Goal: Information Seeking & Learning: Learn about a topic

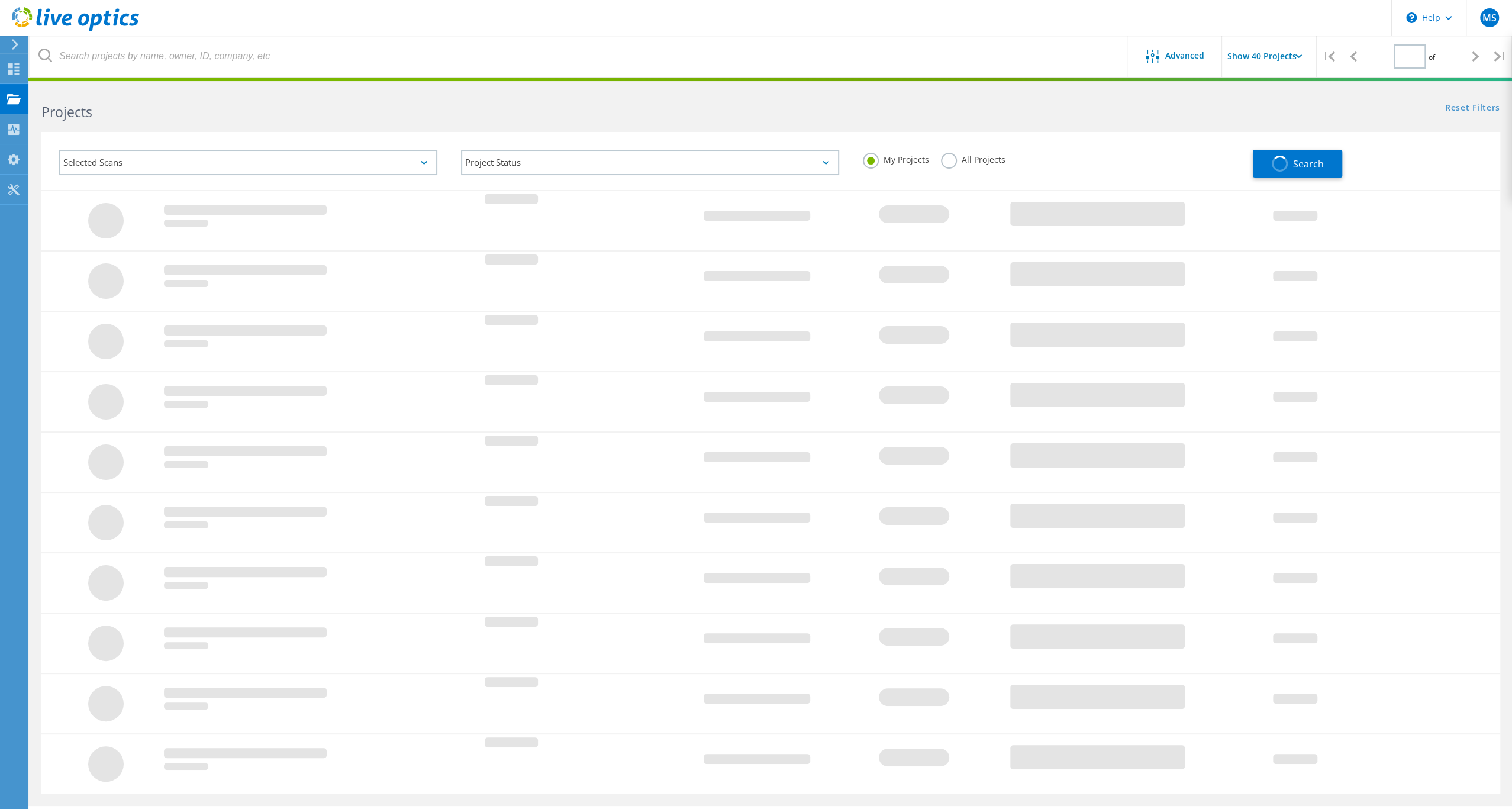
type input "1"
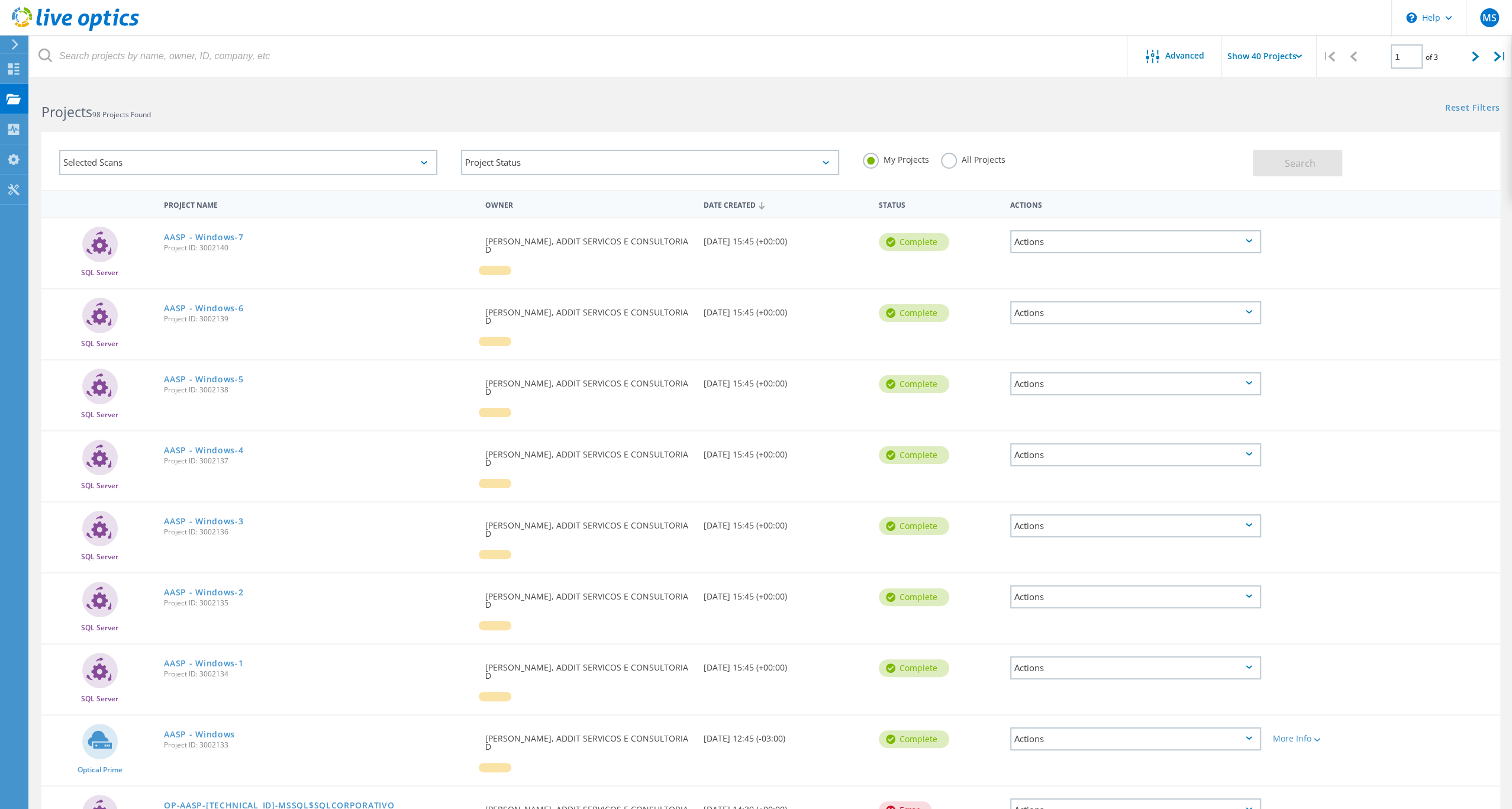
scroll to position [171, 0]
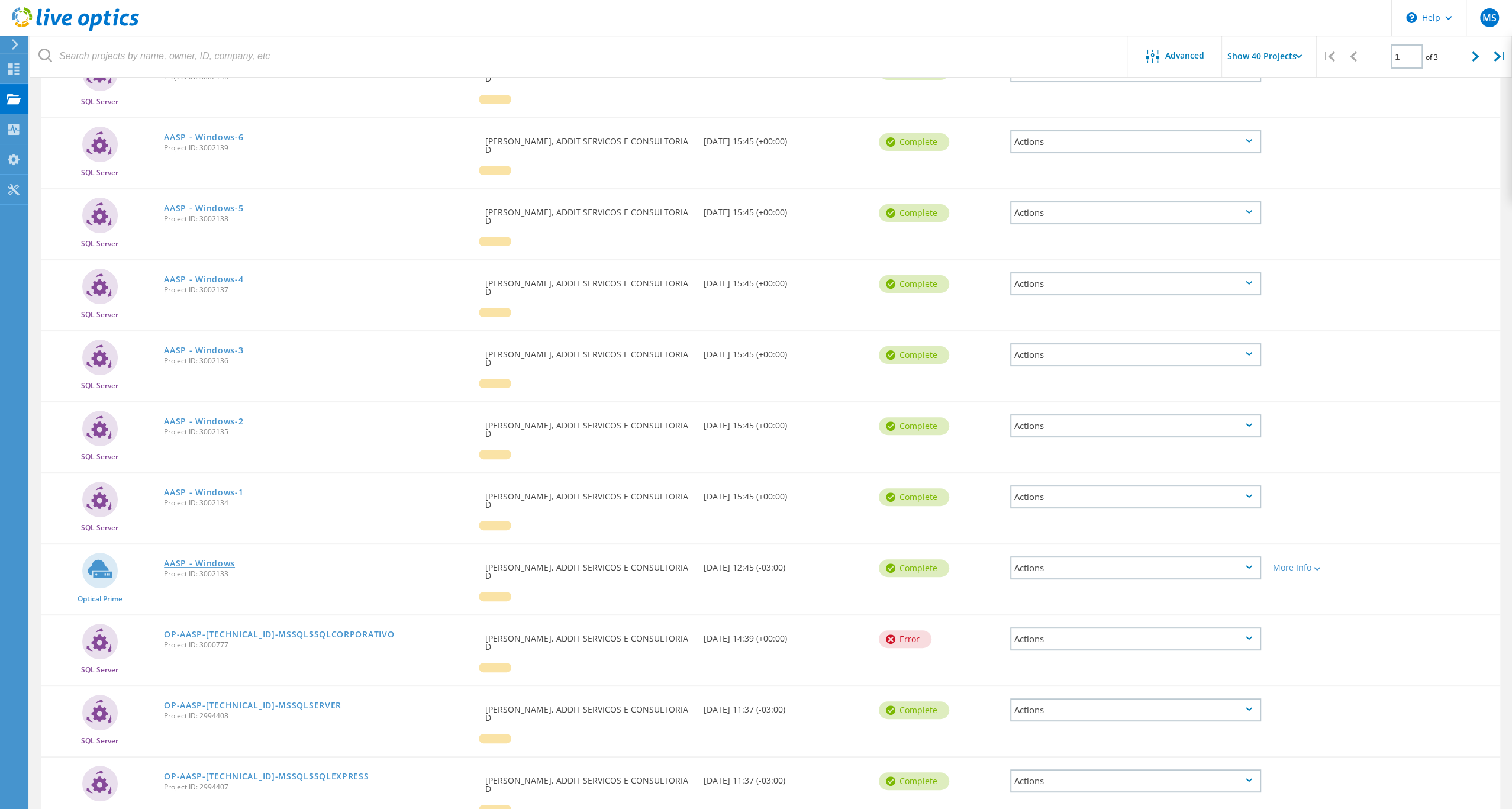
click at [233, 568] on link "AASP - Windows" at bounding box center [199, 564] width 71 height 8
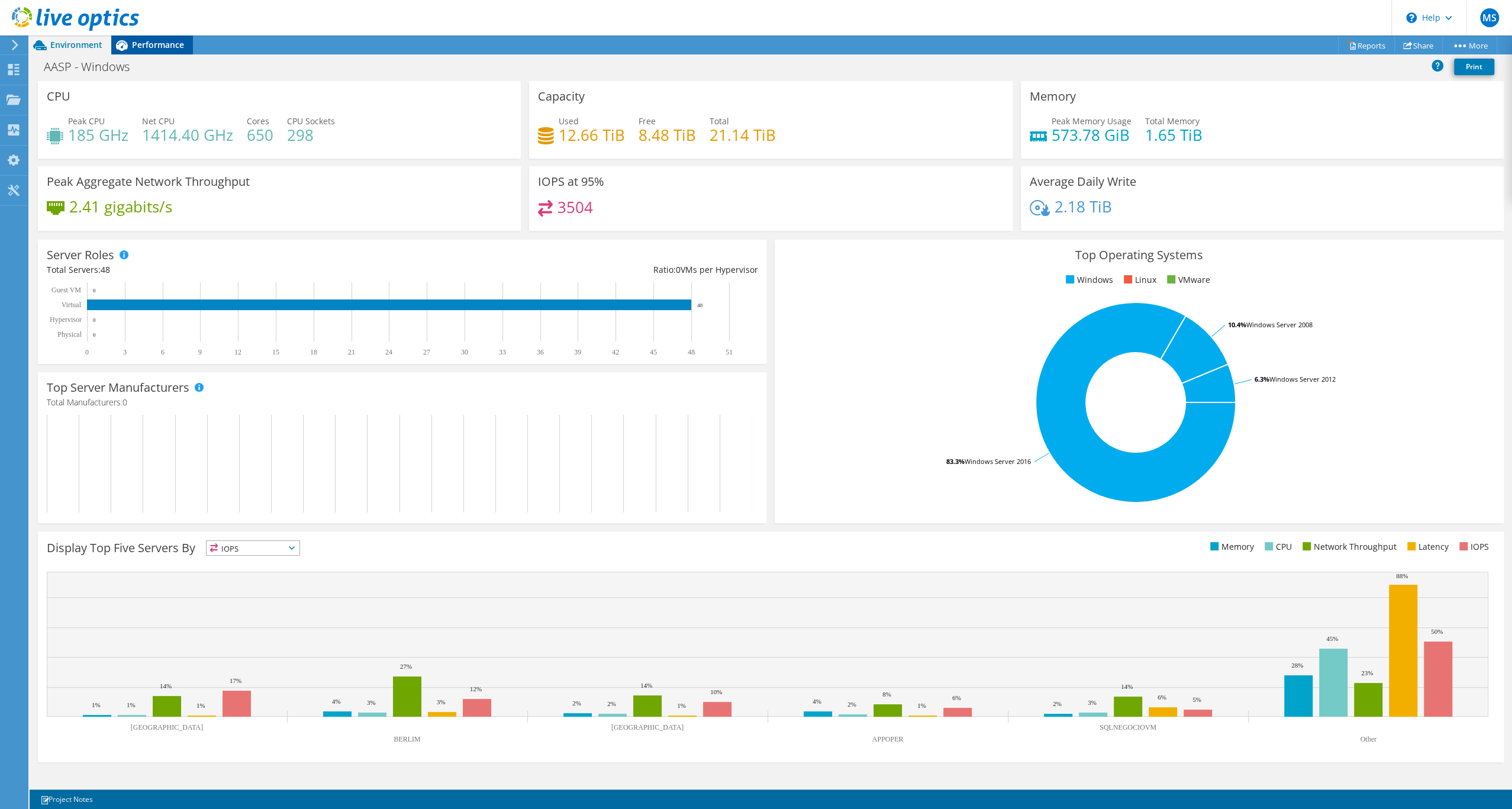
click at [163, 44] on span "Performance" at bounding box center [157, 45] width 52 height 12
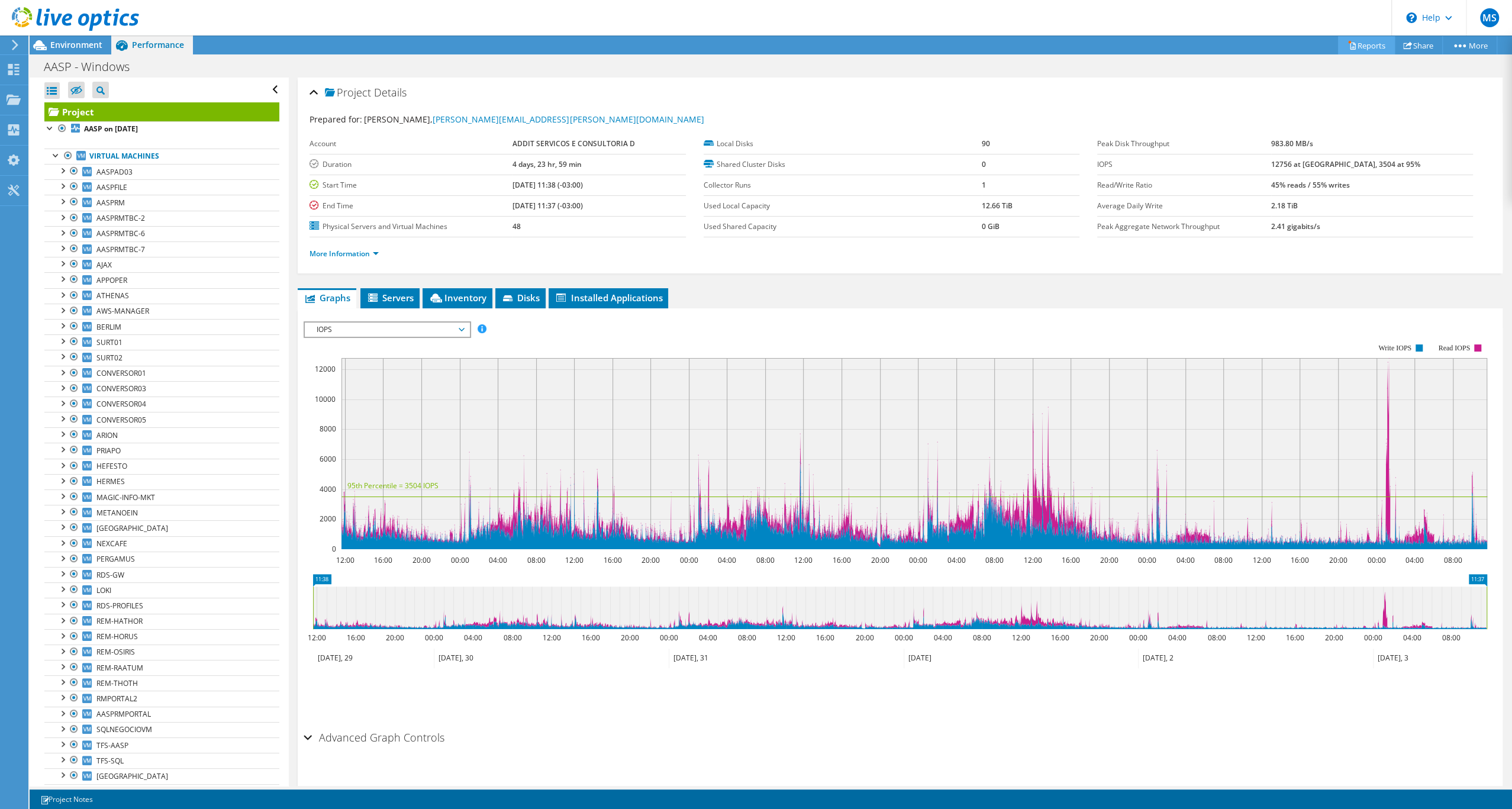
click at [1364, 49] on link "Reports" at bounding box center [1366, 46] width 57 height 18
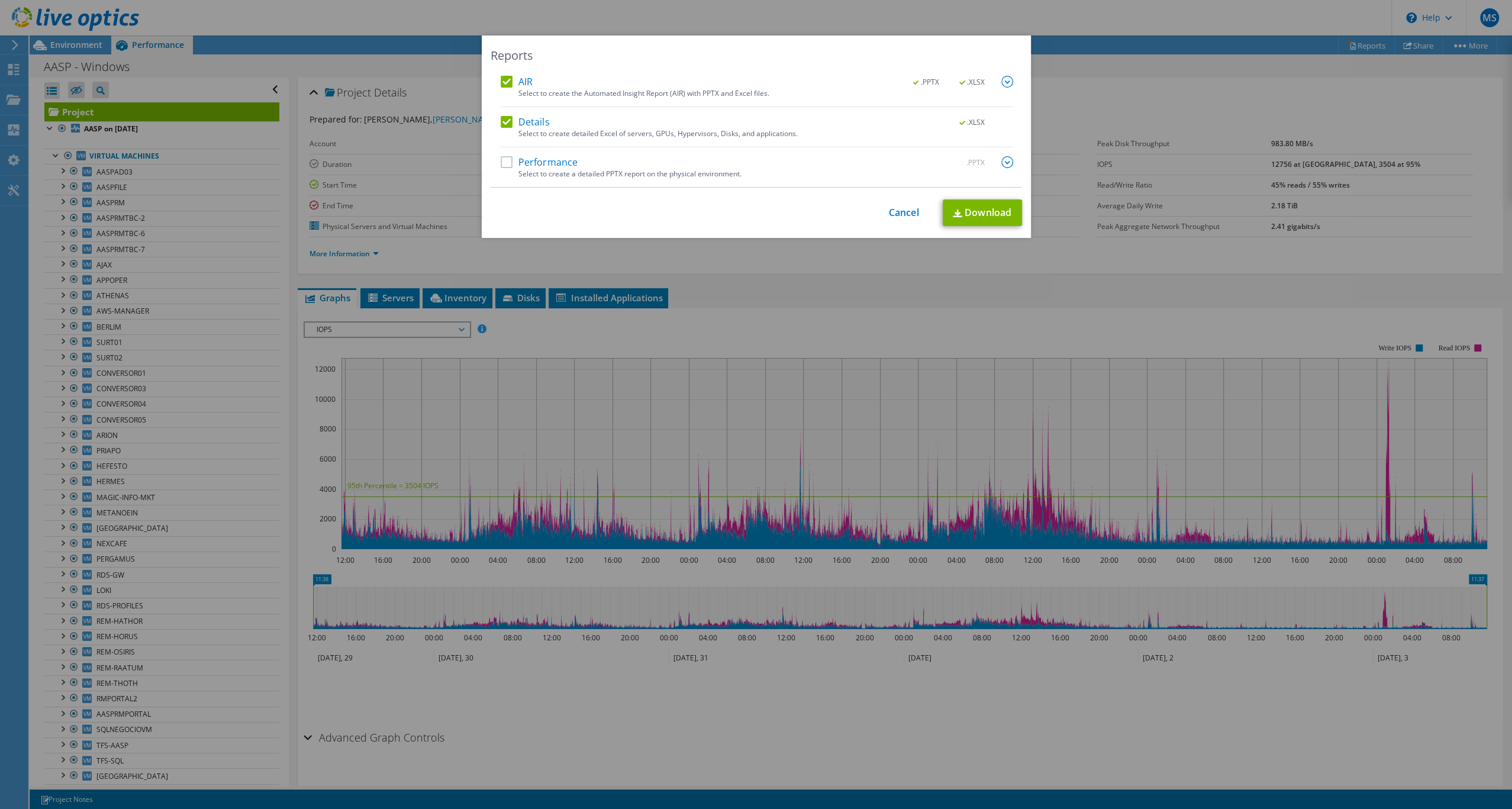
click at [526, 163] on label "Performance" at bounding box center [540, 162] width 78 height 12
click at [0, 0] on input "Performance" at bounding box center [0, 0] width 0 height 0
click at [1004, 83] on img at bounding box center [1007, 82] width 12 height 12
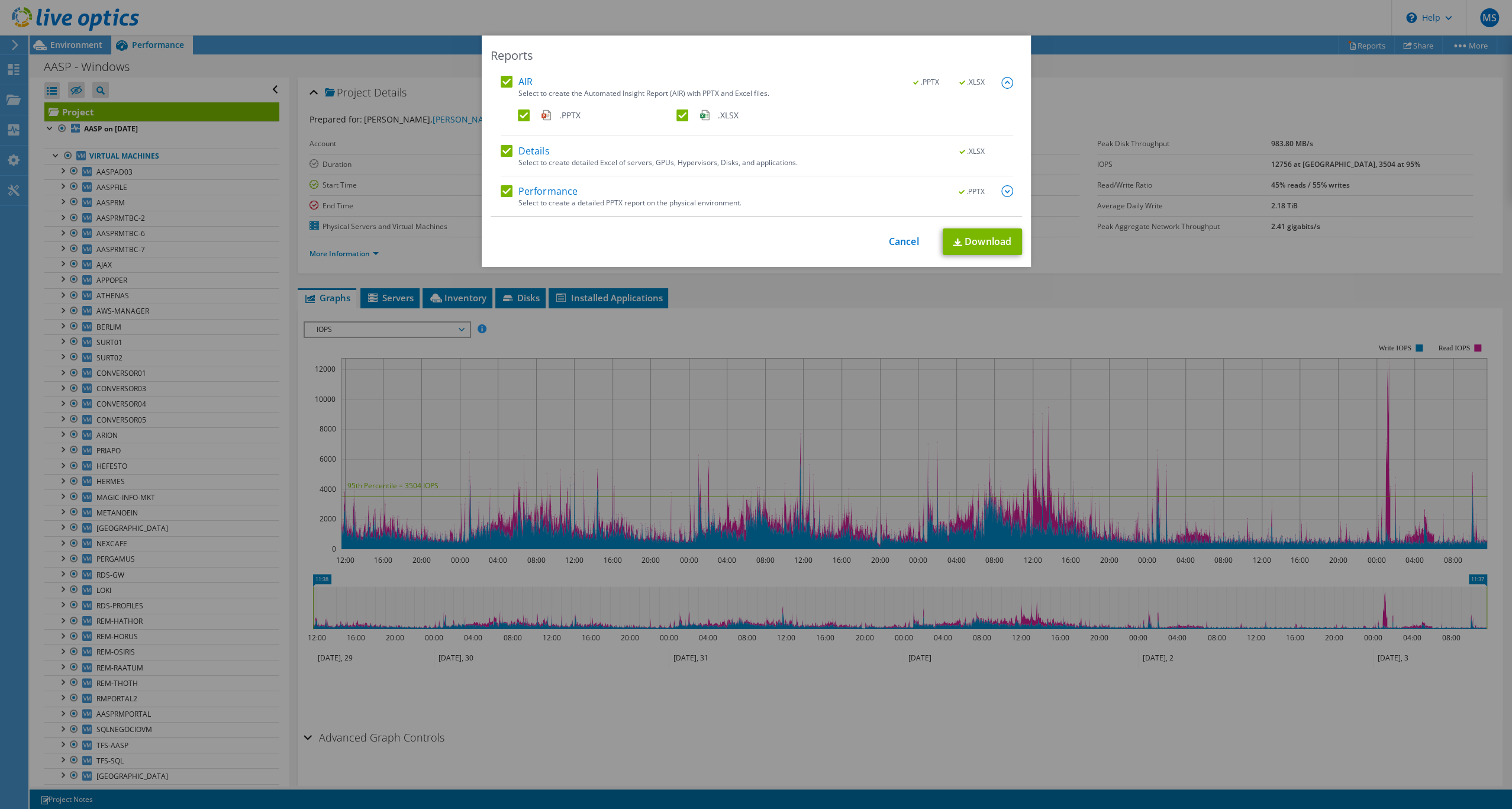
click at [1009, 189] on img at bounding box center [1007, 191] width 12 height 12
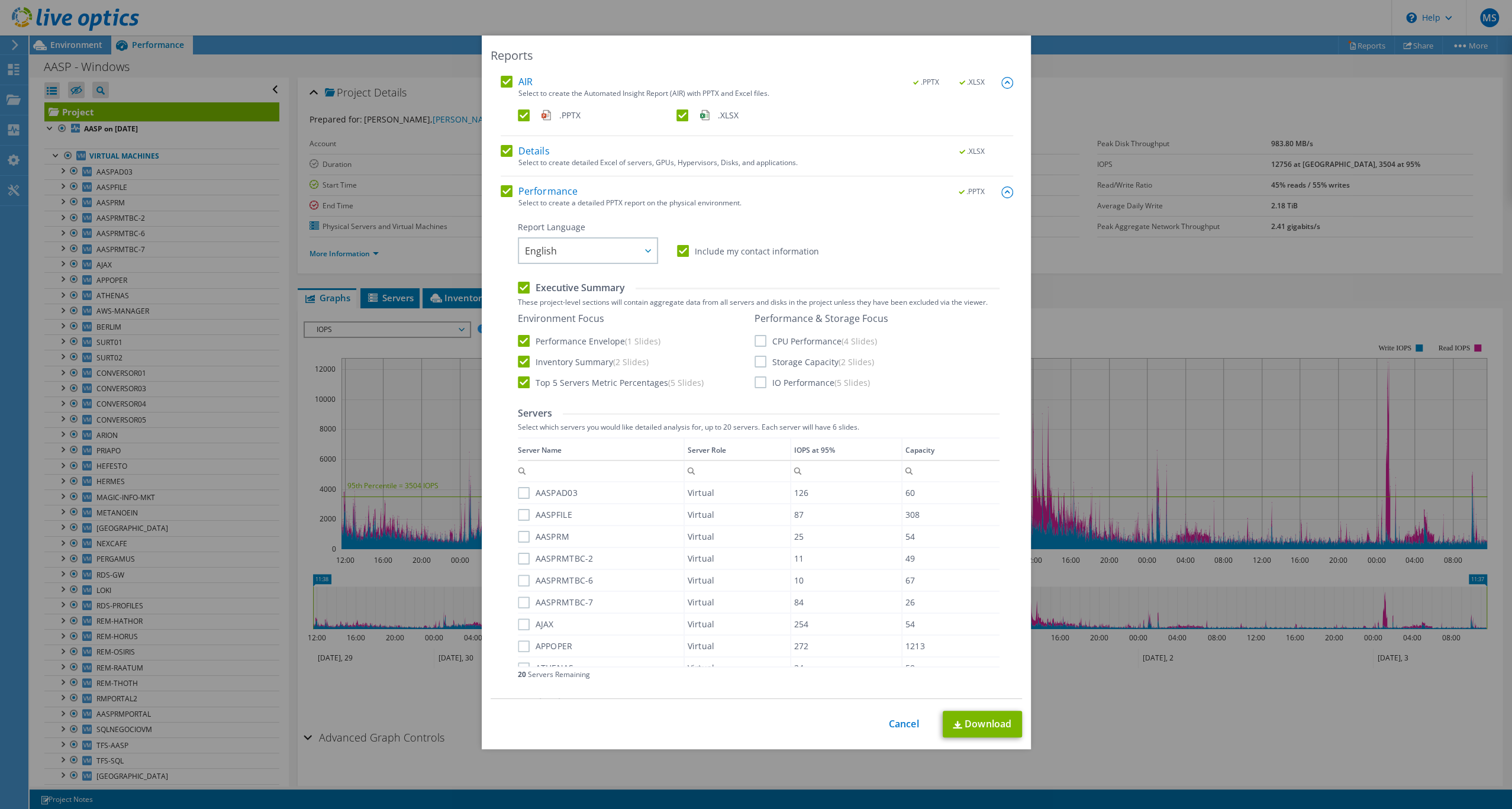
click at [767, 339] on label "CPU Performance (4 Slides)" at bounding box center [815, 341] width 122 height 12
click at [0, 0] on input "CPU Performance (4 Slides)" at bounding box center [0, 0] width 0 height 0
click at [760, 364] on label "Storage Capacity (2 Slides)" at bounding box center [814, 362] width 119 height 12
click at [0, 0] on input "Storage Capacity (2 Slides)" at bounding box center [0, 0] width 0 height 0
click at [759, 381] on label "IO Performance (5 Slides)" at bounding box center [811, 383] width 115 height 12
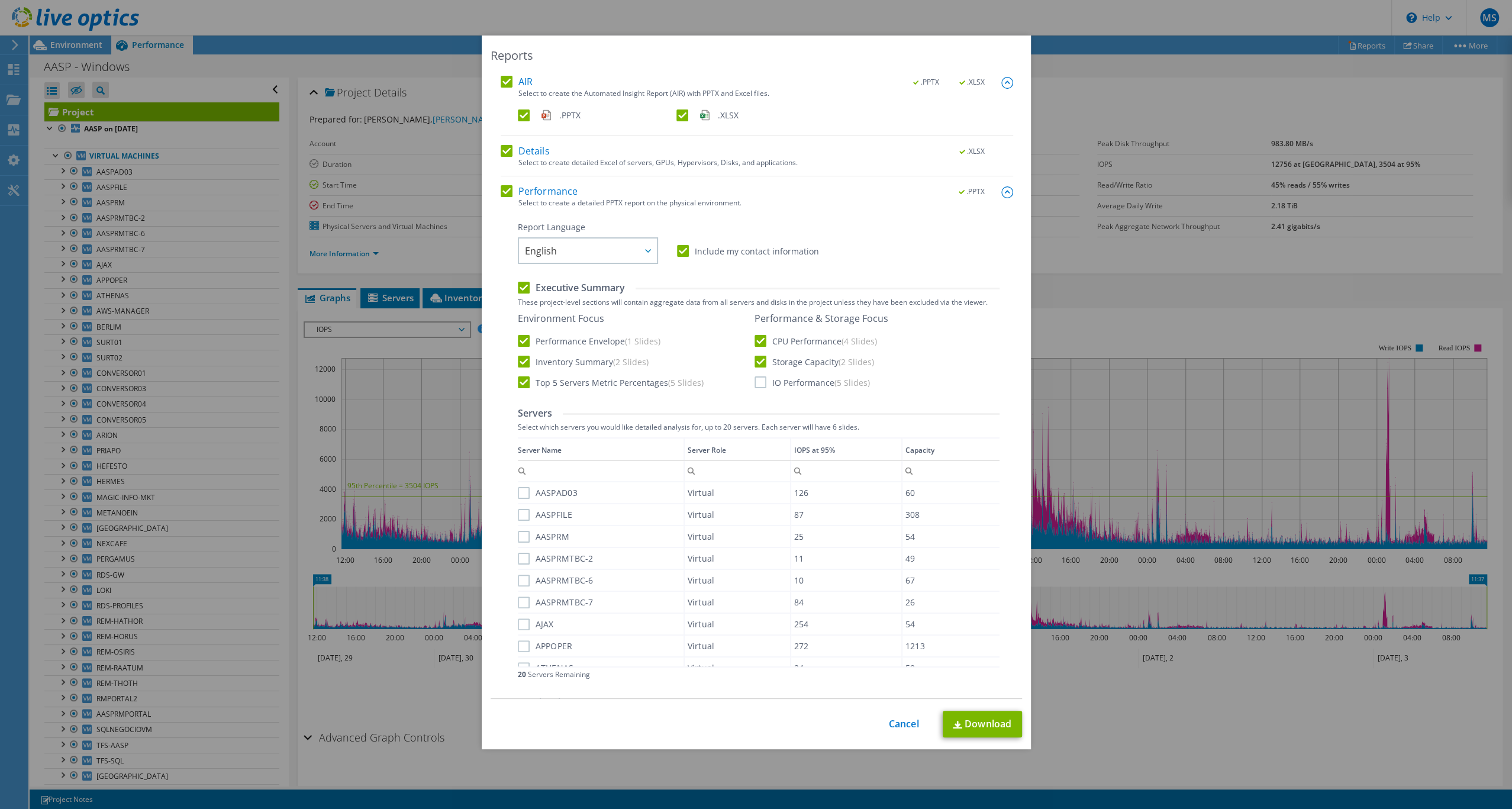
click at [0, 0] on input "IO Performance (5 Slides)" at bounding box center [0, 0] width 0 height 0
click at [614, 262] on span "English" at bounding box center [590, 250] width 132 height 24
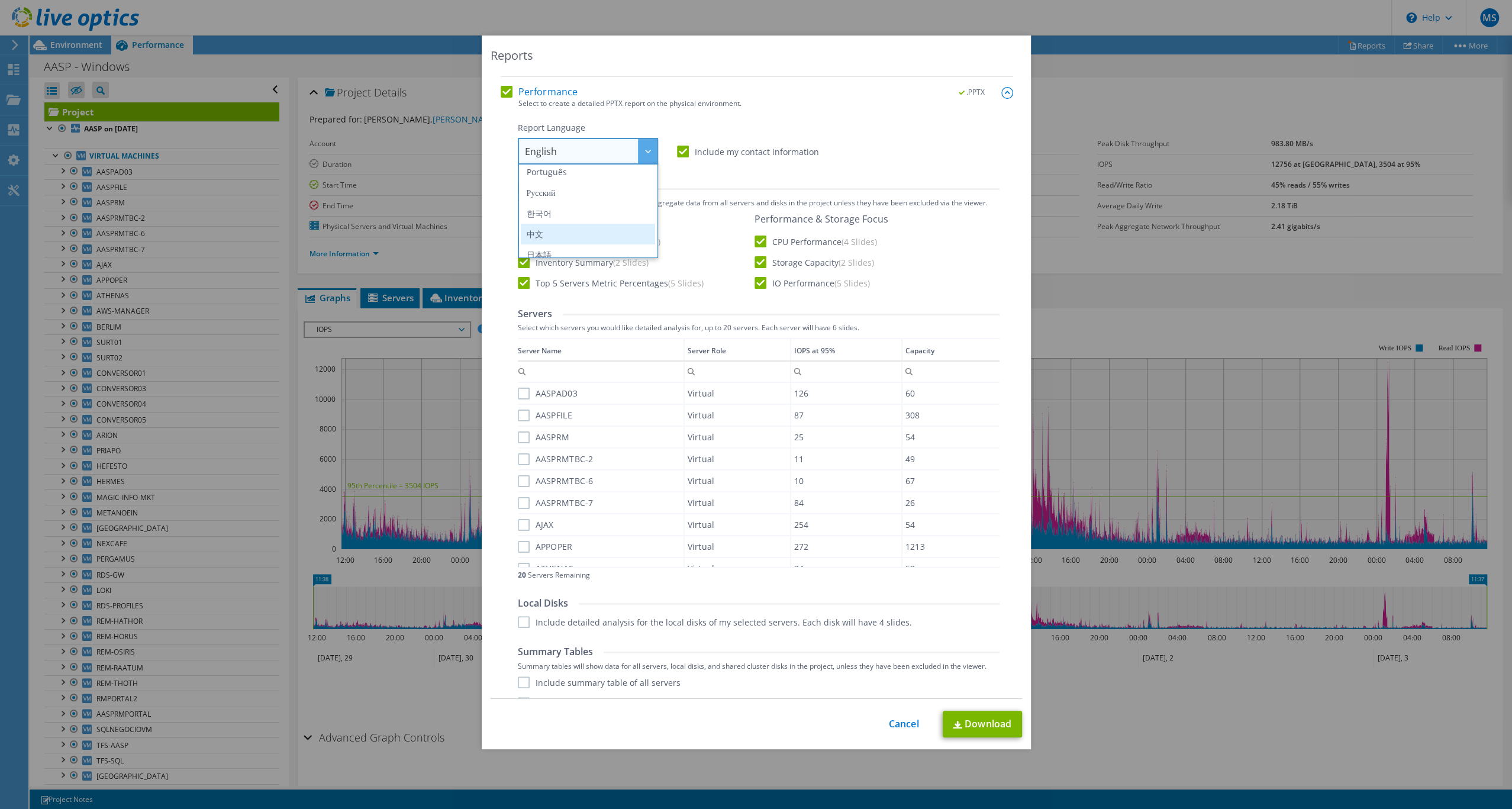
scroll to position [118, 0]
click at [580, 191] on li "Português" at bounding box center [588, 182] width 134 height 21
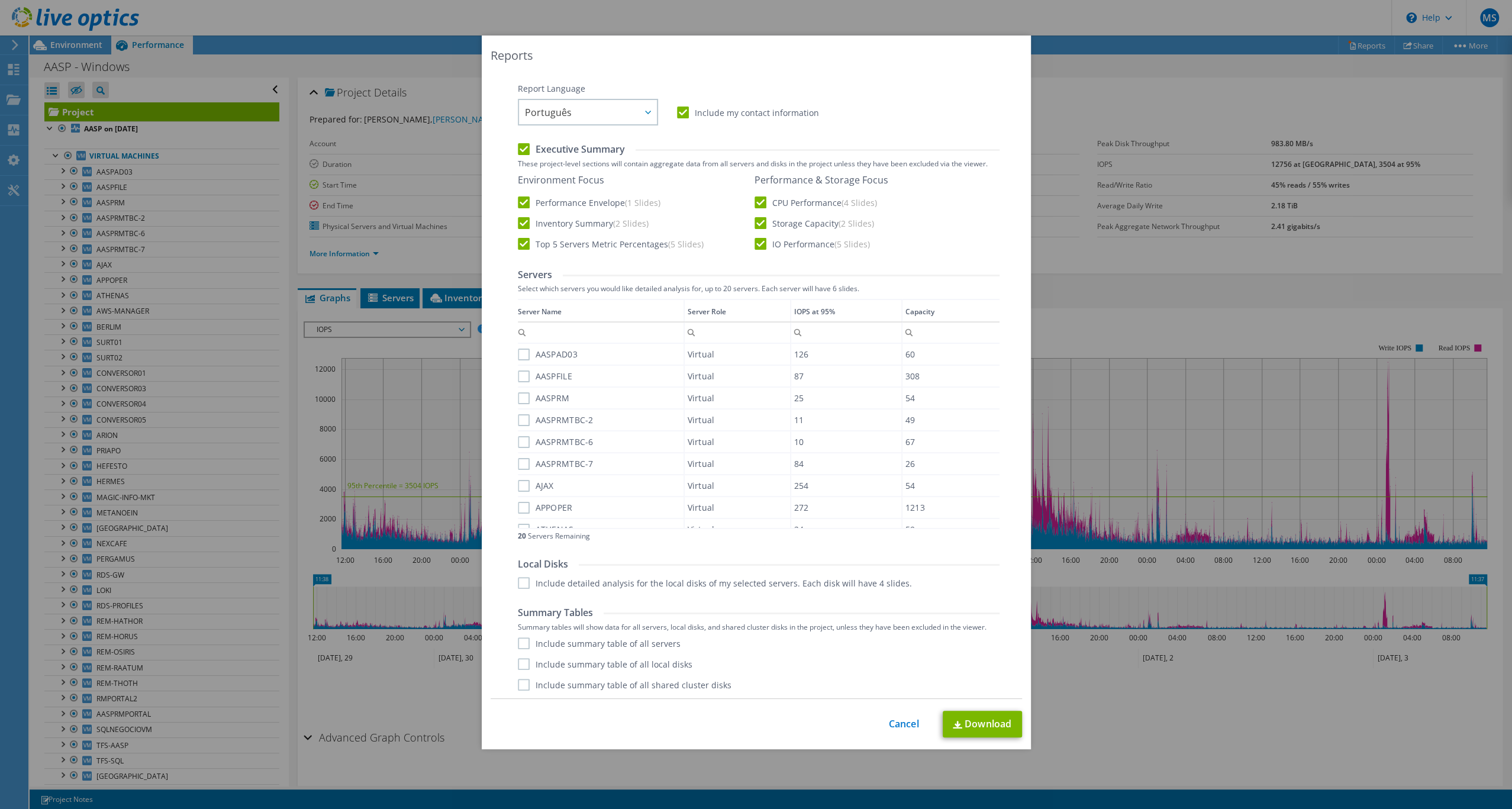
click at [594, 647] on label "Include summary table of all servers" at bounding box center [599, 643] width 163 height 12
click at [0, 0] on input "Include summary table of all servers" at bounding box center [0, 0] width 0 height 0
click at [605, 665] on label "Include summary table of all local disks" at bounding box center [605, 664] width 175 height 12
click at [0, 0] on input "Include summary table of all local disks" at bounding box center [0, 0] width 0 height 0
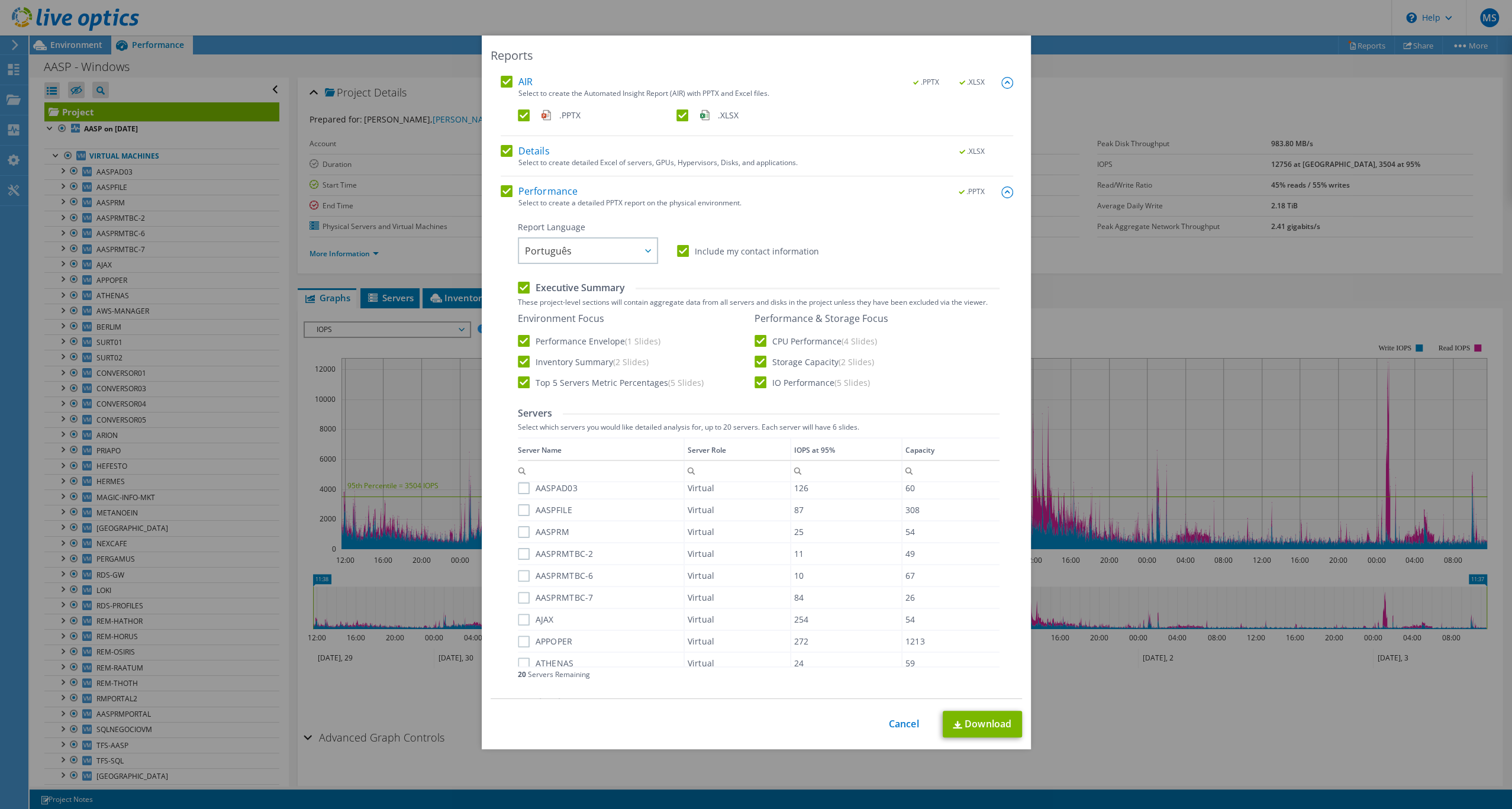
scroll to position [0, 0]
click at [523, 487] on label "AASPAD03" at bounding box center [548, 493] width 60 height 12
click at [0, 0] on input "AASPAD03" at bounding box center [0, 0] width 0 height 0
click at [523, 518] on label "AASPFILE" at bounding box center [545, 515] width 55 height 12
click at [0, 0] on input "AASPFILE" at bounding box center [0, 0] width 0 height 0
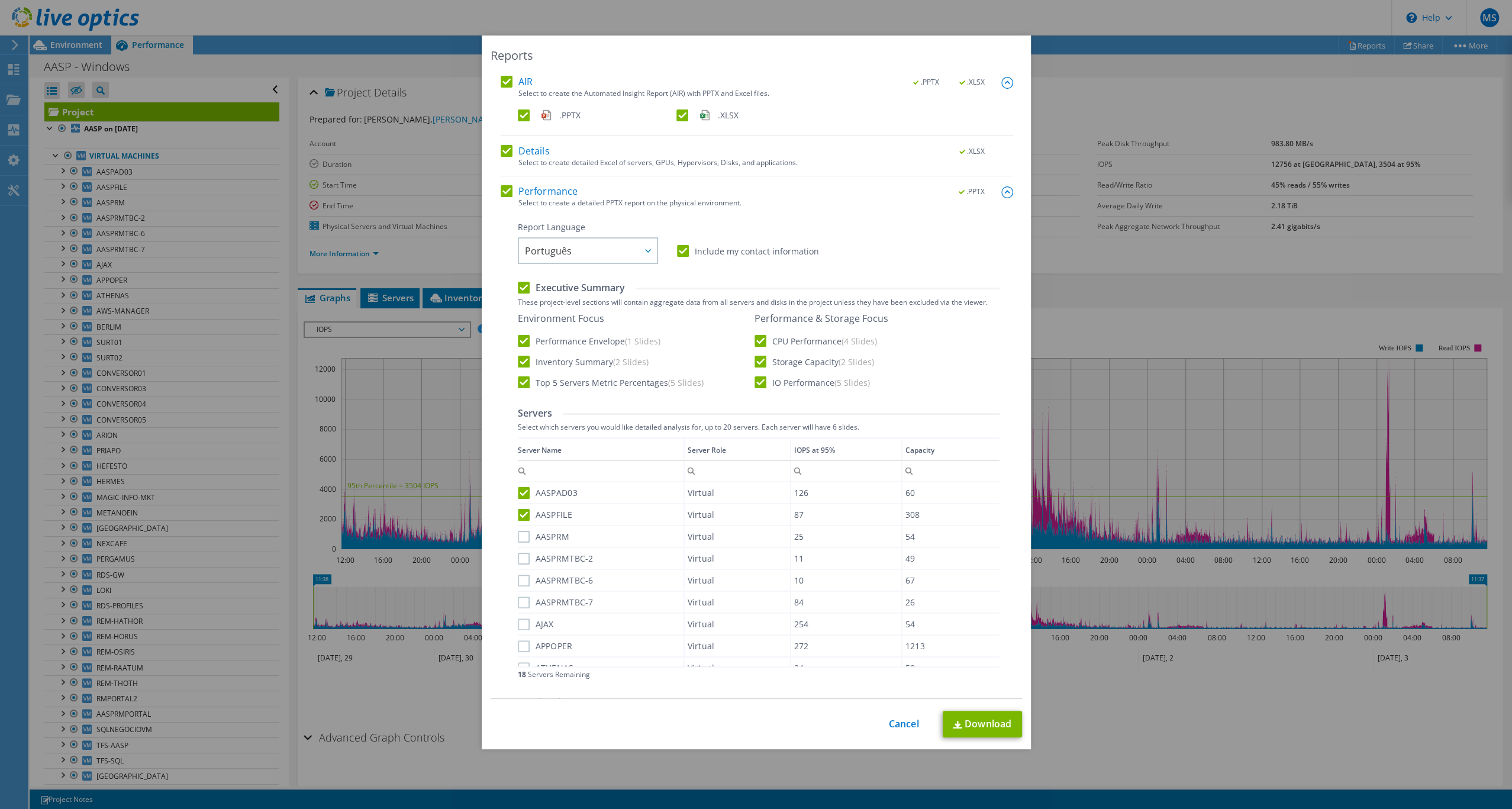
click at [523, 532] on label "AASPRM" at bounding box center [544, 537] width 52 height 12
click at [0, 0] on input "AASPRM" at bounding box center [0, 0] width 0 height 0
click at [524, 549] on label "AASPRMTBC-2" at bounding box center [556, 554] width 76 height 12
click at [0, 0] on input "AASPRMTBC-2" at bounding box center [0, 0] width 0 height 0
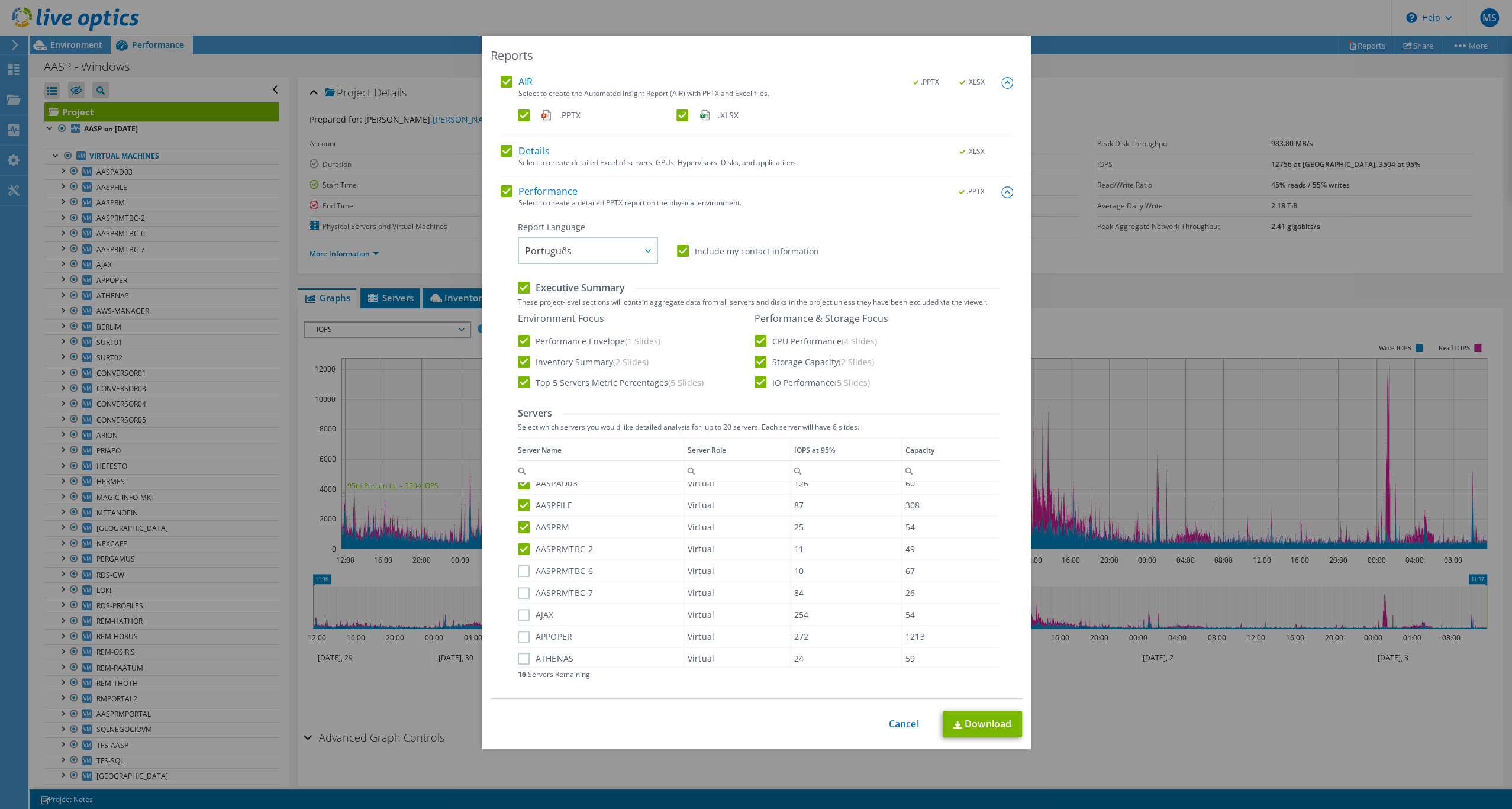
click at [522, 561] on div "AASPRMTBC-6" at bounding box center [601, 571] width 166 height 21
click at [523, 568] on label "AASPRMTBC-6" at bounding box center [556, 571] width 76 height 12
click at [0, 0] on input "AASPRMTBC-6" at bounding box center [0, 0] width 0 height 0
click at [524, 532] on label "AASPRMTBC-7" at bounding box center [556, 532] width 76 height 12
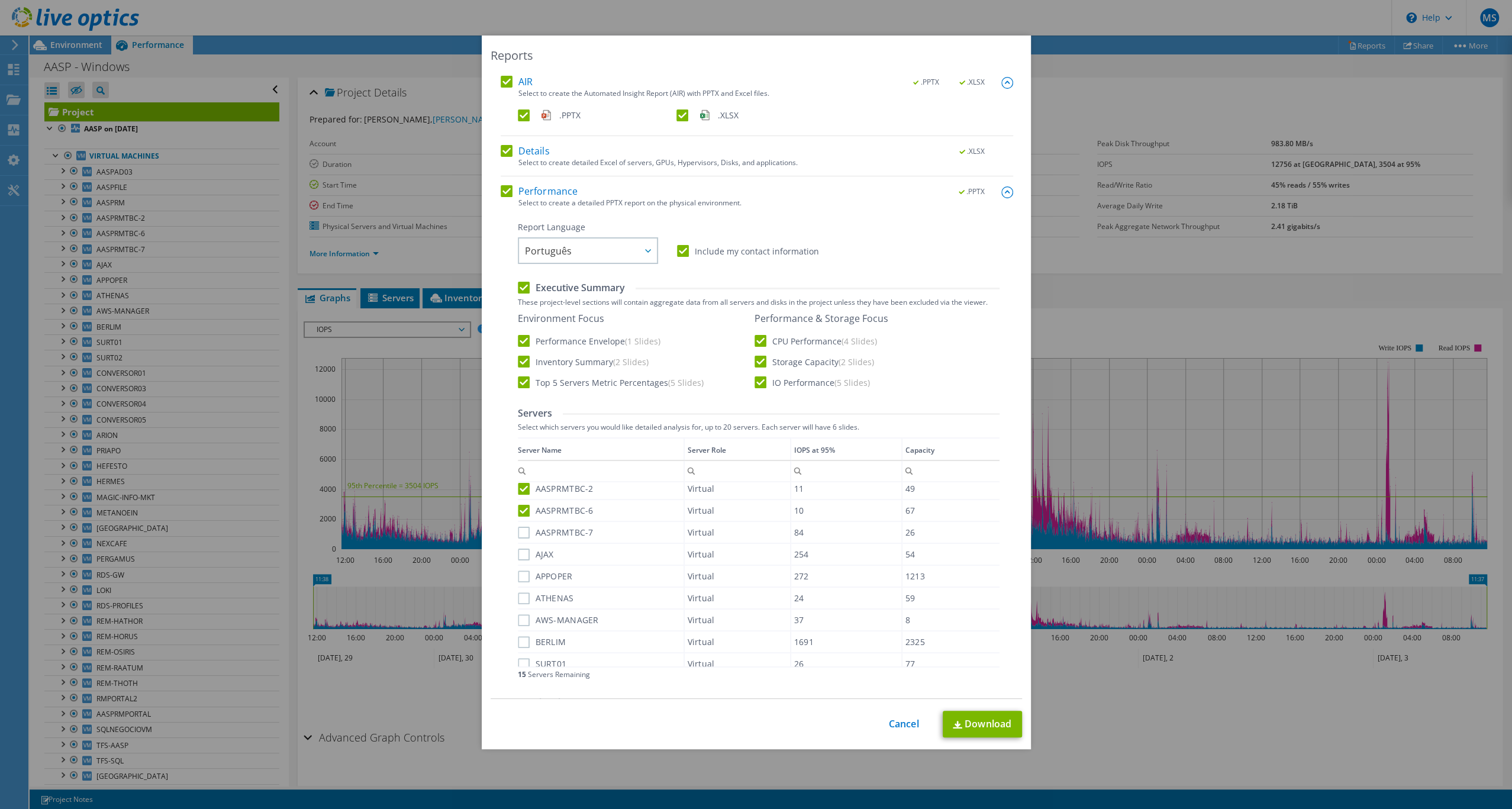
click at [0, 0] on input "AASPRMTBC-7" at bounding box center [0, 0] width 0 height 0
click at [526, 559] on label "AJAX" at bounding box center [536, 555] width 36 height 12
click at [0, 0] on input "AJAX" at bounding box center [0, 0] width 0 height 0
click at [524, 572] on label "APPOPER" at bounding box center [545, 576] width 55 height 12
click at [0, 0] on input "APPOPER" at bounding box center [0, 0] width 0 height 0
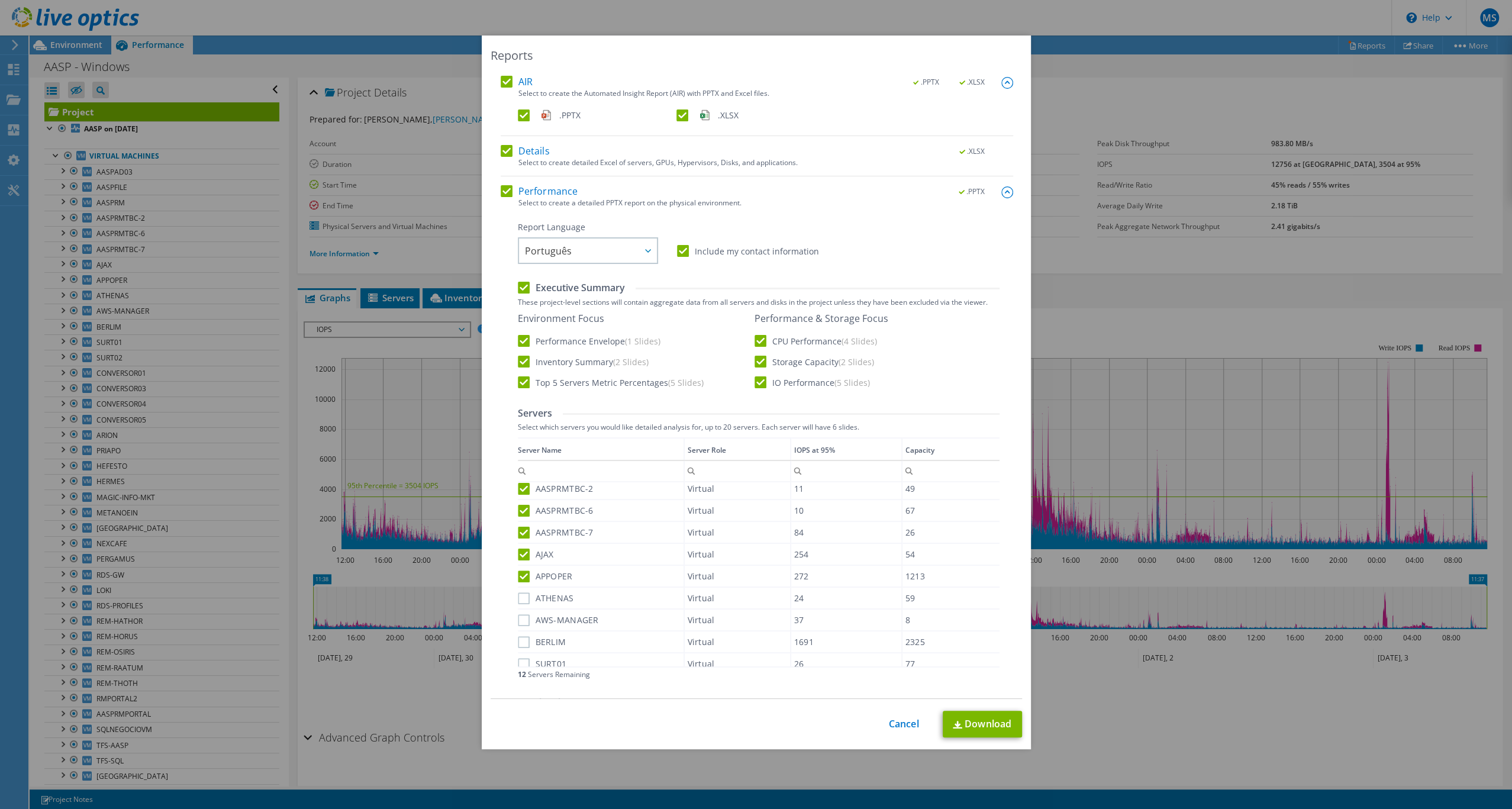
click at [524, 595] on label "ATHENAS" at bounding box center [546, 599] width 56 height 12
click at [0, 0] on input "ATHENAS" at bounding box center [0, 0] width 0 height 0
click at [523, 604] on label "AWS-MANAGER" at bounding box center [559, 610] width 81 height 12
click at [0, 0] on input "AWS-MANAGER" at bounding box center [0, 0] width 0 height 0
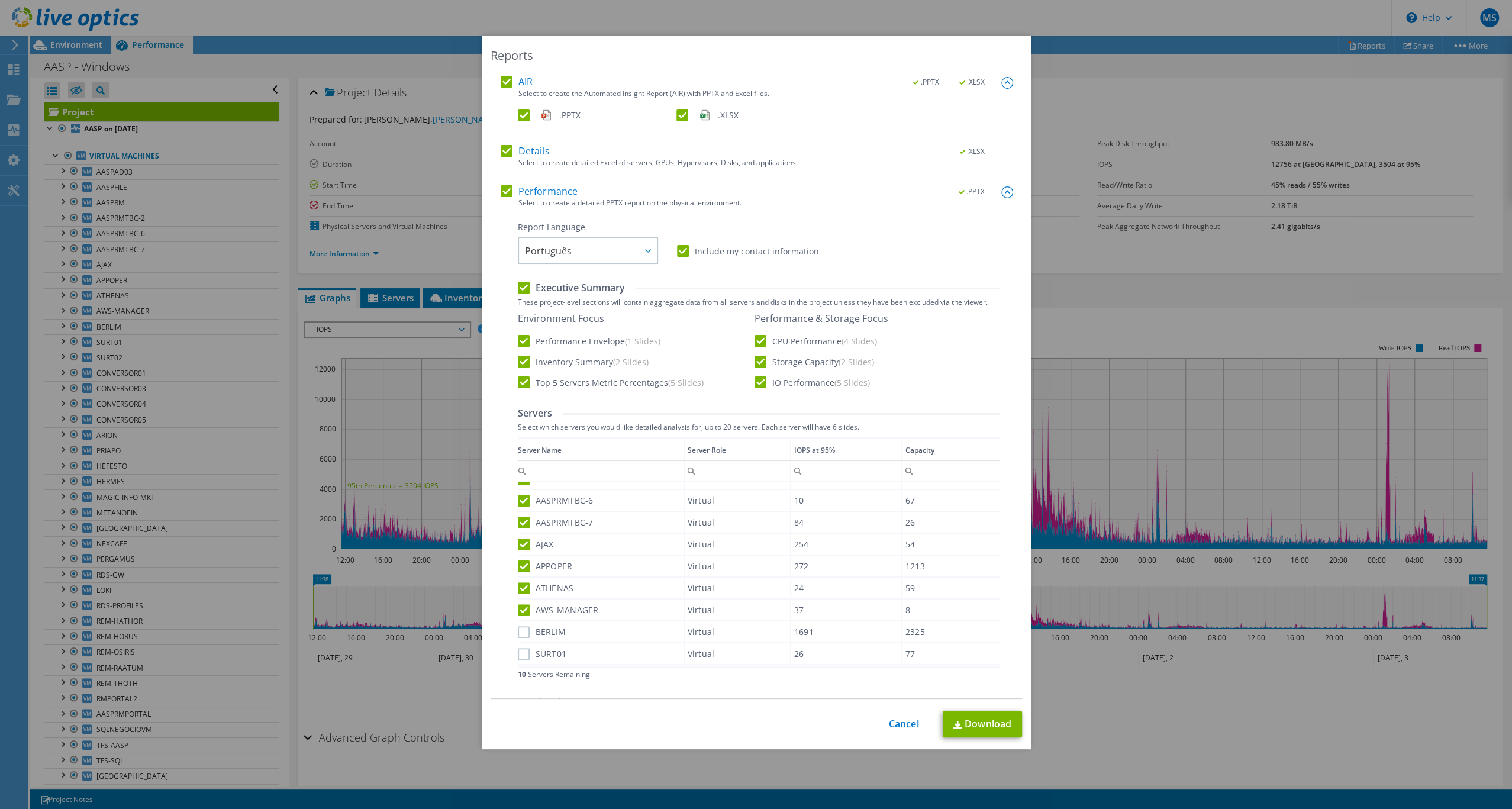
scroll to position [128, 0]
click at [524, 586] on label "BERLIM" at bounding box center [542, 584] width 49 height 12
click at [0, 0] on input "BERLIM" at bounding box center [0, 0] width 0 height 0
click at [523, 604] on label "SURT01" at bounding box center [542, 606] width 49 height 12
click at [0, 0] on input "SURT01" at bounding box center [0, 0] width 0 height 0
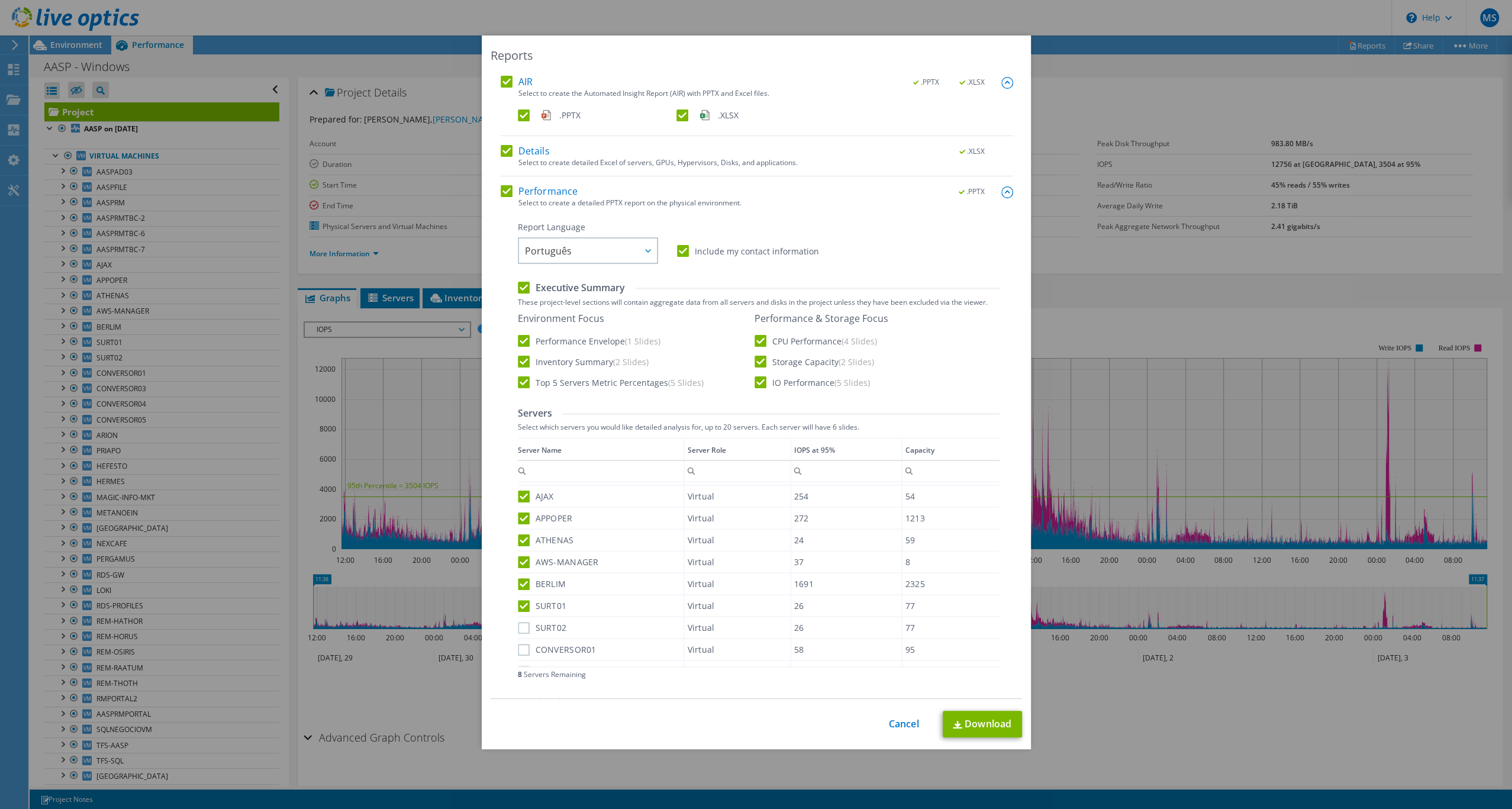
scroll to position [152, 0]
click at [524, 601] on label "SURT02" at bounding box center [542, 604] width 49 height 12
click at [0, 0] on input "SURT02" at bounding box center [0, 0] width 0 height 0
click at [522, 619] on label "CONVERSOR01" at bounding box center [557, 625] width 79 height 12
click at [0, 0] on input "CONVERSOR01" at bounding box center [0, 0] width 0 height 0
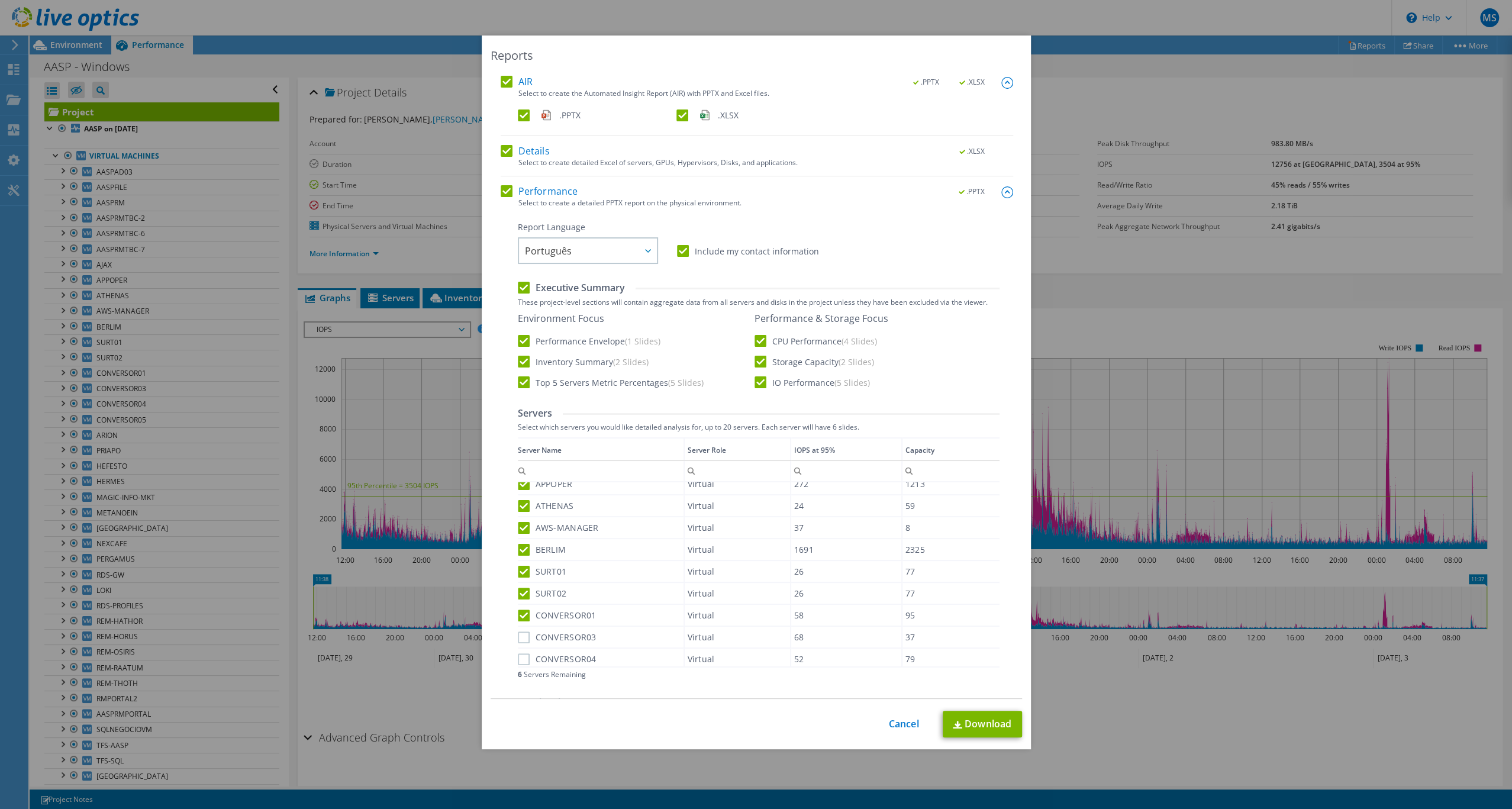
click at [522, 634] on label "CONVERSOR03" at bounding box center [557, 638] width 79 height 12
click at [0, 0] on input "CONVERSOR03" at bounding box center [0, 0] width 0 height 0
click at [524, 541] on label "CONVERSOR04" at bounding box center [557, 545] width 79 height 12
click at [0, 0] on input "CONVERSOR04" at bounding box center [0, 0] width 0 height 0
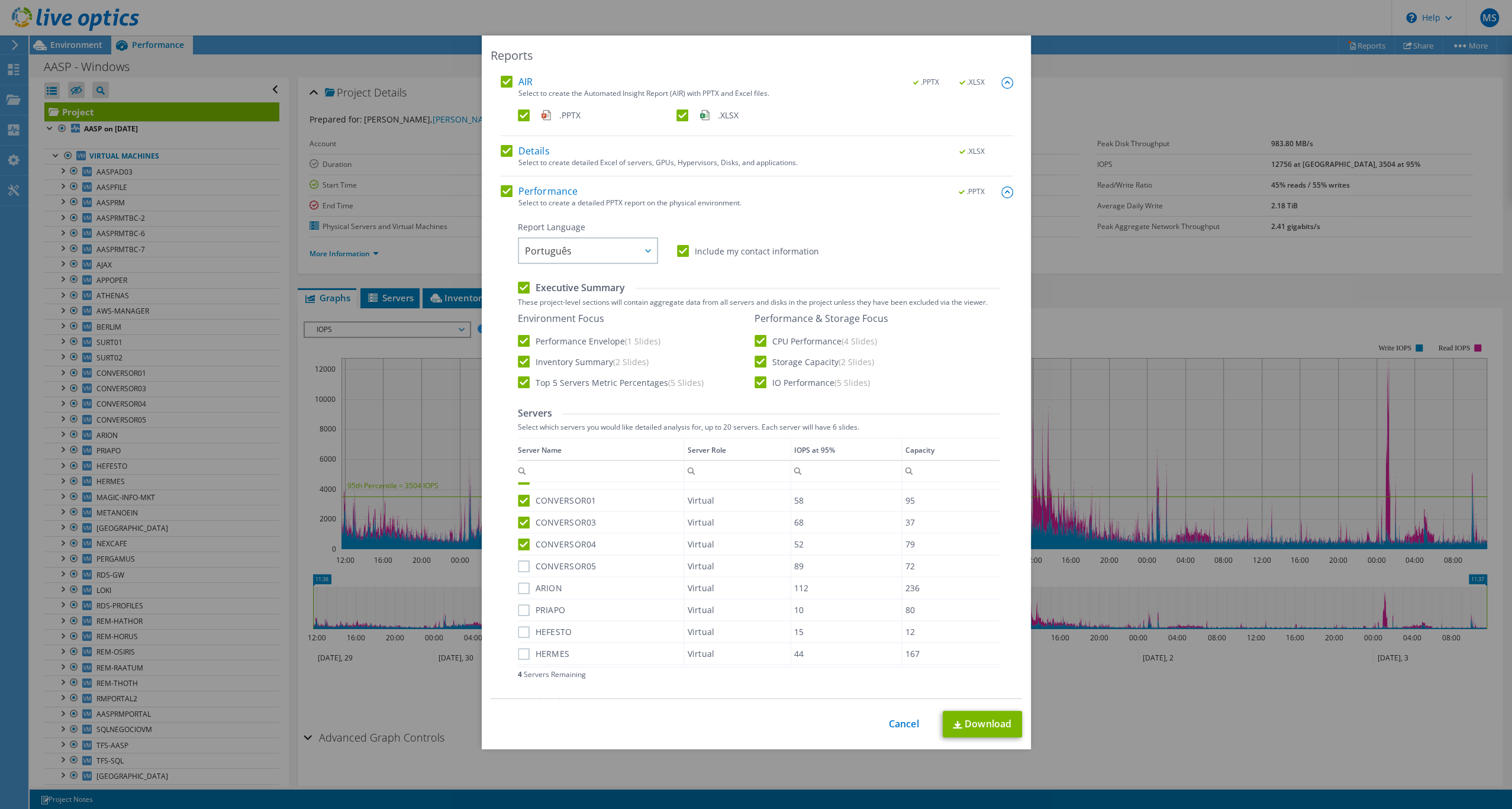
click at [522, 566] on label "CONVERSOR05" at bounding box center [557, 566] width 79 height 12
click at [0, 0] on input "CONVERSOR05" at bounding box center [0, 0] width 0 height 0
click at [521, 585] on label "ARION" at bounding box center [540, 588] width 45 height 12
click at [0, 0] on input "ARION" at bounding box center [0, 0] width 0 height 0
click at [521, 604] on label "PRIAPO" at bounding box center [542, 610] width 48 height 12
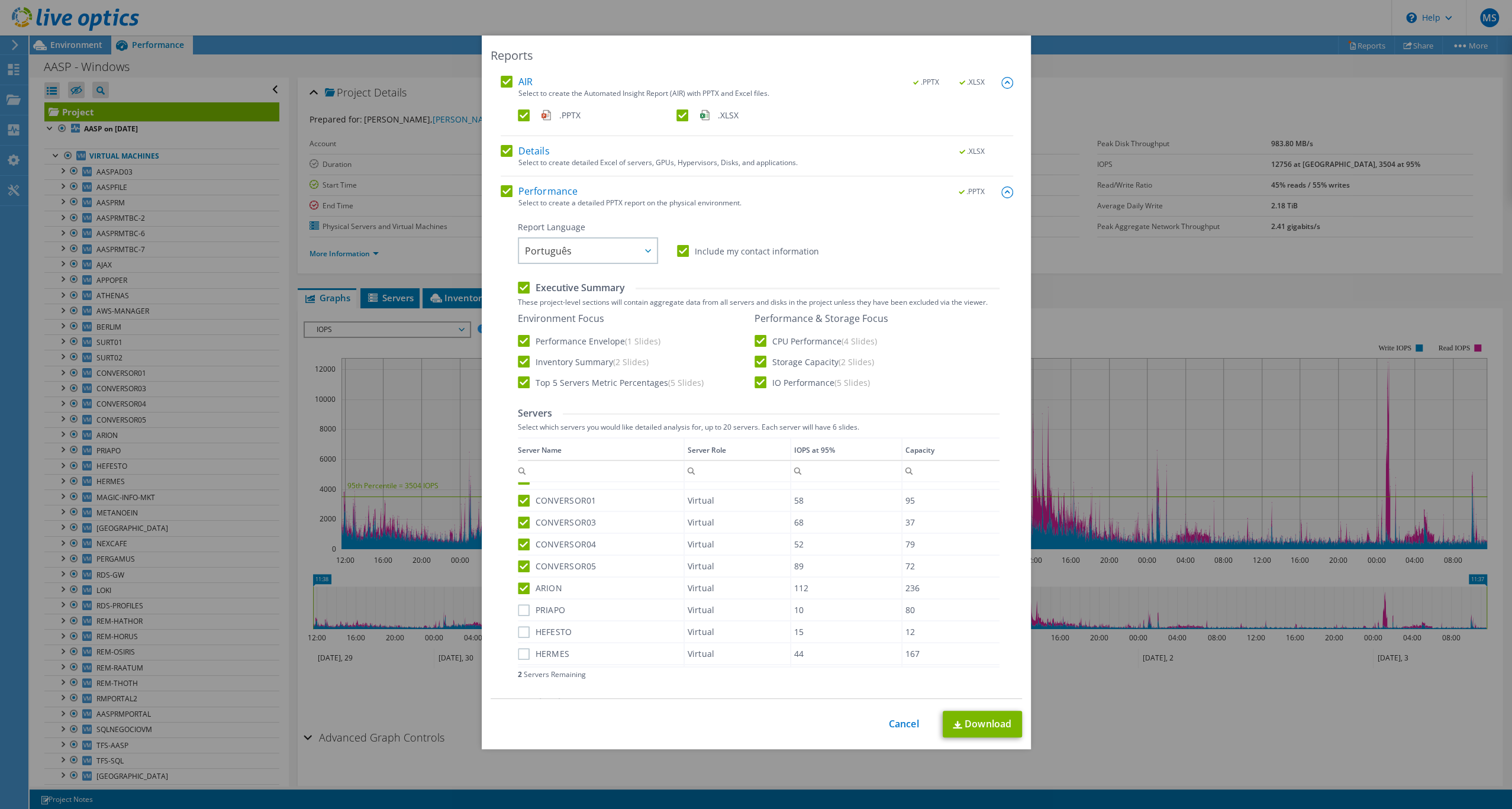
click at [0, 0] on input "PRIAPO" at bounding box center [0, 0] width 0 height 0
click at [522, 630] on label "HEFESTO" at bounding box center [545, 632] width 55 height 12
click at [0, 0] on input "HEFESTO" at bounding box center [0, 0] width 0 height 0
click at [979, 729] on link "Download" at bounding box center [982, 725] width 79 height 26
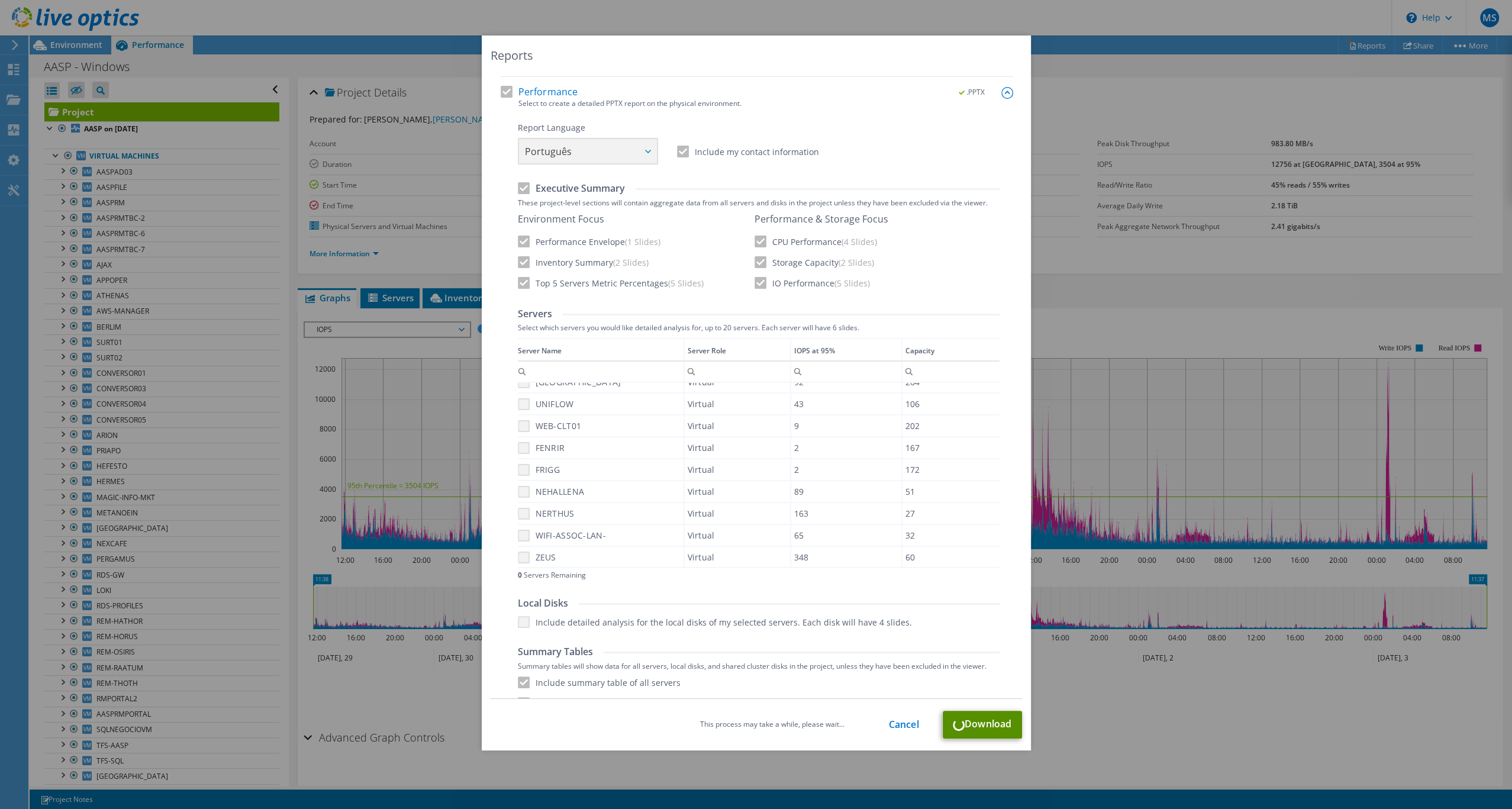
scroll to position [138, 0]
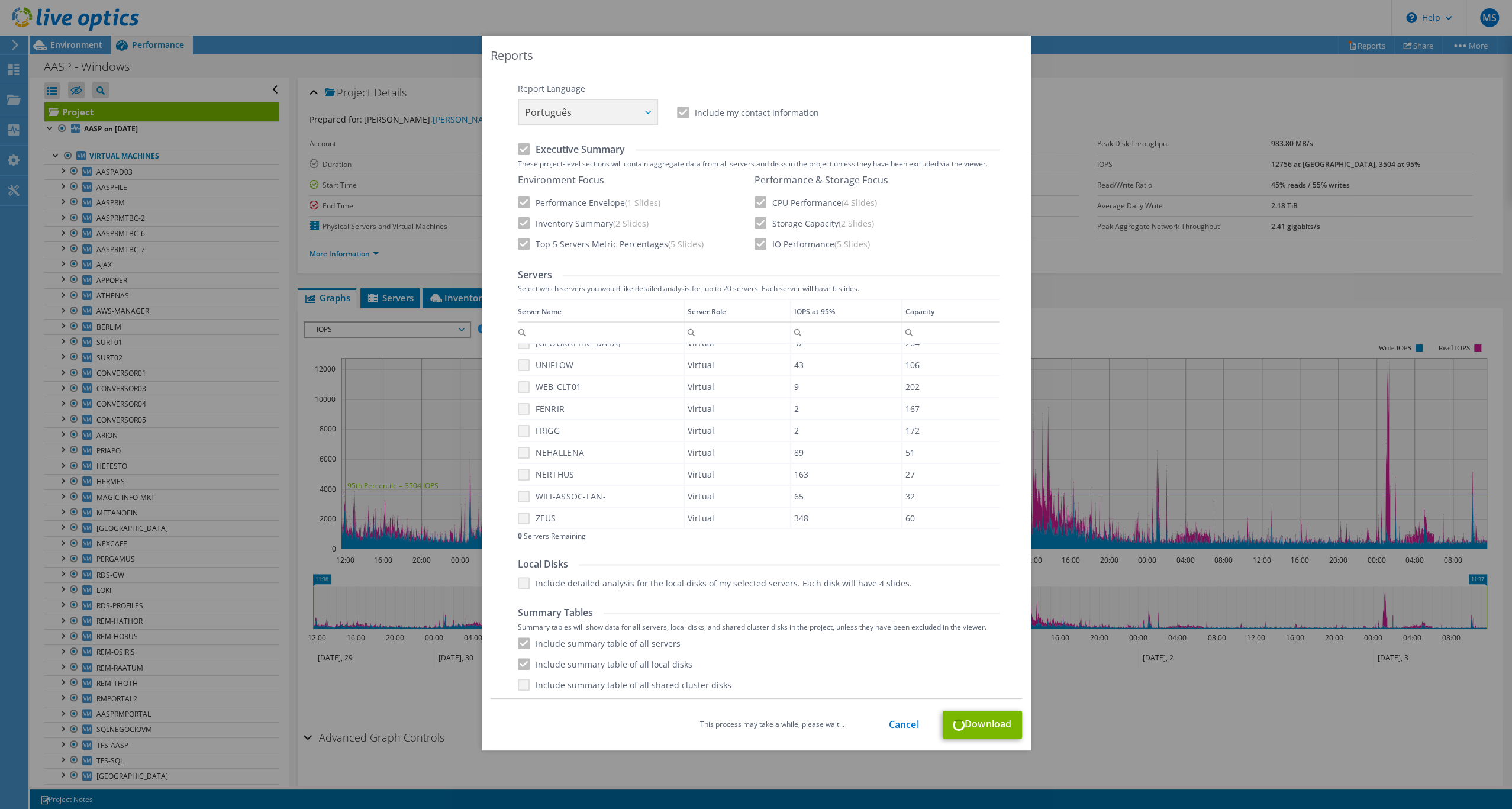
click at [921, 253] on div "Report Language English Deutsch Español Français Italiano Polski Português Русс…" at bounding box center [759, 387] width 482 height 608
click at [904, 725] on link "Cancel" at bounding box center [904, 725] width 30 height 12
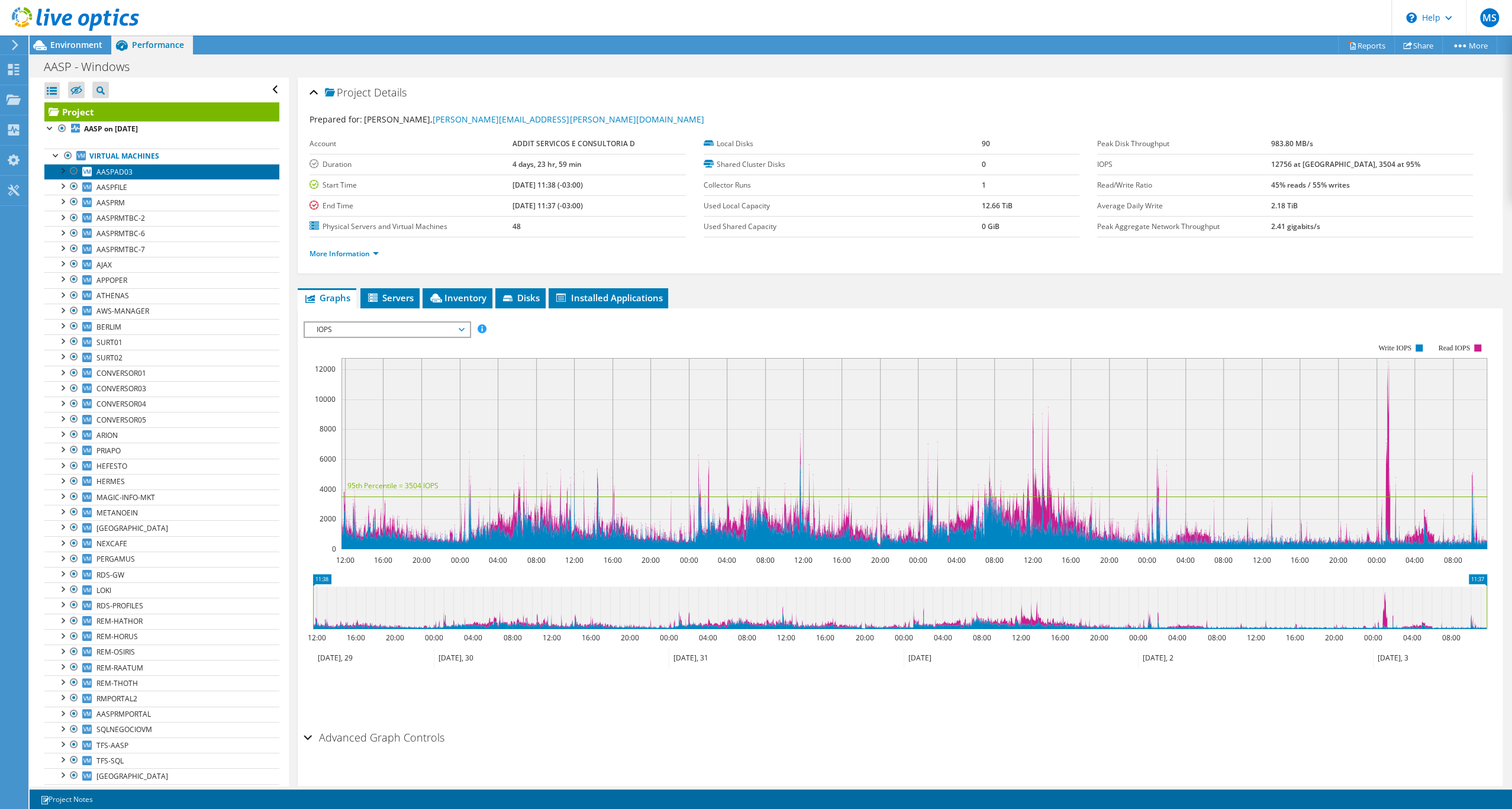
click at [160, 180] on link "AASPAD03" at bounding box center [162, 171] width 235 height 16
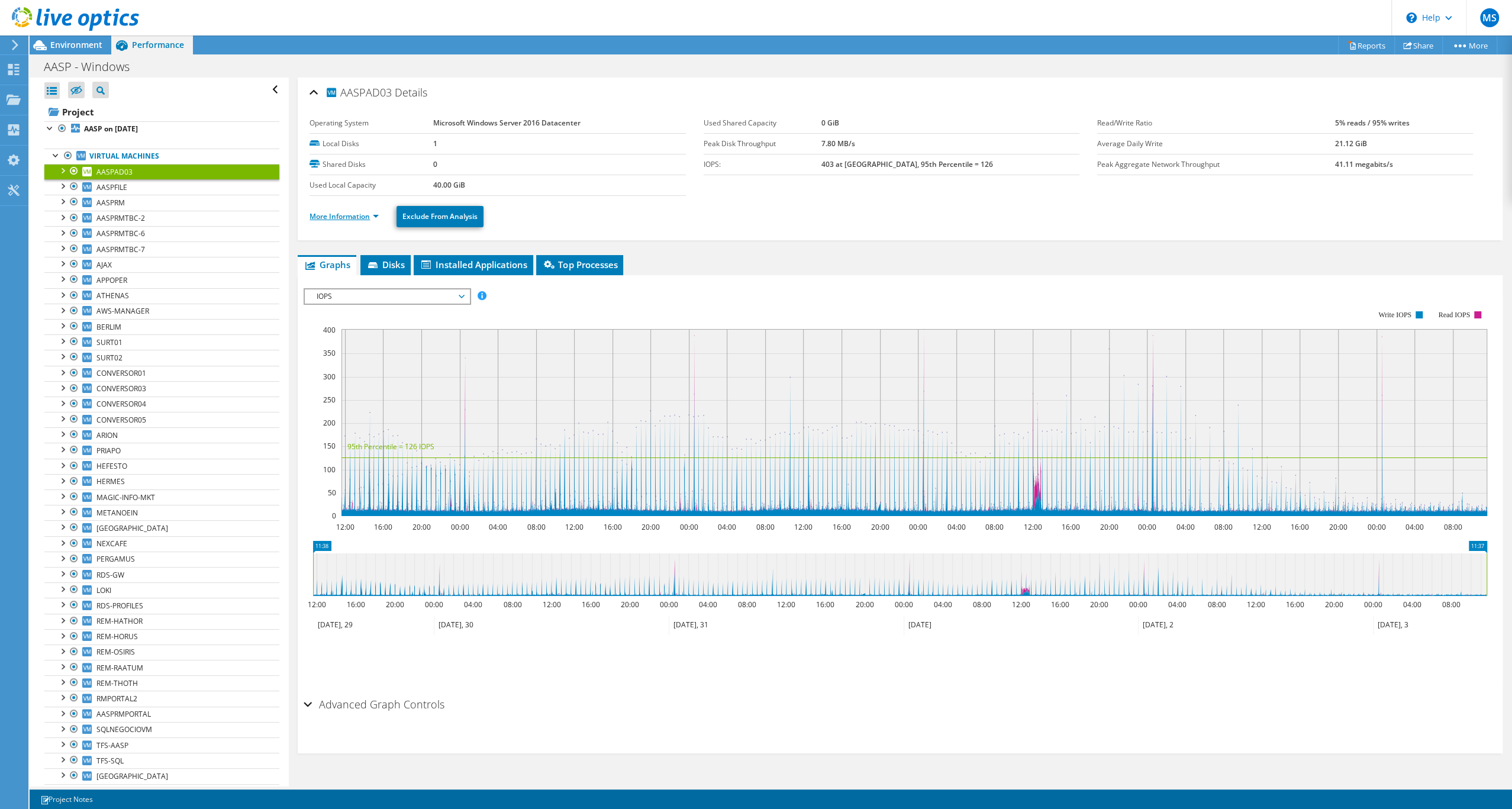
click at [379, 221] on link "More Information" at bounding box center [344, 216] width 70 height 10
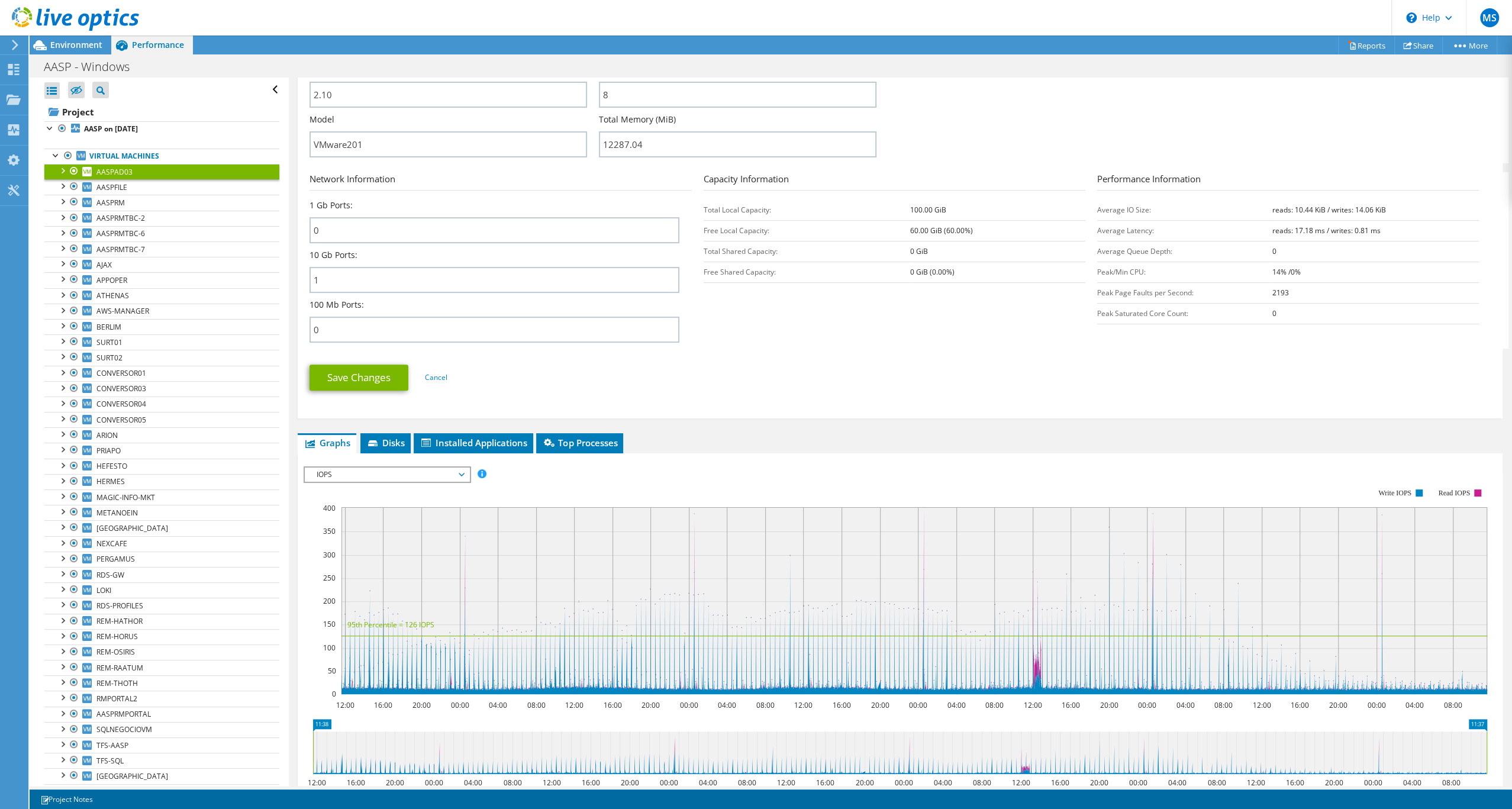
scroll to position [188, 0]
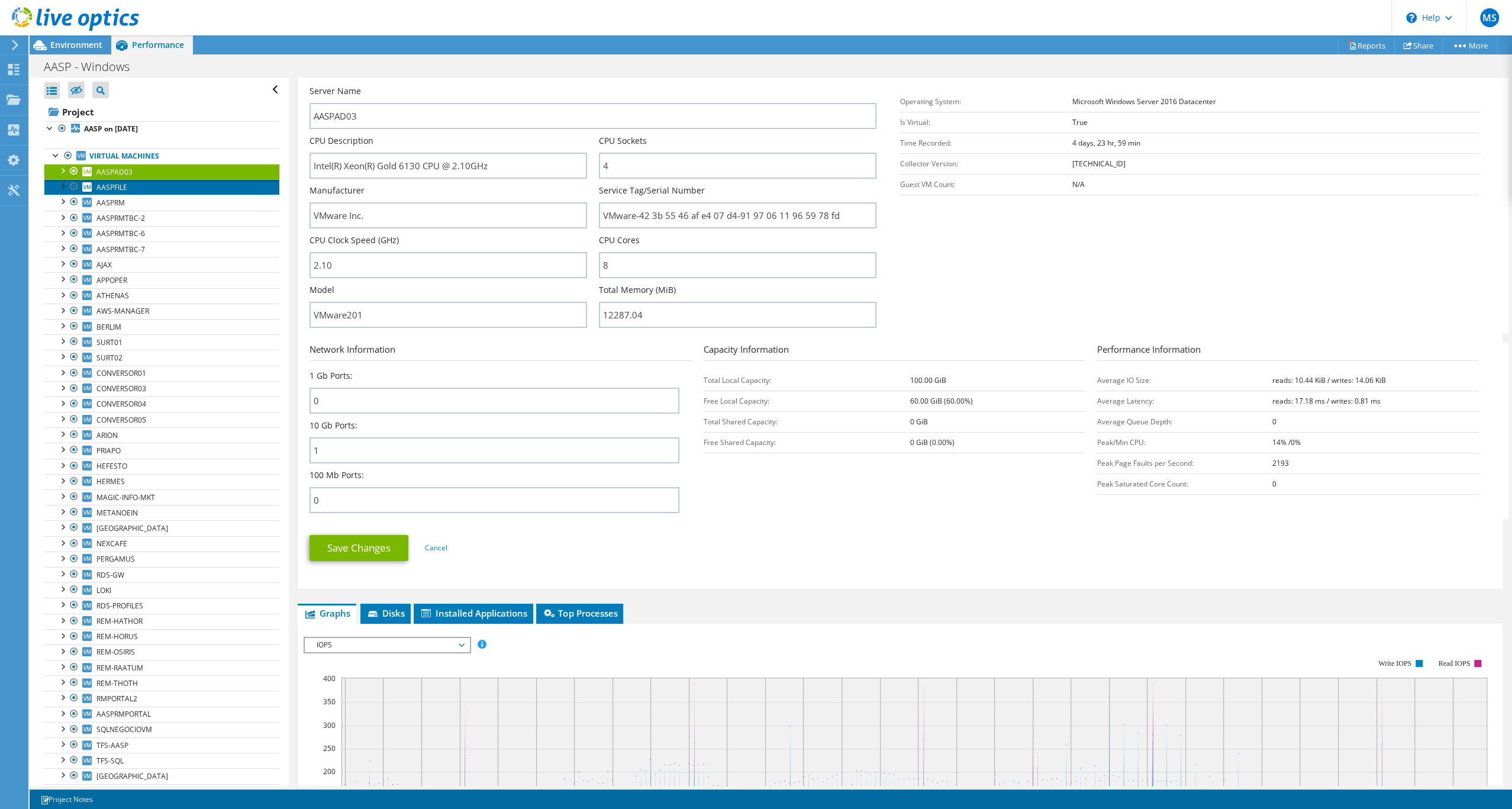
click at [145, 195] on link "AASPFILE" at bounding box center [162, 187] width 235 height 16
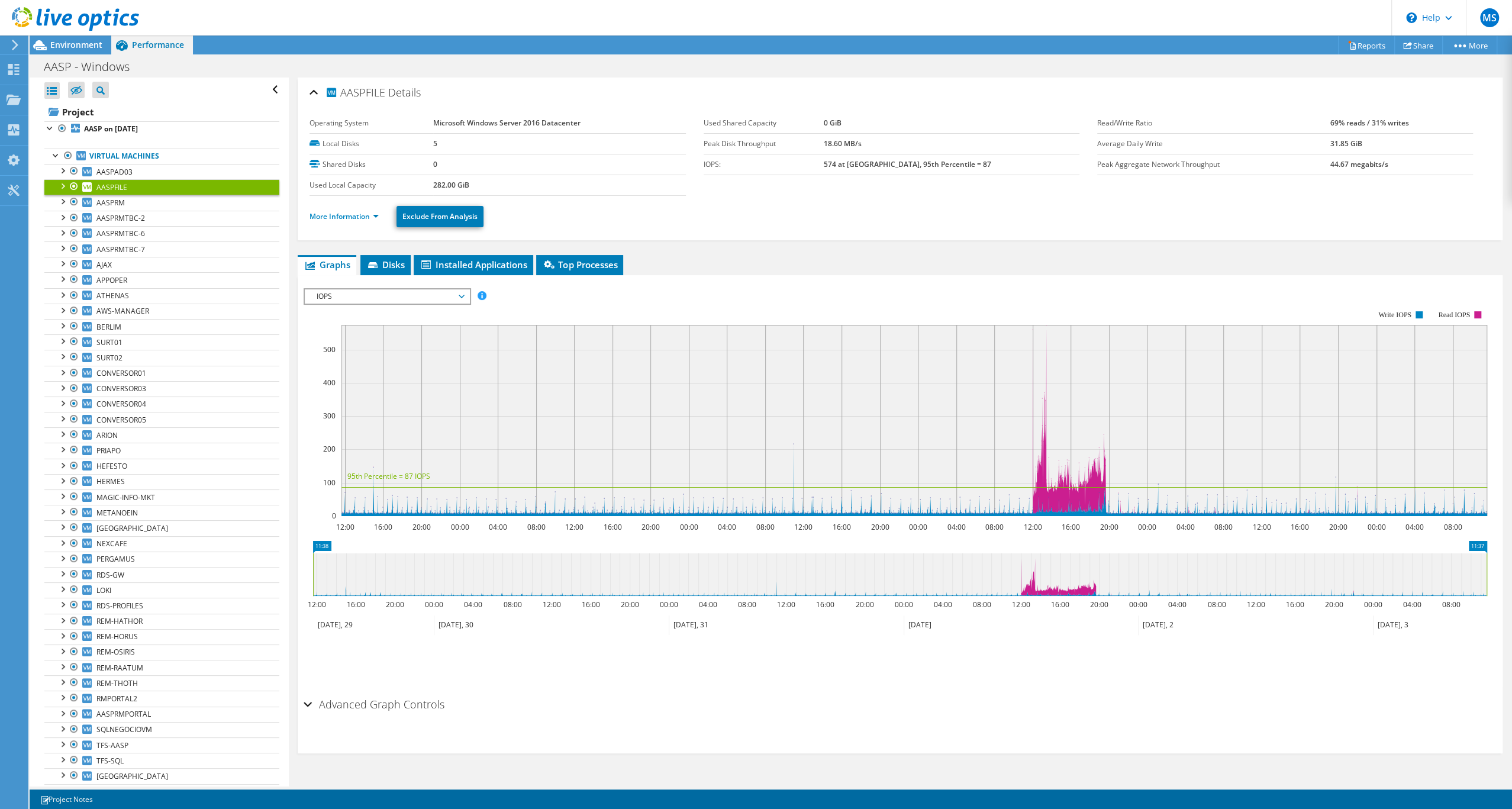
scroll to position [0, 0]
click at [379, 221] on link "More Information" at bounding box center [344, 216] width 70 height 10
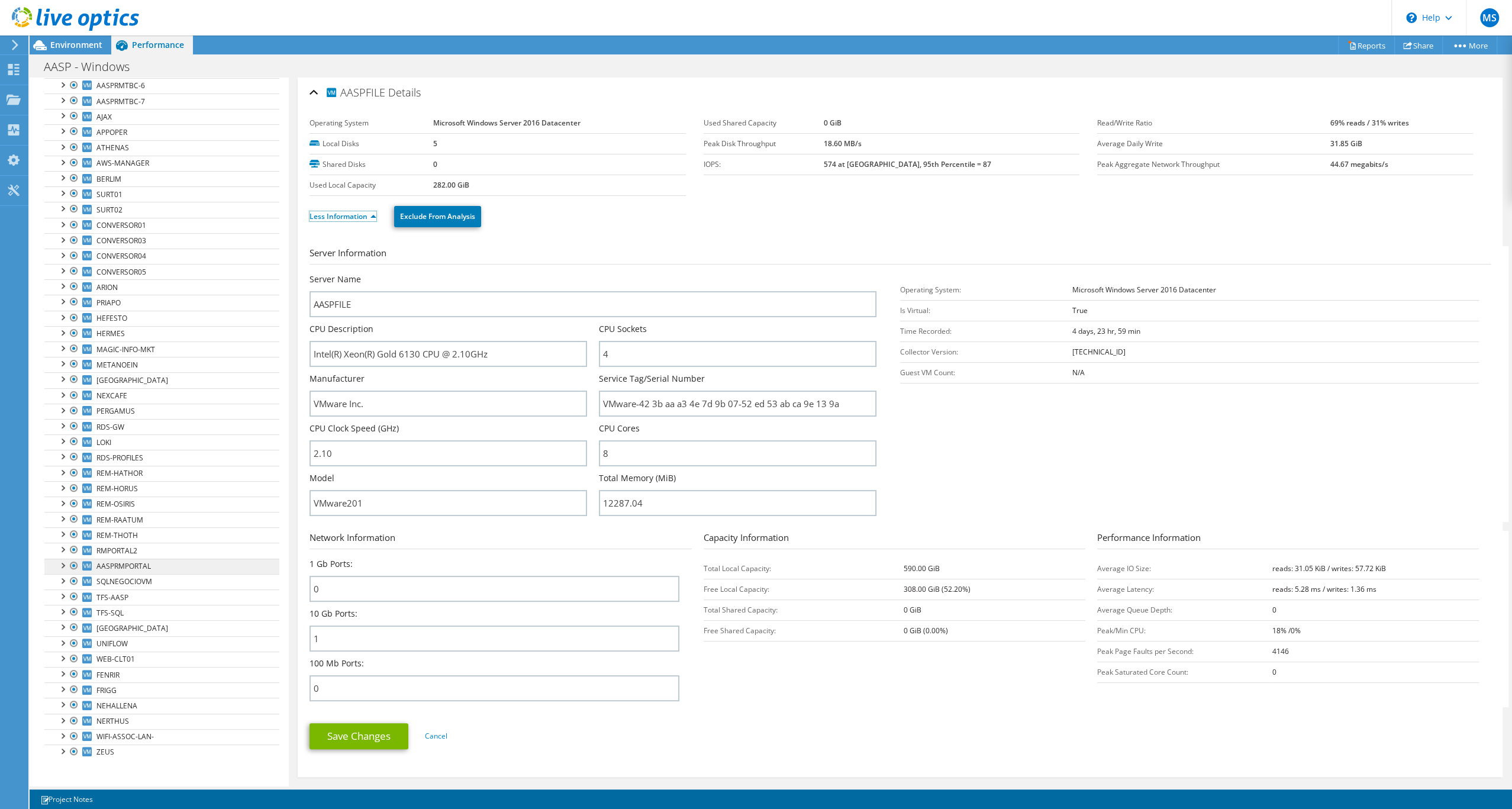
scroll to position [335, 0]
click at [156, 497] on link "REM-OSIRIS" at bounding box center [162, 504] width 235 height 16
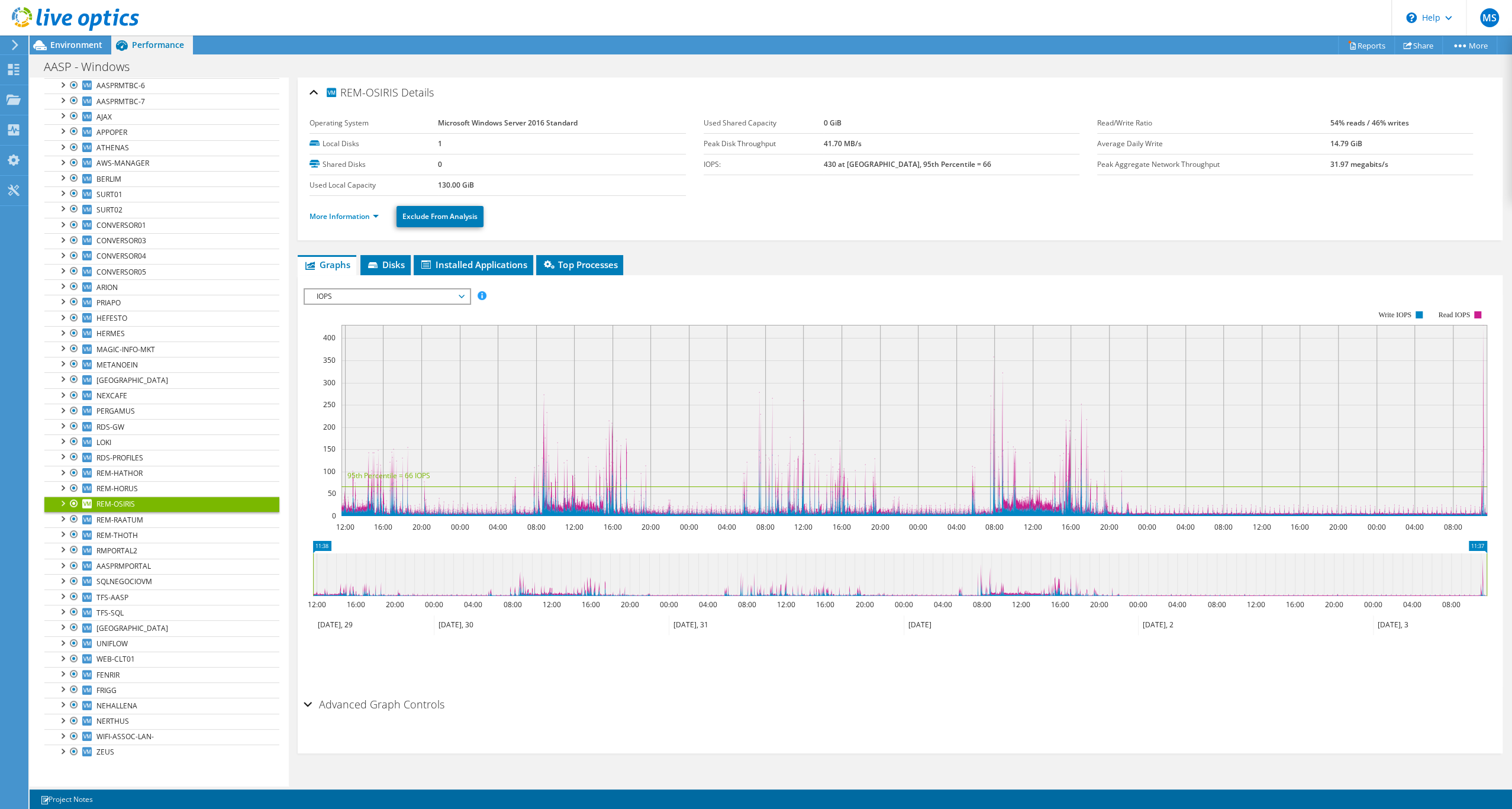
click at [804, 228] on ul "More Information Exclude From Analysis" at bounding box center [900, 214] width 1181 height 24
click at [379, 221] on link "More Information" at bounding box center [344, 216] width 70 height 10
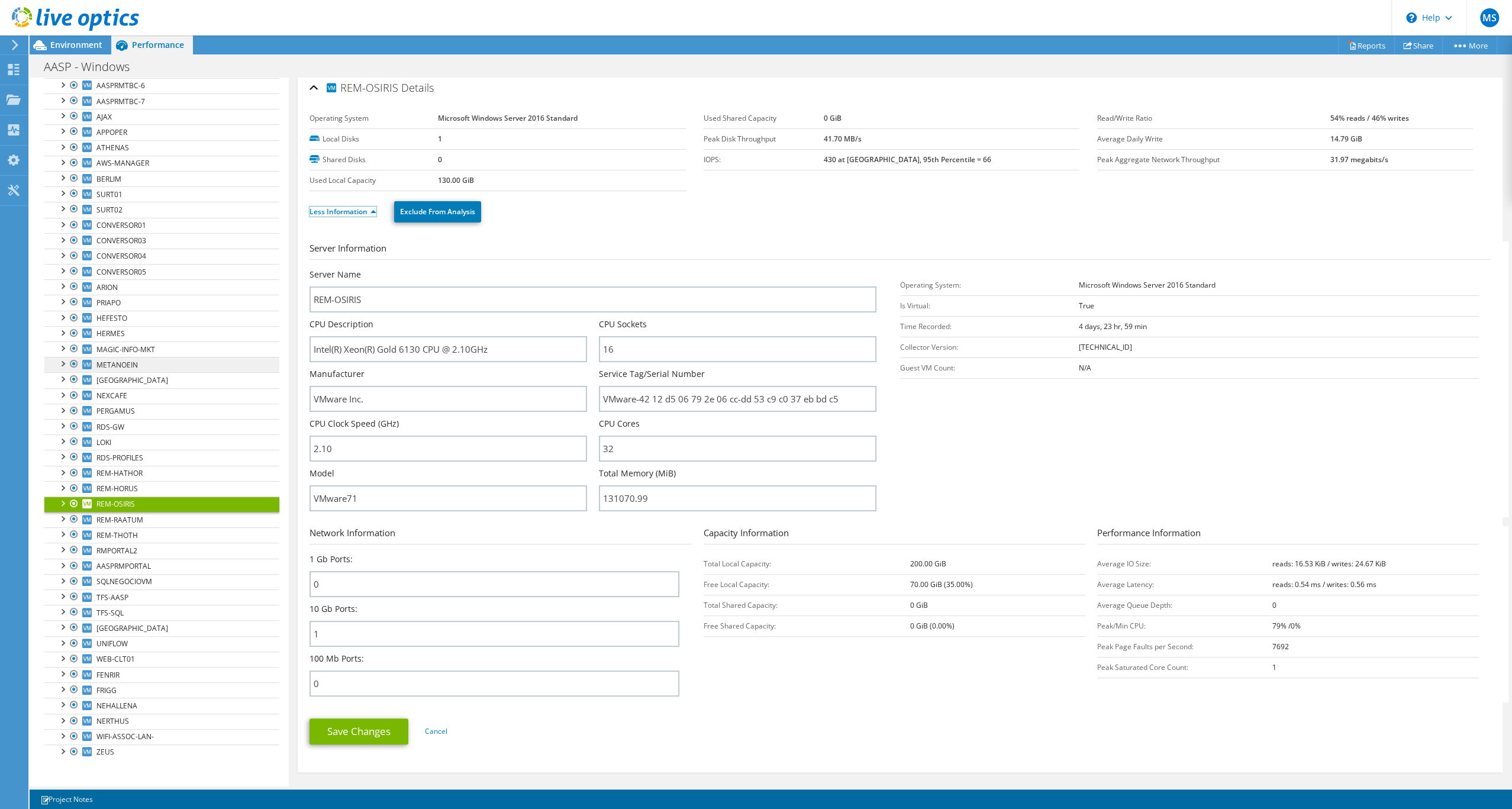
scroll to position [0, 0]
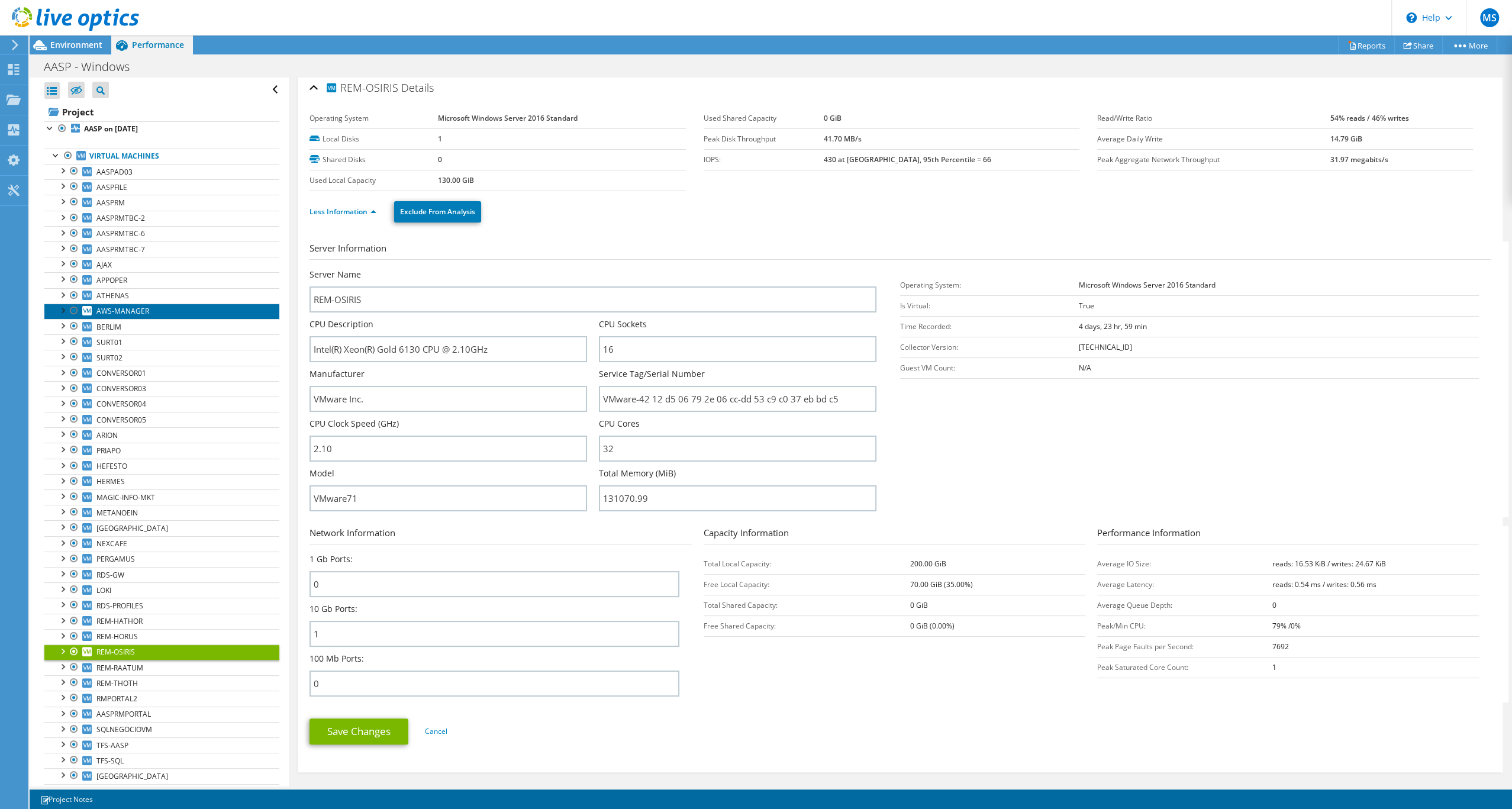
click at [149, 316] on span "AWS-MANAGER" at bounding box center [123, 311] width 53 height 10
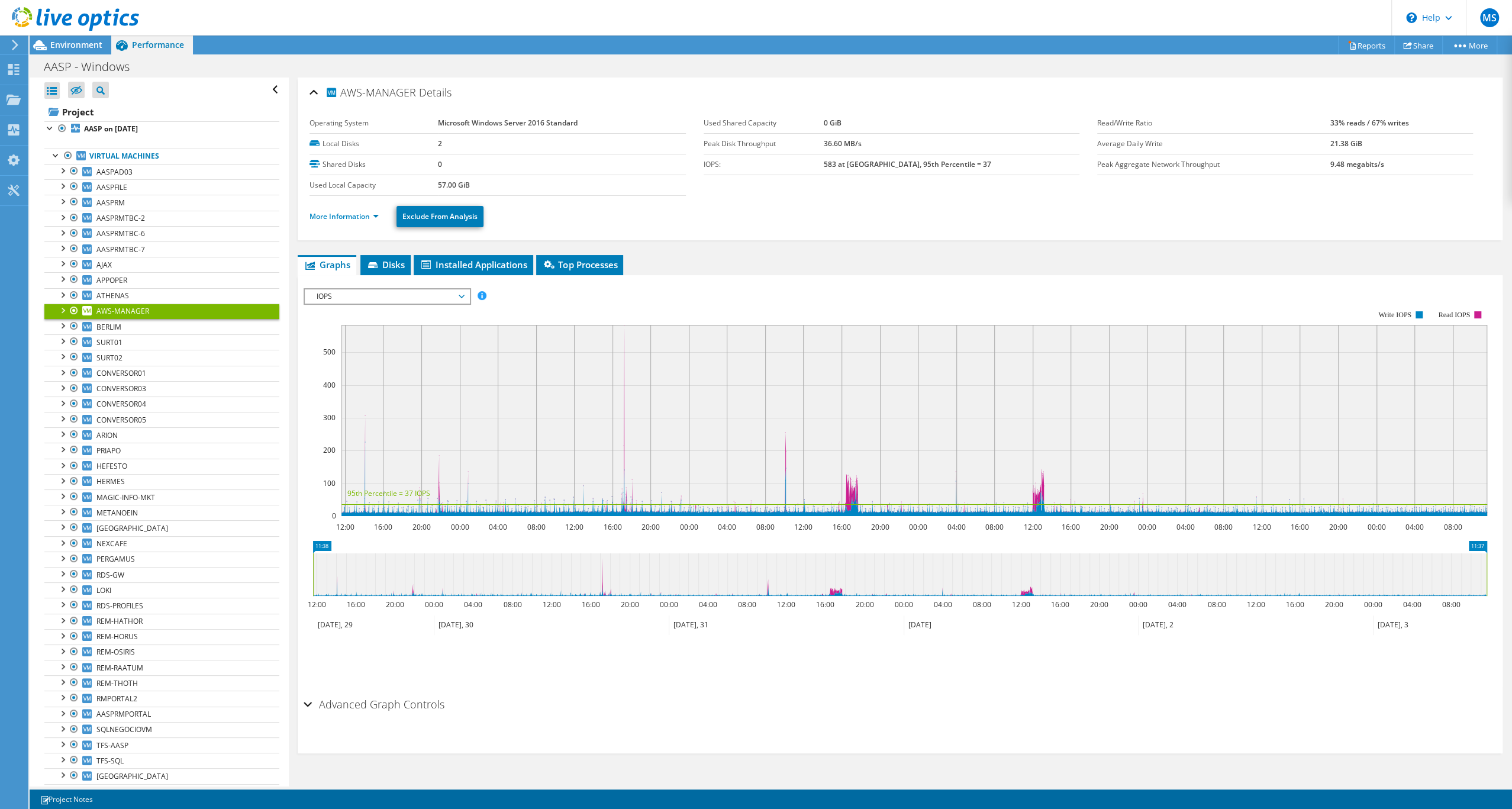
click at [458, 304] on span "IOPS" at bounding box center [386, 296] width 152 height 14
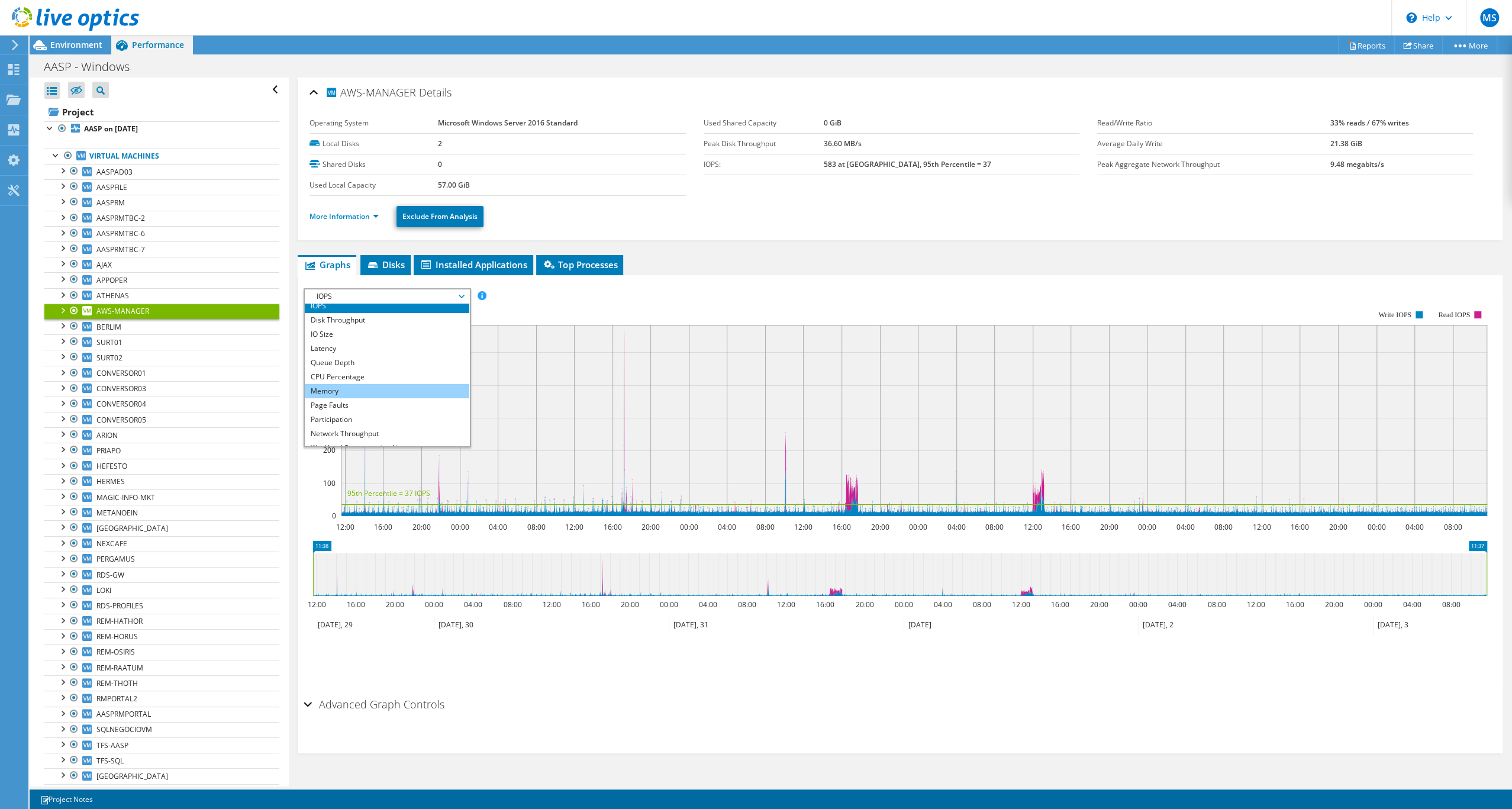
scroll to position [15, 0]
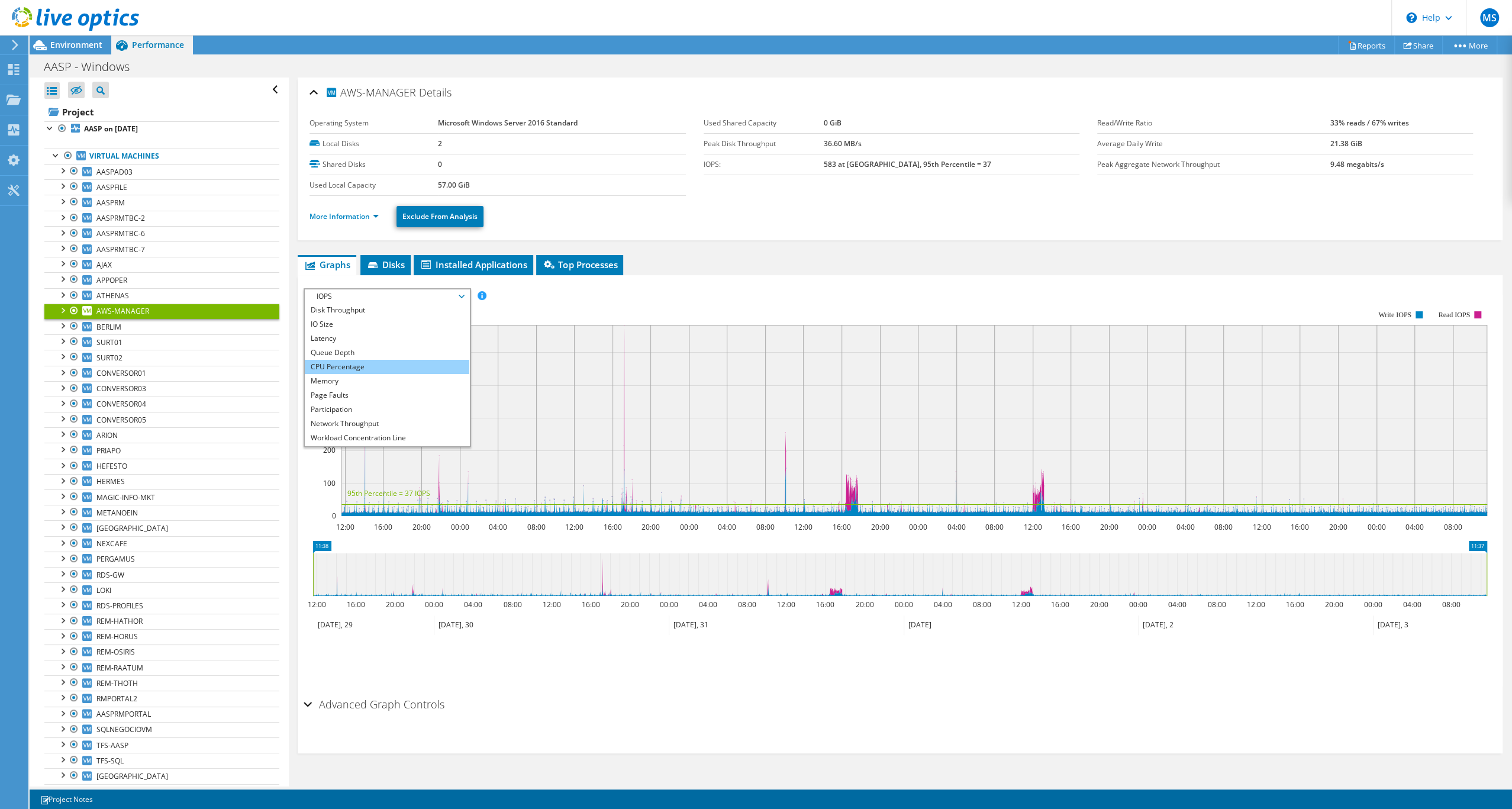
click at [397, 374] on li "CPU Percentage" at bounding box center [386, 367] width 164 height 14
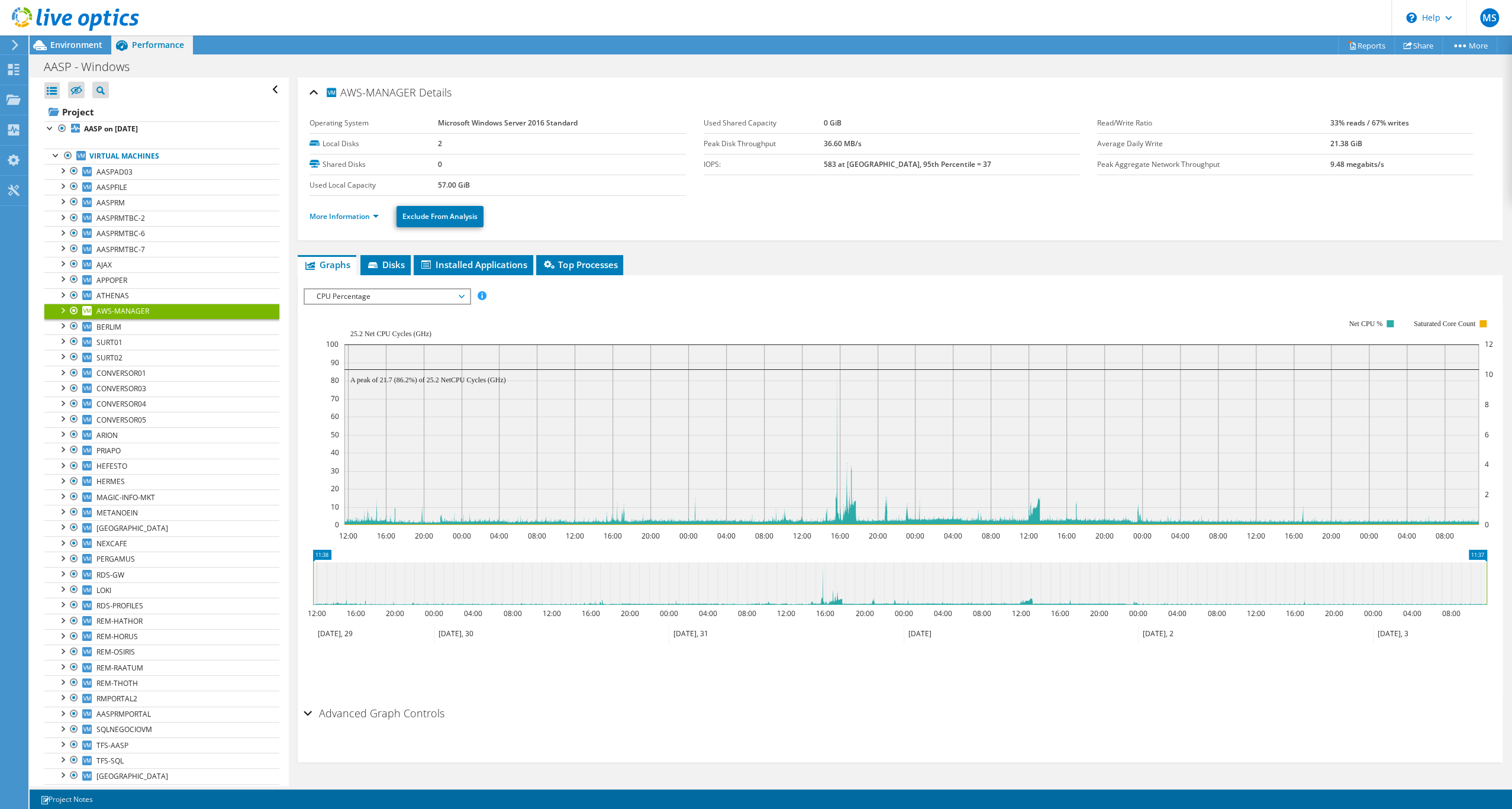
click at [719, 508] on icon at bounding box center [911, 508] width 1134 height 0
click at [377, 221] on link "More Information" at bounding box center [344, 216] width 70 height 10
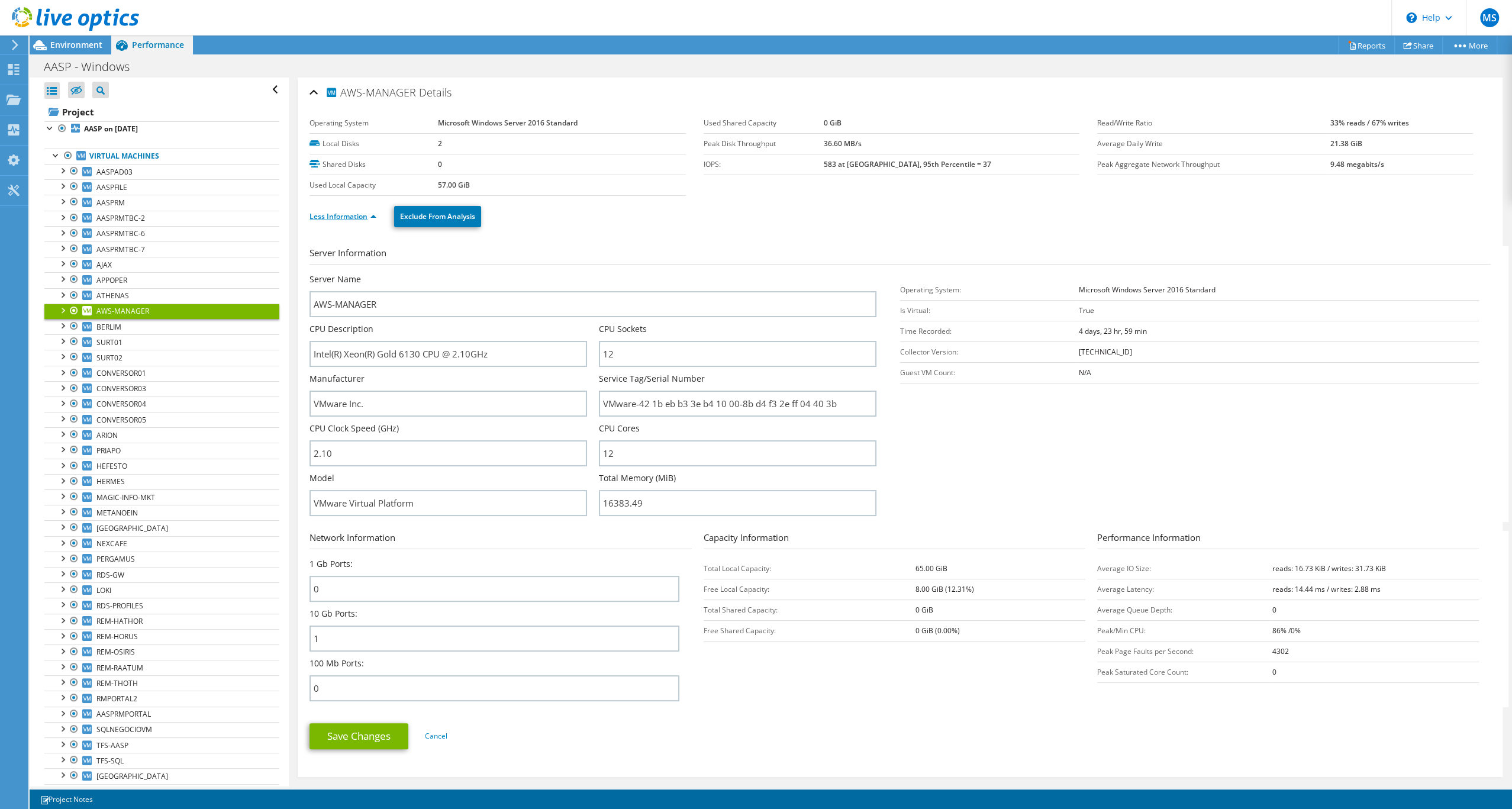
click at [377, 221] on link "Less Information" at bounding box center [343, 216] width 67 height 10
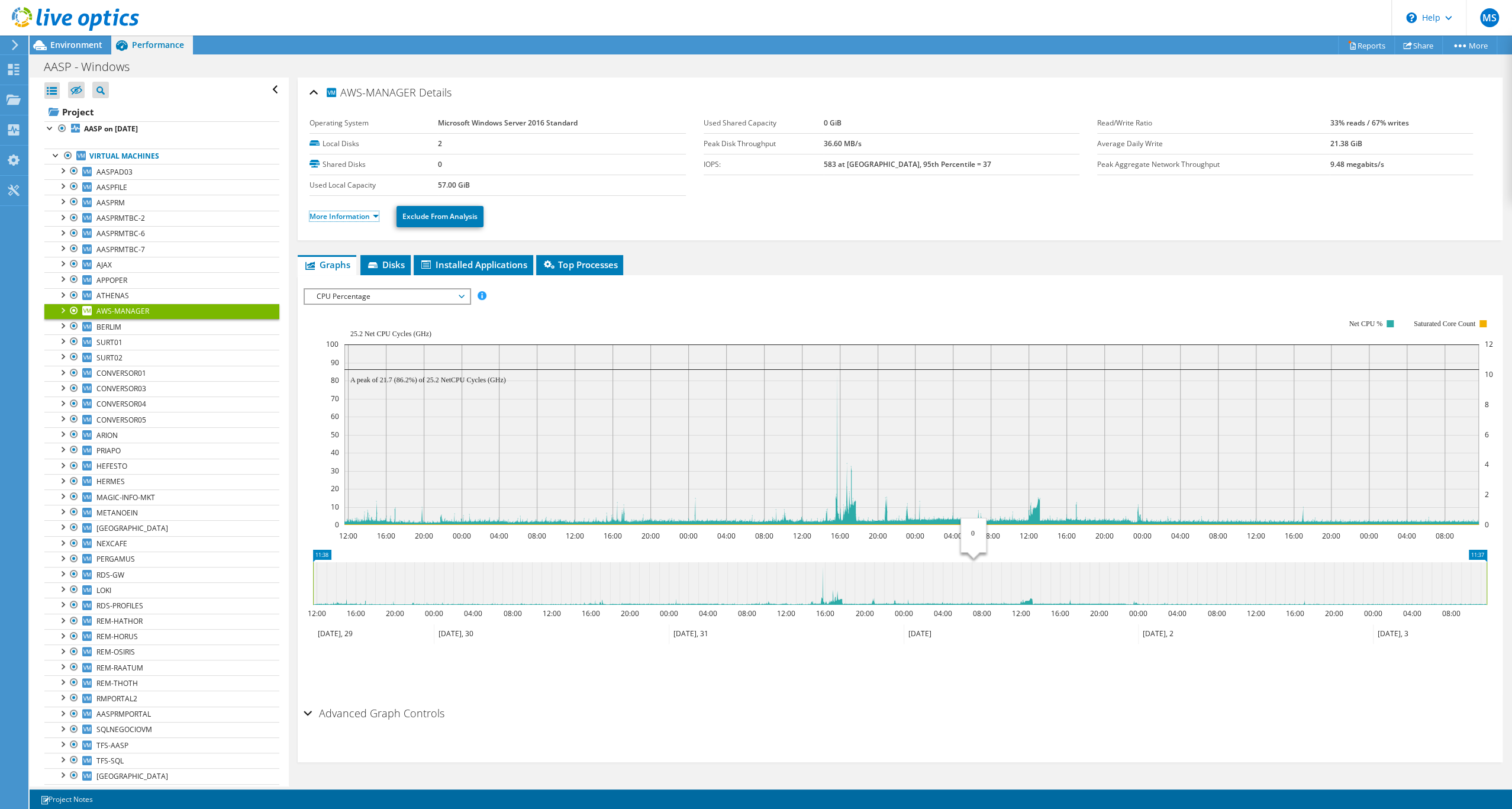
scroll to position [5, 0]
click at [127, 286] on span "APPOPER" at bounding box center [112, 280] width 31 height 10
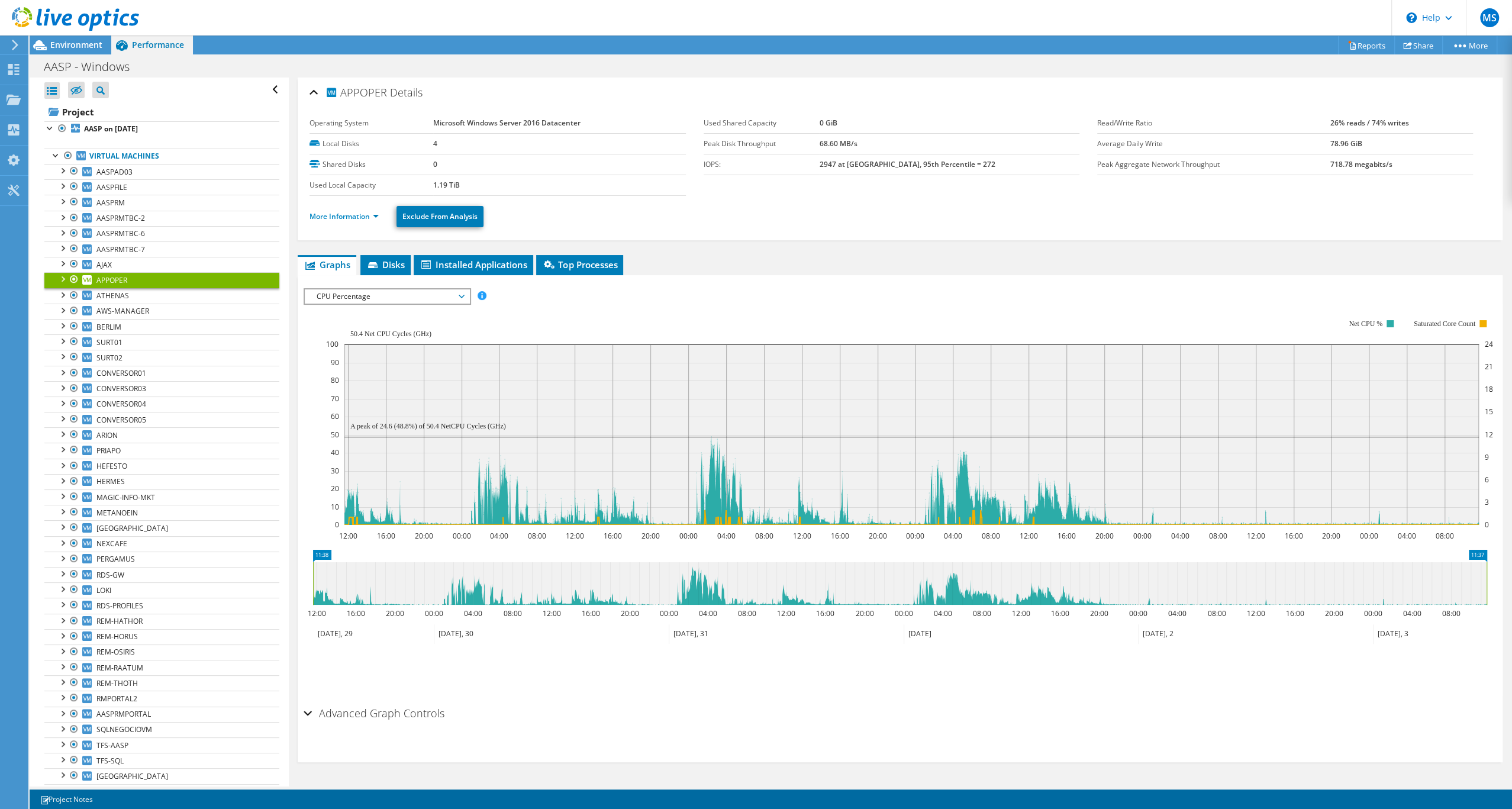
scroll to position [0, 0]
click at [118, 332] on span "BERLIM" at bounding box center [109, 327] width 25 height 10
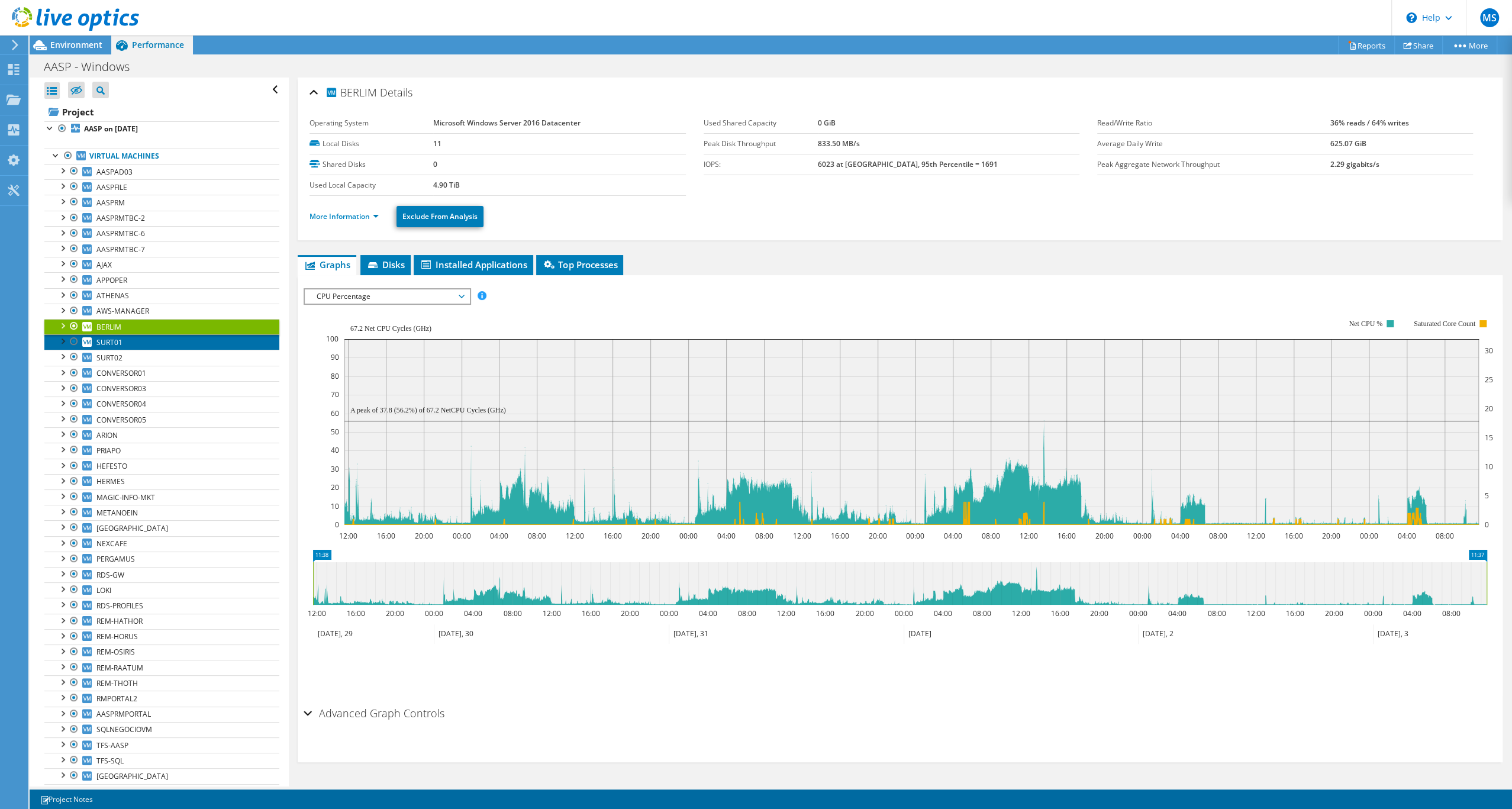
click at [105, 348] on span "SURT01" at bounding box center [109, 342] width 26 height 10
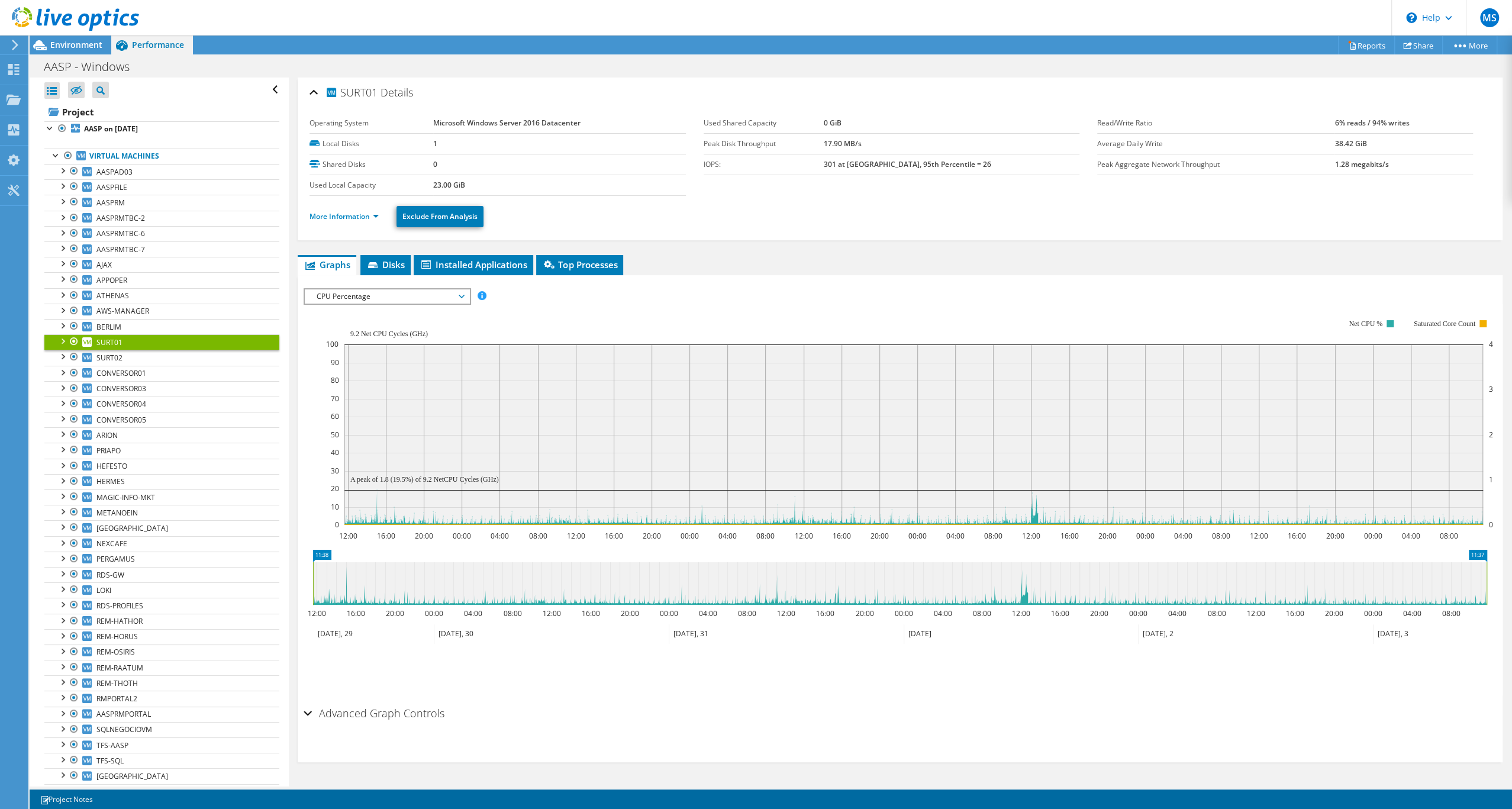
scroll to position [5, 0]
click at [160, 381] on link "CONVERSOR01" at bounding box center [162, 373] width 235 height 16
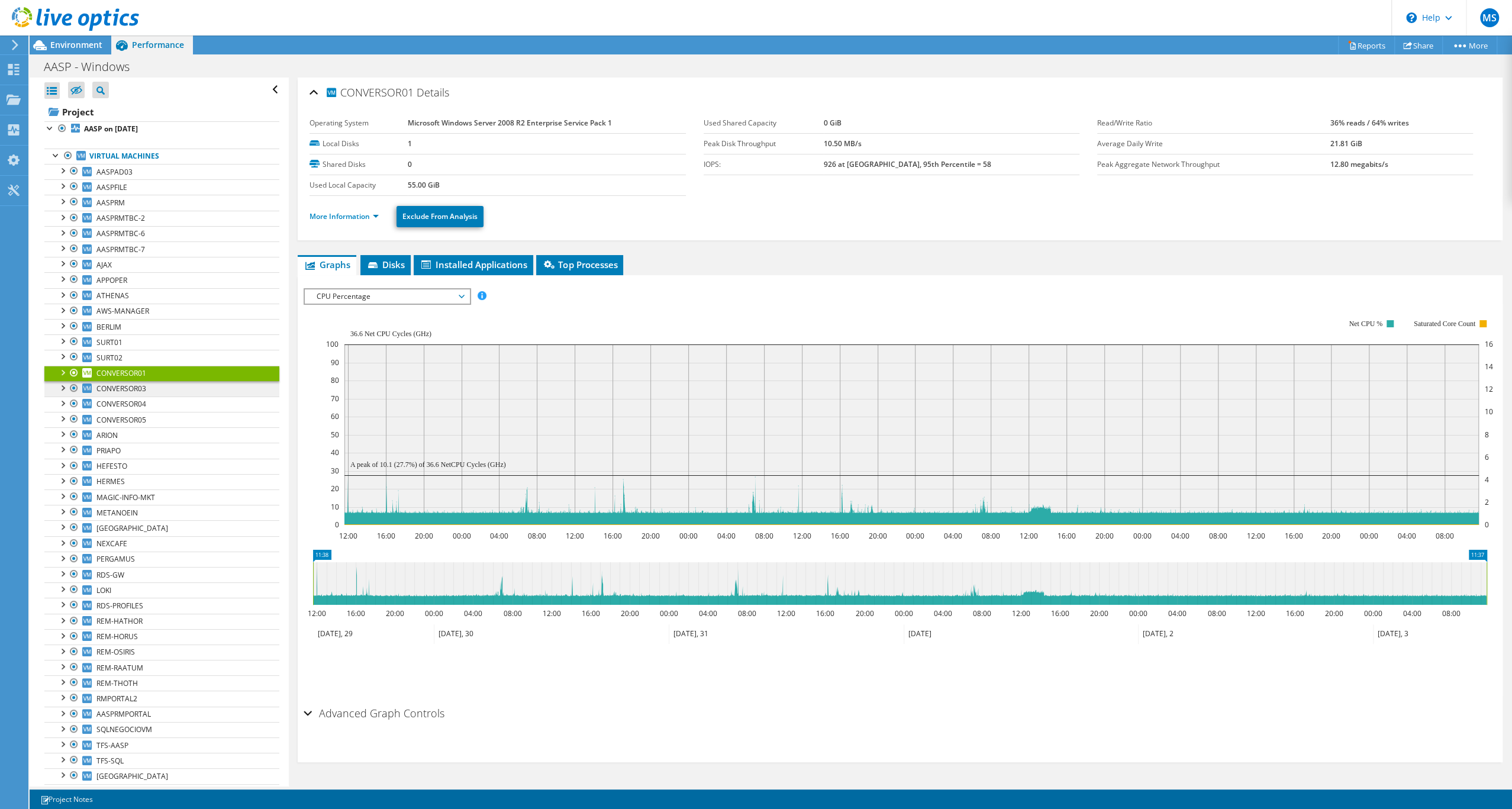
scroll to position [0, 0]
click at [146, 393] on span "CONVERSOR03" at bounding box center [122, 388] width 50 height 10
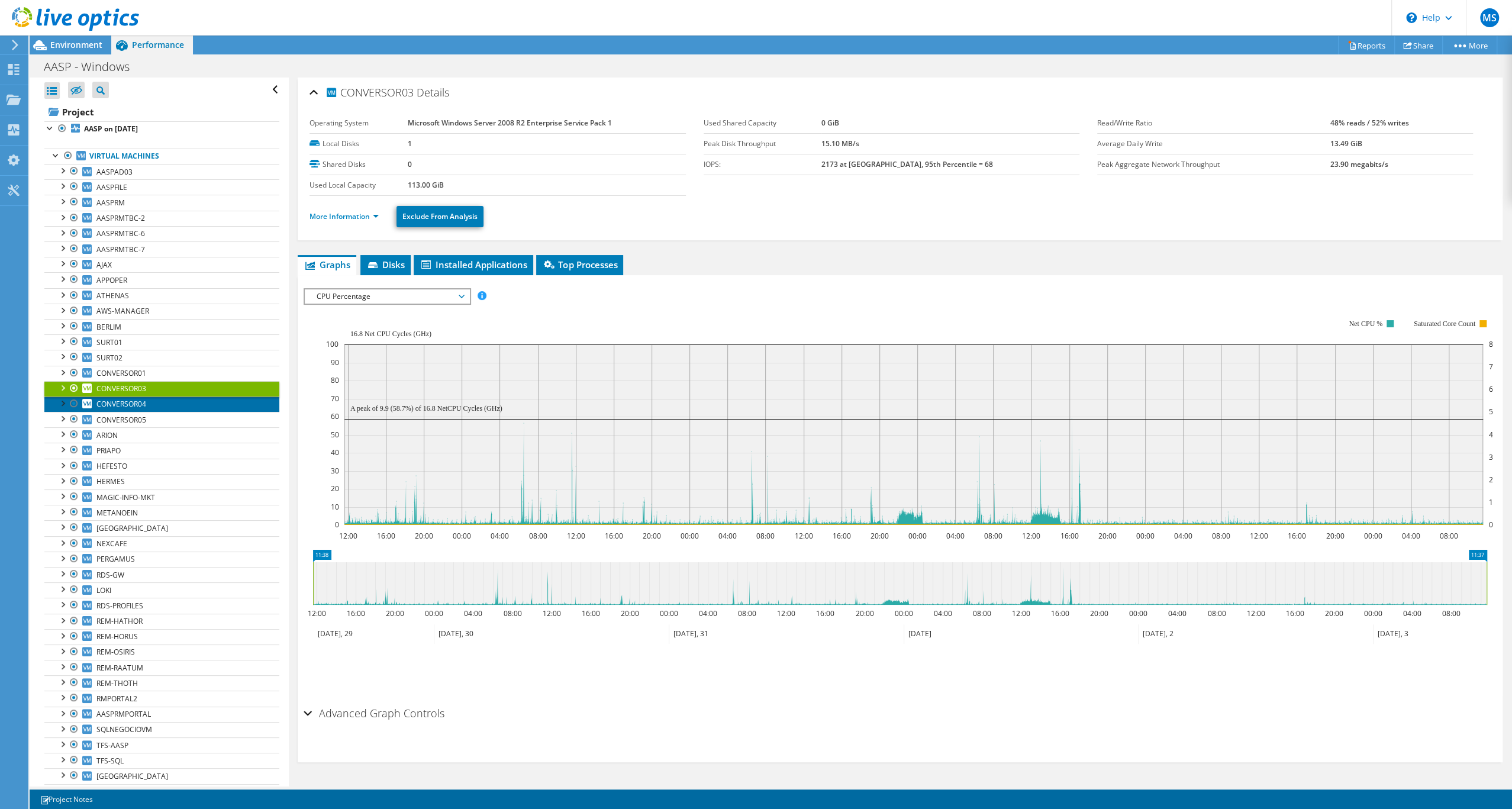
click at [144, 409] on span "CONVERSOR04" at bounding box center [122, 404] width 50 height 10
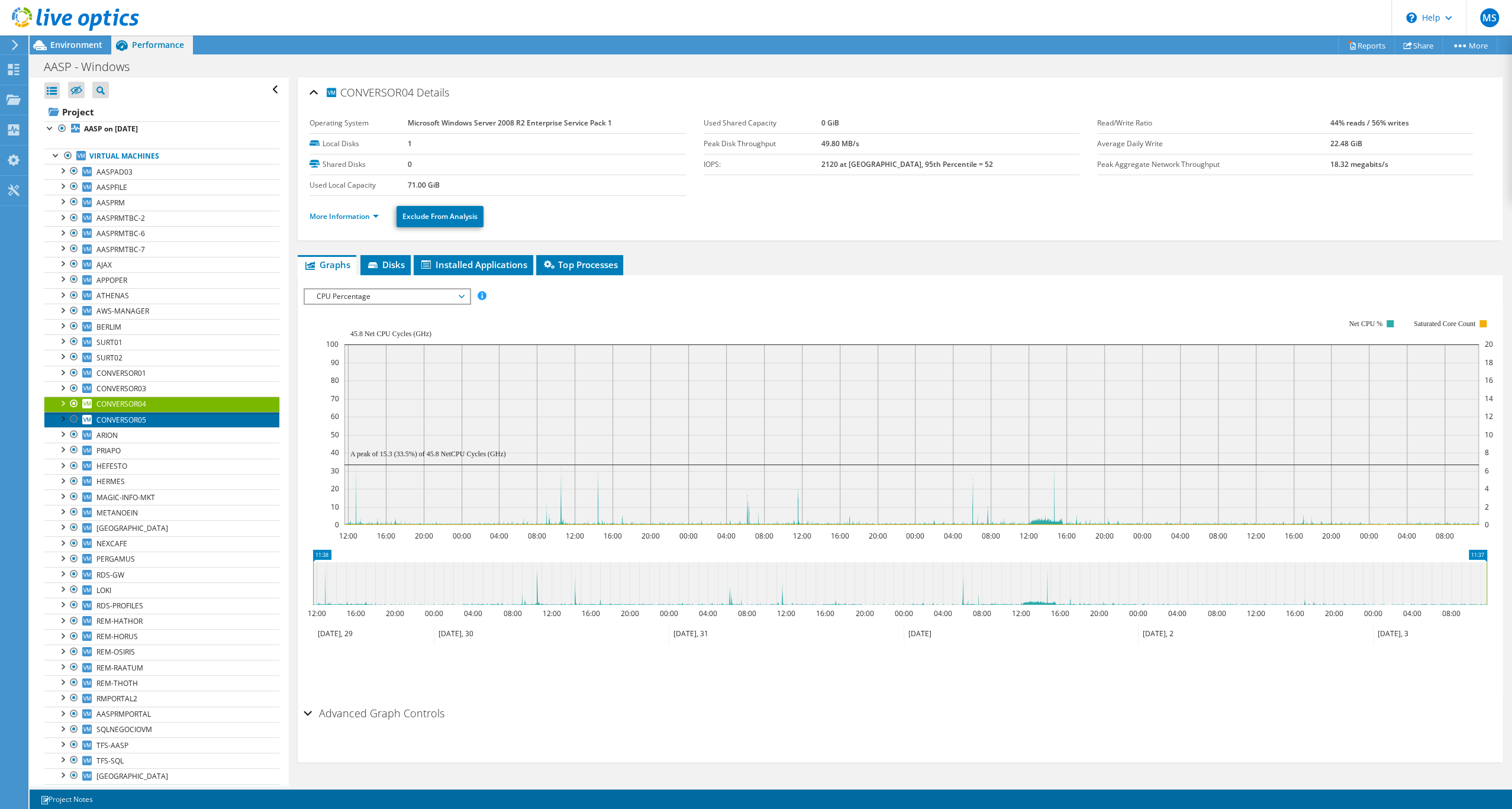
click at [146, 425] on span "CONVERSOR05" at bounding box center [122, 420] width 50 height 10
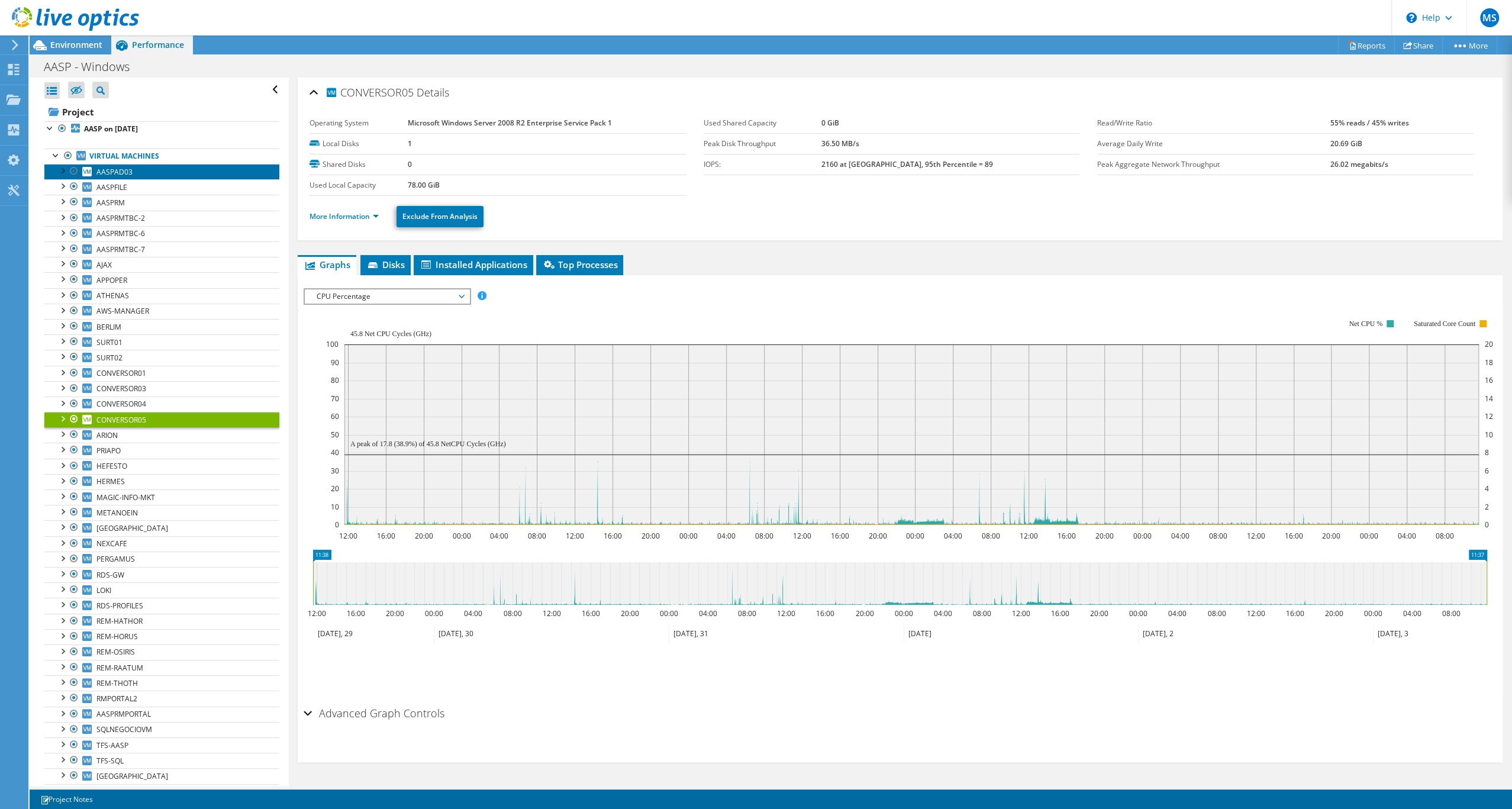
click at [132, 177] on span "AASPAD03" at bounding box center [115, 172] width 36 height 10
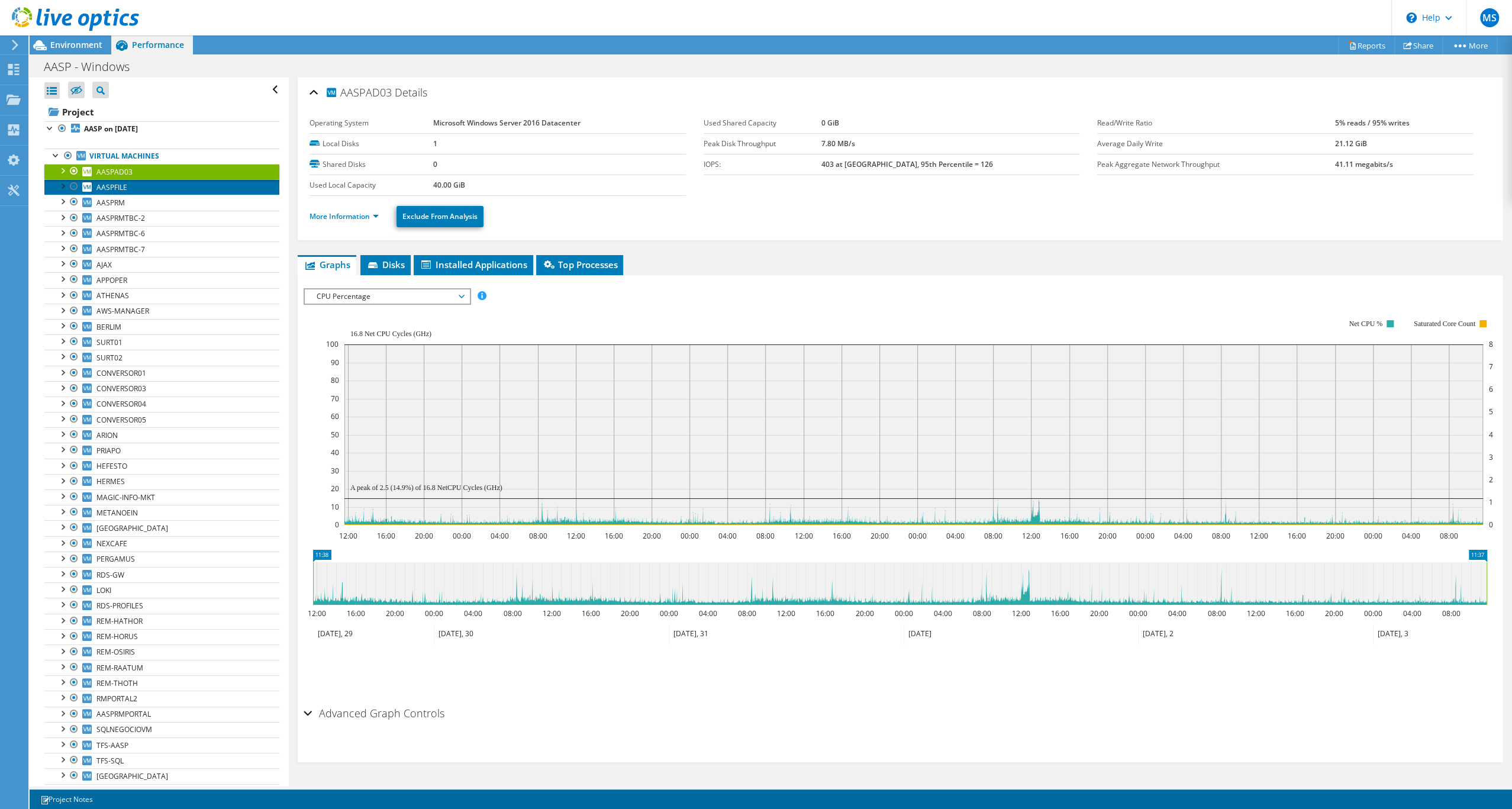
click at [136, 195] on link "AASPFILE" at bounding box center [162, 187] width 235 height 16
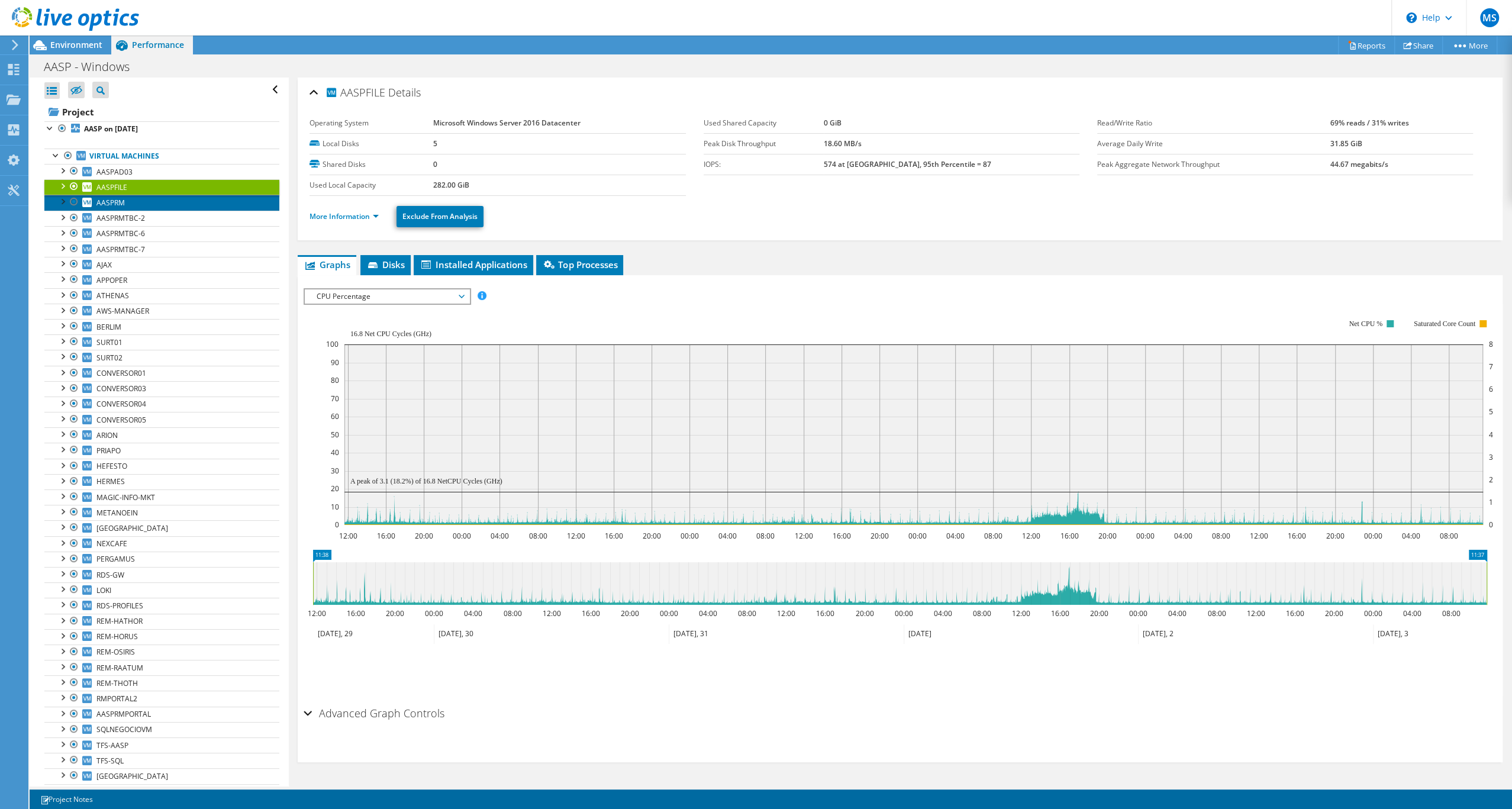
click at [136, 210] on link "AASPRM" at bounding box center [162, 202] width 235 height 16
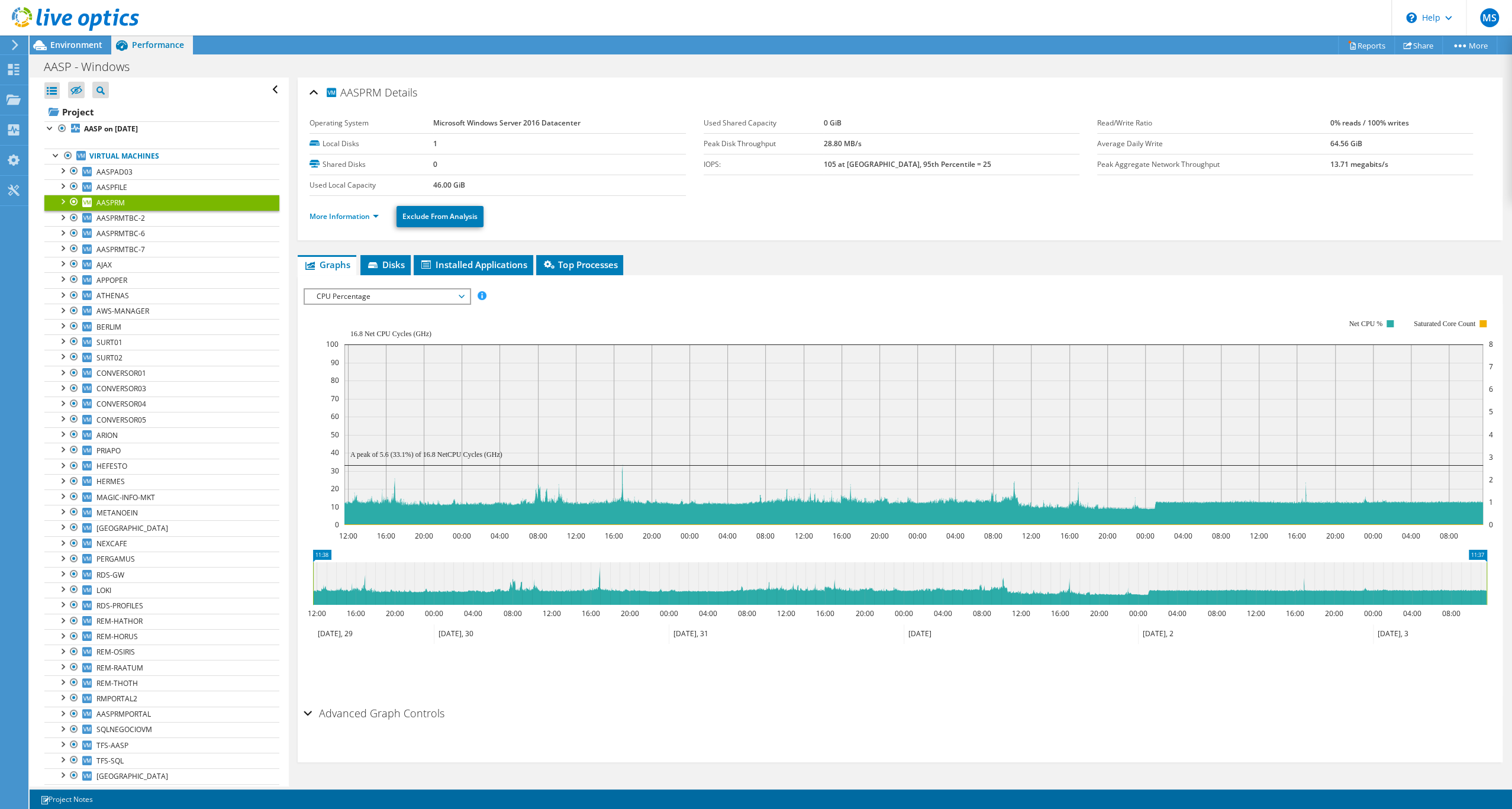
scroll to position [15, 0]
click at [140, 224] on span "AASPRMTBC-2" at bounding box center [121, 218] width 49 height 10
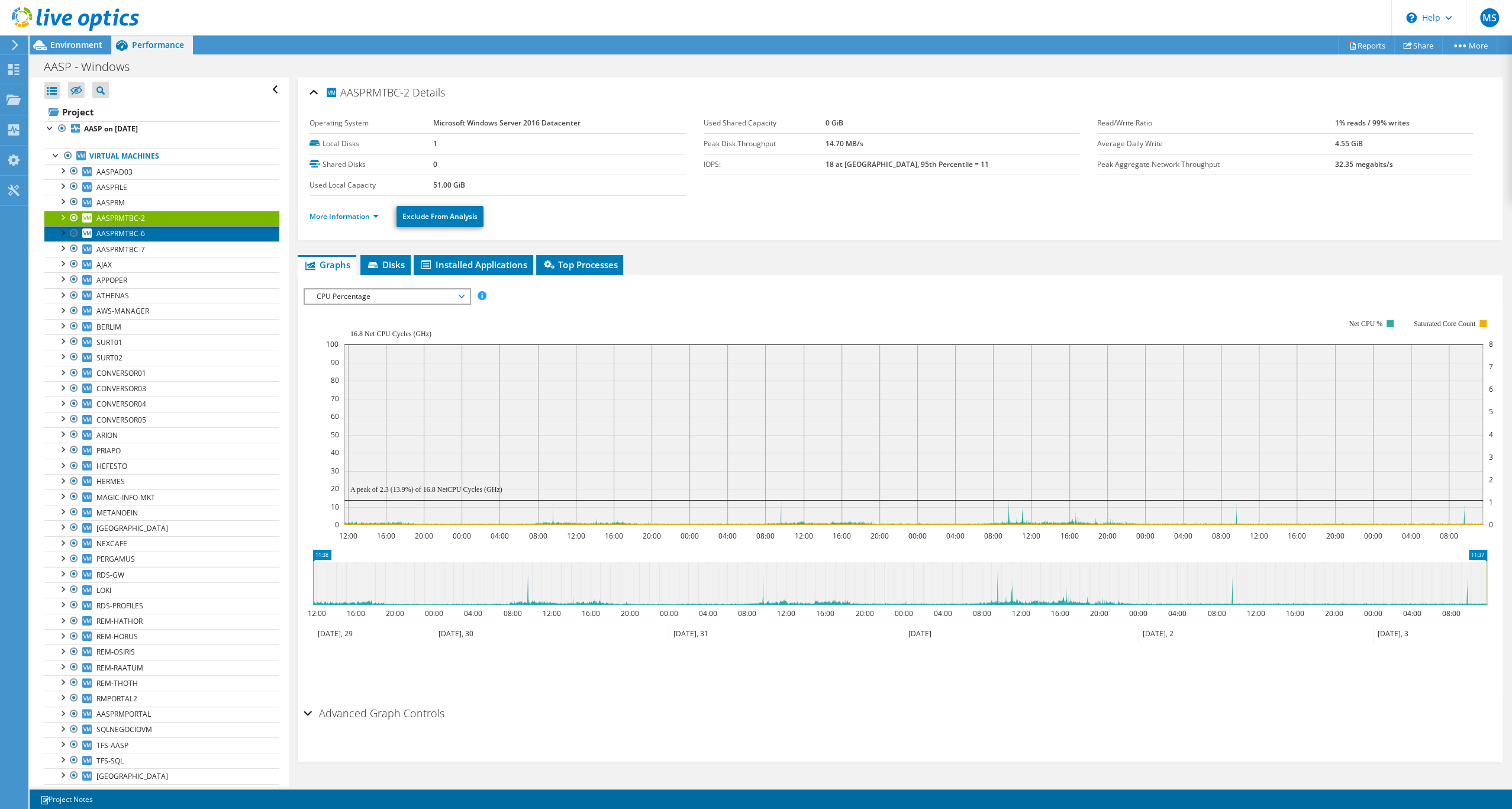
click at [134, 238] on span "AASPRMTBC-6" at bounding box center [121, 234] width 49 height 10
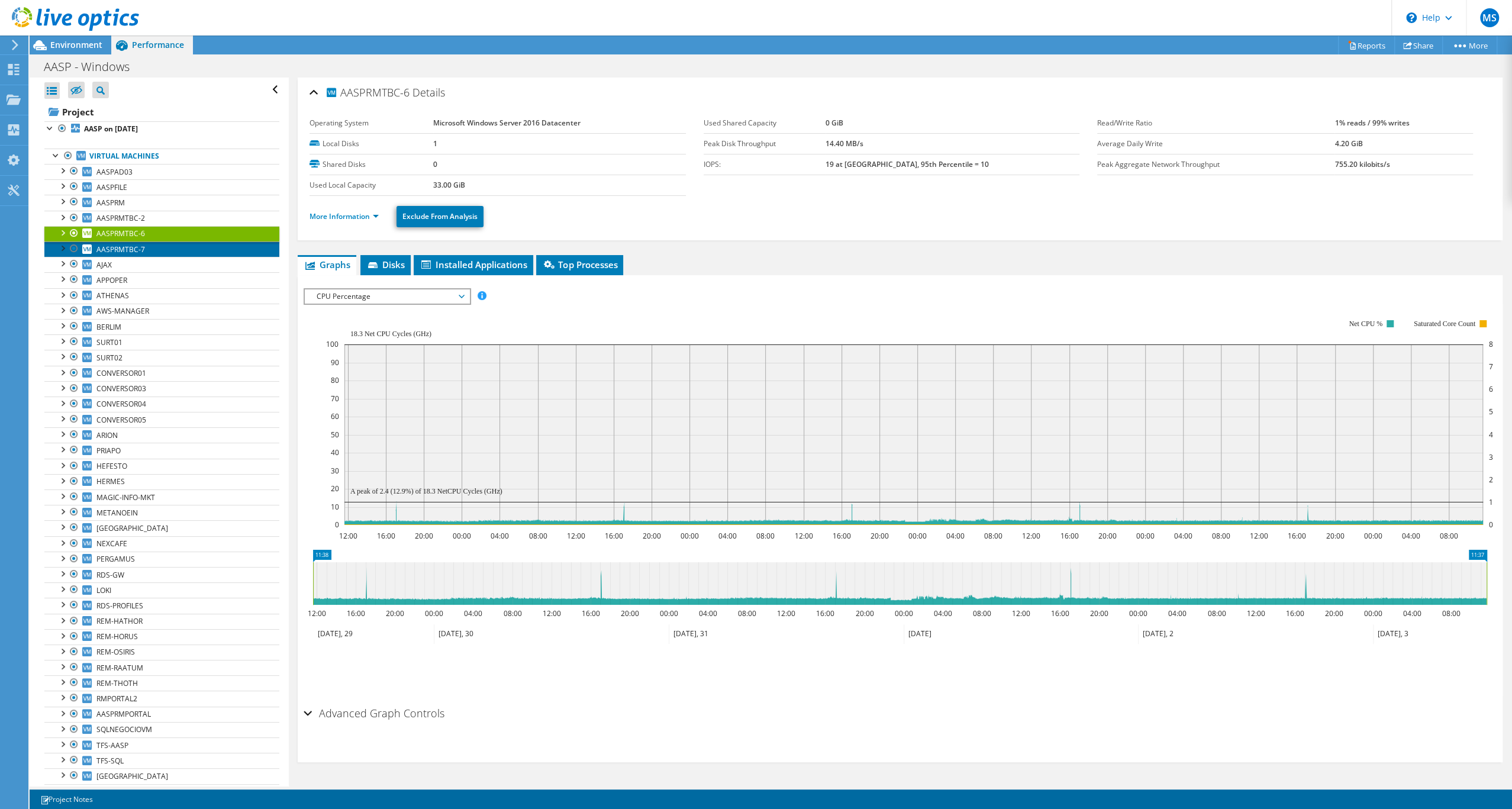
click at [138, 254] on span "AASPRMTBC-7" at bounding box center [121, 249] width 49 height 10
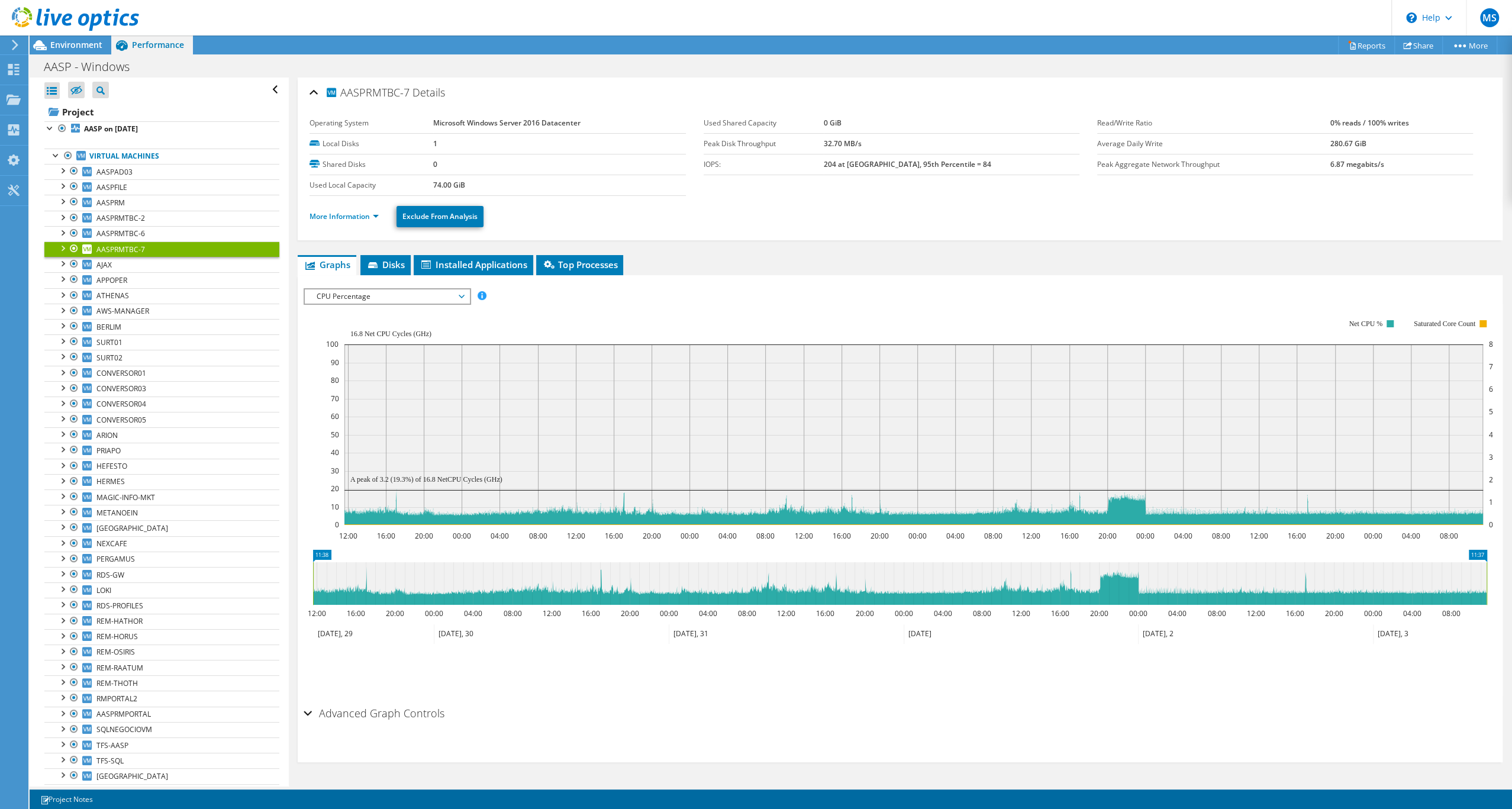
scroll to position [0, 0]
click at [124, 286] on span "APPOPER" at bounding box center [112, 280] width 31 height 10
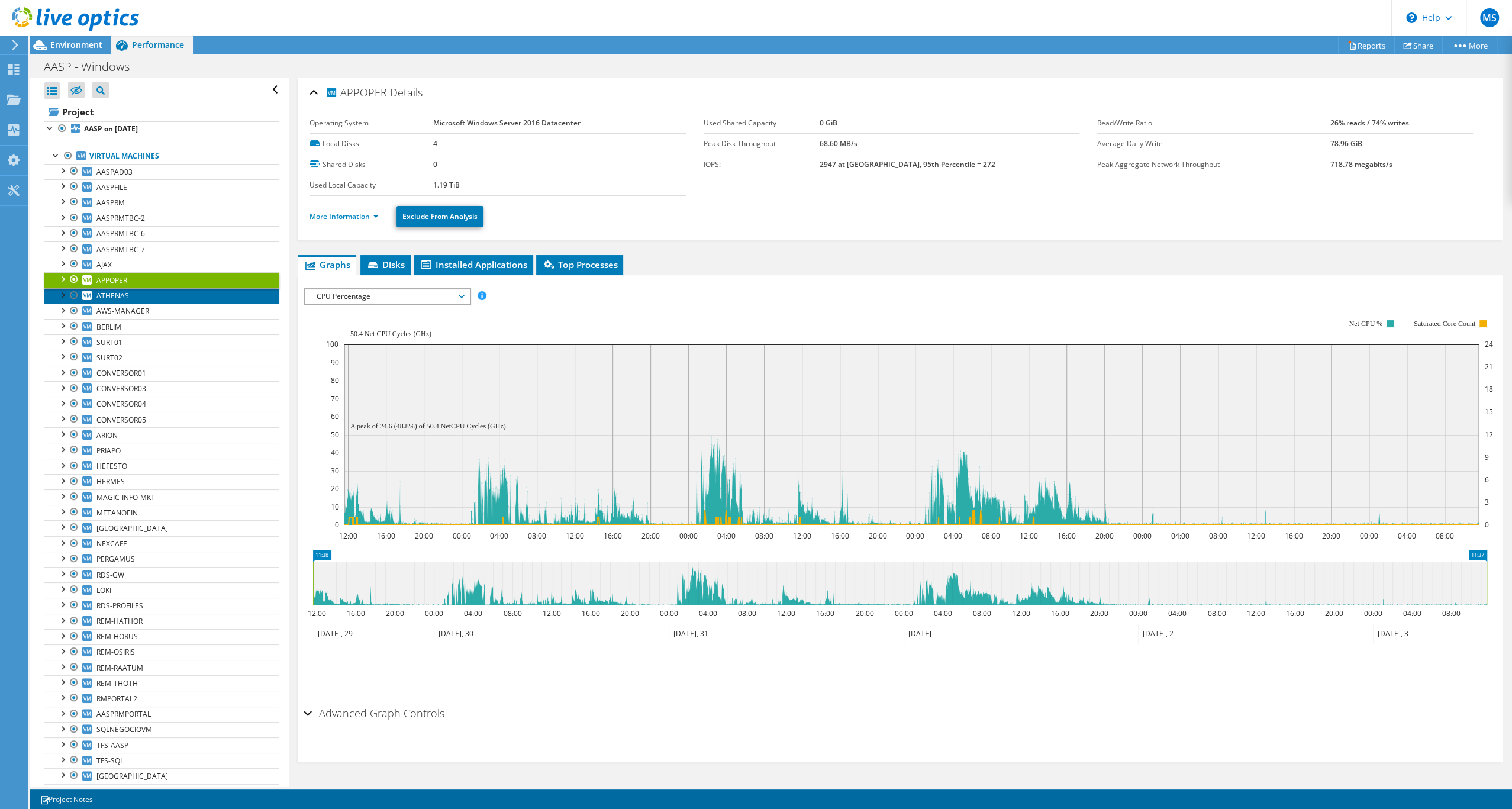
click at [190, 304] on link "ATHENAS" at bounding box center [162, 296] width 235 height 16
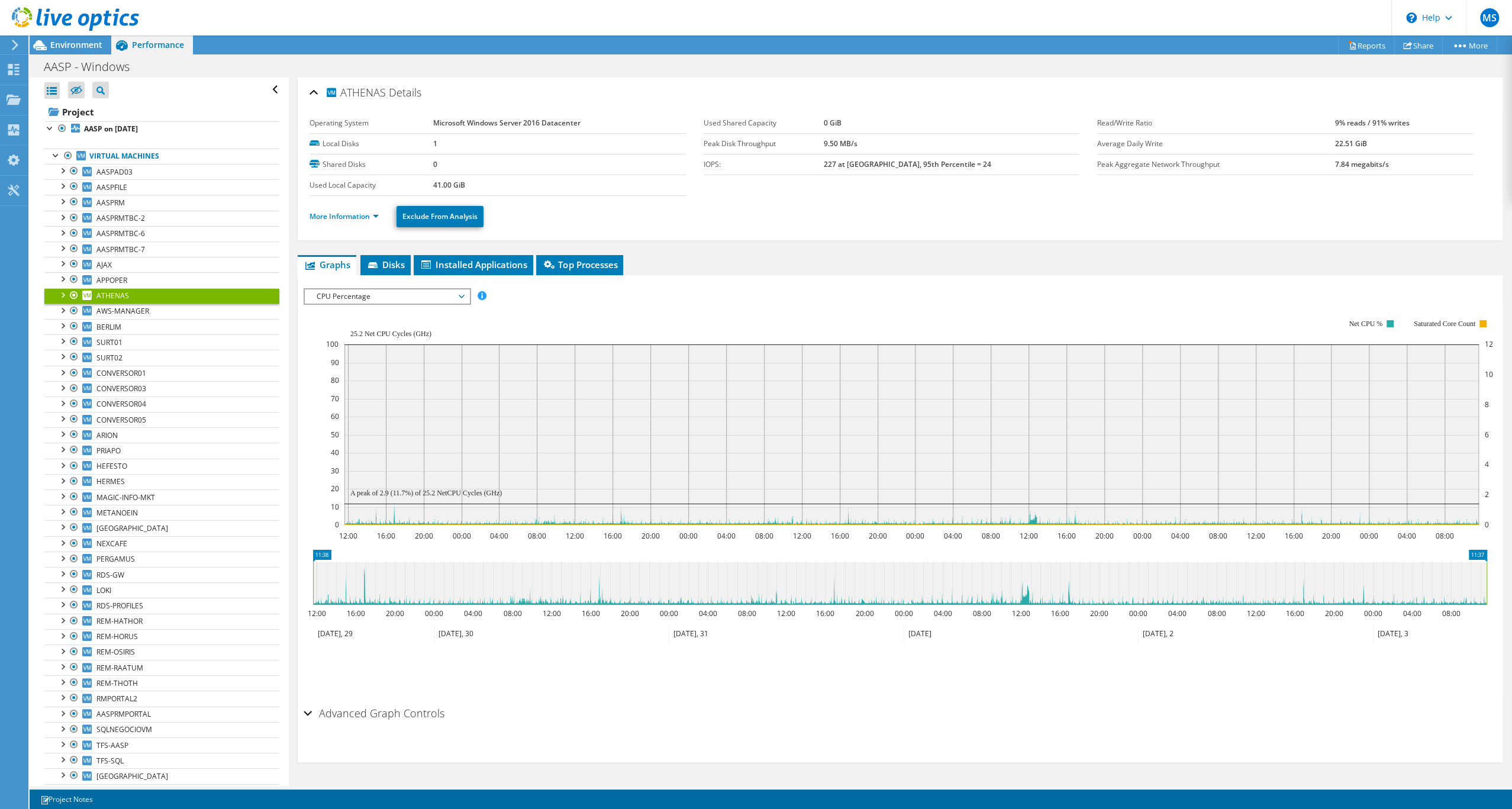
click at [137, 304] on link "ATHENAS" at bounding box center [162, 296] width 235 height 16
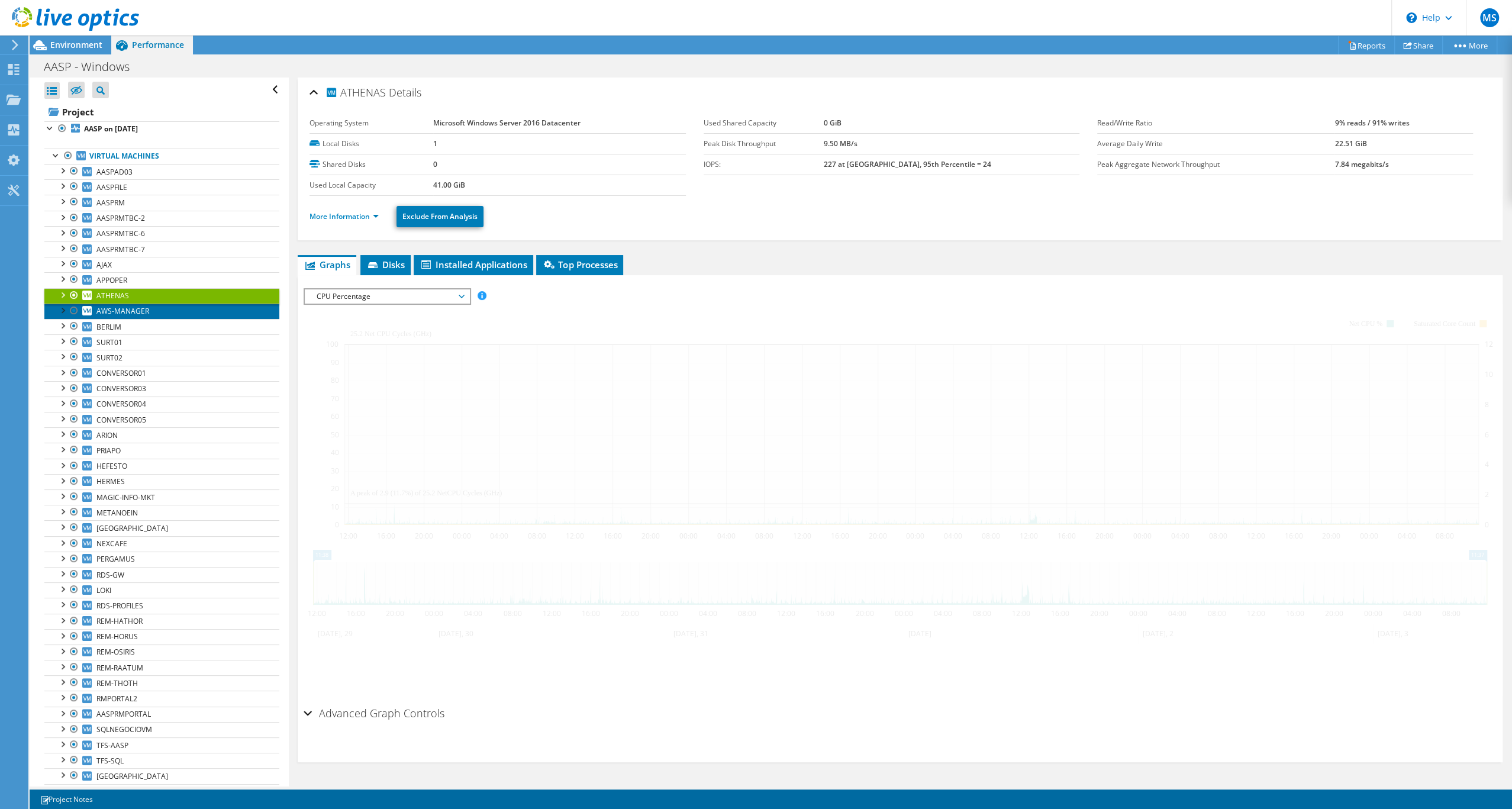
click at [141, 316] on span "AWS-MANAGER" at bounding box center [123, 311] width 53 height 10
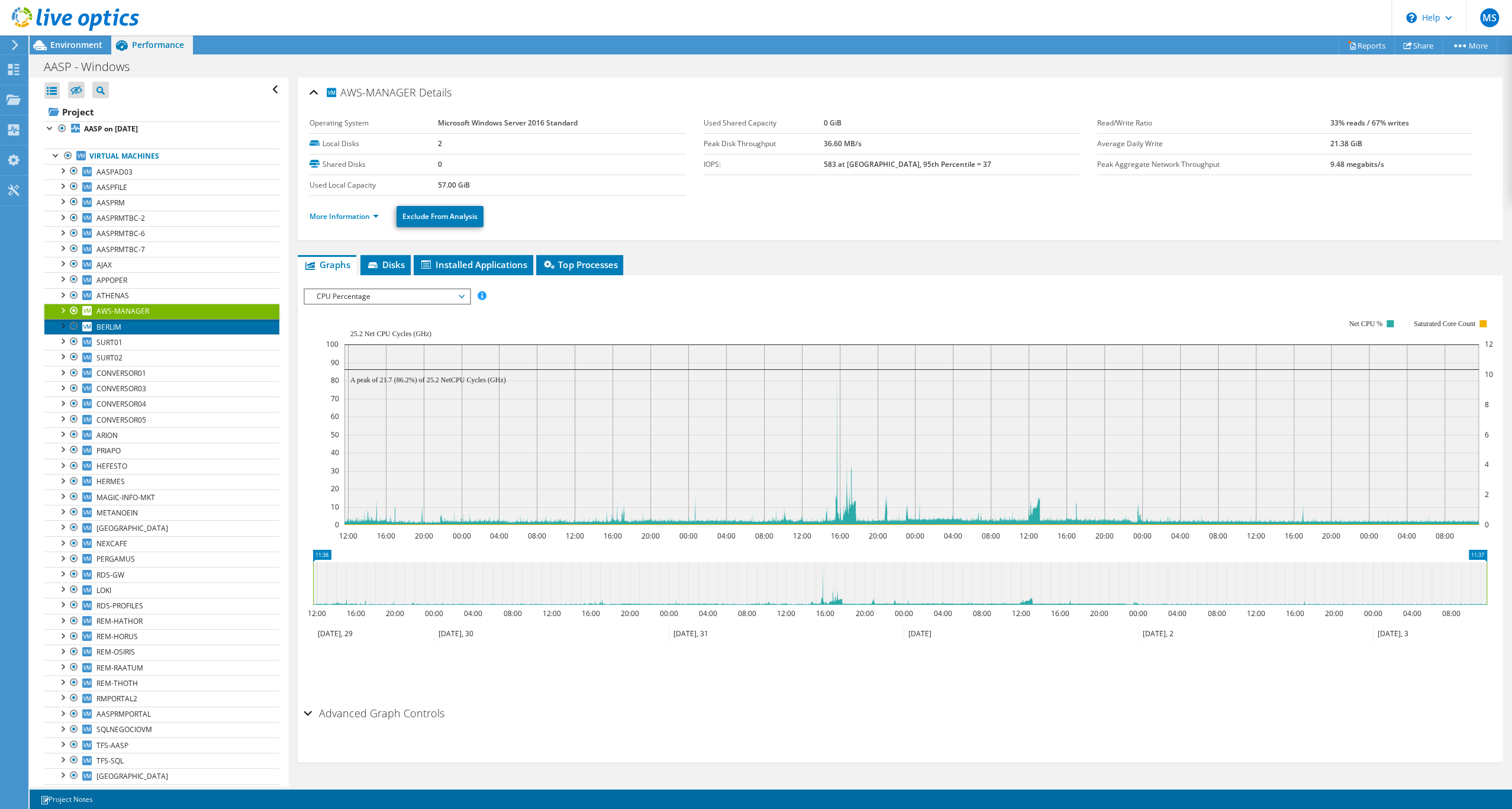
click at [110, 332] on span "BERLIM" at bounding box center [109, 327] width 25 height 10
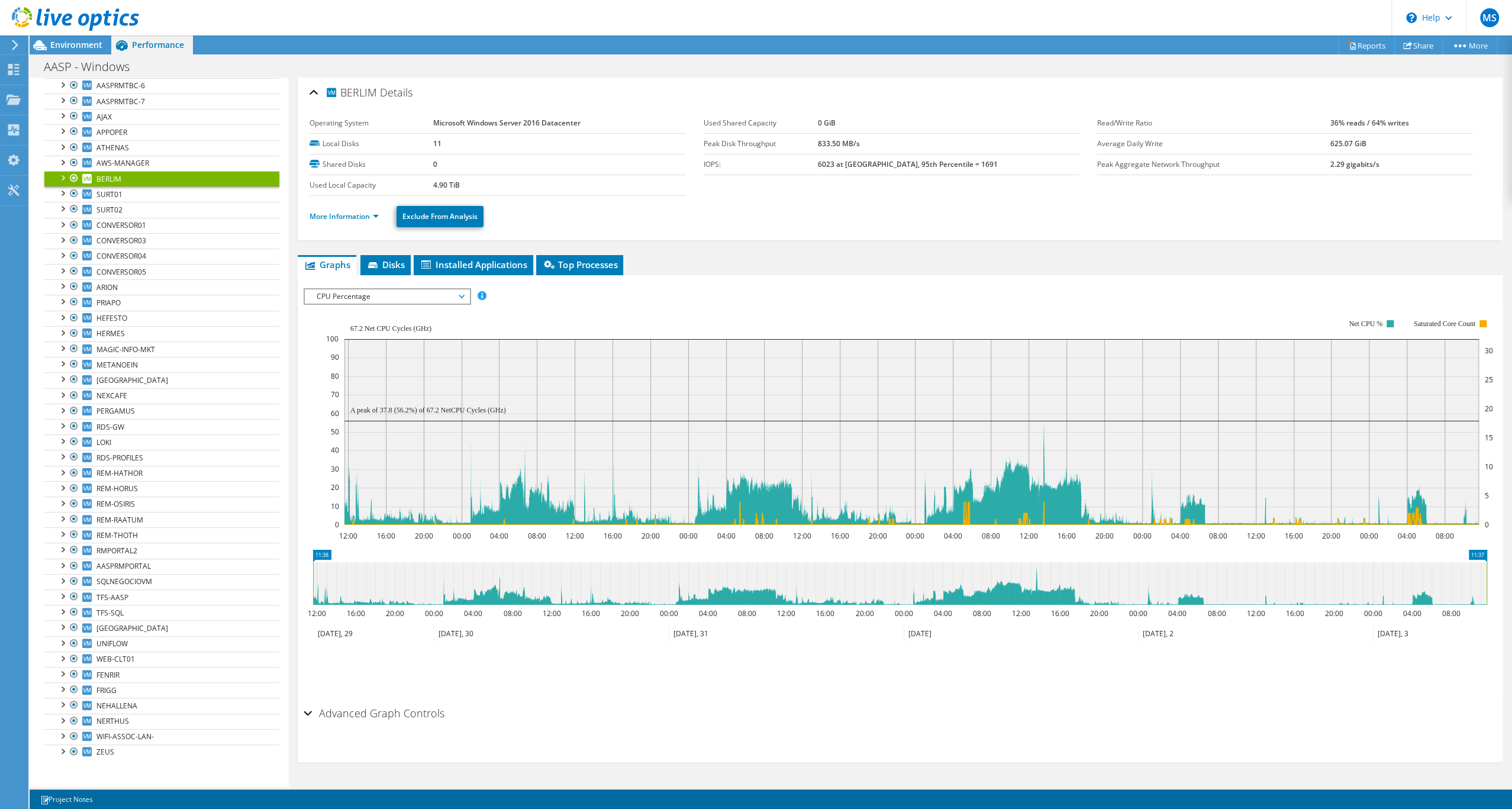
scroll to position [239, 0]
click at [113, 282] on span "ARION" at bounding box center [108, 287] width 22 height 10
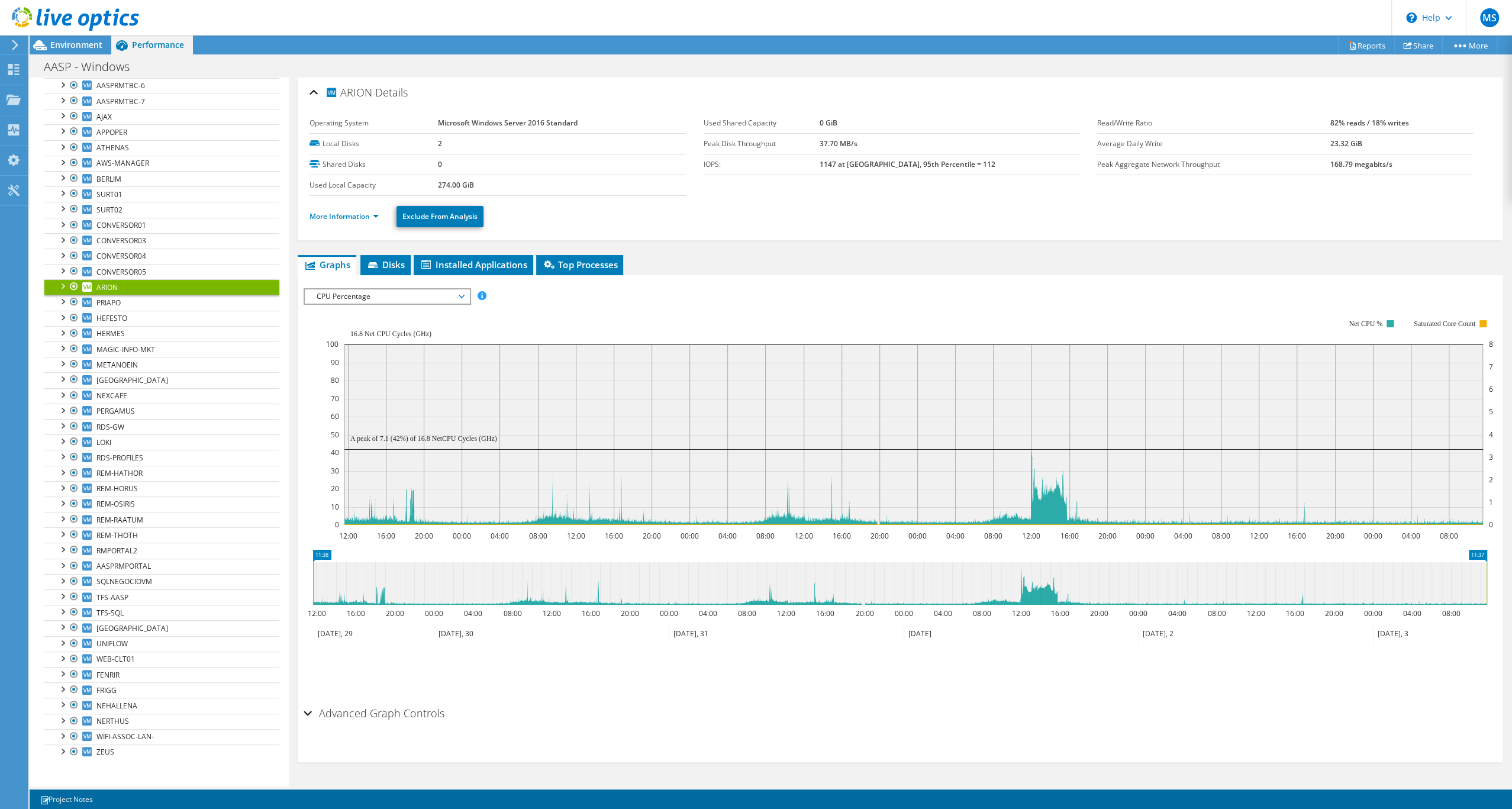
scroll to position [0, 0]
click at [151, 306] on link "PRIAPO" at bounding box center [162, 302] width 235 height 16
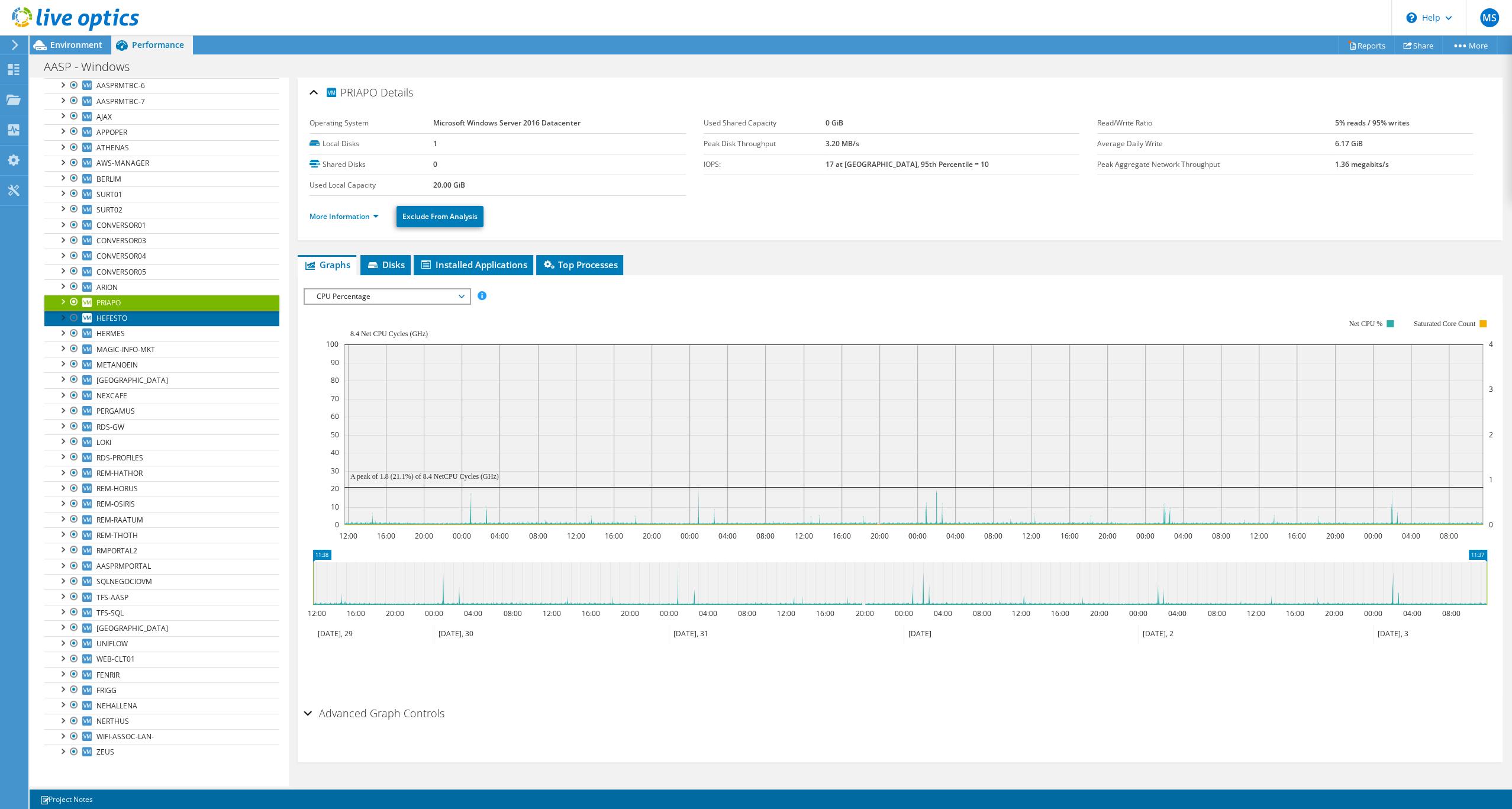
click at [127, 322] on span "HEFESTO" at bounding box center [112, 318] width 31 height 10
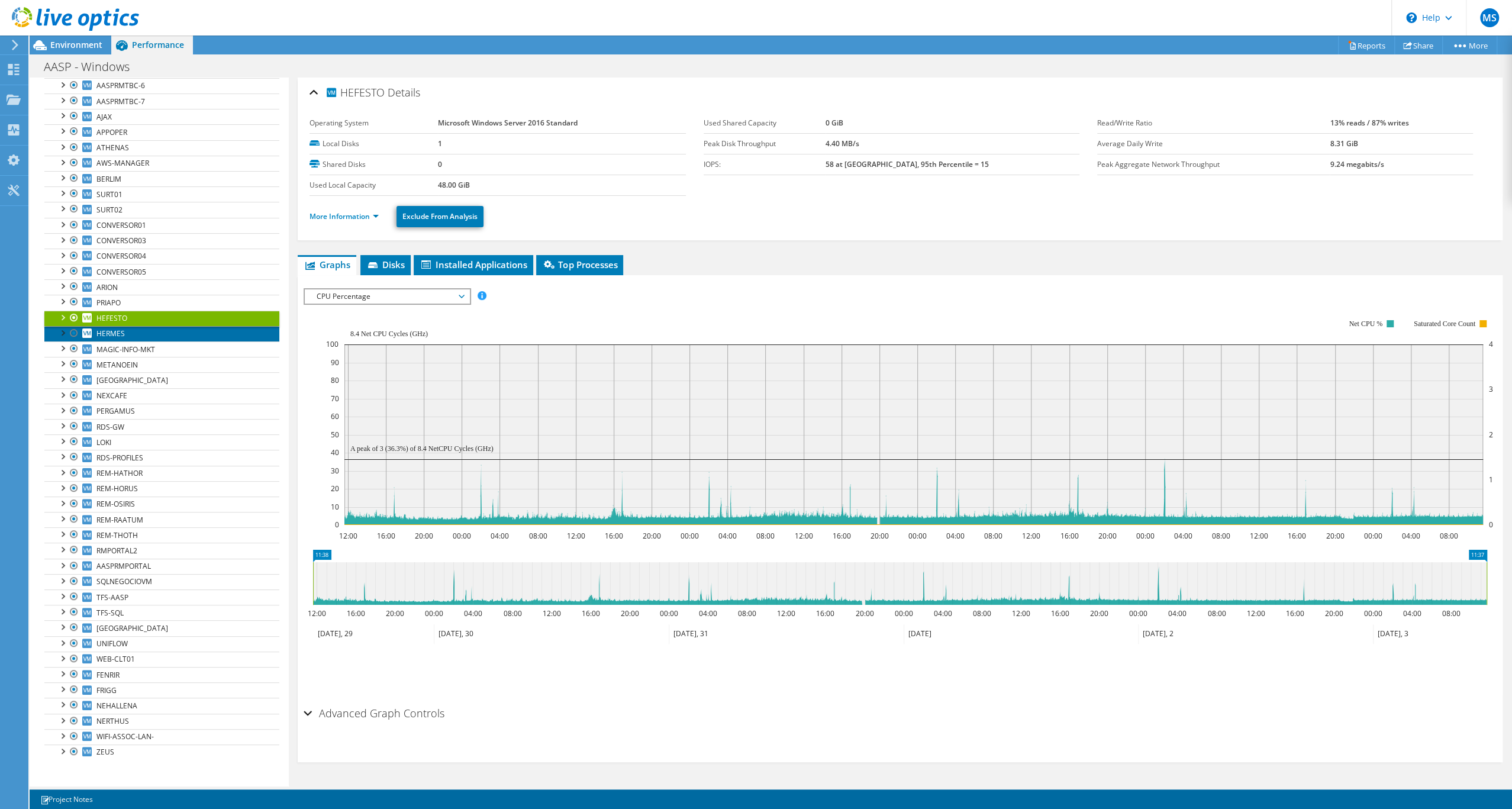
click at [125, 339] on span "HERMES" at bounding box center [111, 334] width 28 height 10
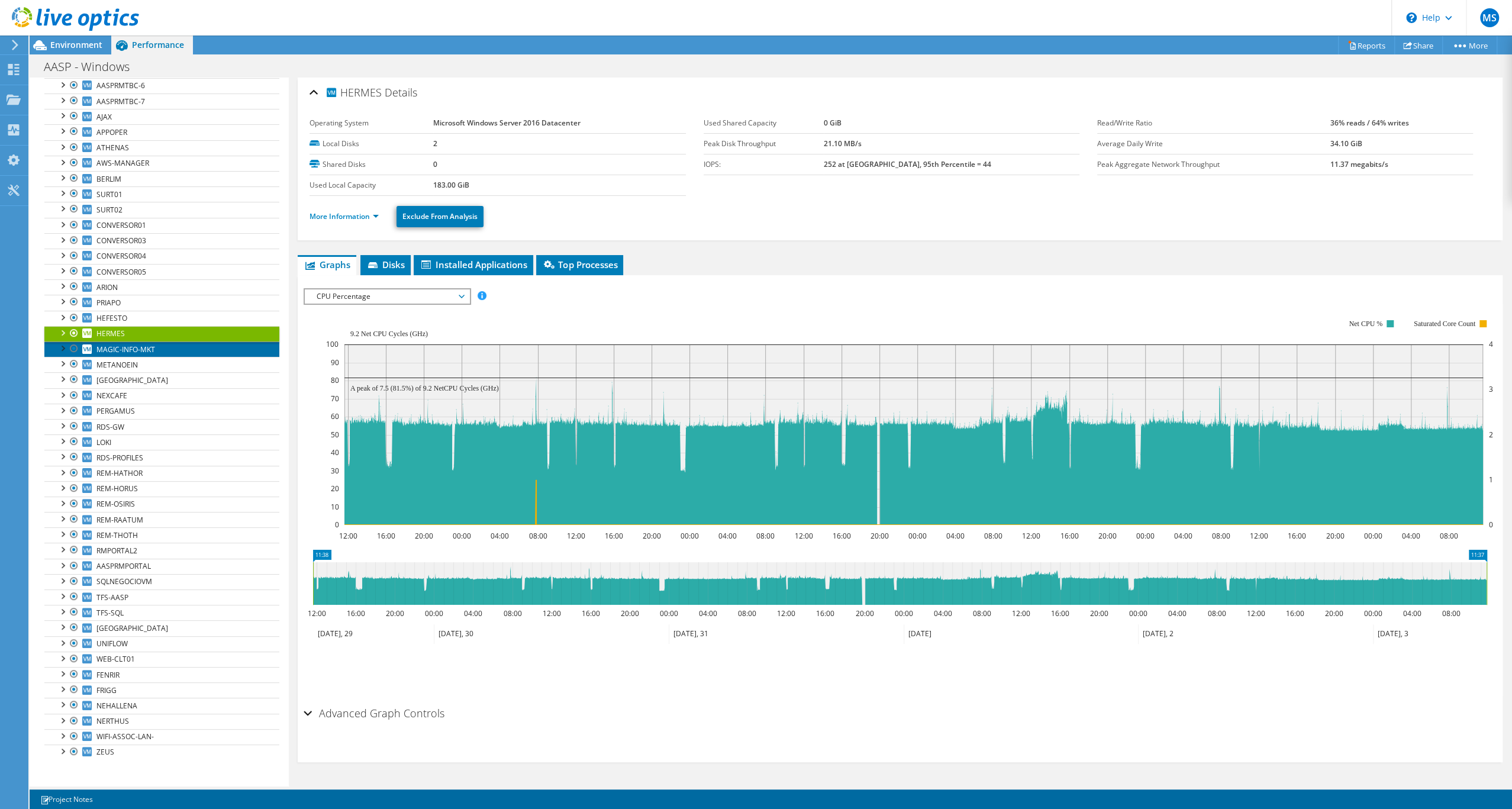
click at [155, 354] on span "MAGIC-INFO-MKT" at bounding box center [126, 349] width 59 height 10
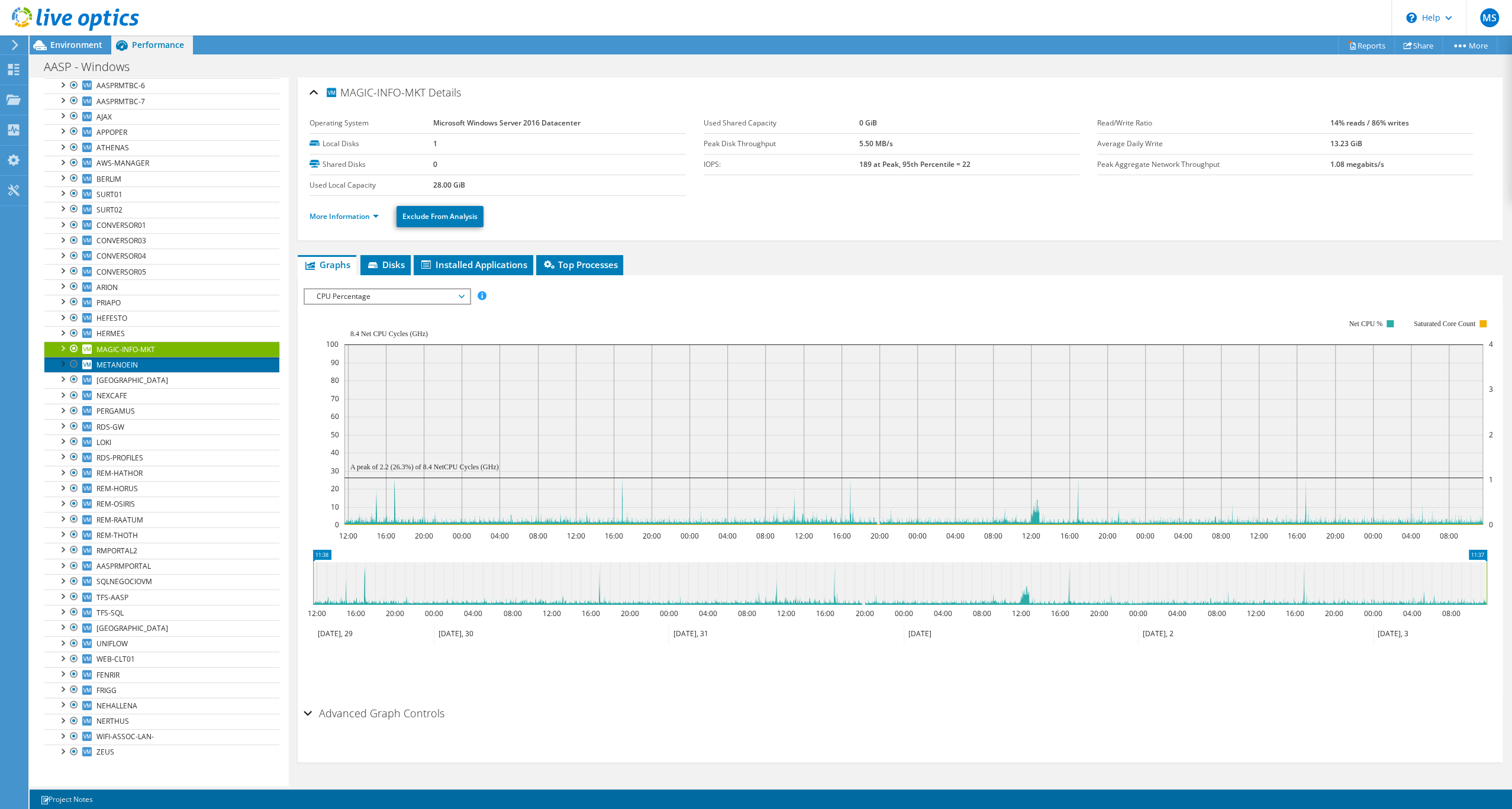
click at [152, 373] on link "METANOEIN" at bounding box center [162, 364] width 235 height 16
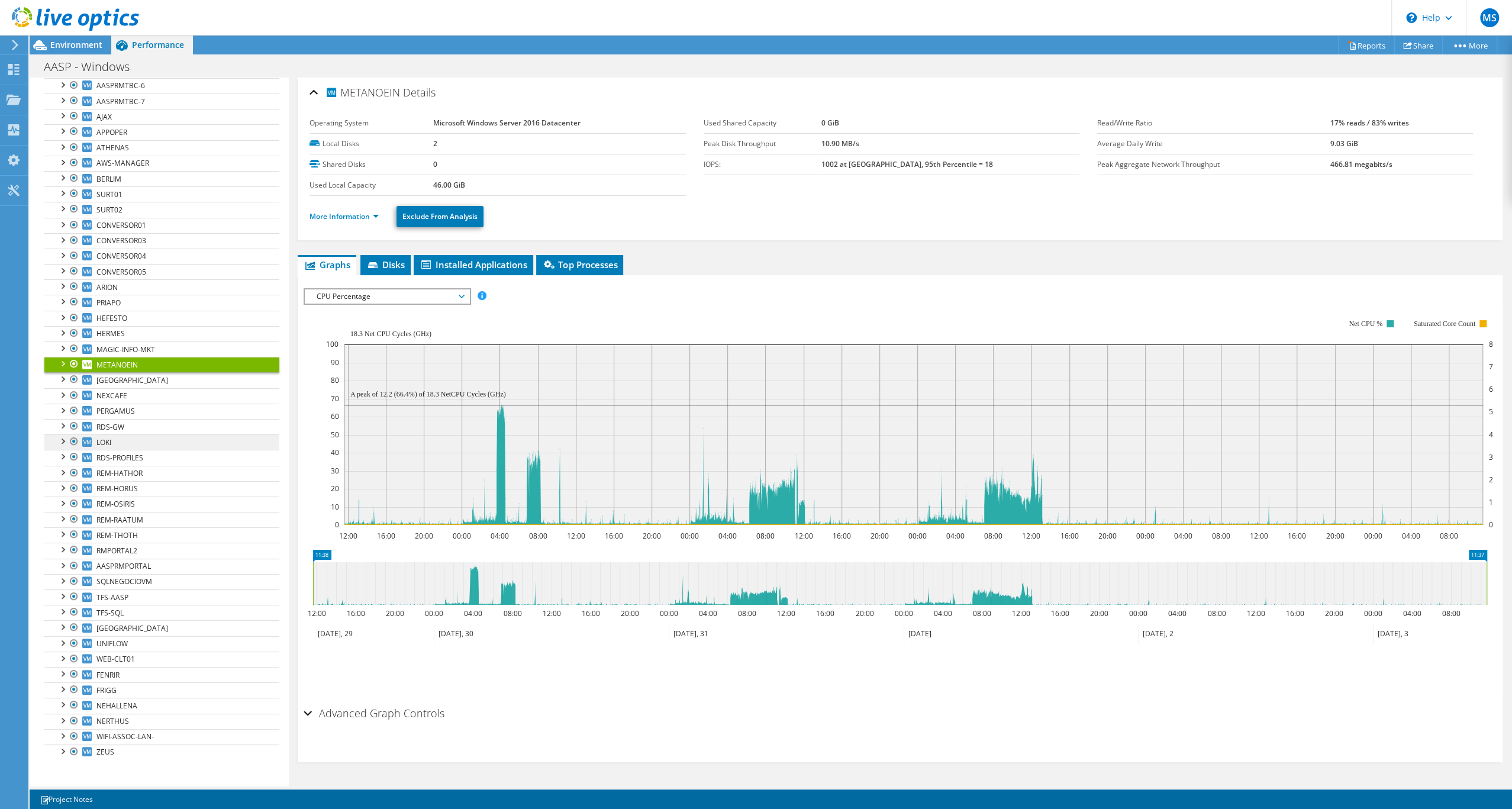
scroll to position [254, 0]
click at [118, 380] on span "[GEOGRAPHIC_DATA]" at bounding box center [132, 380] width 72 height 10
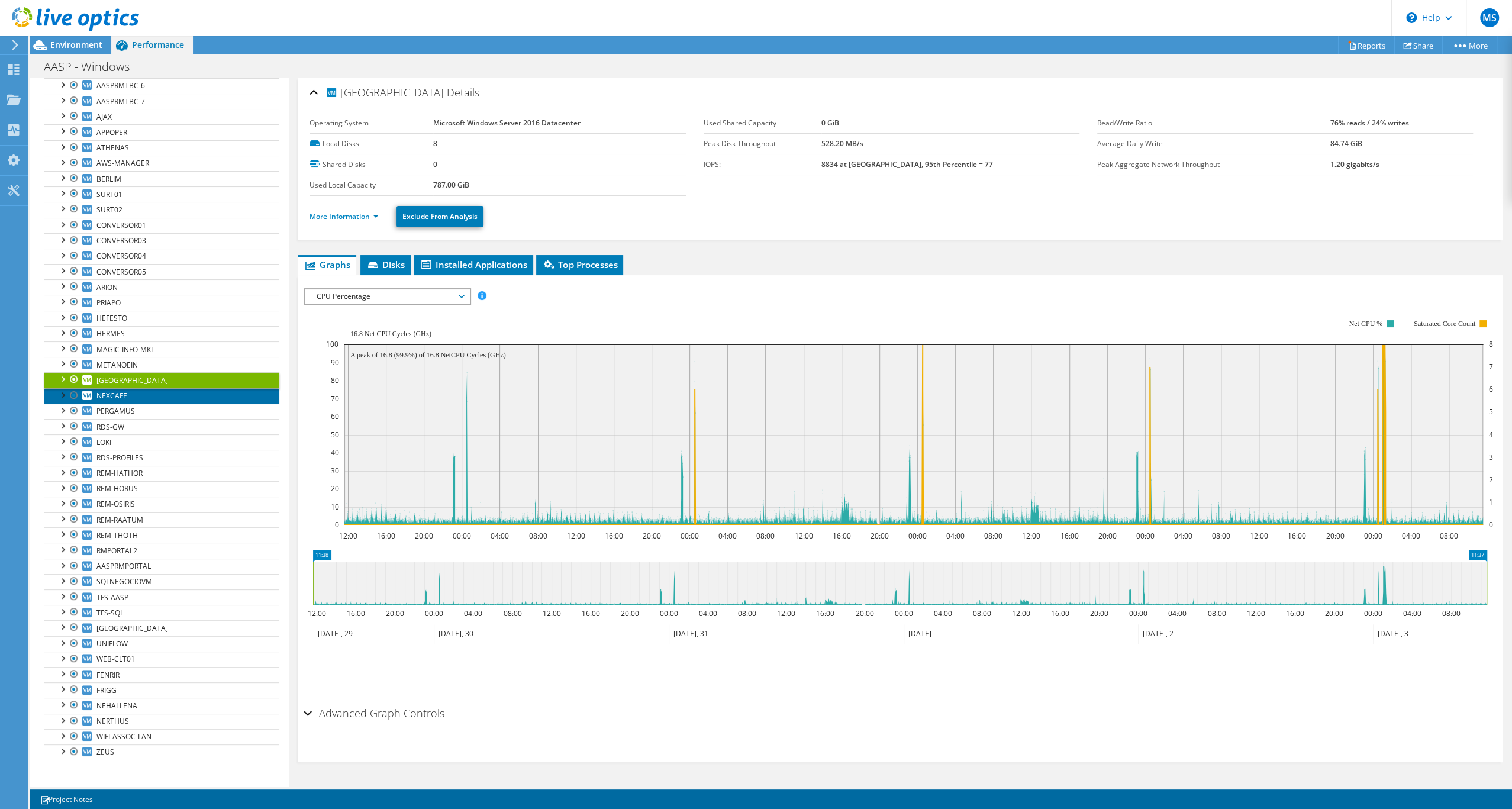
click at [112, 401] on span "NEXCAFE" at bounding box center [112, 396] width 31 height 10
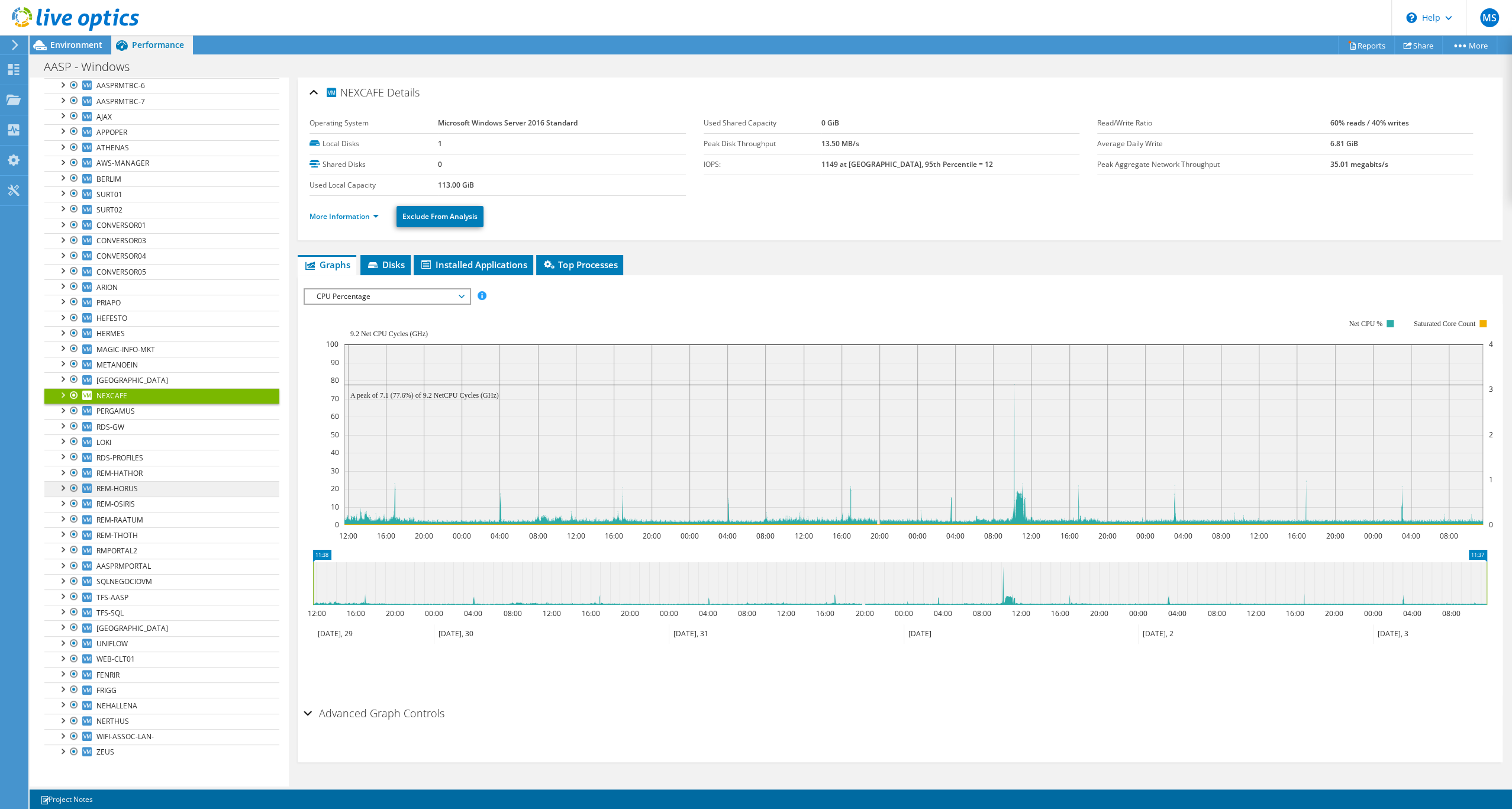
scroll to position [333, 0]
click at [129, 406] on span "PERGAMUS" at bounding box center [116, 411] width 38 height 10
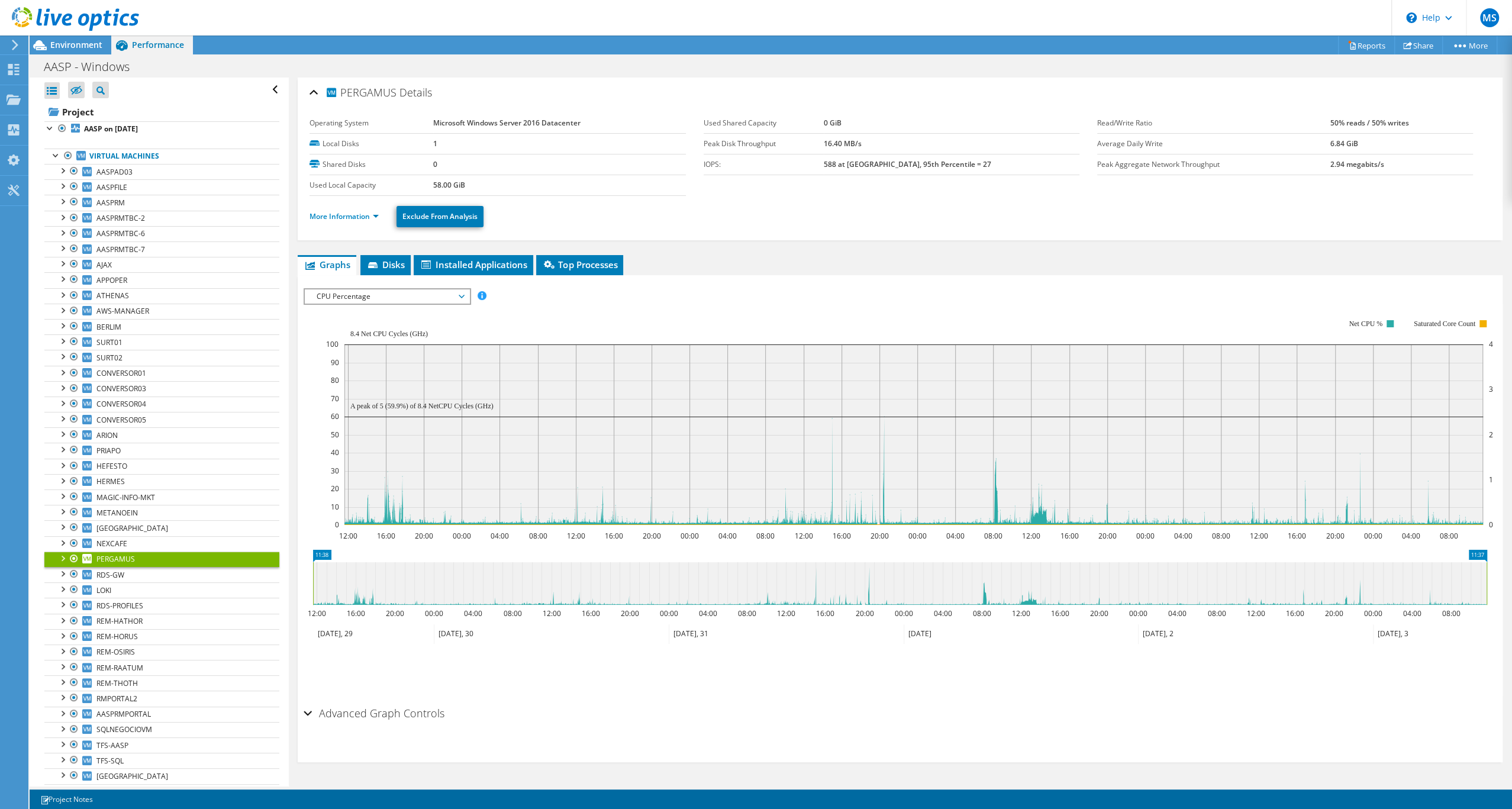
scroll to position [15, 0]
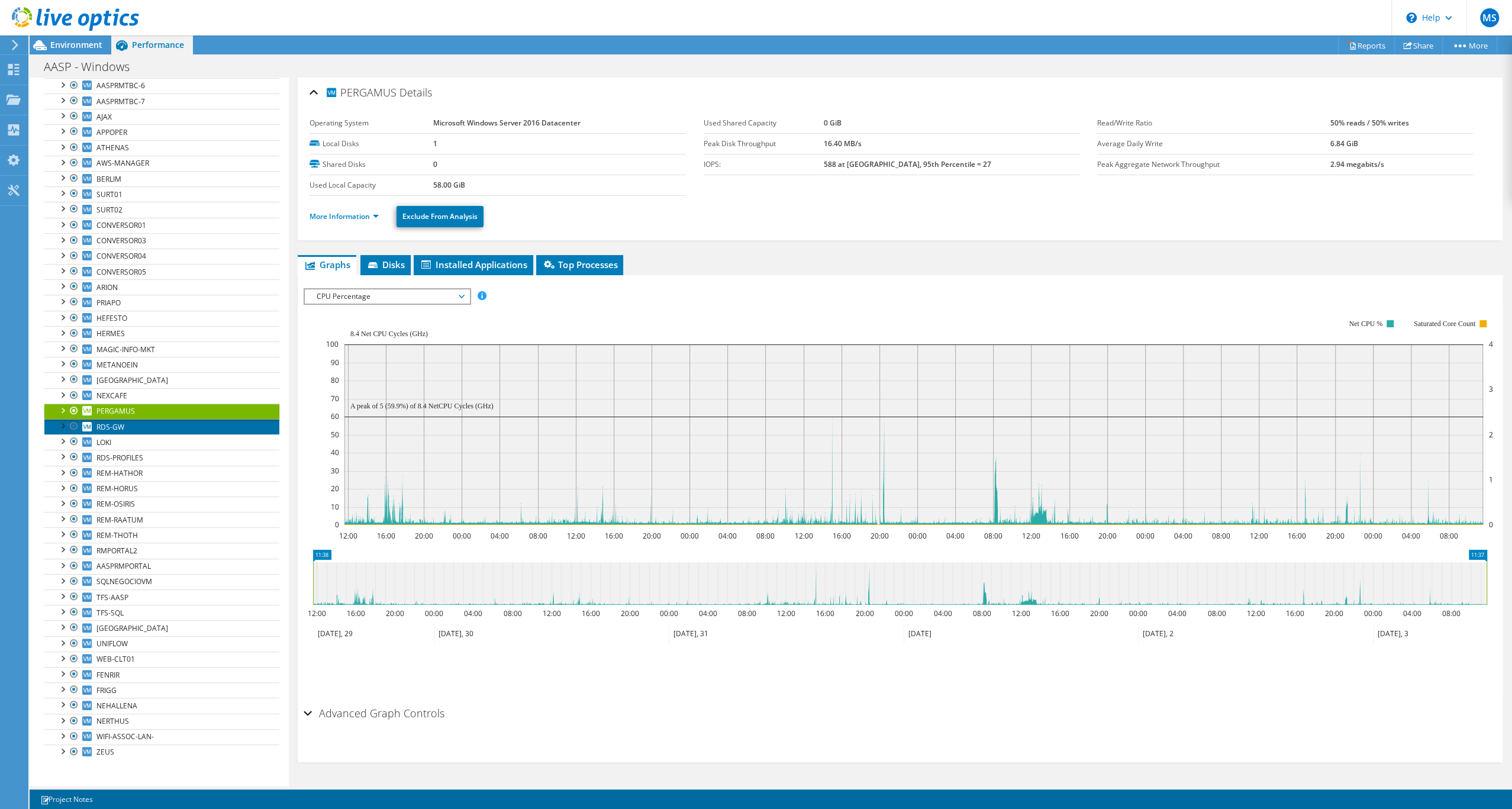
click at [123, 422] on span "RDS-GW" at bounding box center [111, 427] width 28 height 10
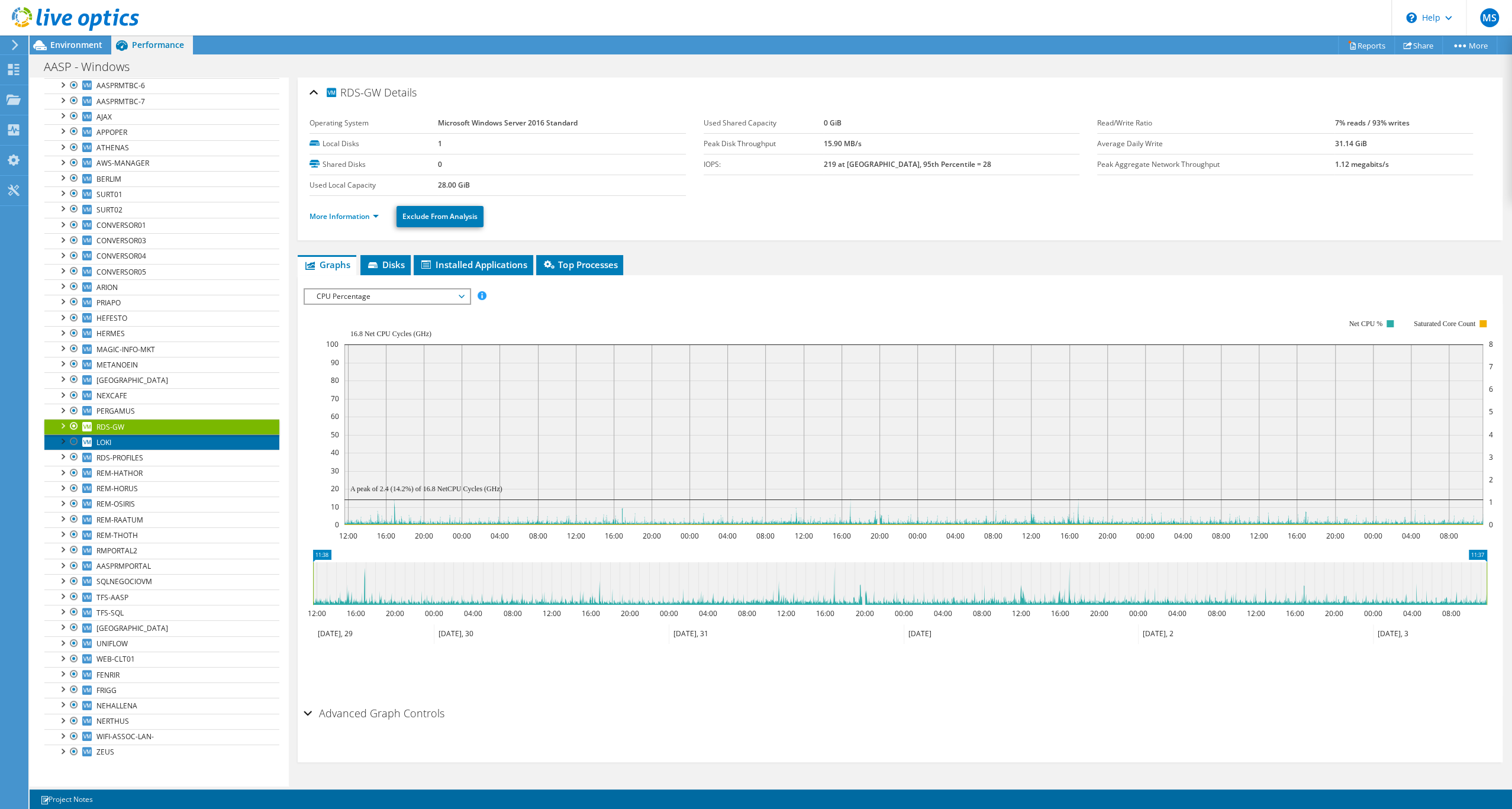
click at [127, 435] on link "LOKI" at bounding box center [162, 442] width 235 height 16
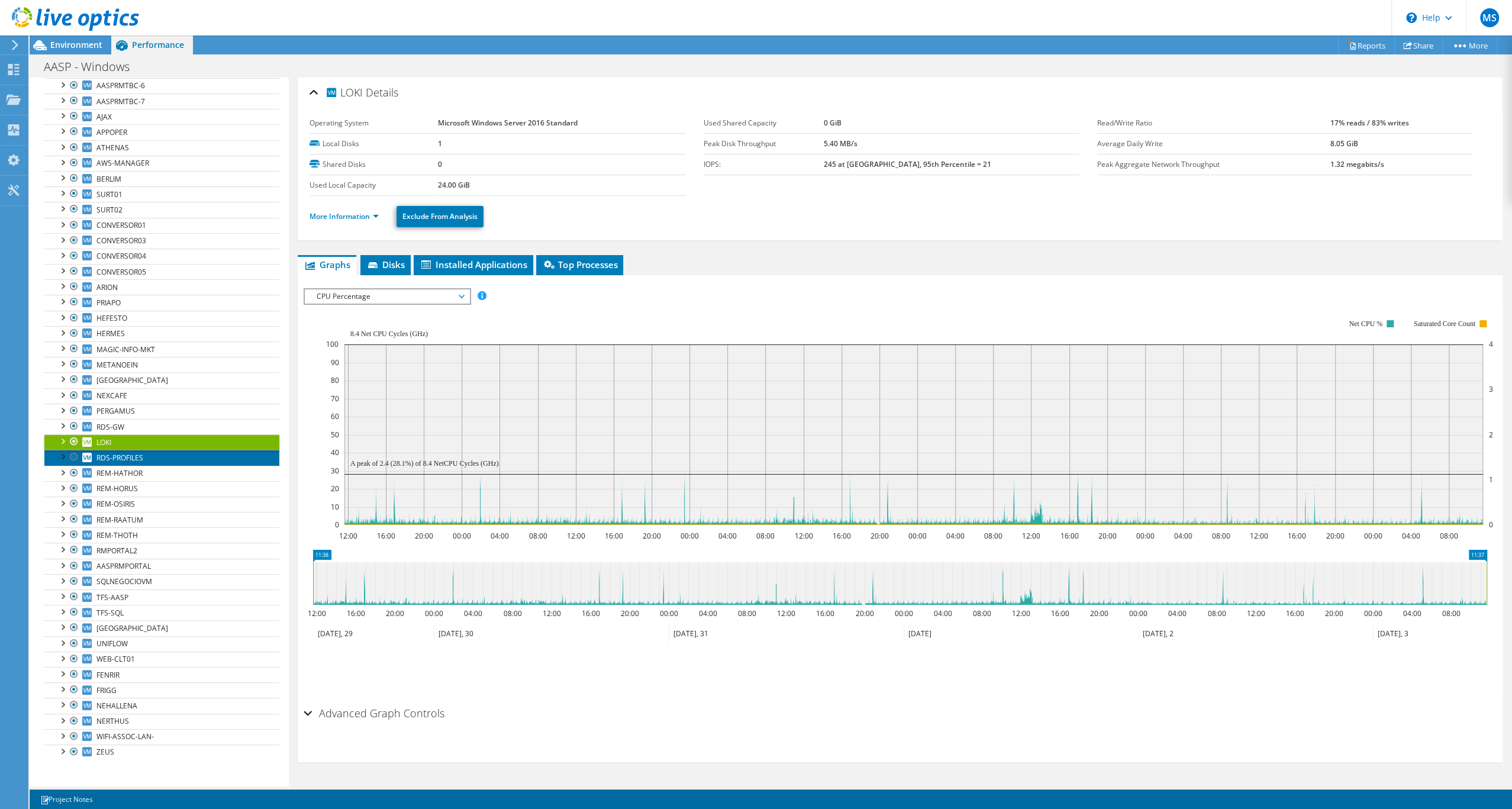
click at [128, 450] on link "RDS-PROFILES" at bounding box center [162, 457] width 235 height 16
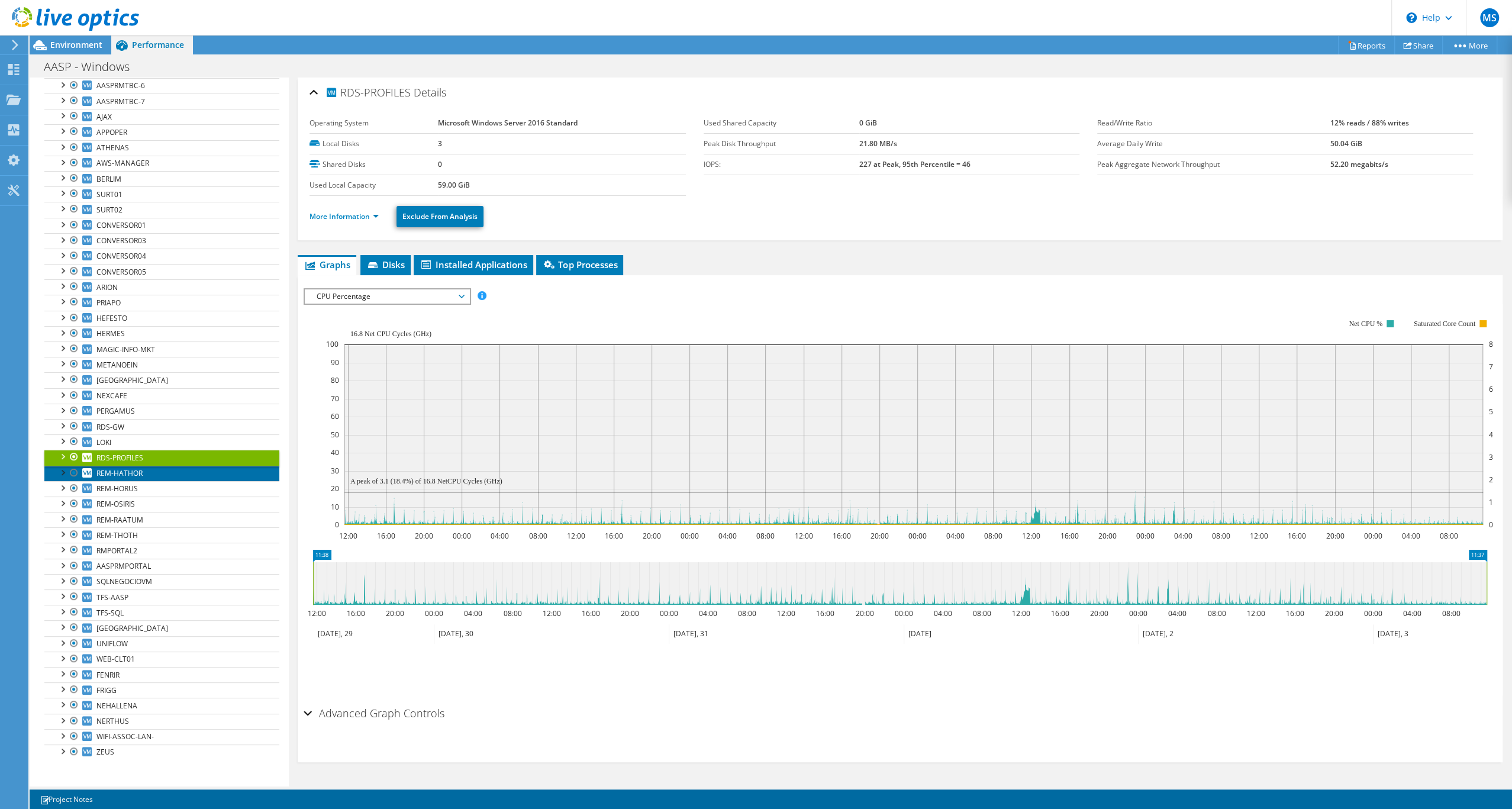
click at [138, 468] on span "REM-HATHOR" at bounding box center [120, 473] width 46 height 10
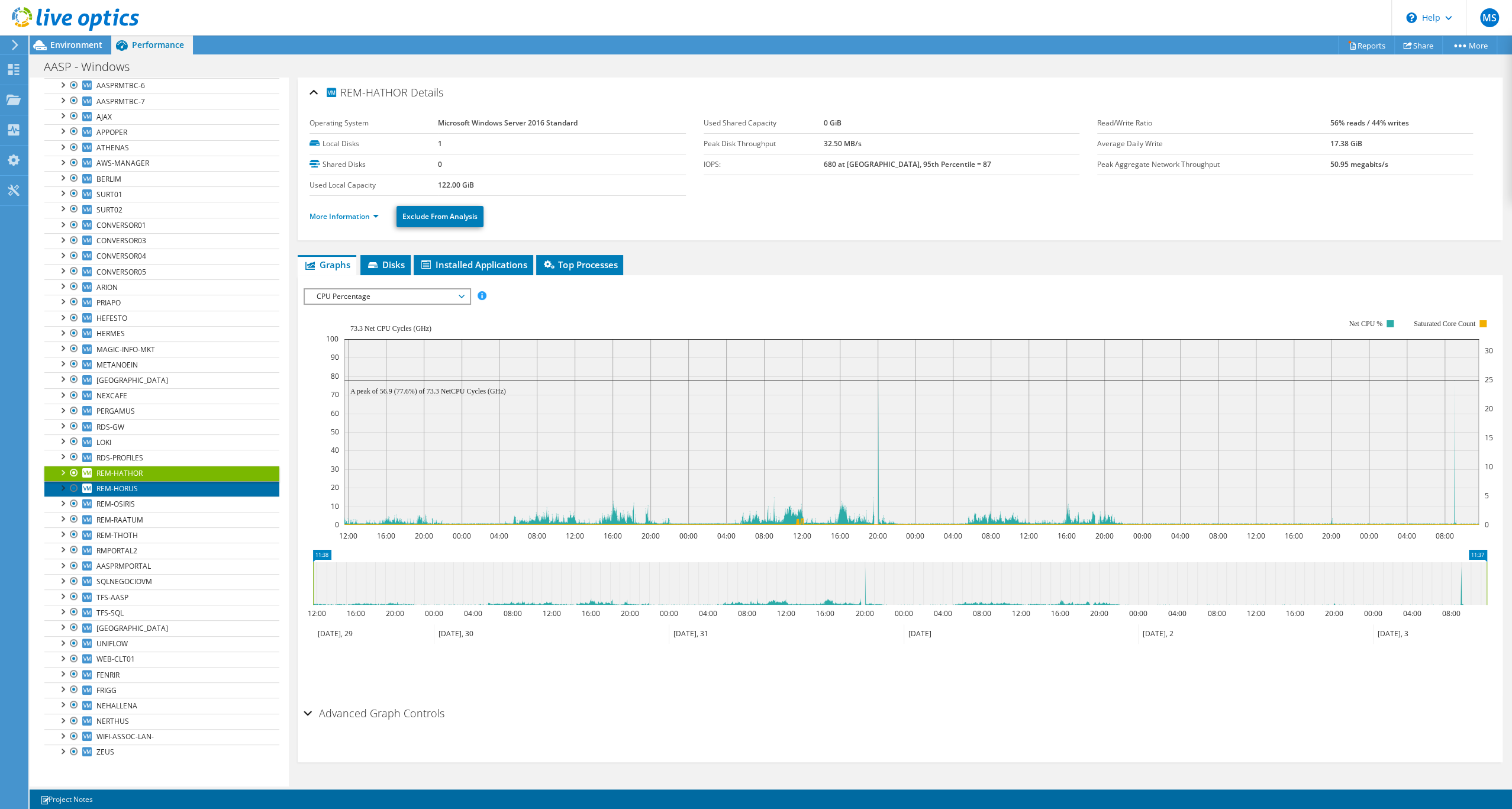
click at [138, 484] on span "REM-HORUS" at bounding box center [118, 489] width 41 height 10
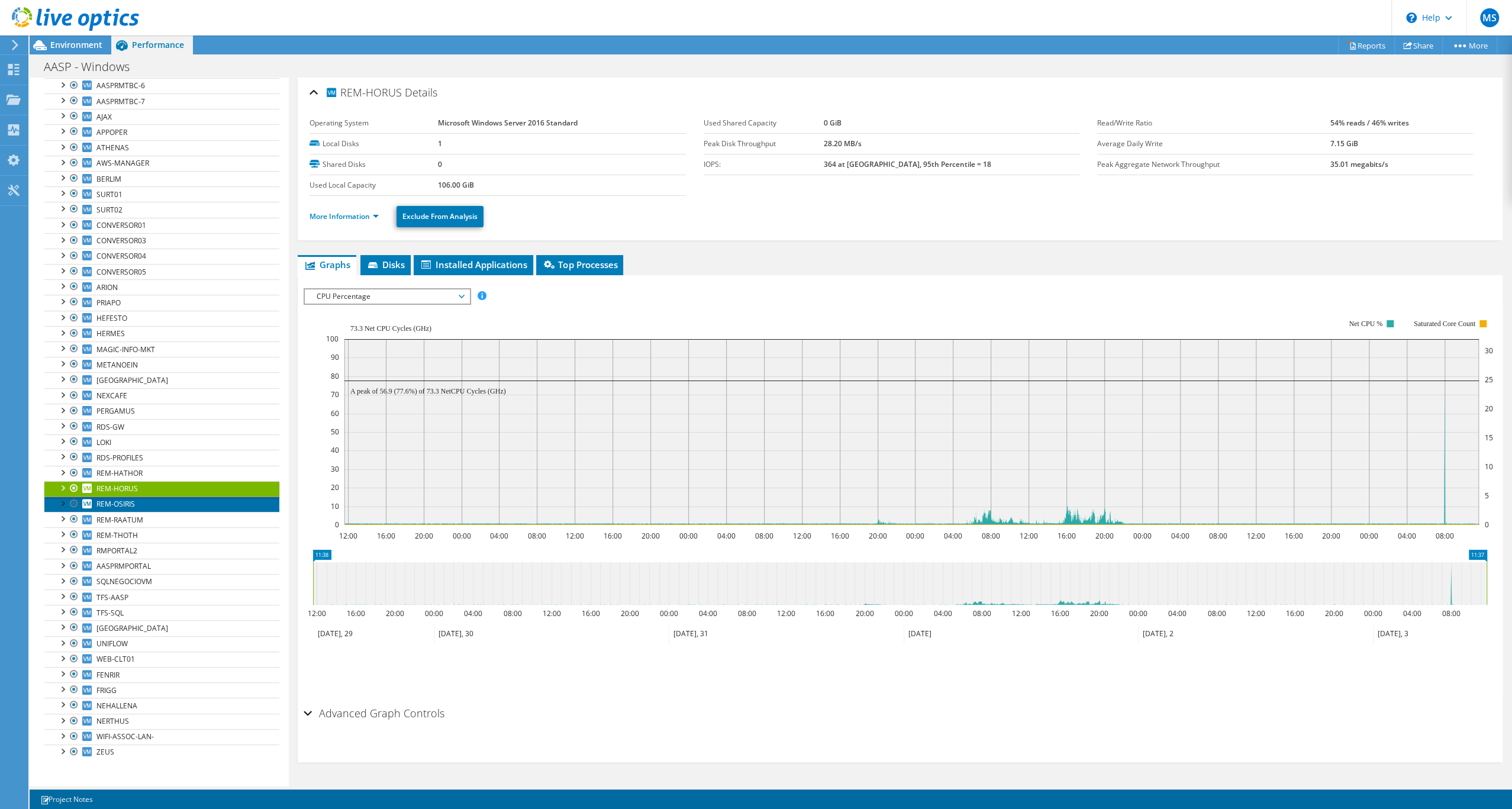
click at [135, 499] on span "REM-OSIRIS" at bounding box center [116, 504] width 38 height 10
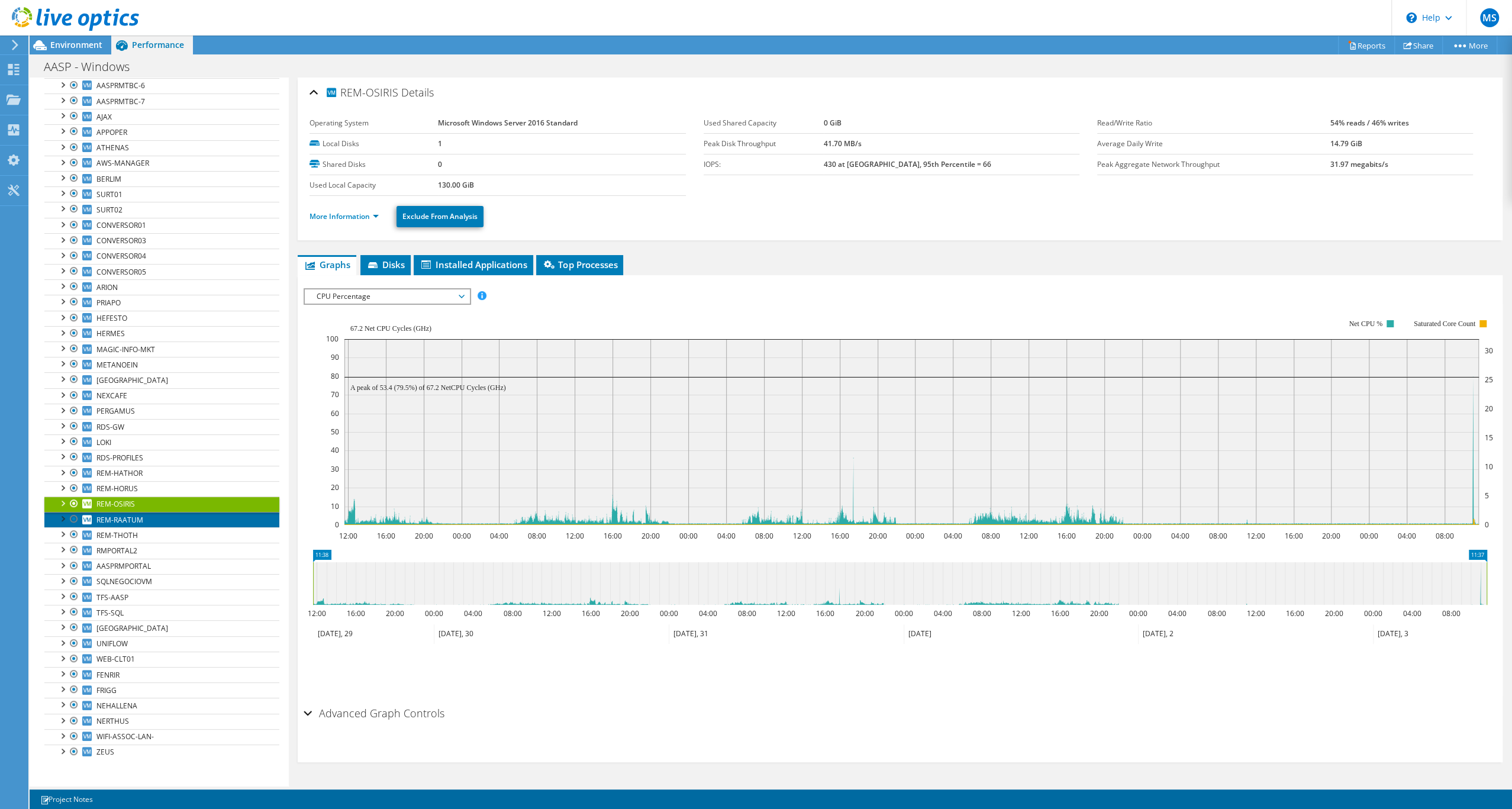
click at [143, 515] on span "REM-RAATUM" at bounding box center [120, 520] width 46 height 10
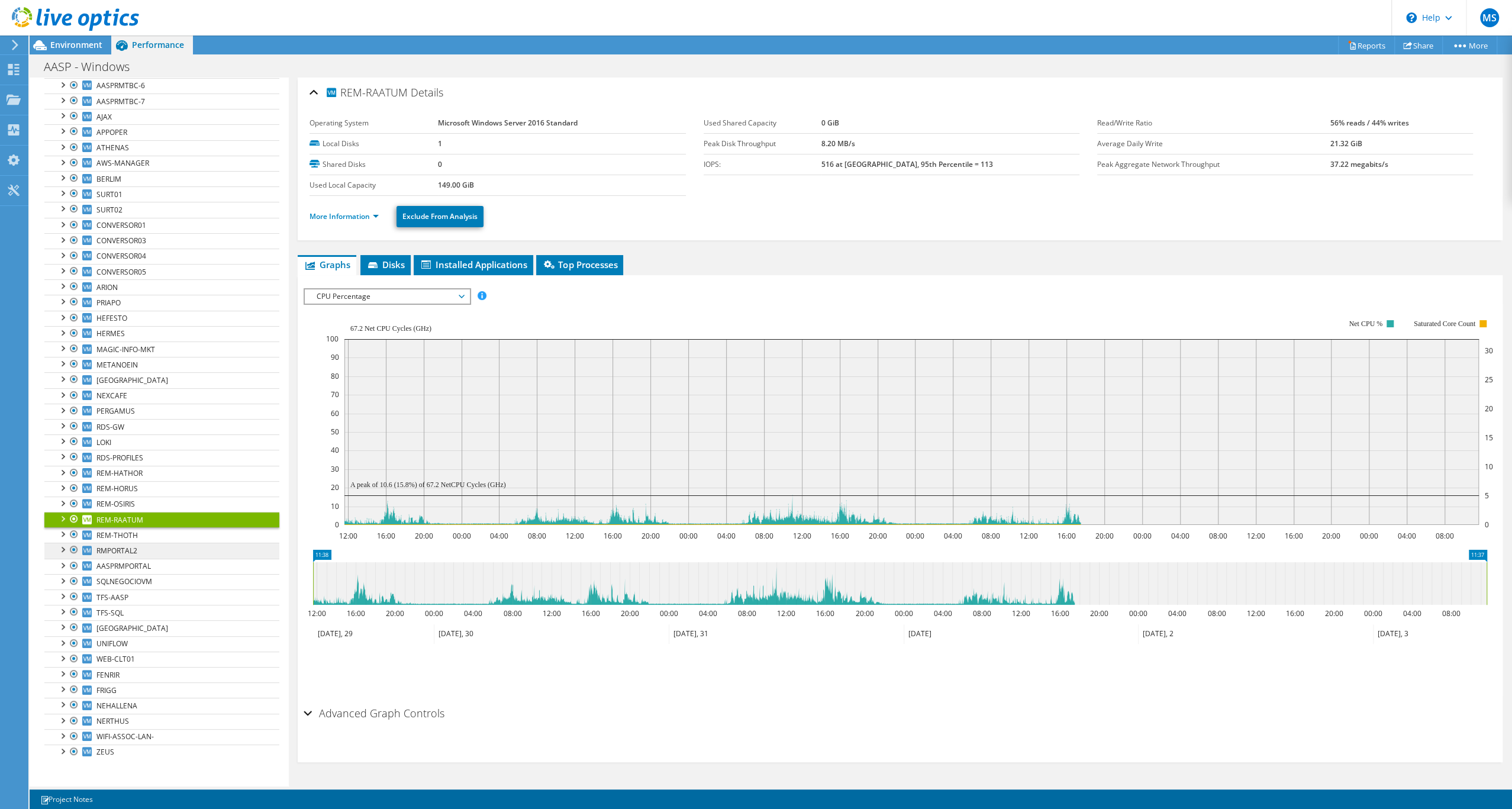
scroll to position [335, 0]
click at [138, 531] on span "REM-THOTH" at bounding box center [118, 536] width 41 height 10
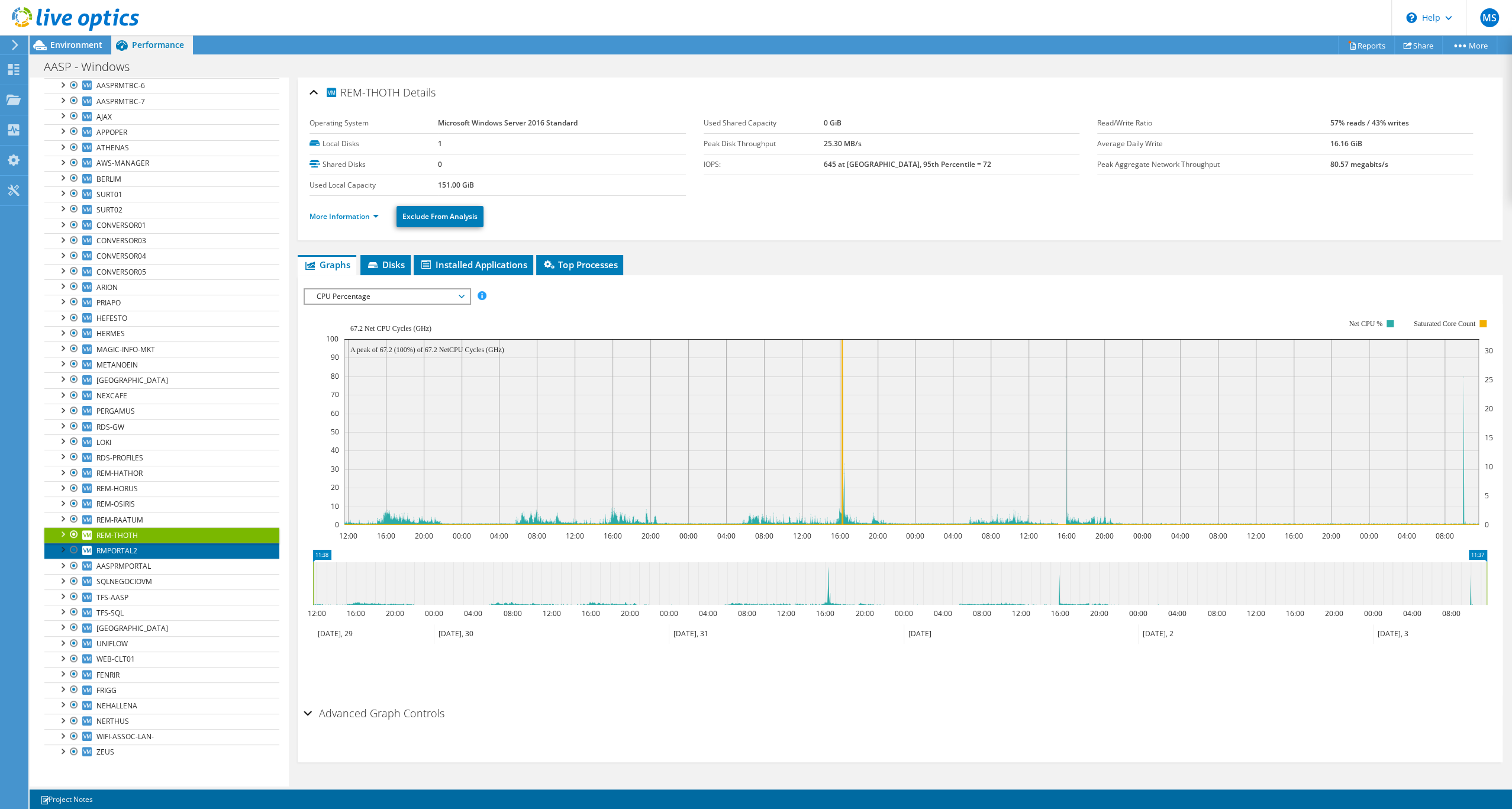
click at [137, 546] on span "RMPORTAL2" at bounding box center [117, 551] width 41 height 10
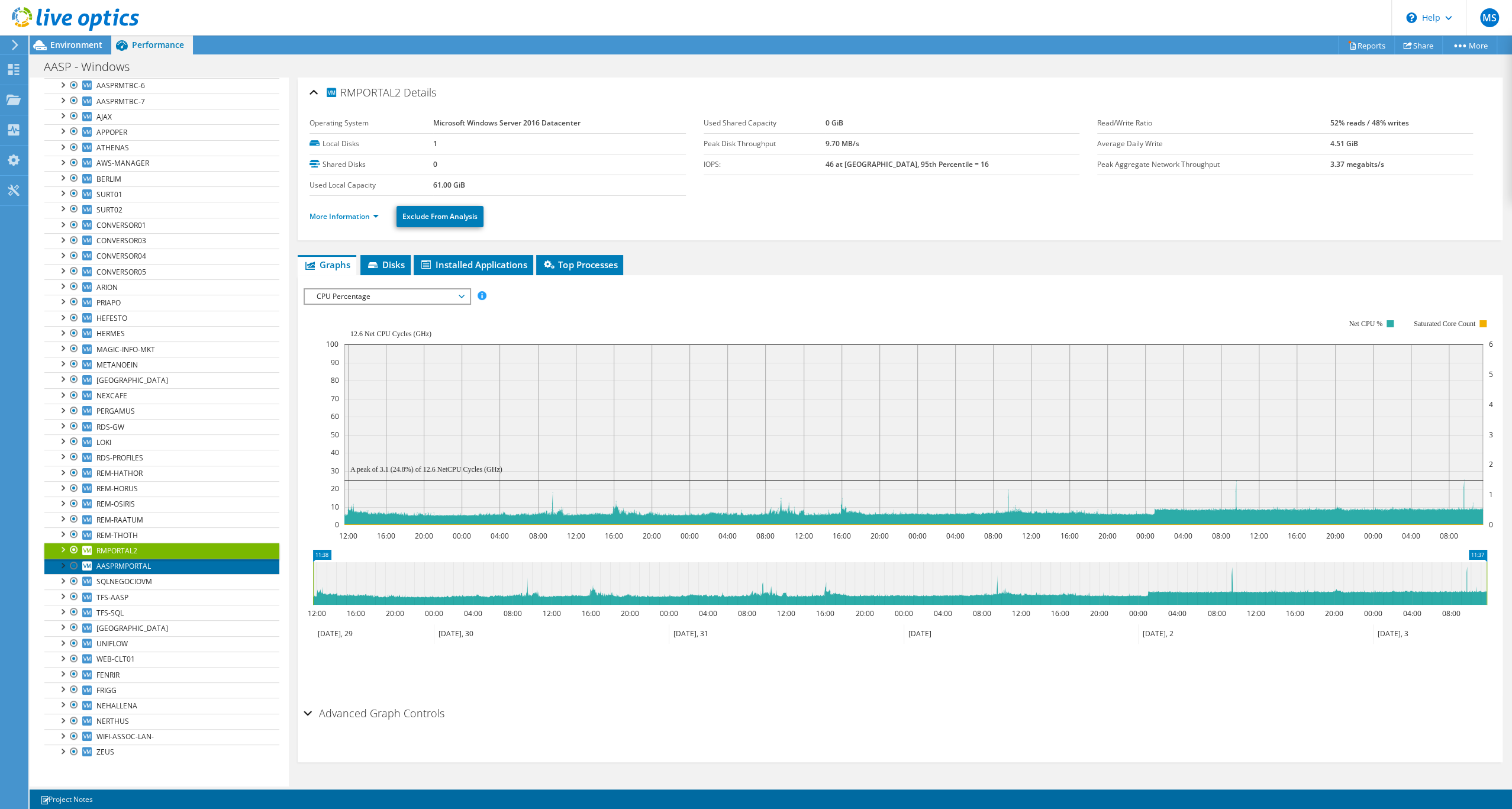
click at [151, 561] on span "AASPRMPORTAL" at bounding box center [124, 566] width 55 height 10
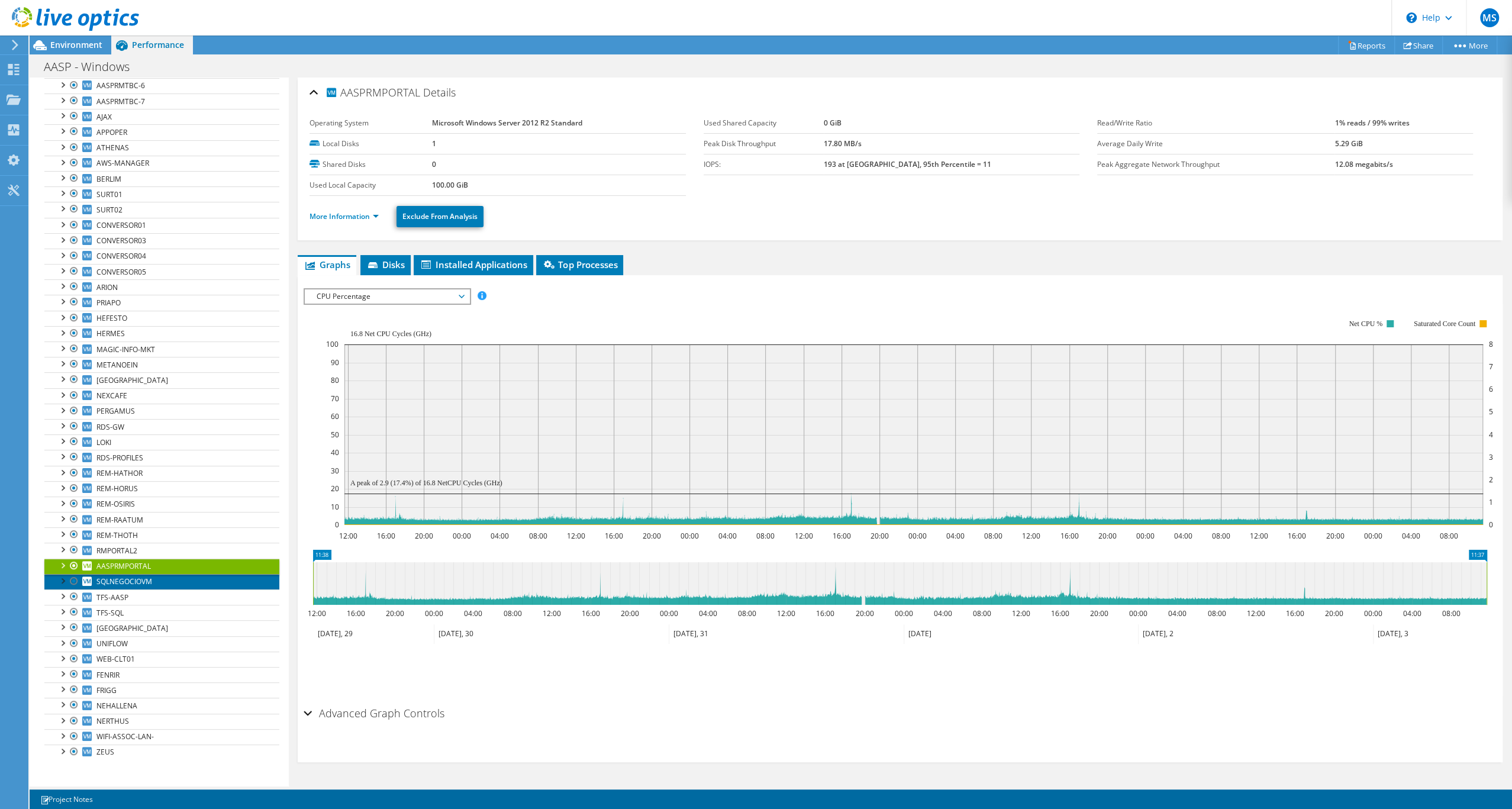
click at [152, 576] on span "SQLNEGOCIOVM" at bounding box center [124, 581] width 55 height 10
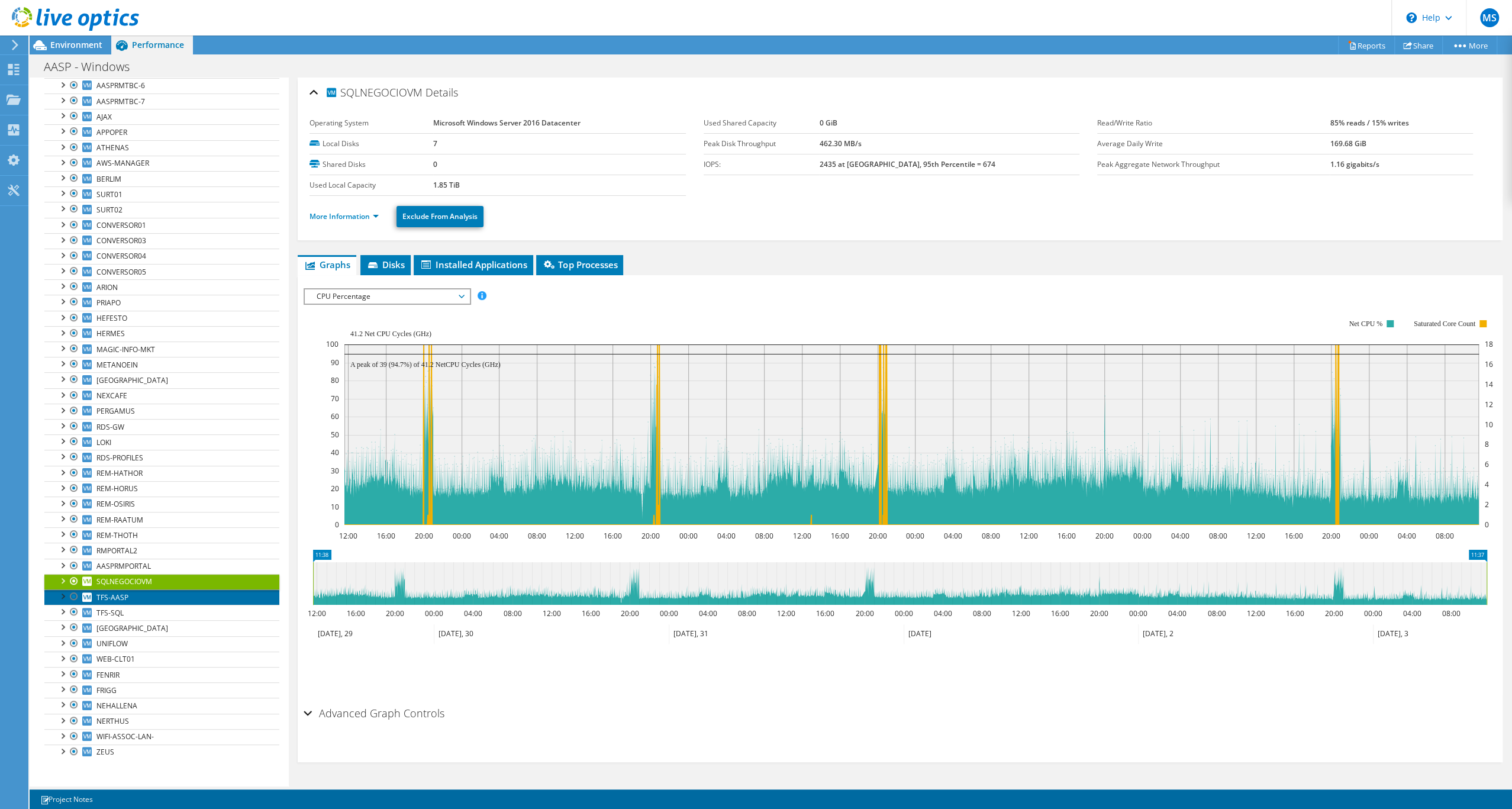
click at [151, 590] on link "TFS-AASP" at bounding box center [162, 597] width 235 height 16
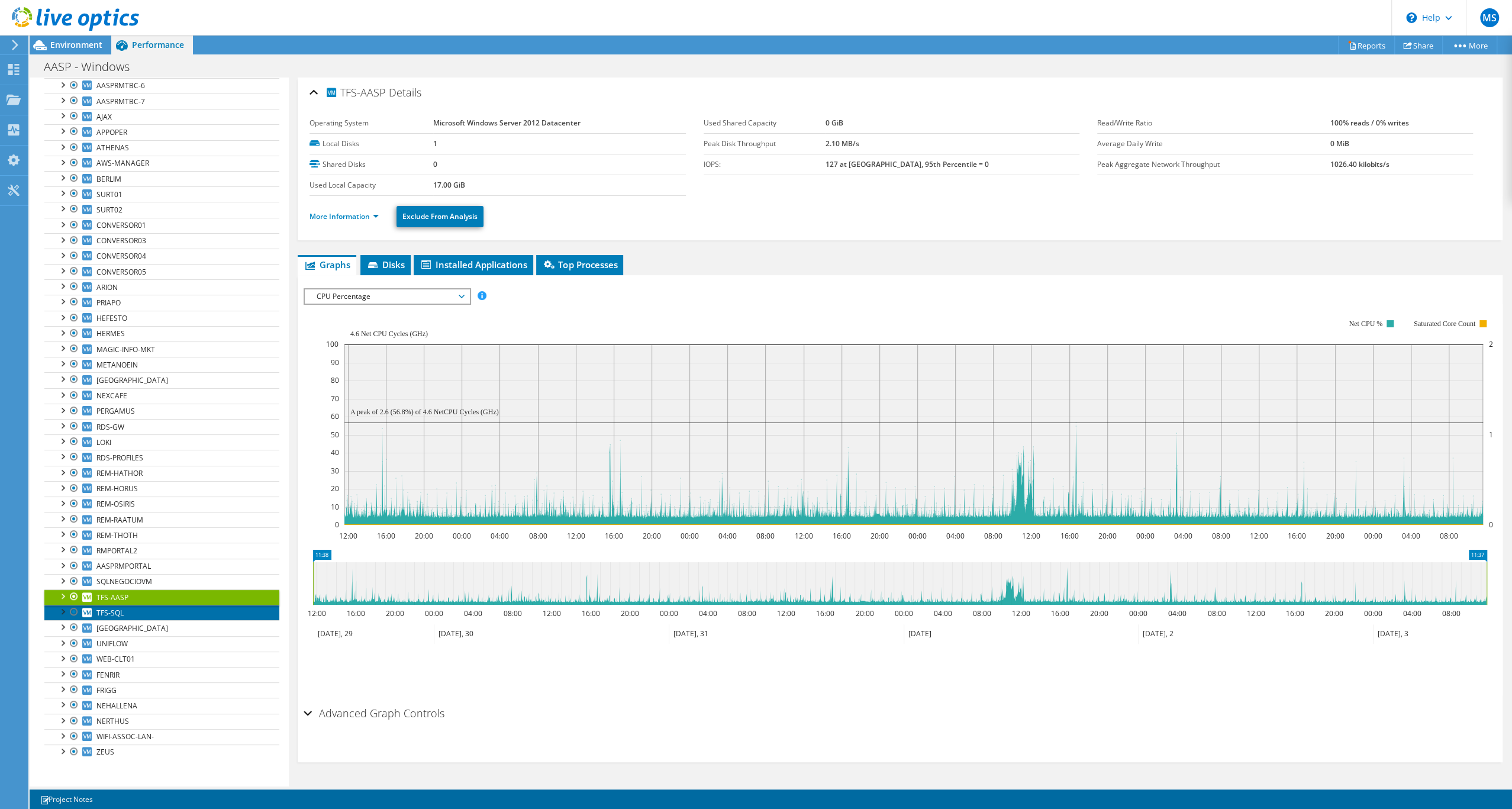
click at [142, 605] on link "TFS-SQL" at bounding box center [162, 613] width 235 height 16
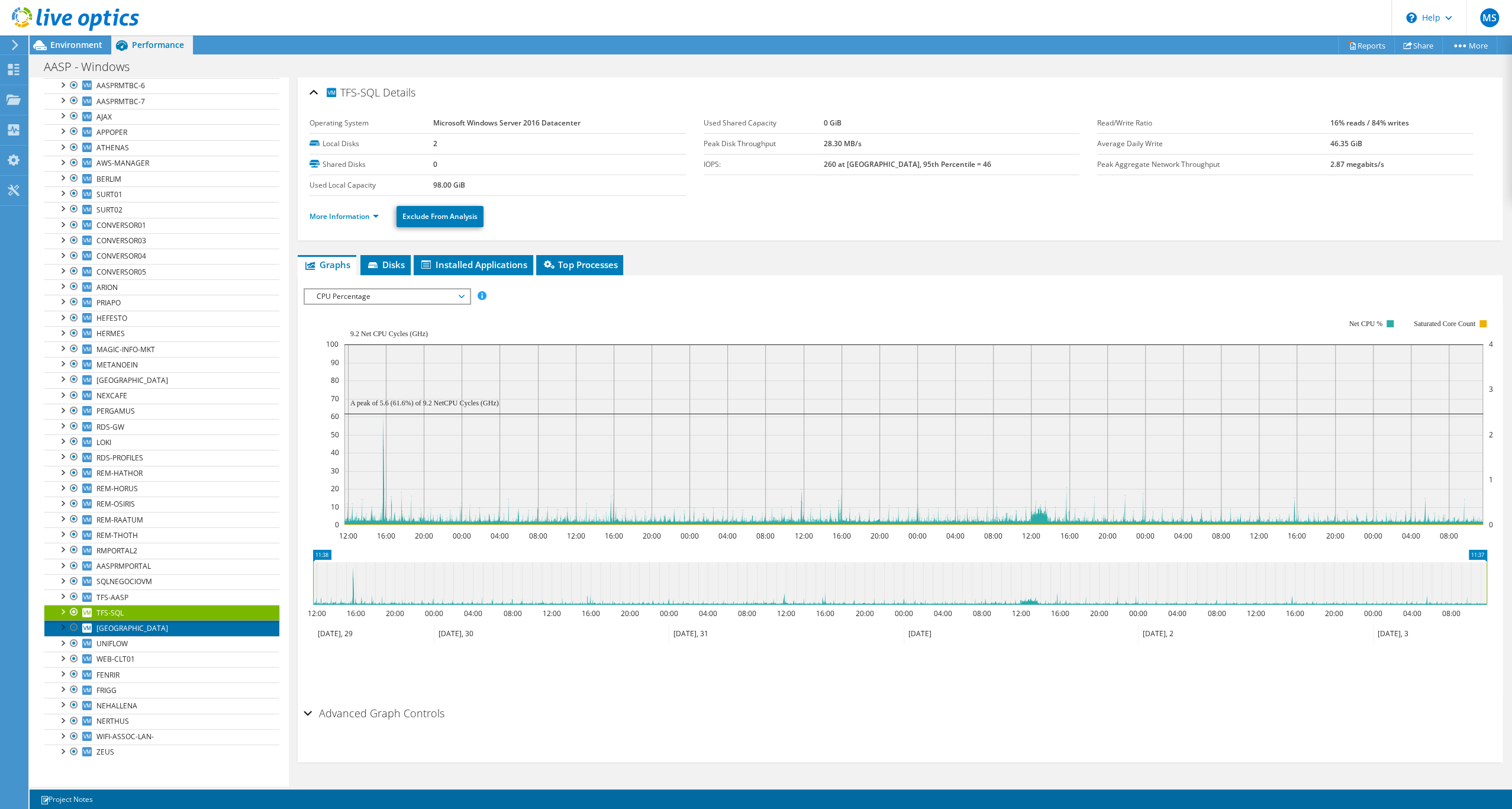
click at [156, 620] on link "[GEOGRAPHIC_DATA]" at bounding box center [162, 628] width 235 height 16
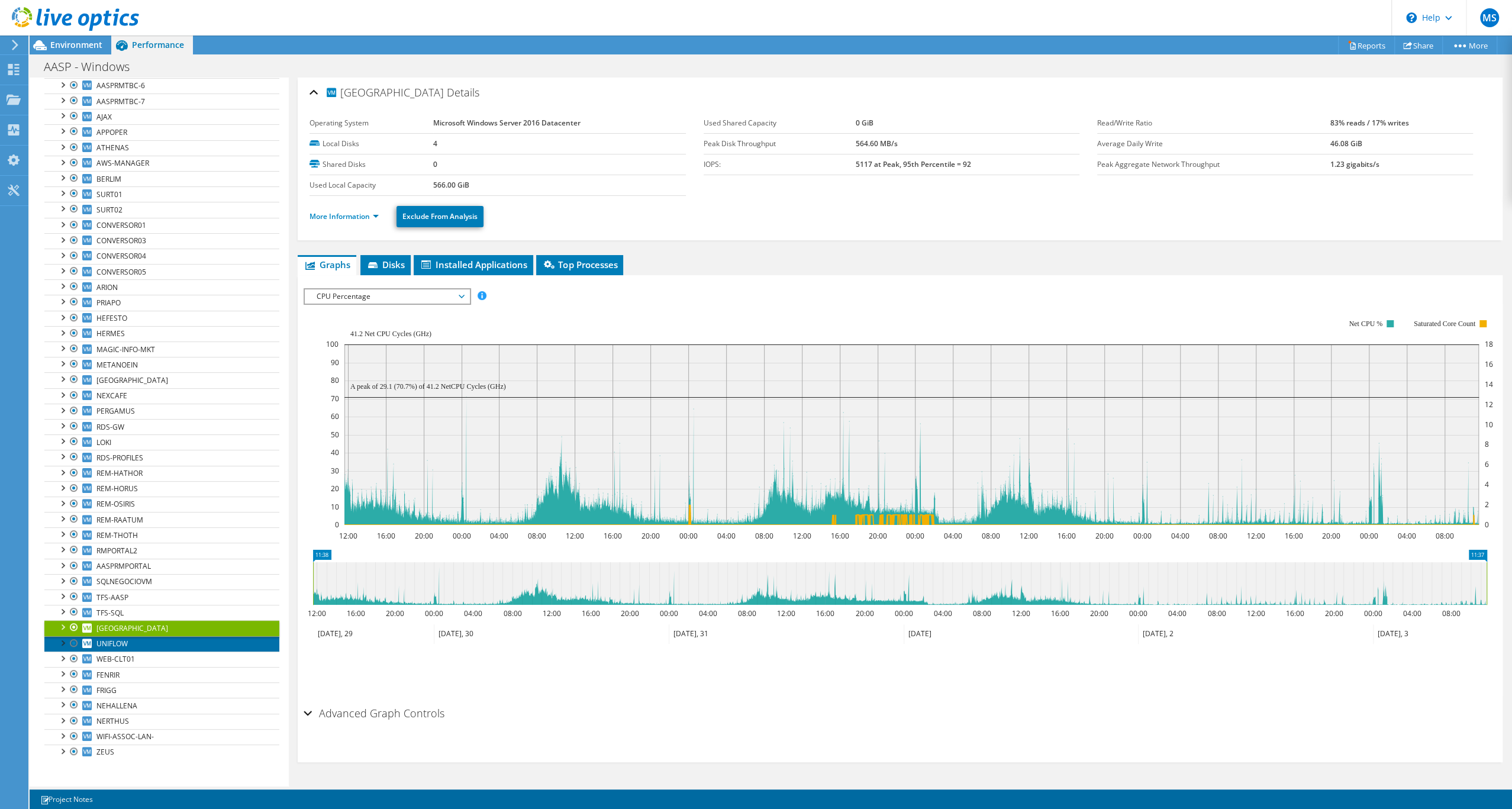
click at [116, 638] on span "UNIFLOW" at bounding box center [113, 643] width 31 height 10
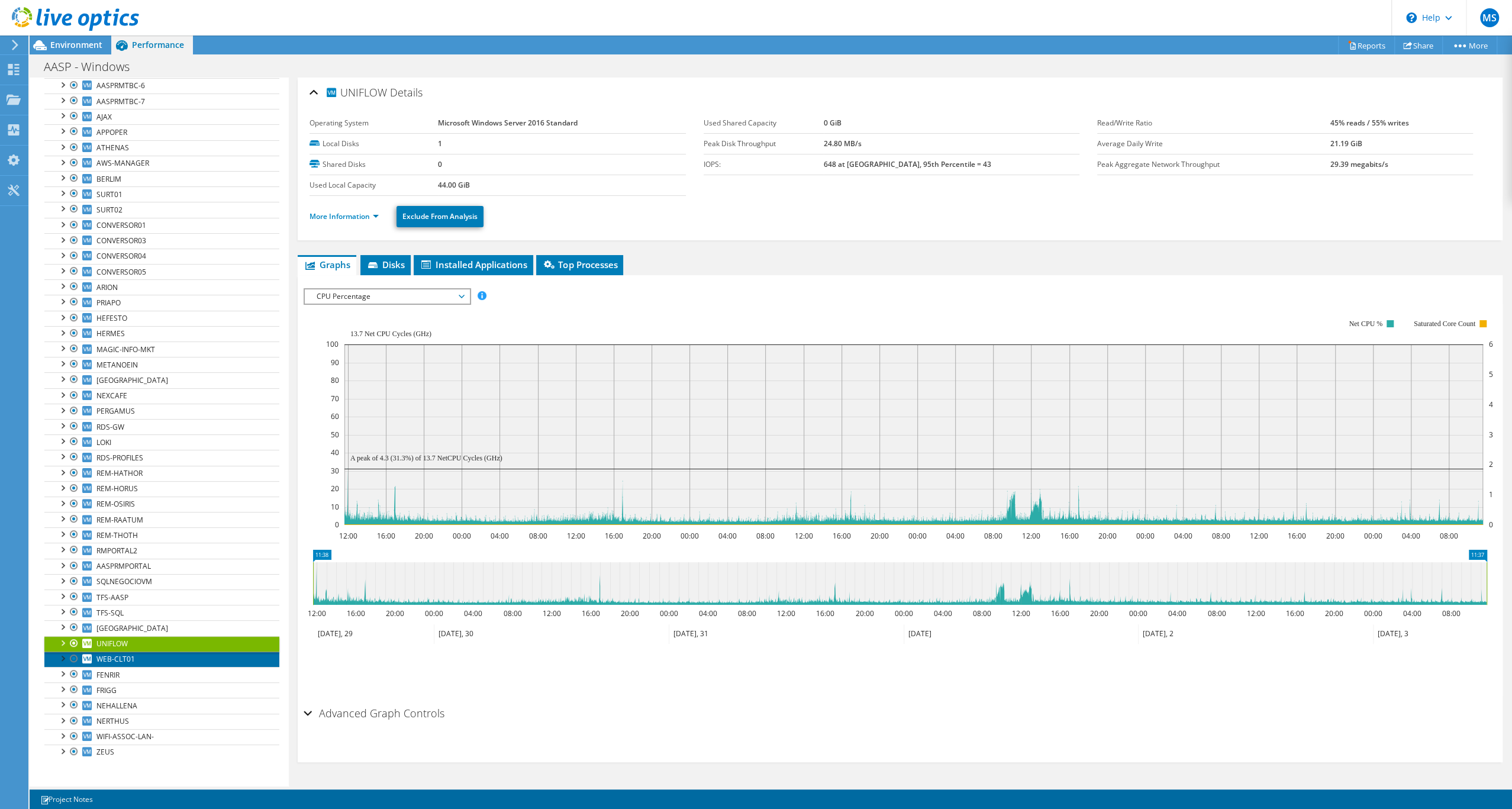
click at [119, 654] on span "WEB-CLT01" at bounding box center [116, 659] width 38 height 10
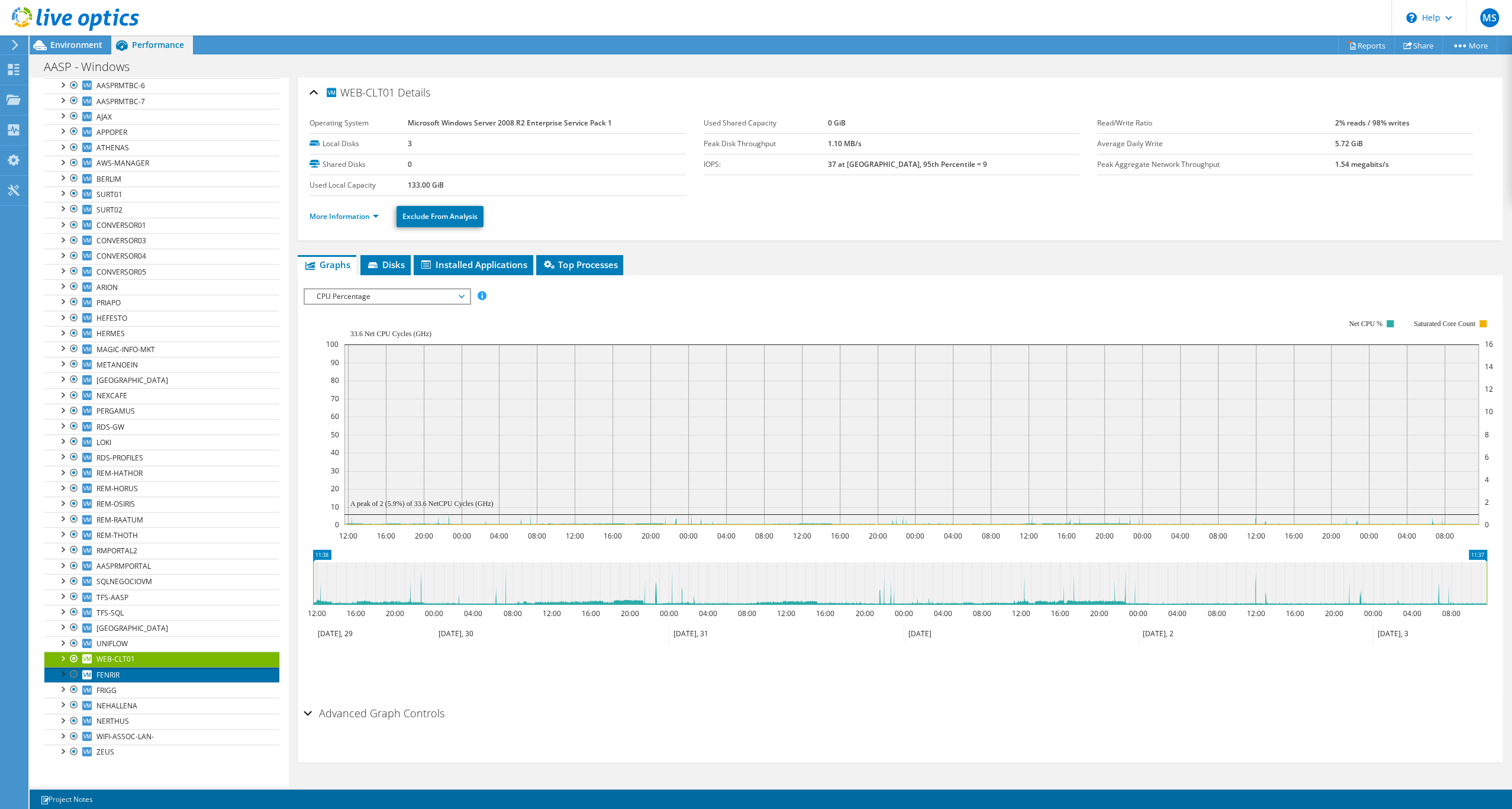
click at [116, 670] on span "FENRIR" at bounding box center [108, 675] width 23 height 10
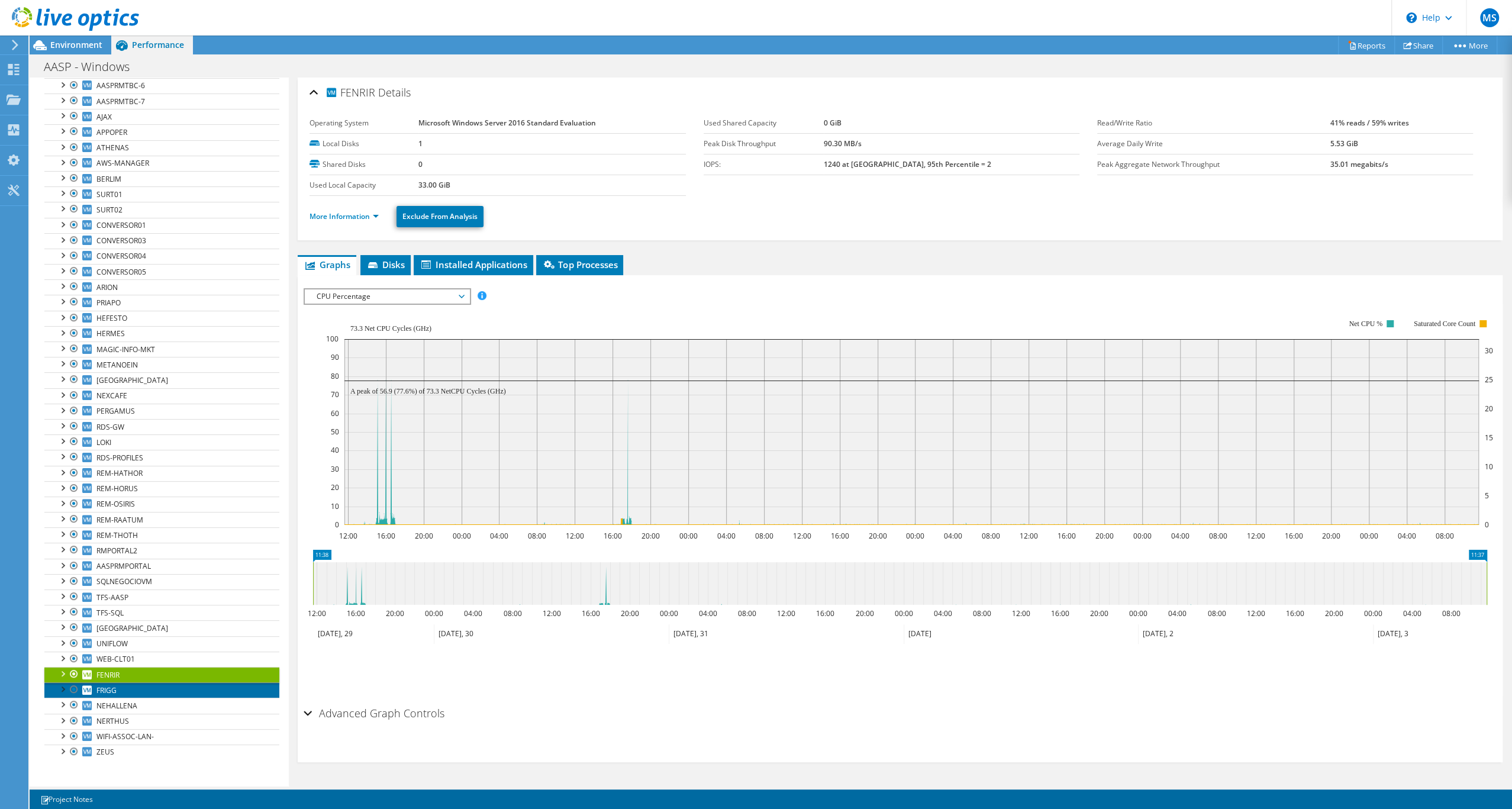
click at [128, 682] on link "FRIGG" at bounding box center [162, 690] width 235 height 16
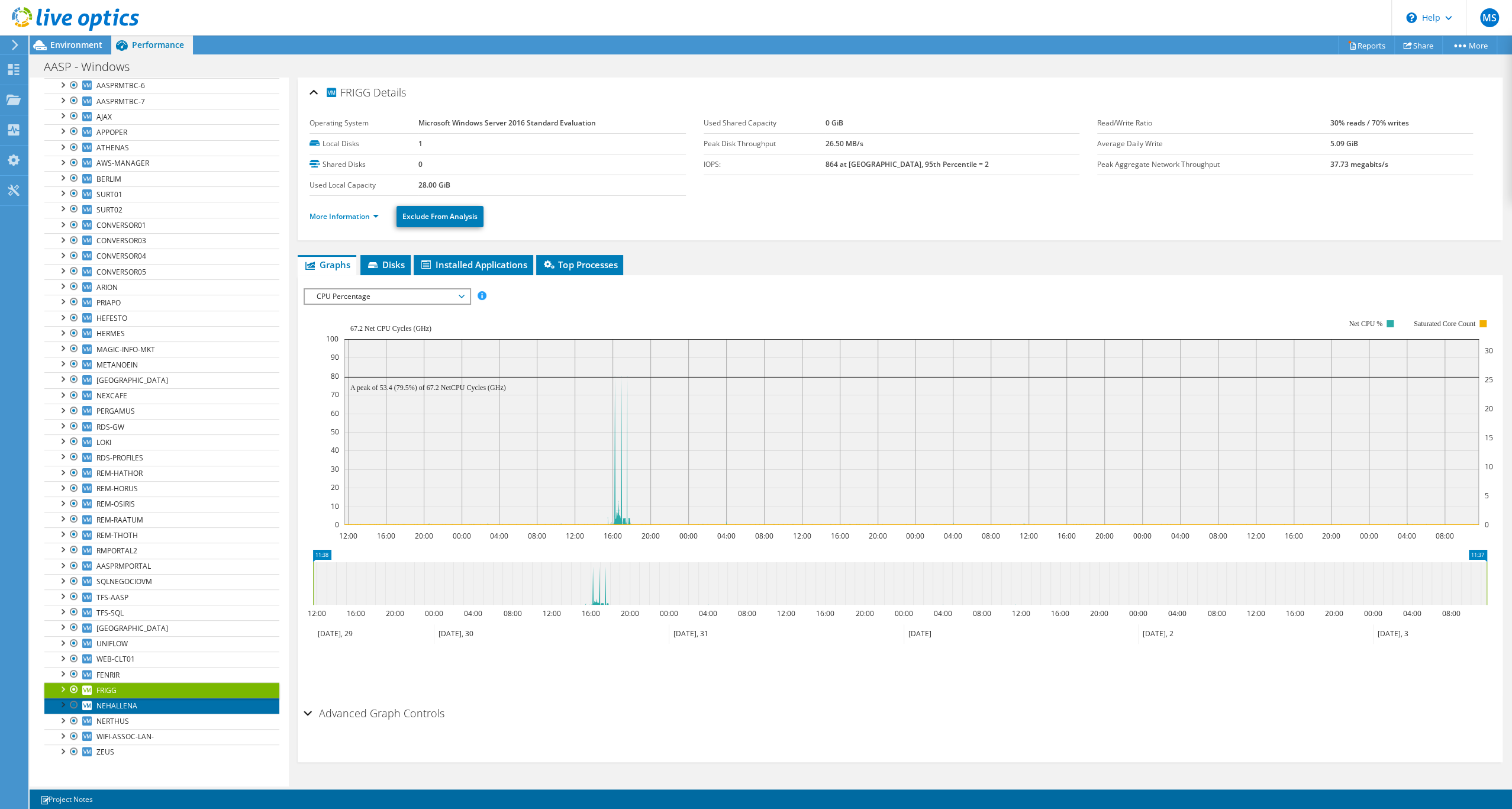
click at [137, 701] on span "NEHALLENA" at bounding box center [117, 705] width 41 height 10
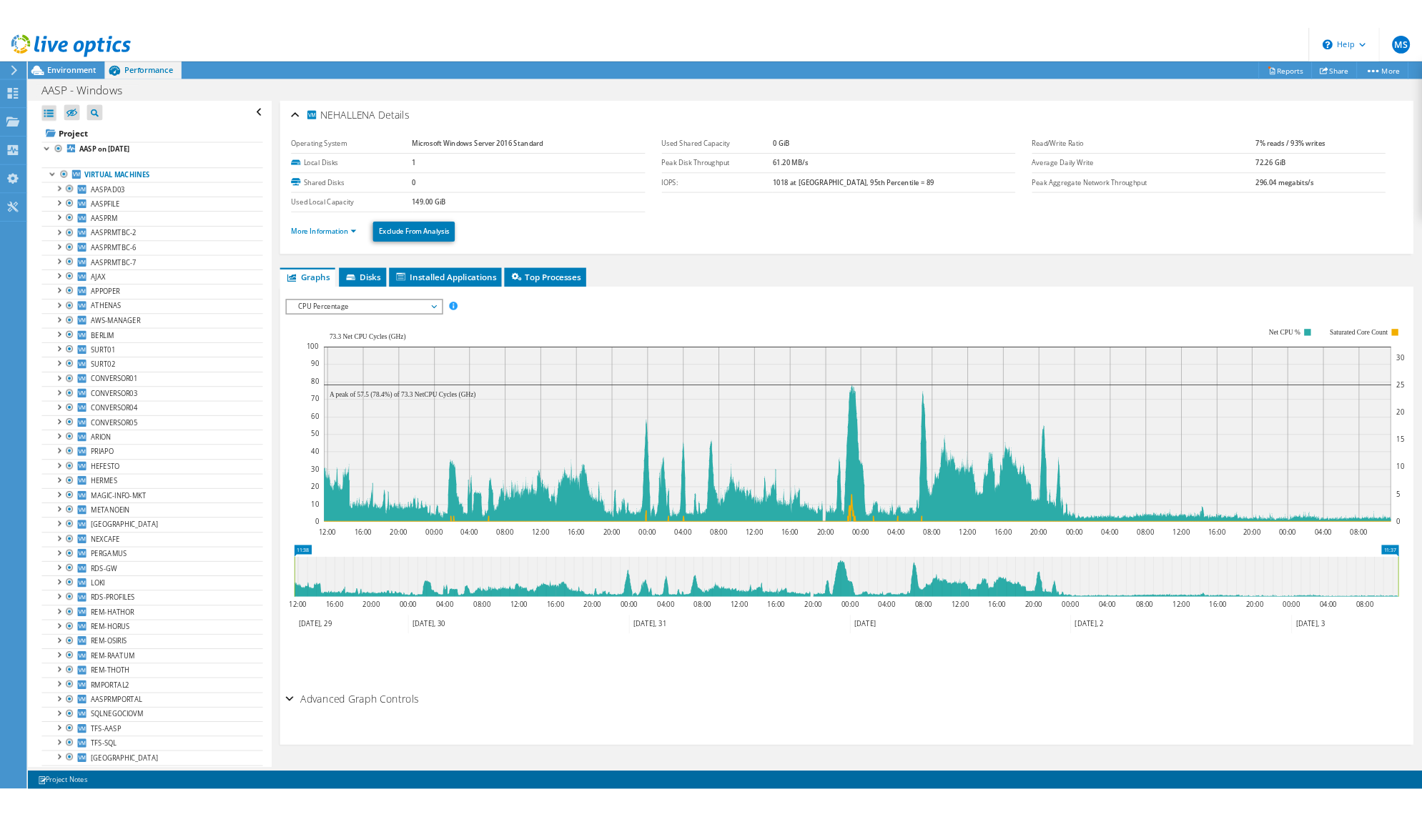
scroll to position [18, 0]
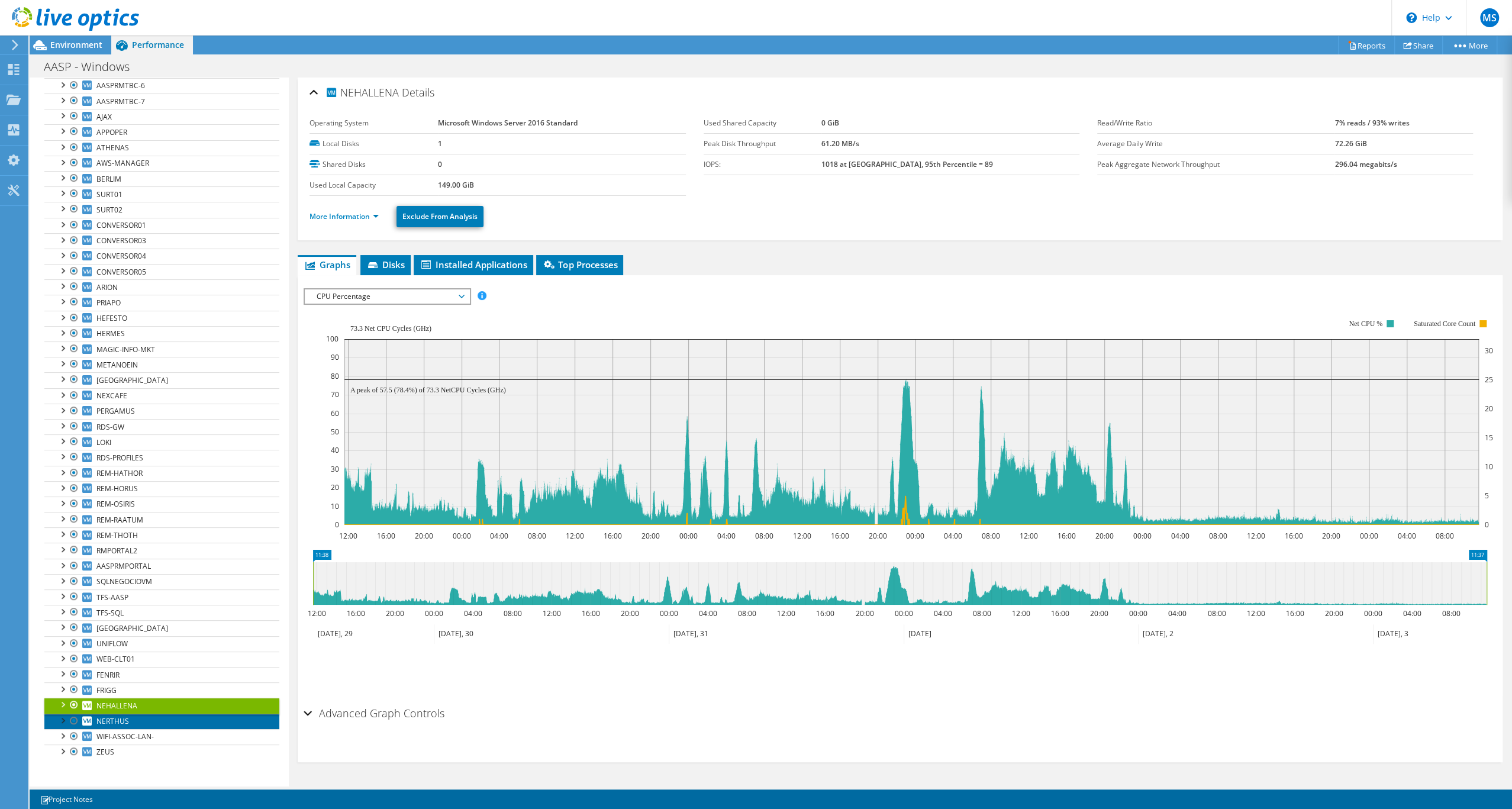
click at [119, 717] on span "NERTHUS" at bounding box center [113, 721] width 32 height 10
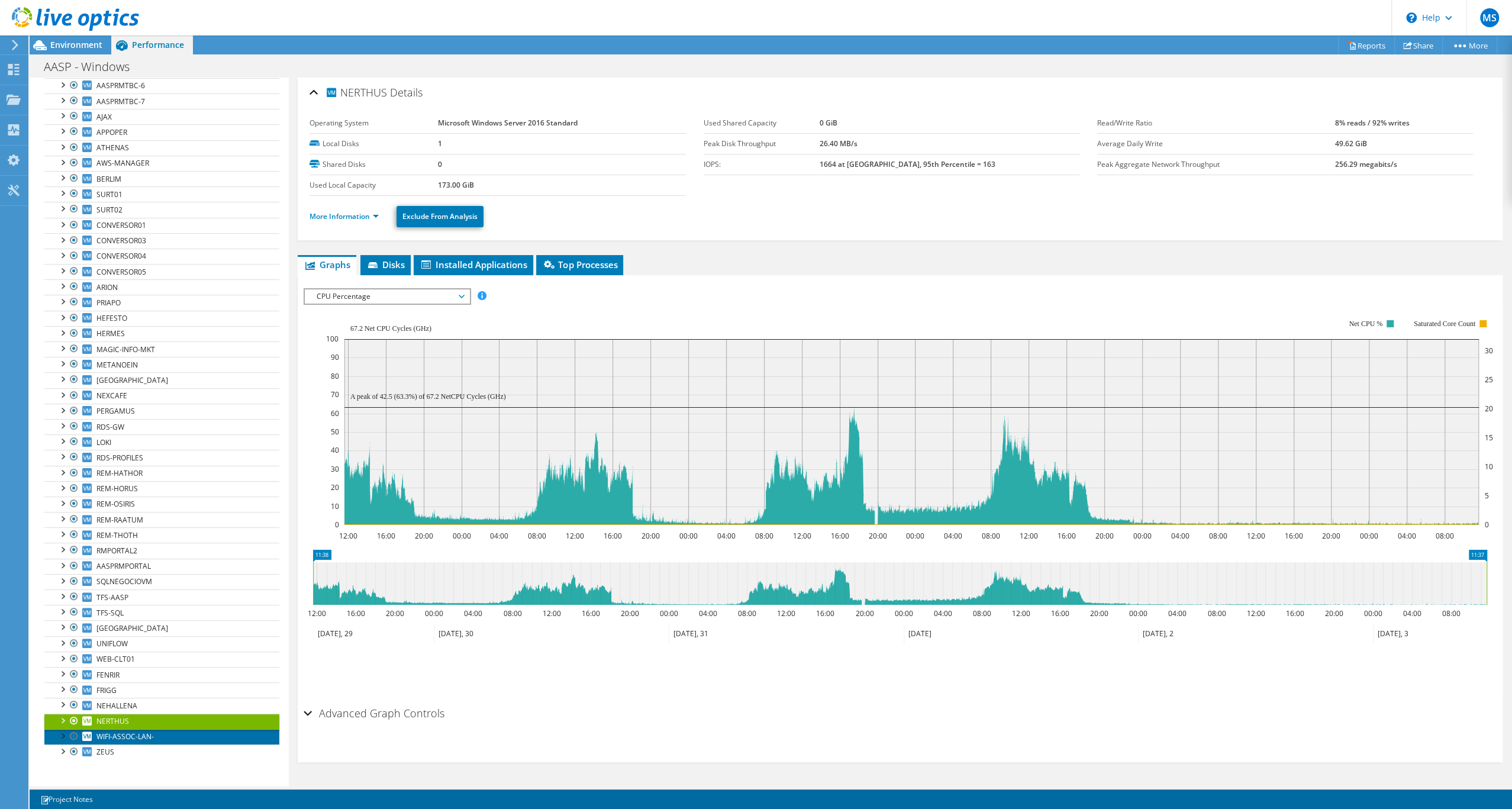
click at [140, 744] on link "WIFI-ASSOC-LAN-" at bounding box center [162, 737] width 235 height 16
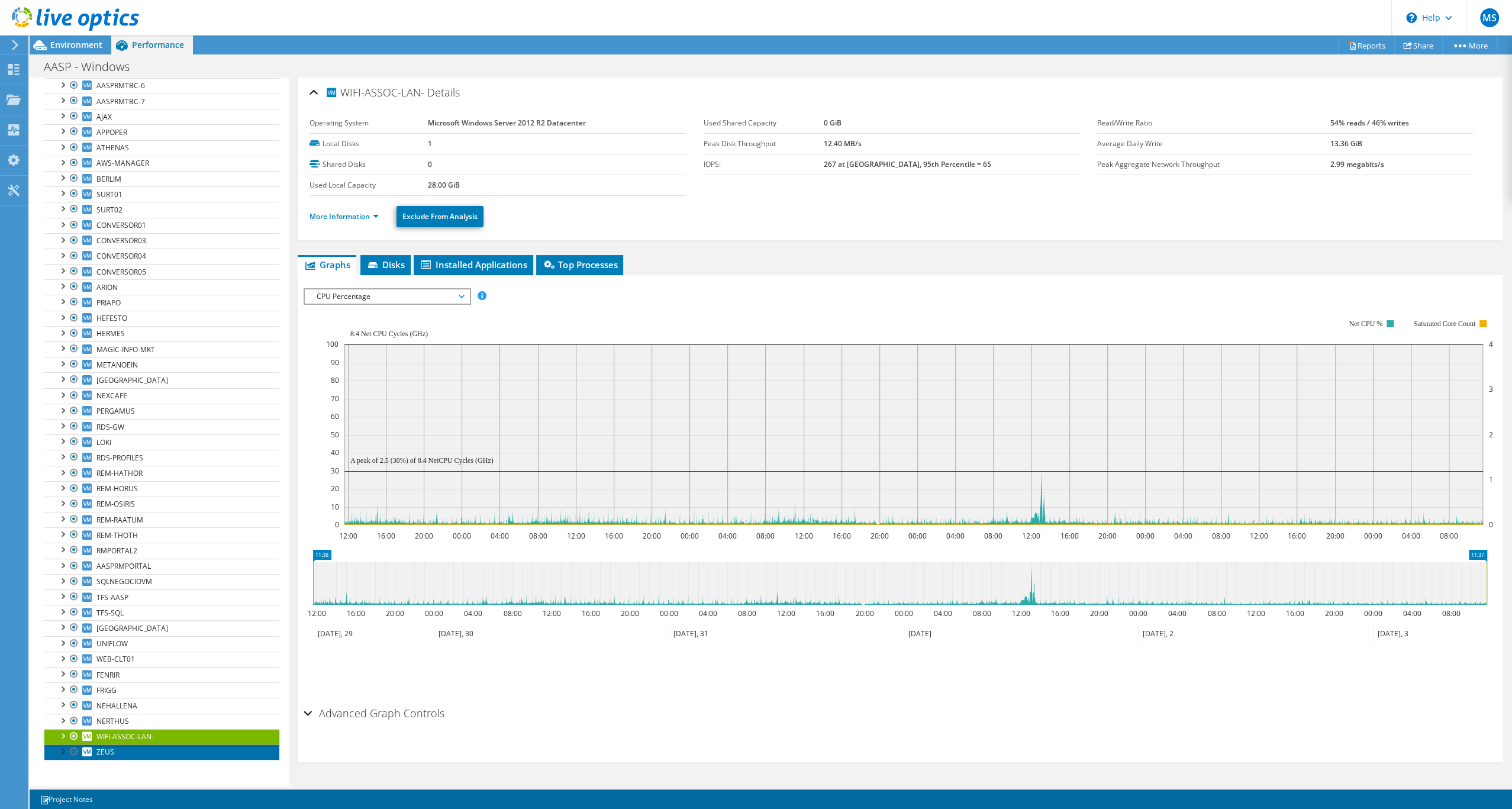
click at [109, 756] on span "ZEUS" at bounding box center [105, 752] width 17 height 10
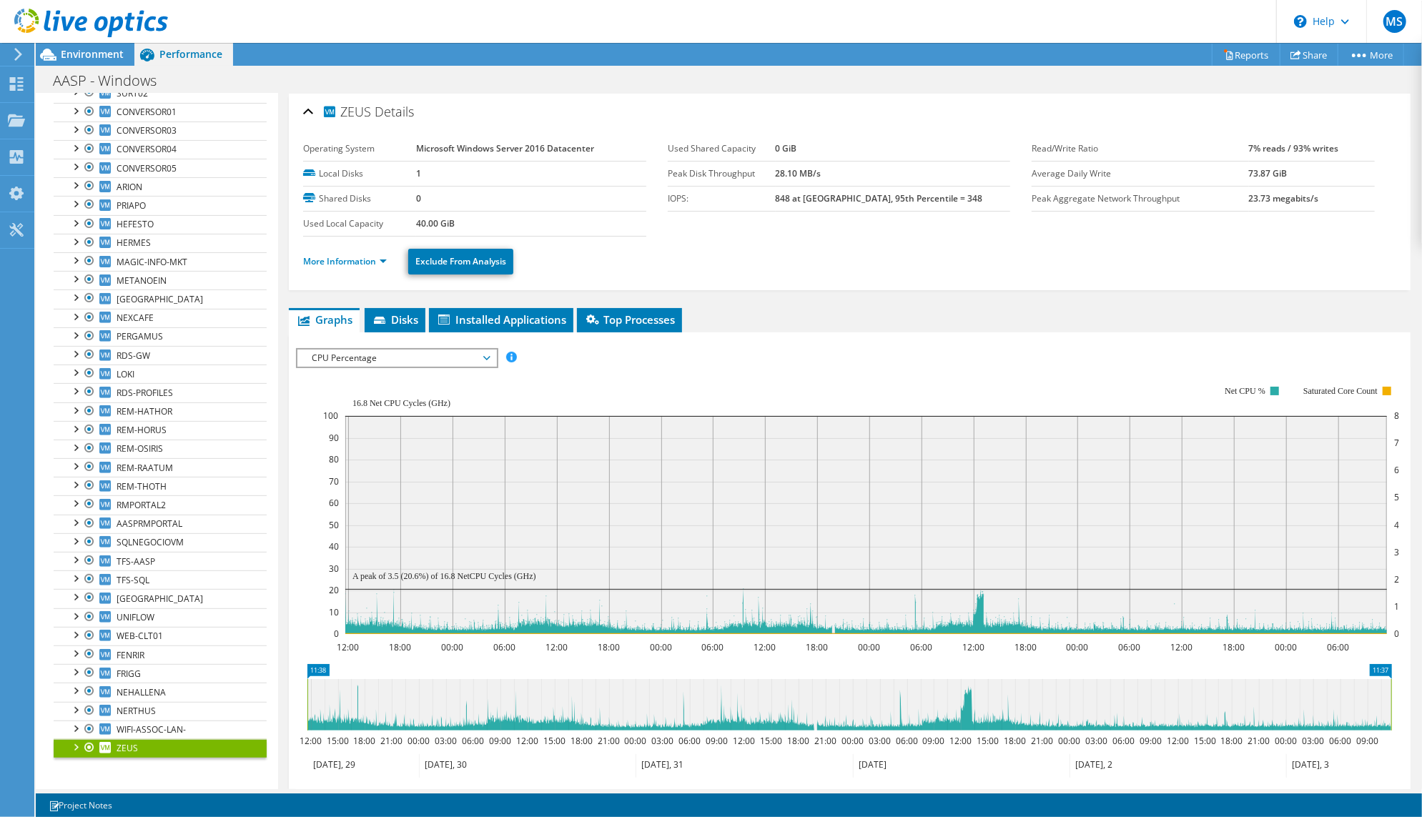
scroll to position [0, 0]
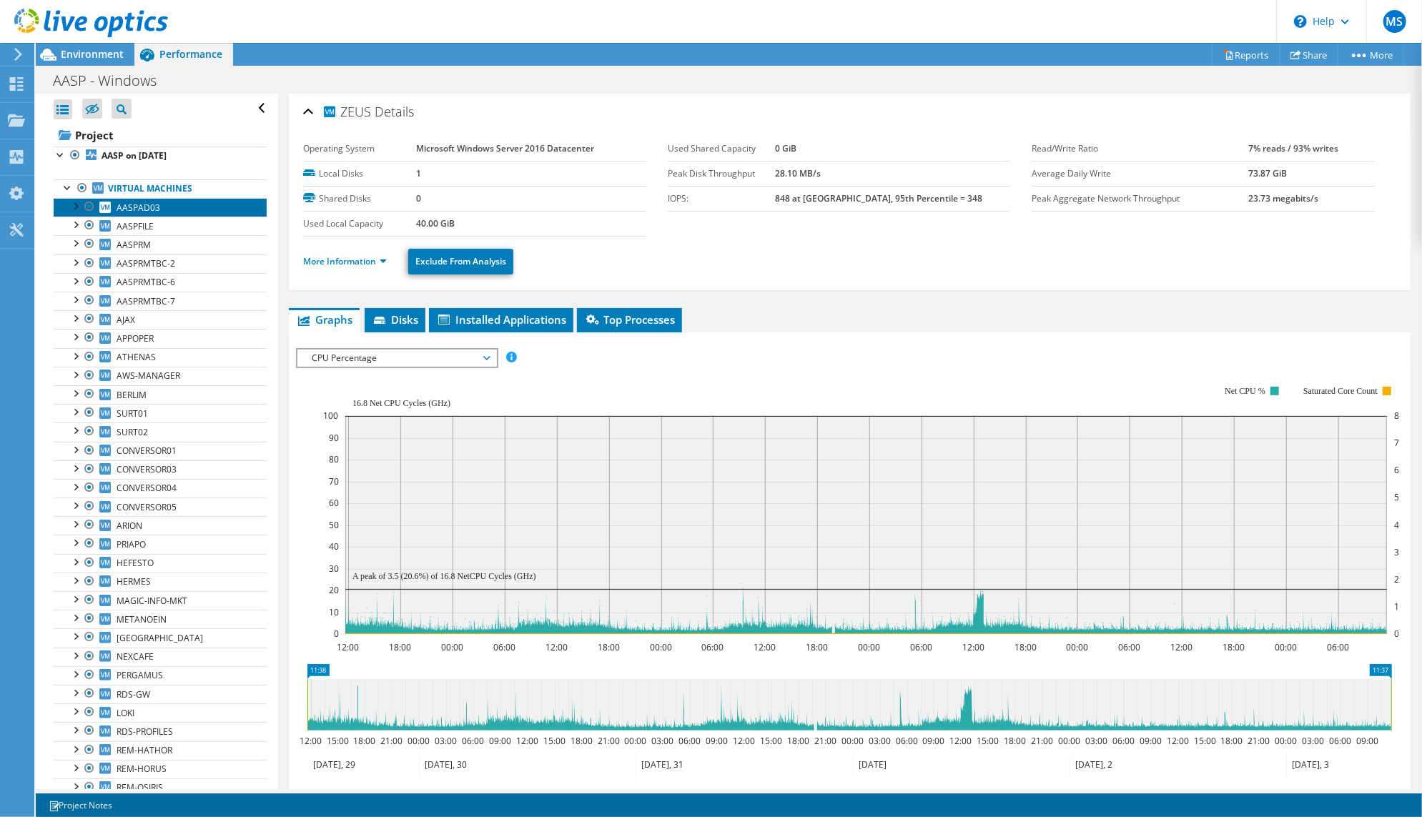
click at [160, 214] on span "AASPAD03" at bounding box center [139, 208] width 44 height 12
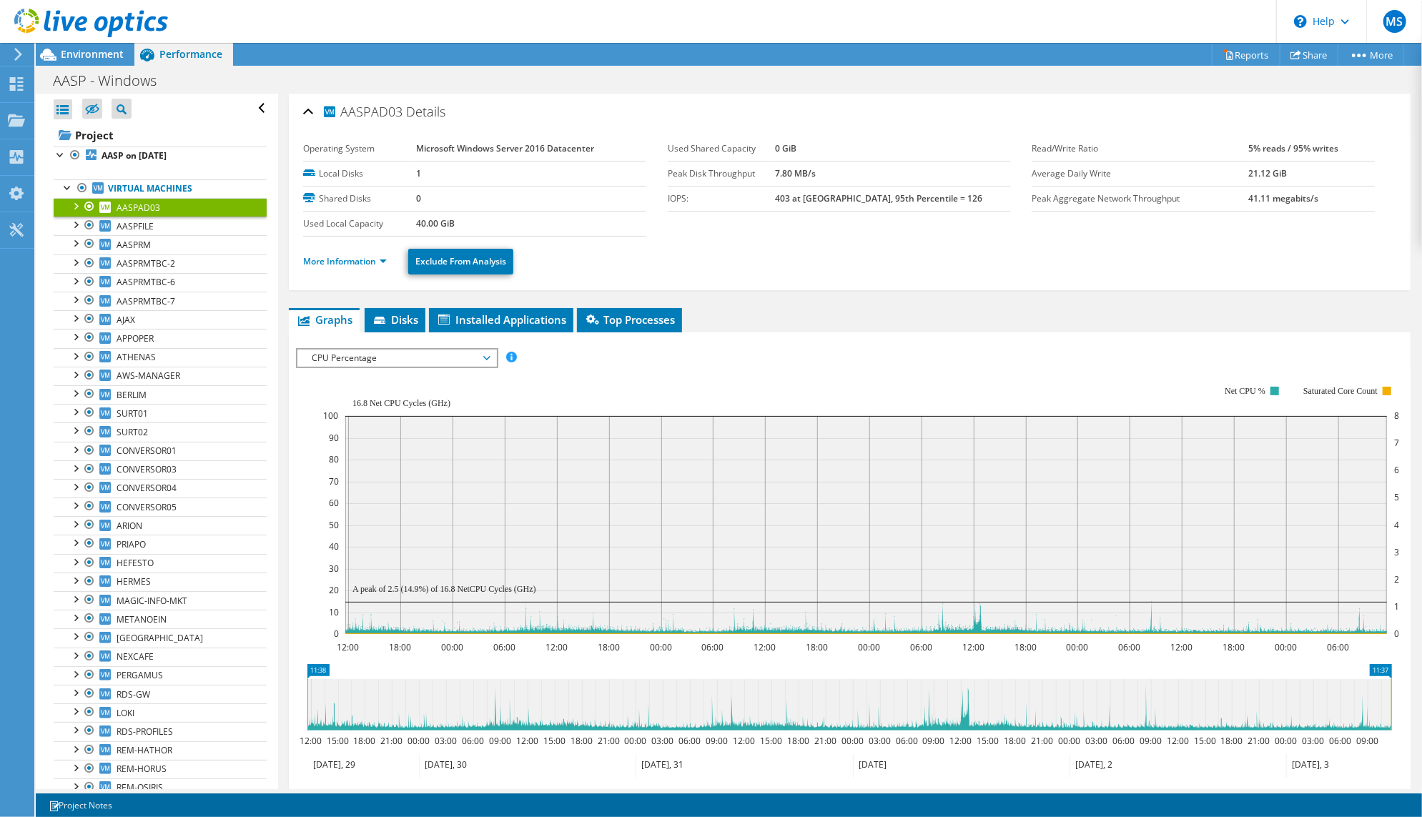
click at [443, 367] on span "CPU Percentage" at bounding box center [397, 358] width 184 height 17
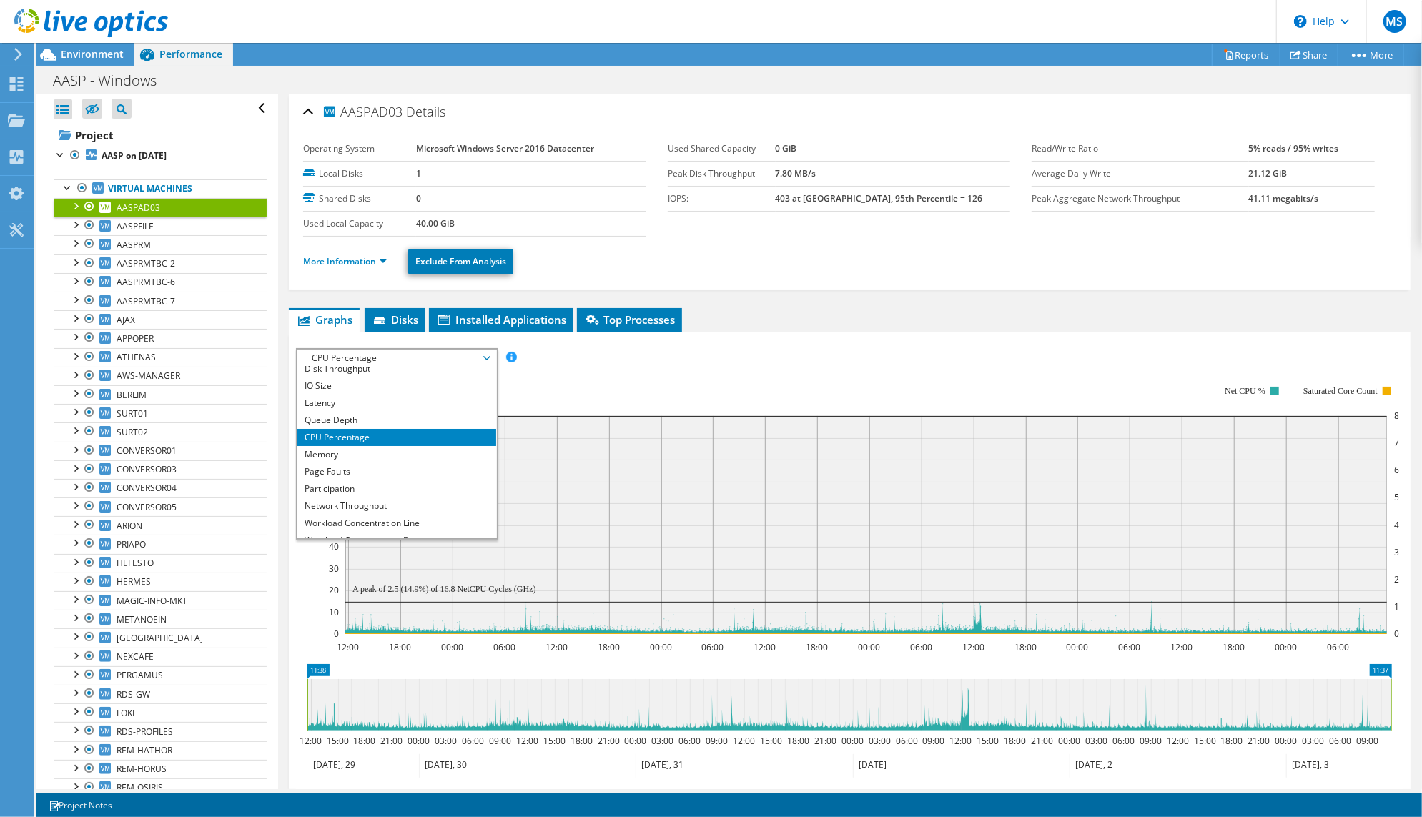
scroll to position [36, 0]
click at [383, 451] on li "Memory" at bounding box center [396, 442] width 198 height 17
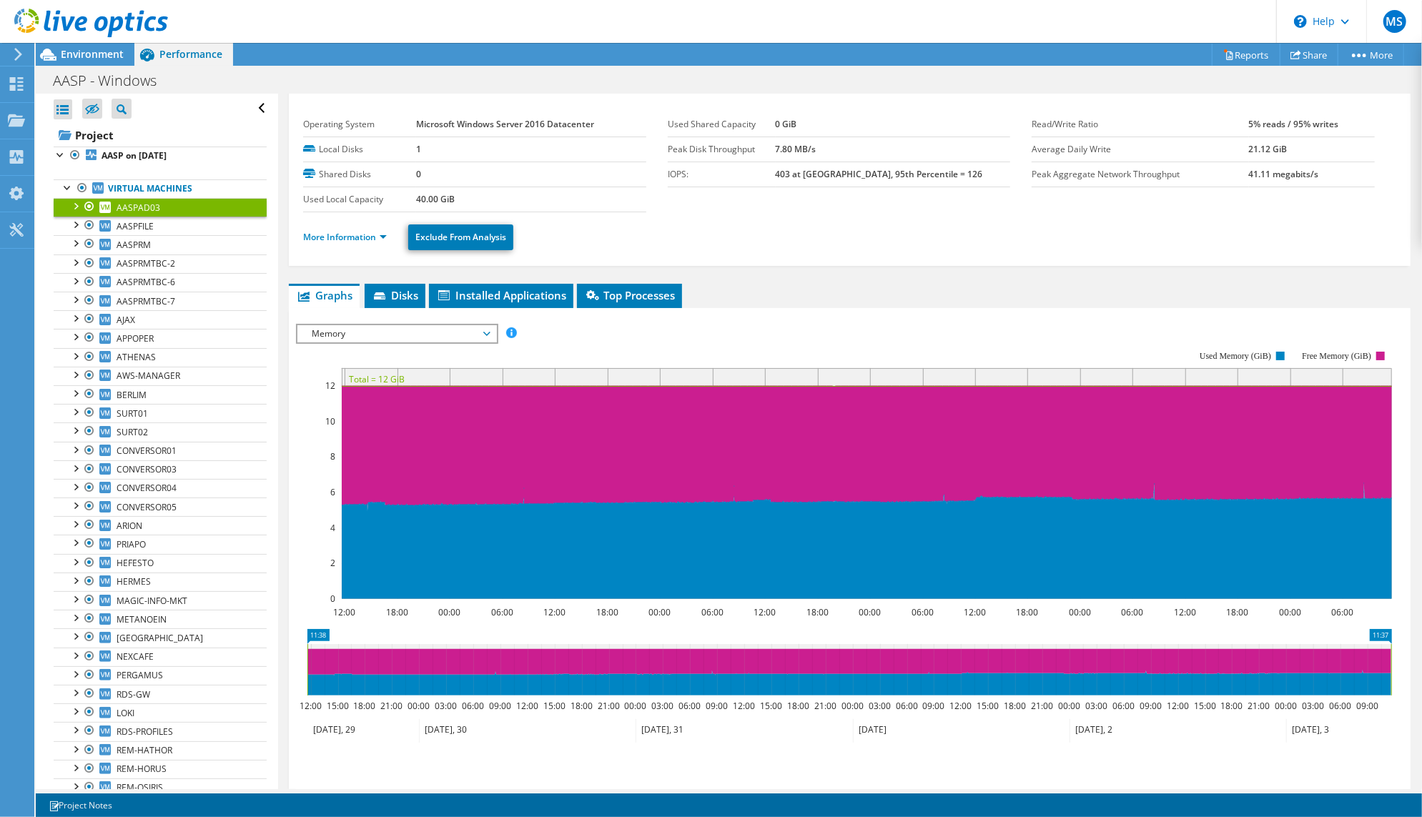
scroll to position [60, 0]
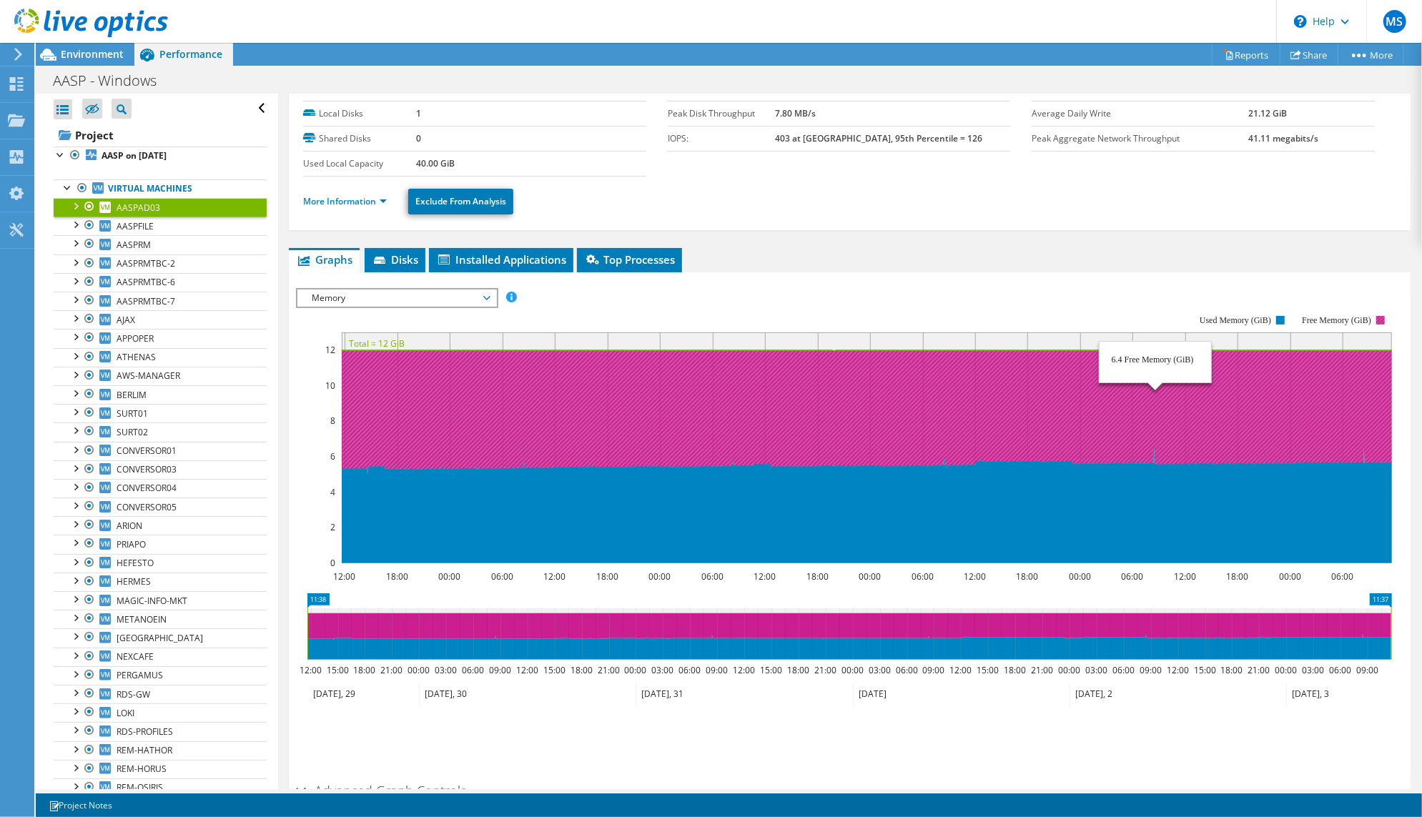
click at [1155, 475] on icon at bounding box center [867, 412] width 1050 height 125
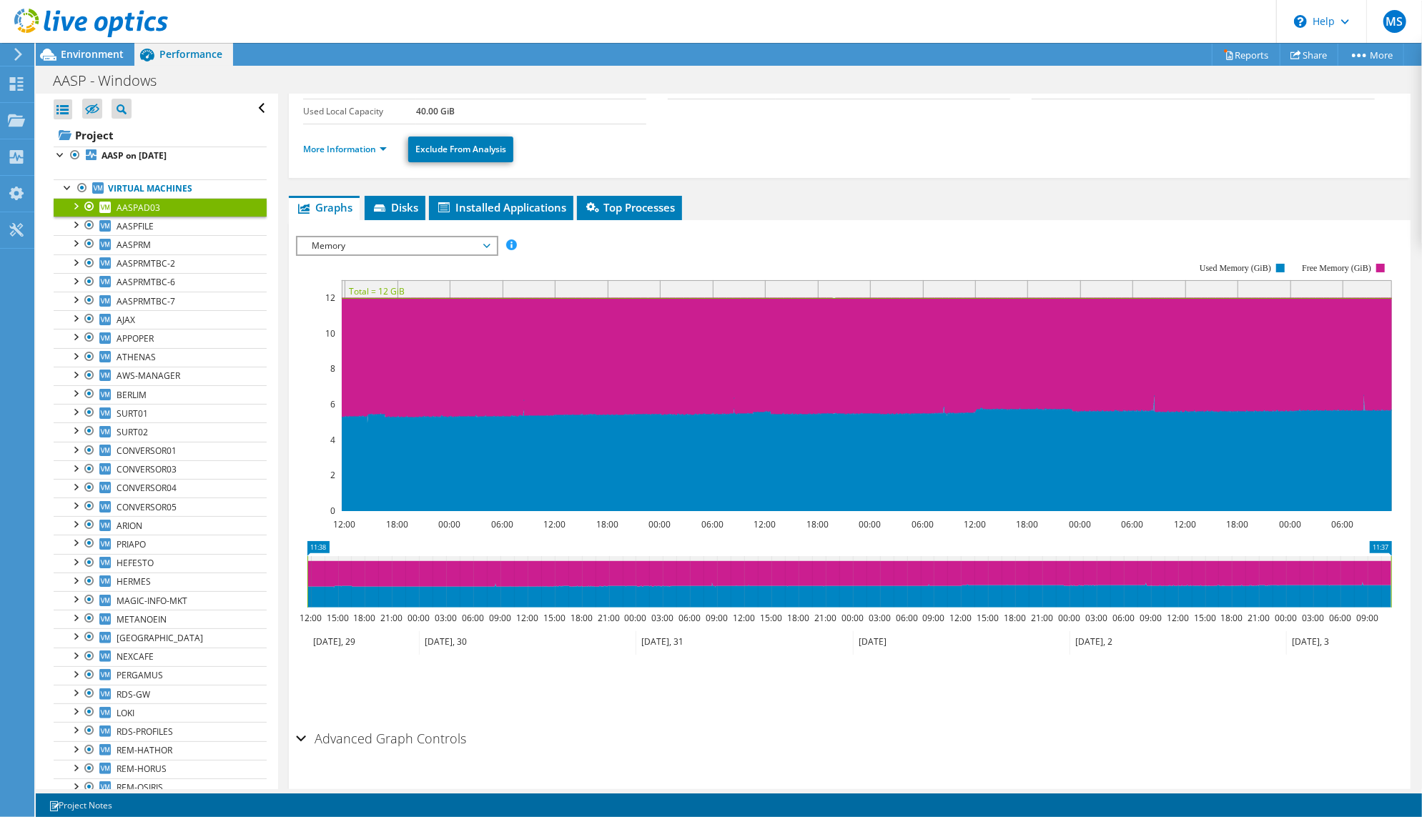
scroll to position [0, 0]
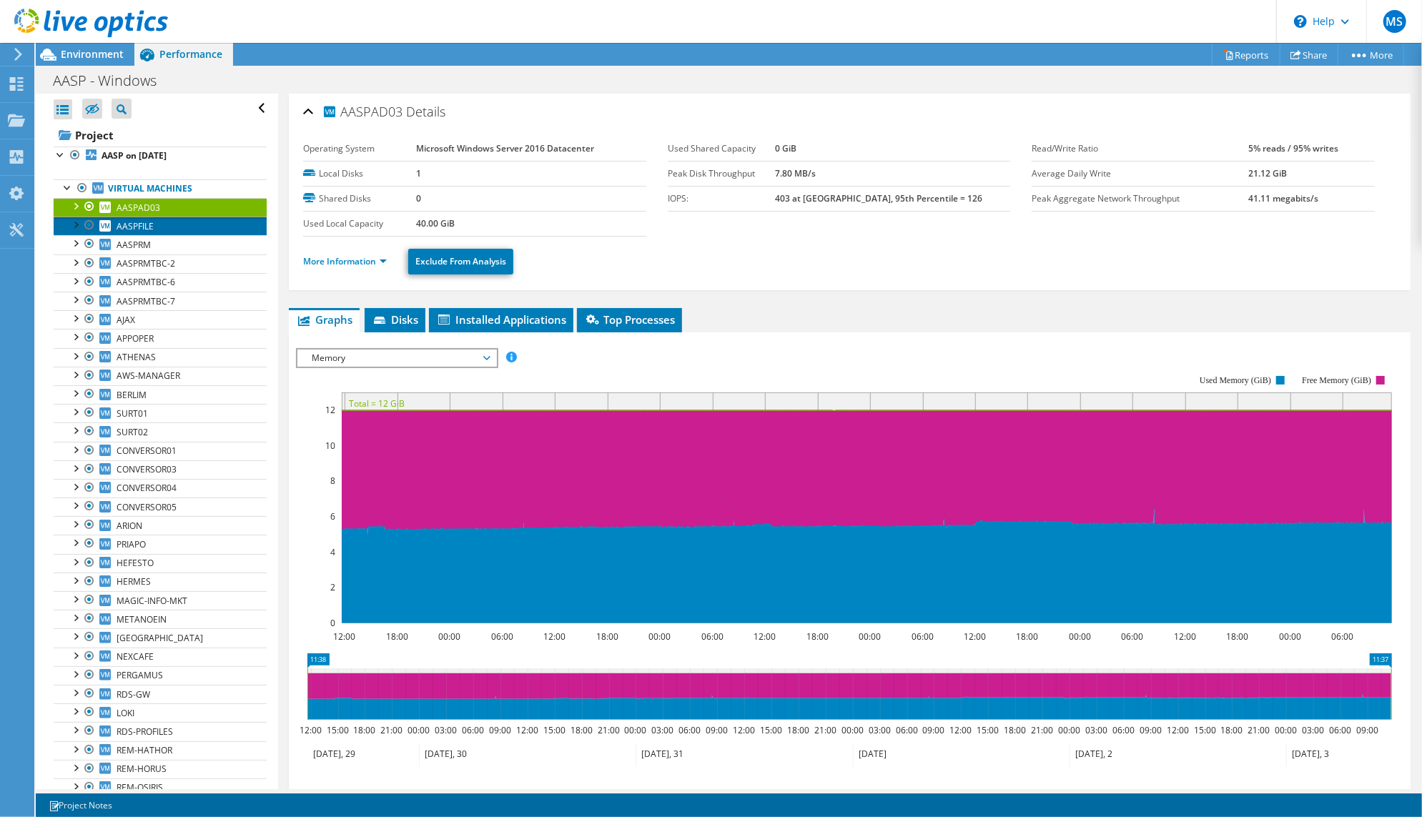
click at [144, 232] on span "AASPFILE" at bounding box center [135, 226] width 37 height 12
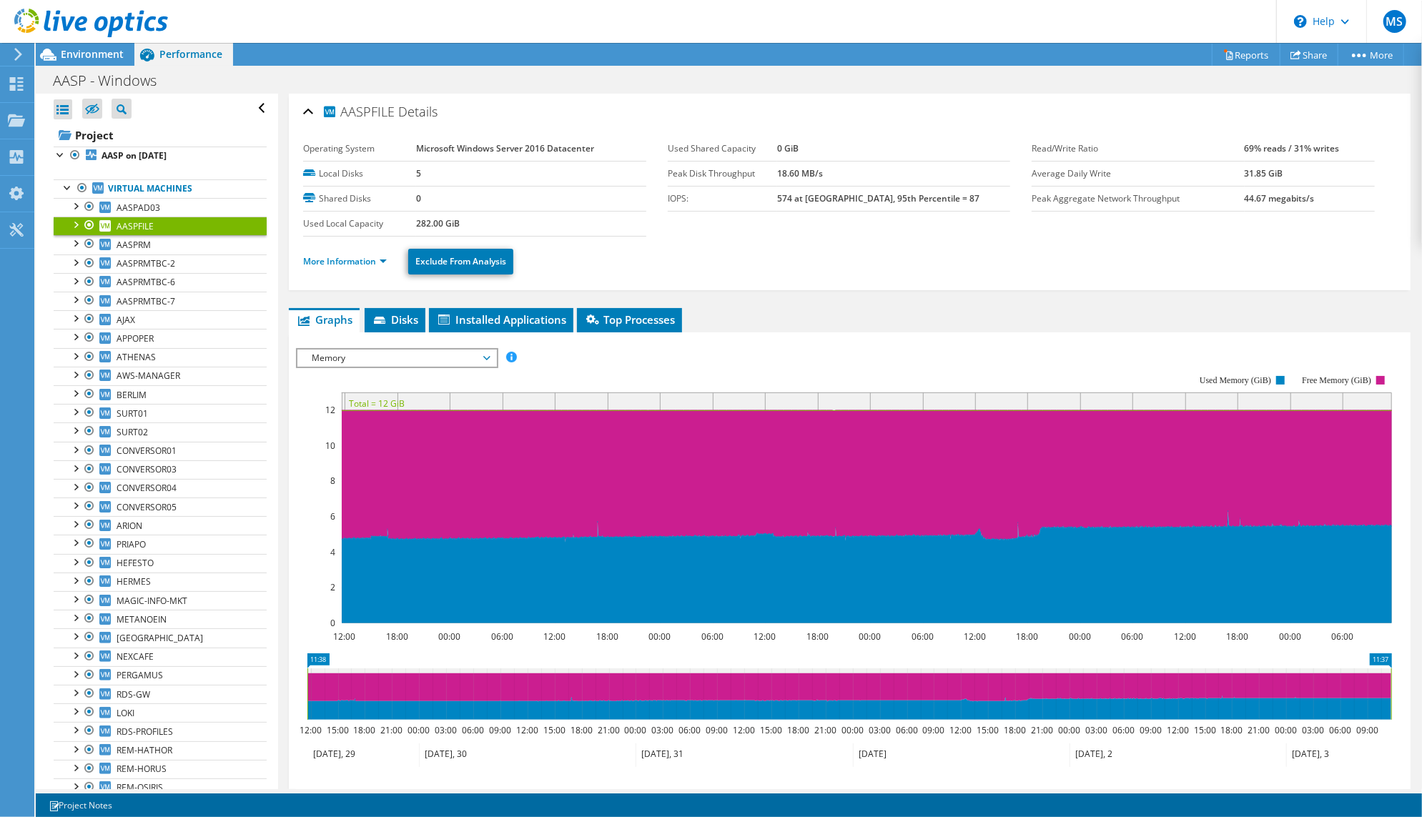
scroll to position [11, 0]
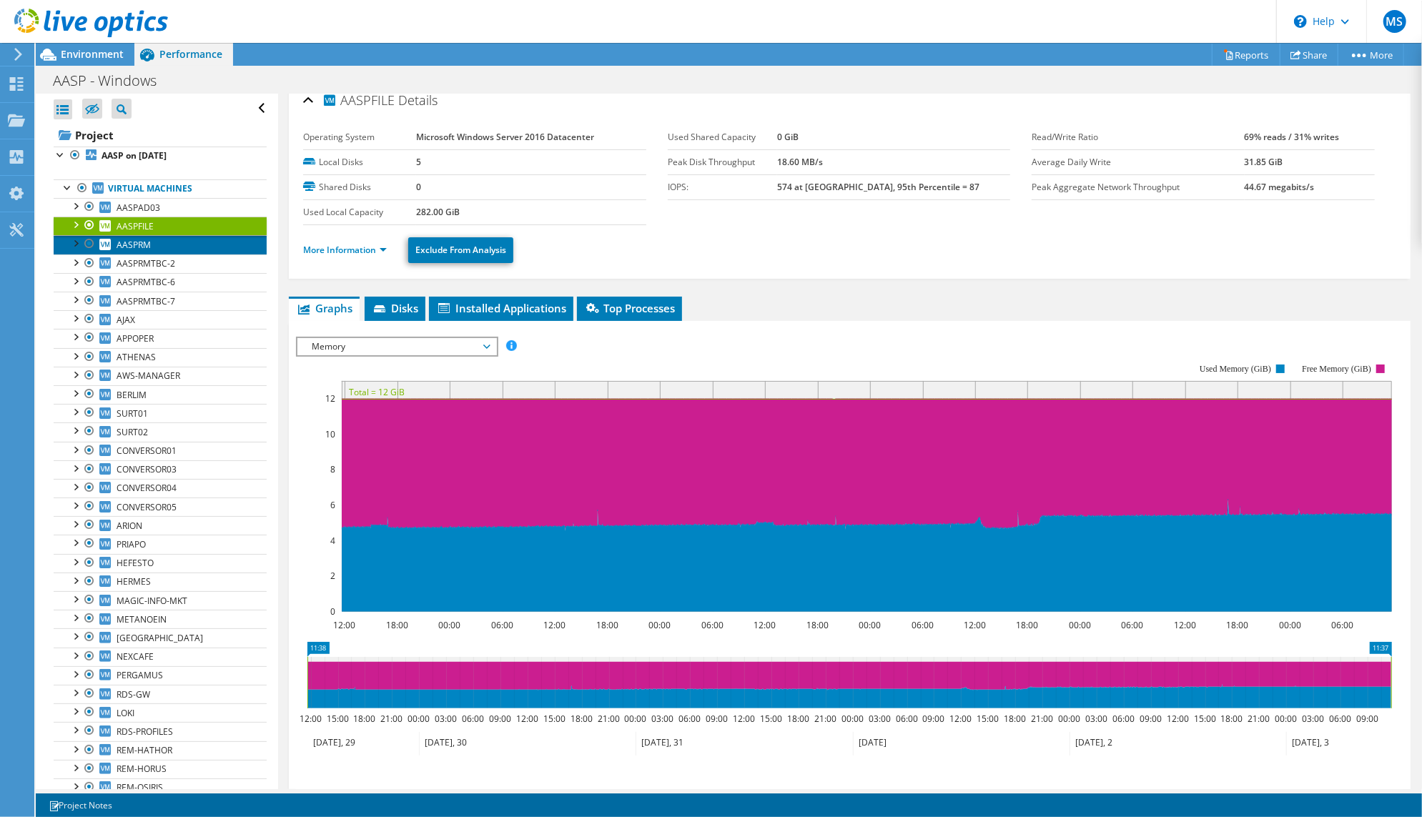
click at [149, 251] on span "AASPRM" at bounding box center [134, 245] width 34 height 12
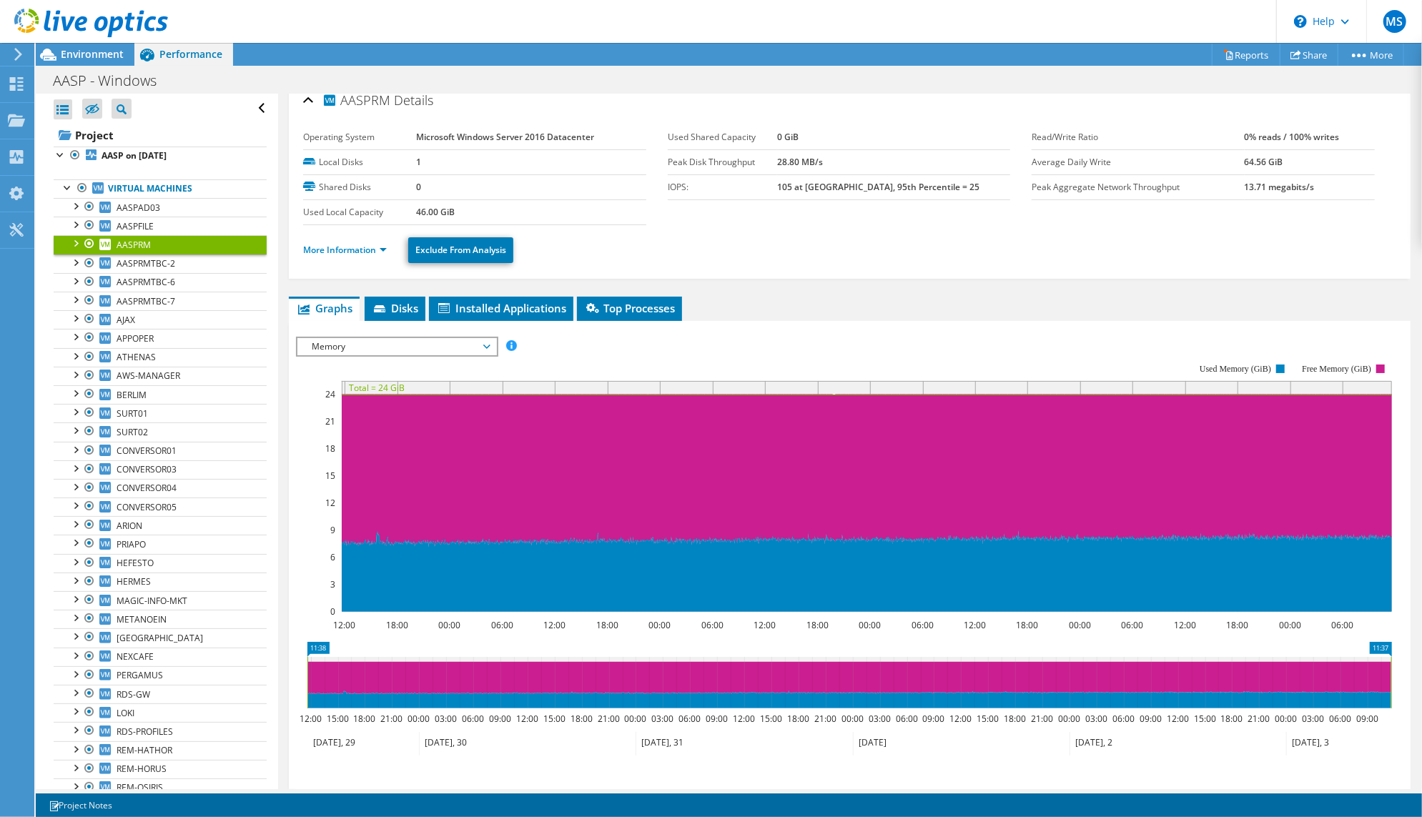
click at [897, 573] on icon at bounding box center [867, 570] width 1050 height 81
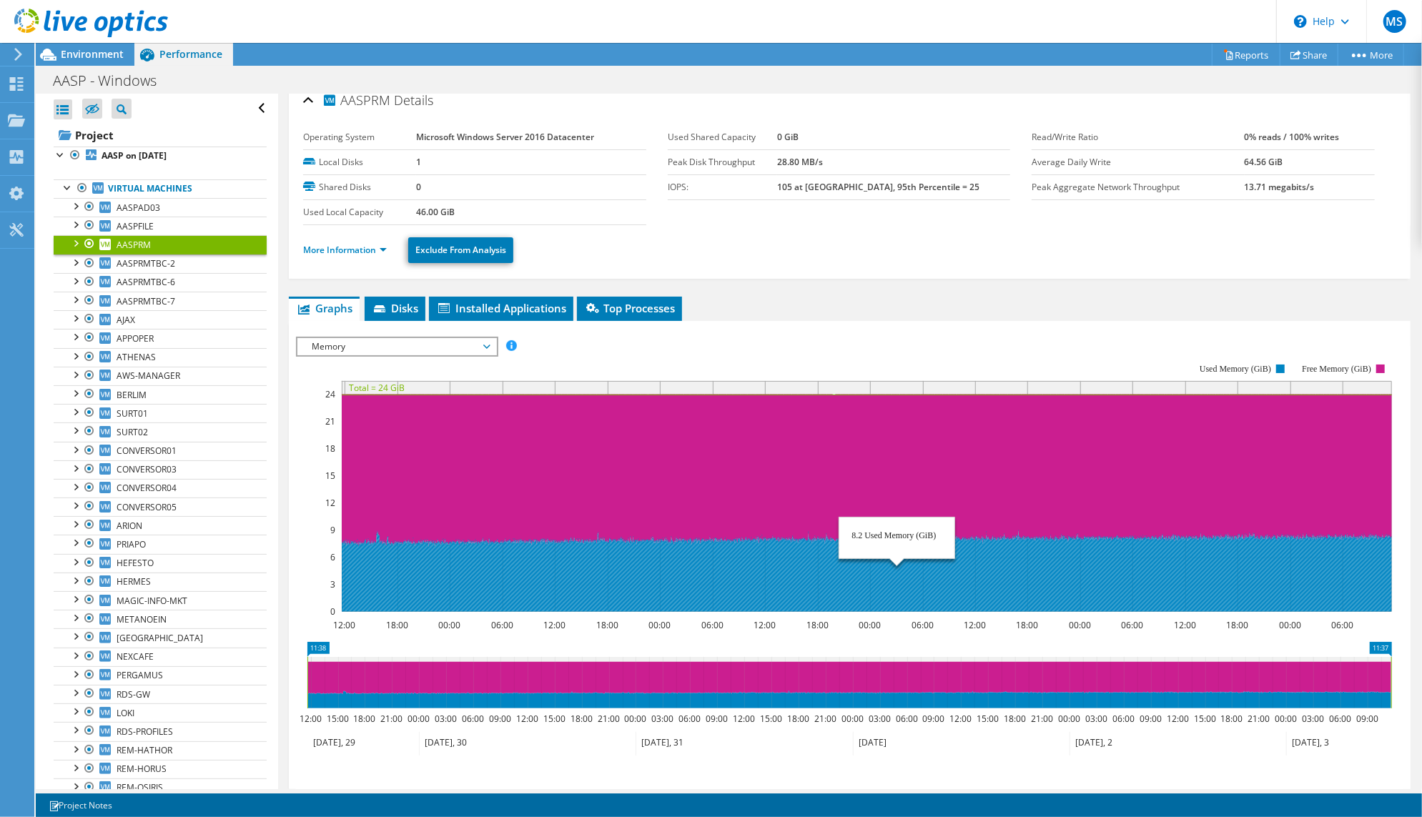
scroll to position [24, 0]
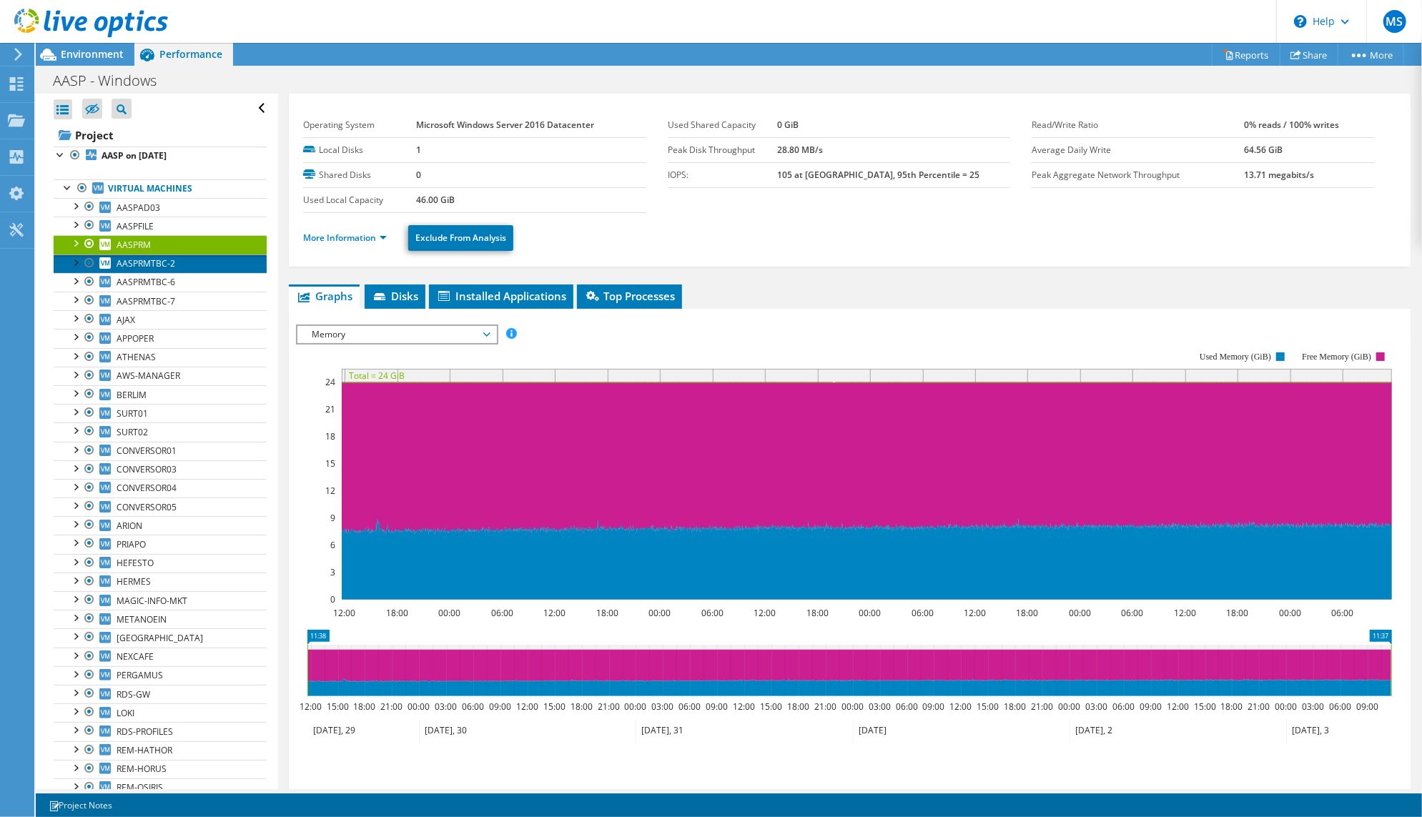
click at [171, 270] on span "AASPRMTBC-2" at bounding box center [146, 263] width 59 height 12
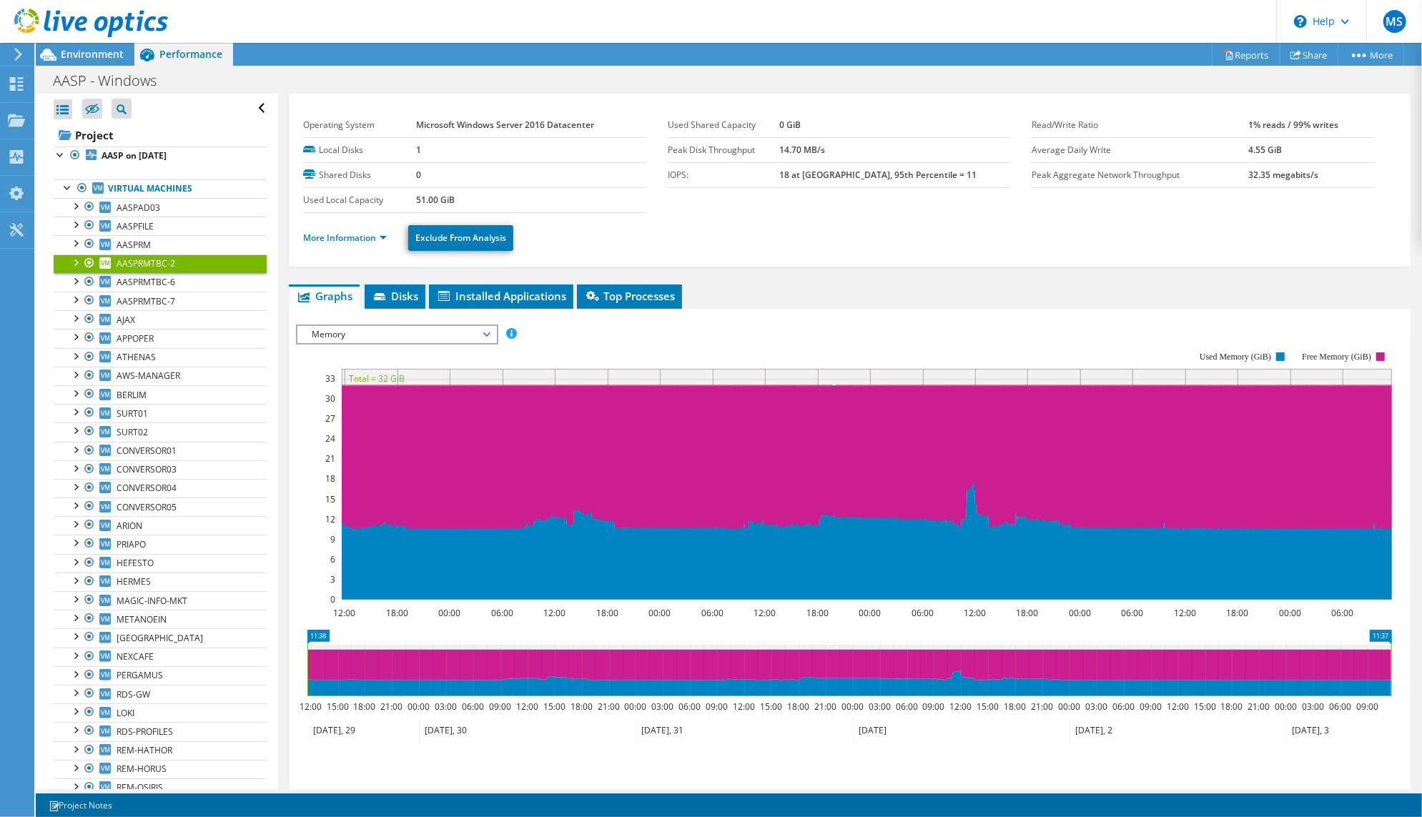
scroll to position [42, 0]
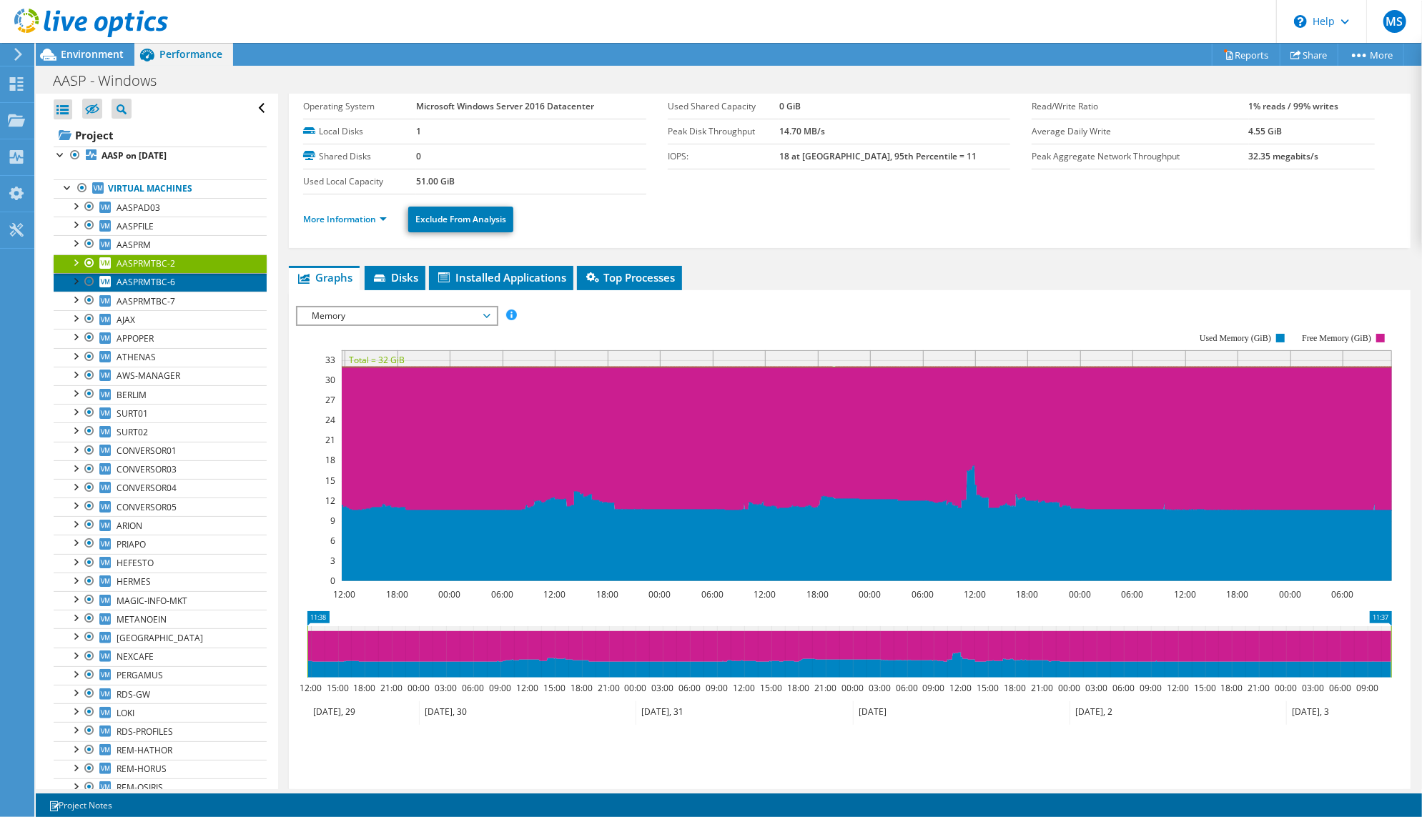
click at [175, 288] on span "AASPRMTBC-6" at bounding box center [146, 282] width 59 height 12
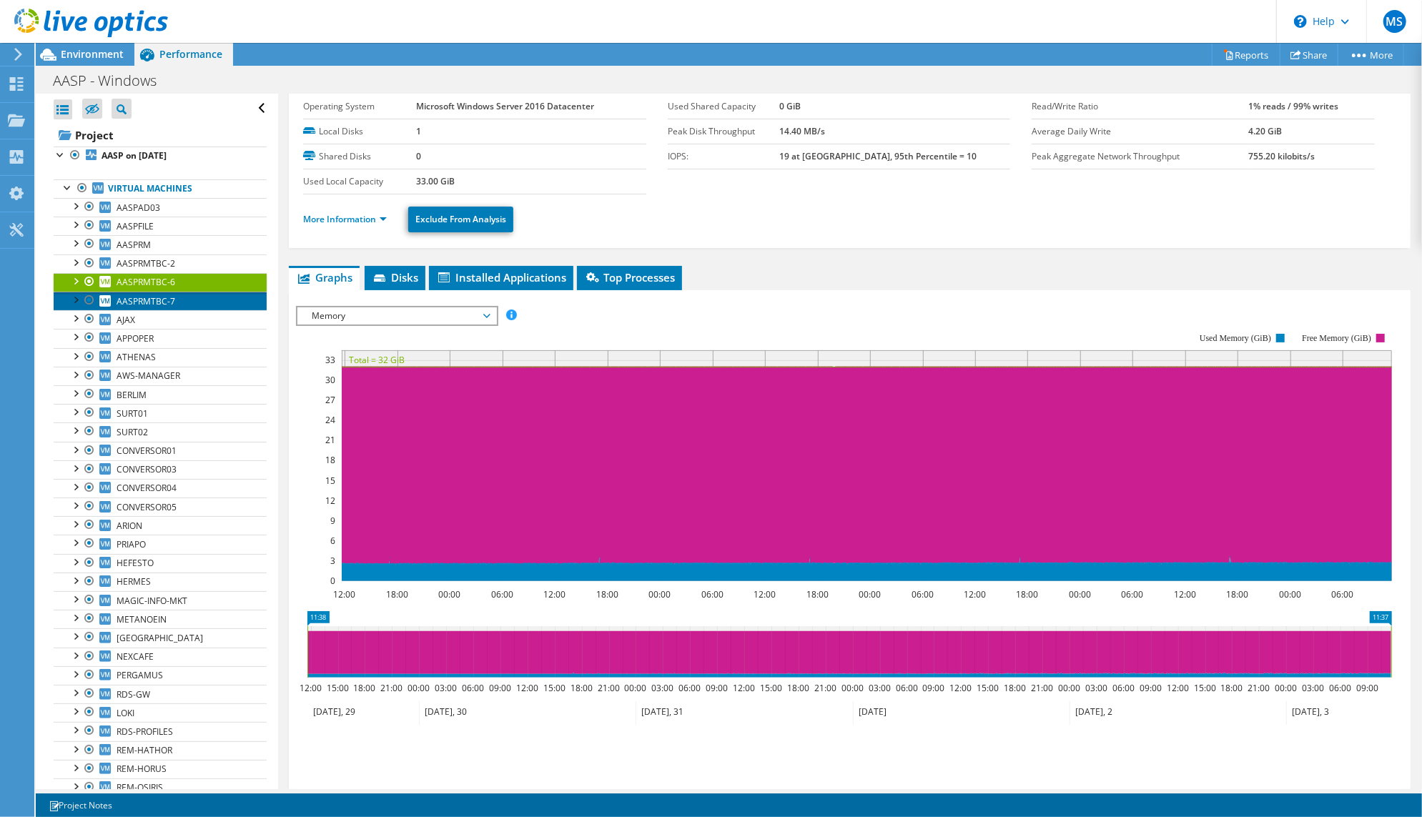
click at [164, 307] on span "AASPRMTBC-7" at bounding box center [146, 301] width 59 height 12
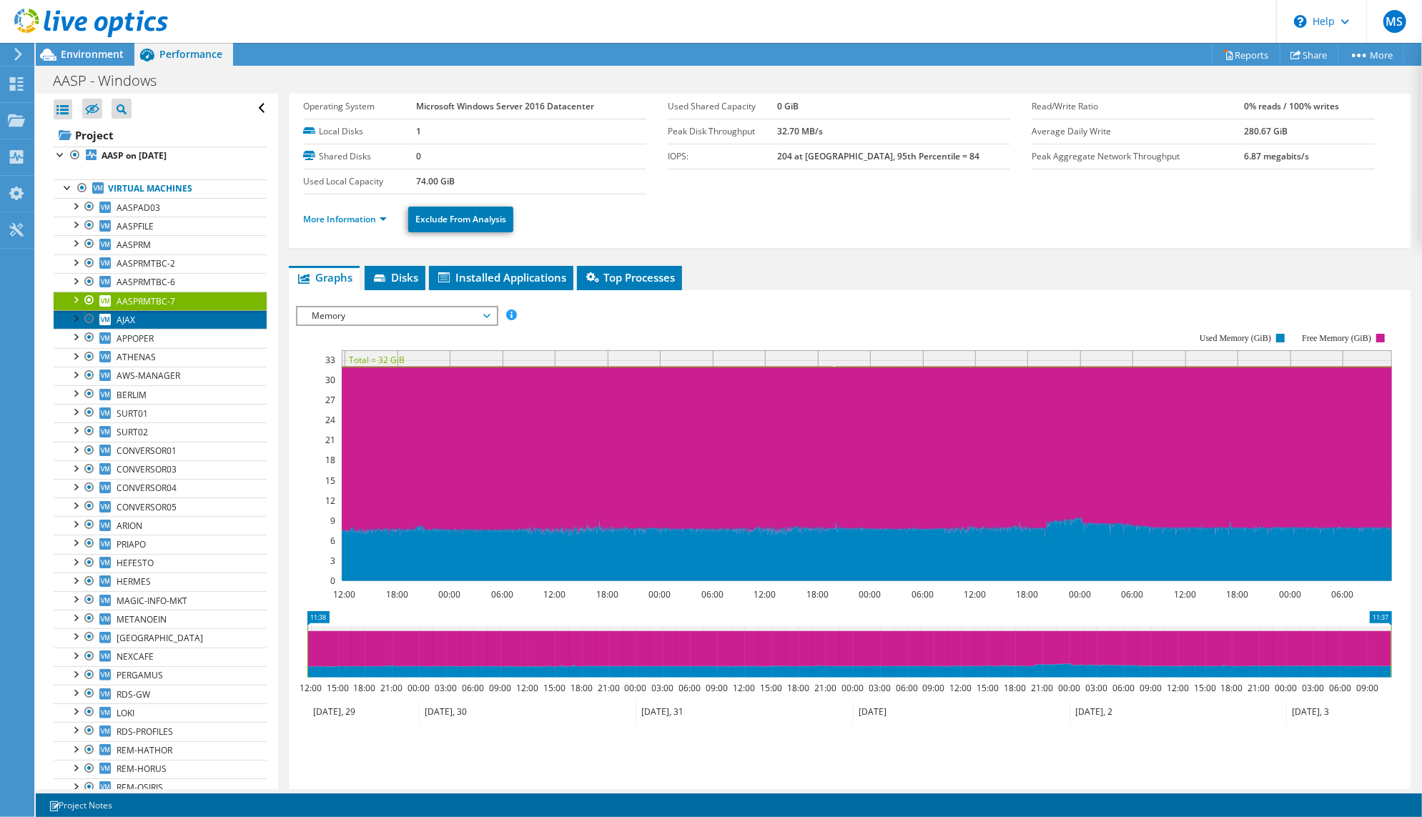
click at [135, 326] on span "AJAX" at bounding box center [126, 320] width 19 height 12
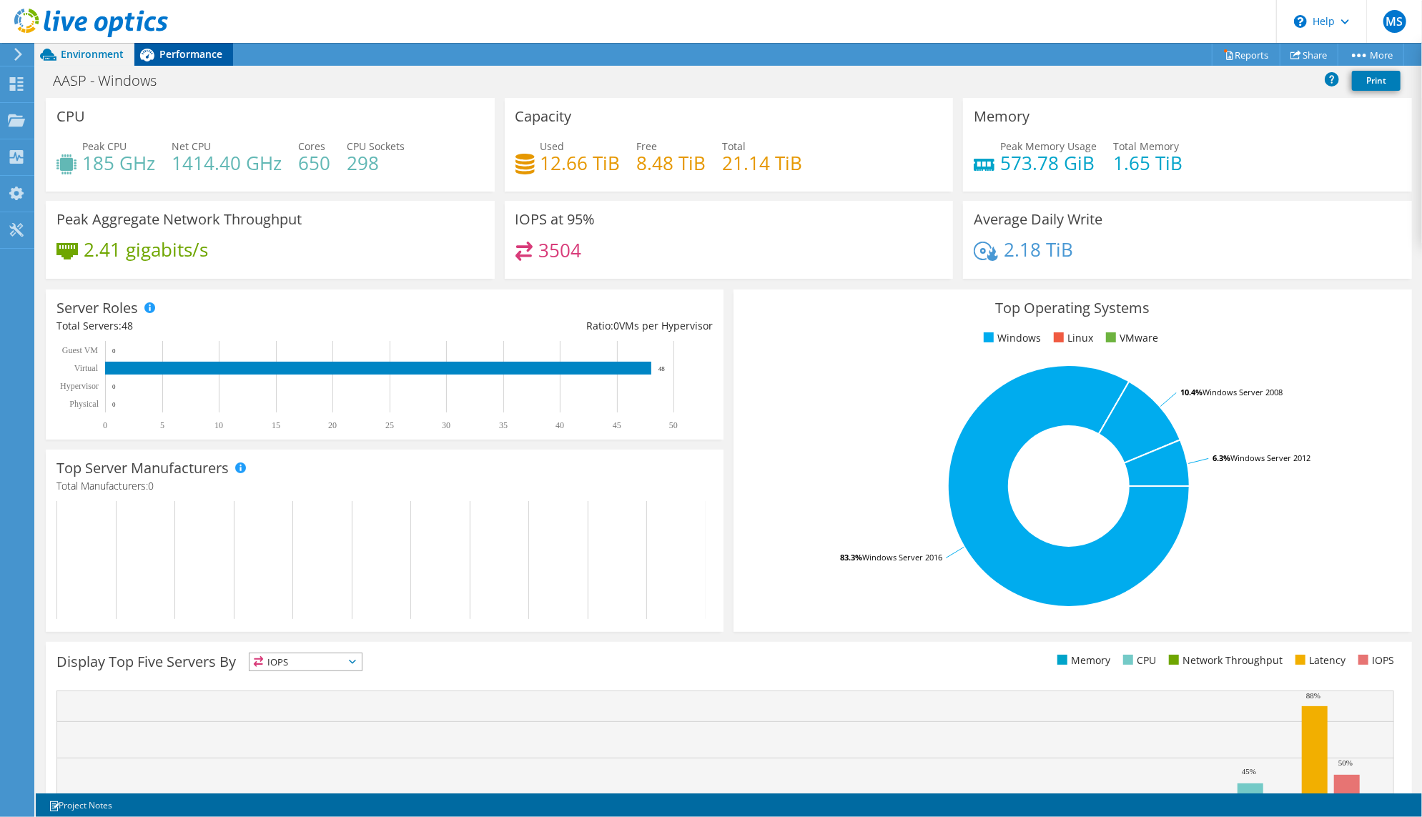
click at [189, 55] on span "Performance" at bounding box center [190, 54] width 63 height 14
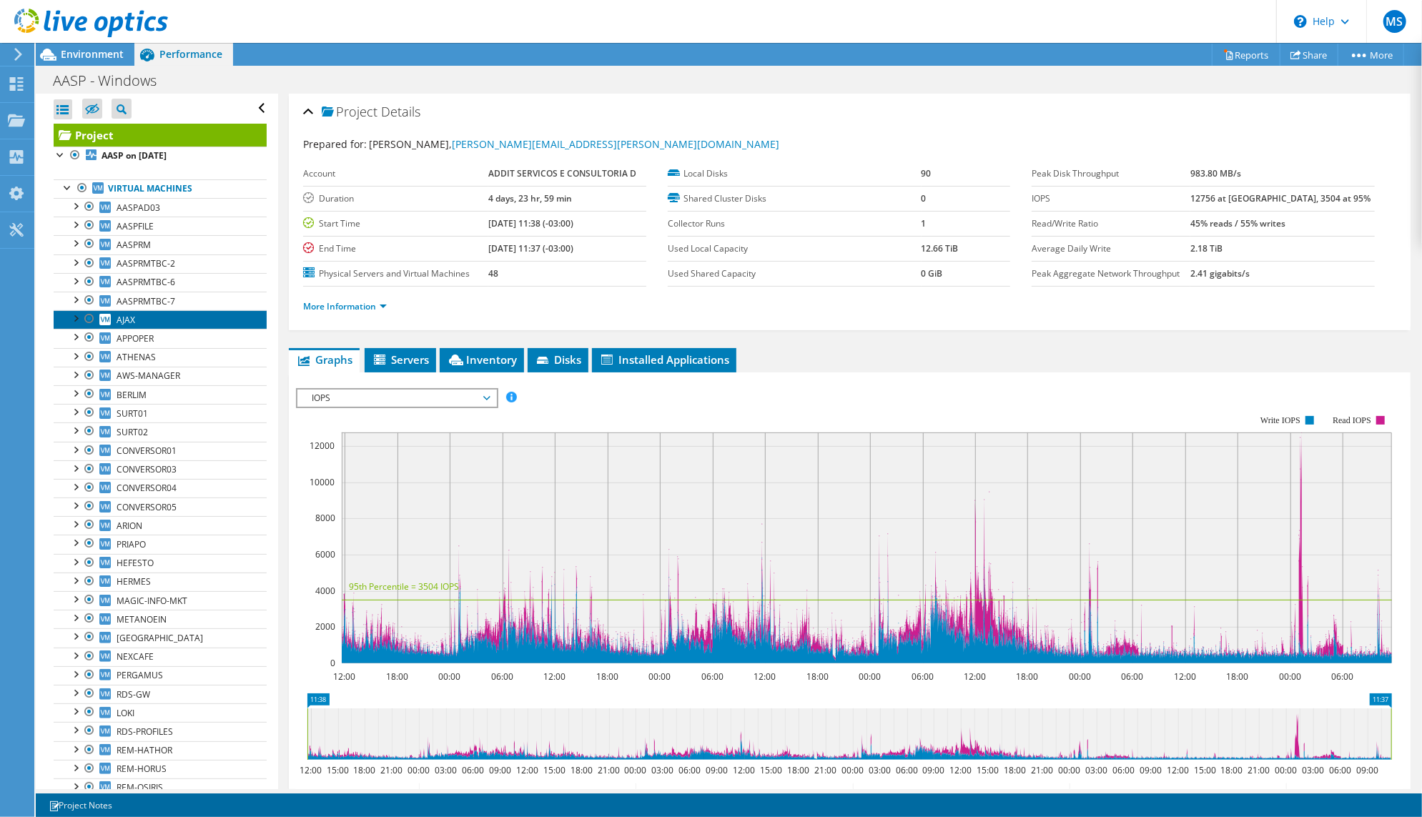
click at [141, 329] on link "AJAX" at bounding box center [160, 319] width 213 height 19
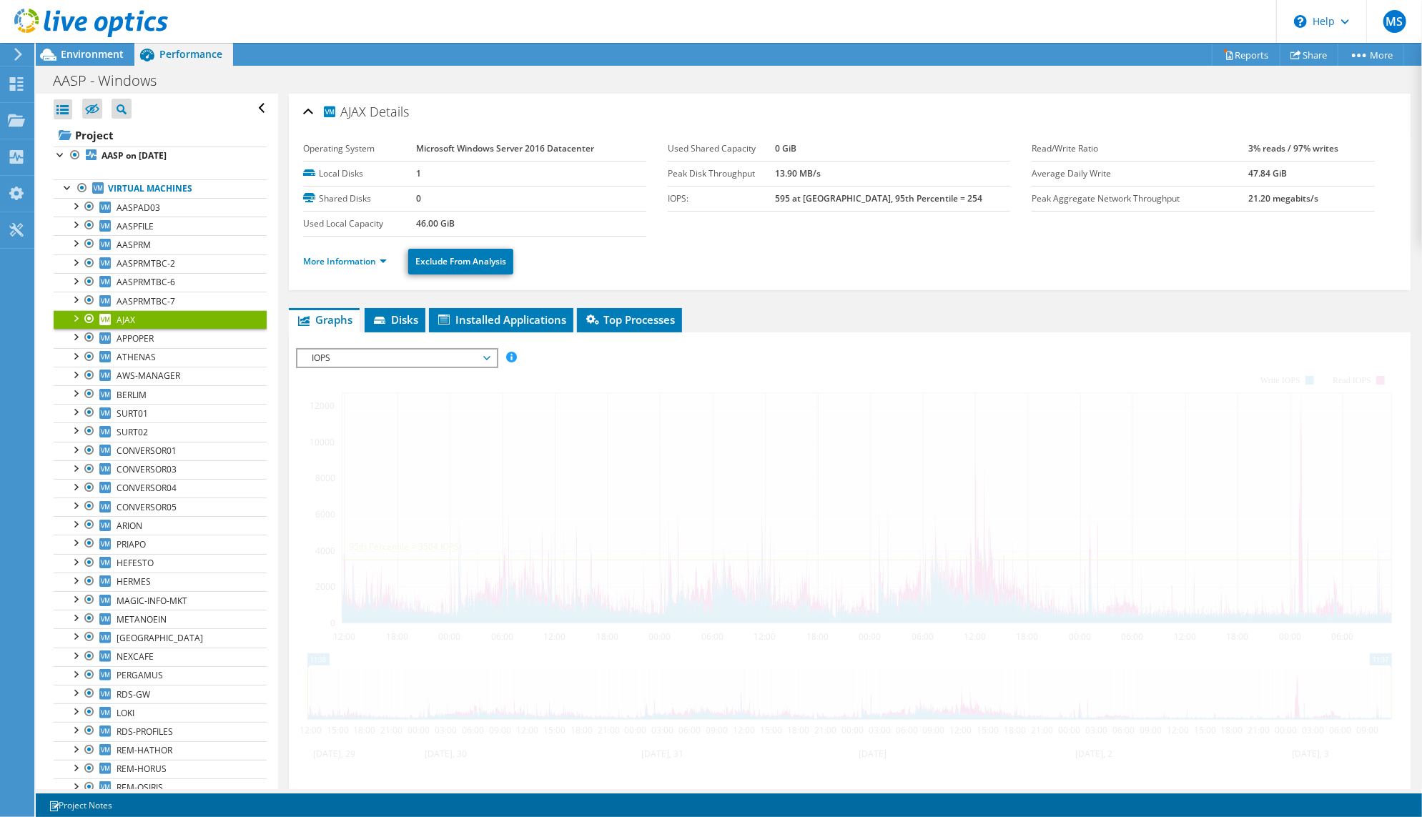
click at [408, 367] on span "IOPS" at bounding box center [397, 358] width 184 height 17
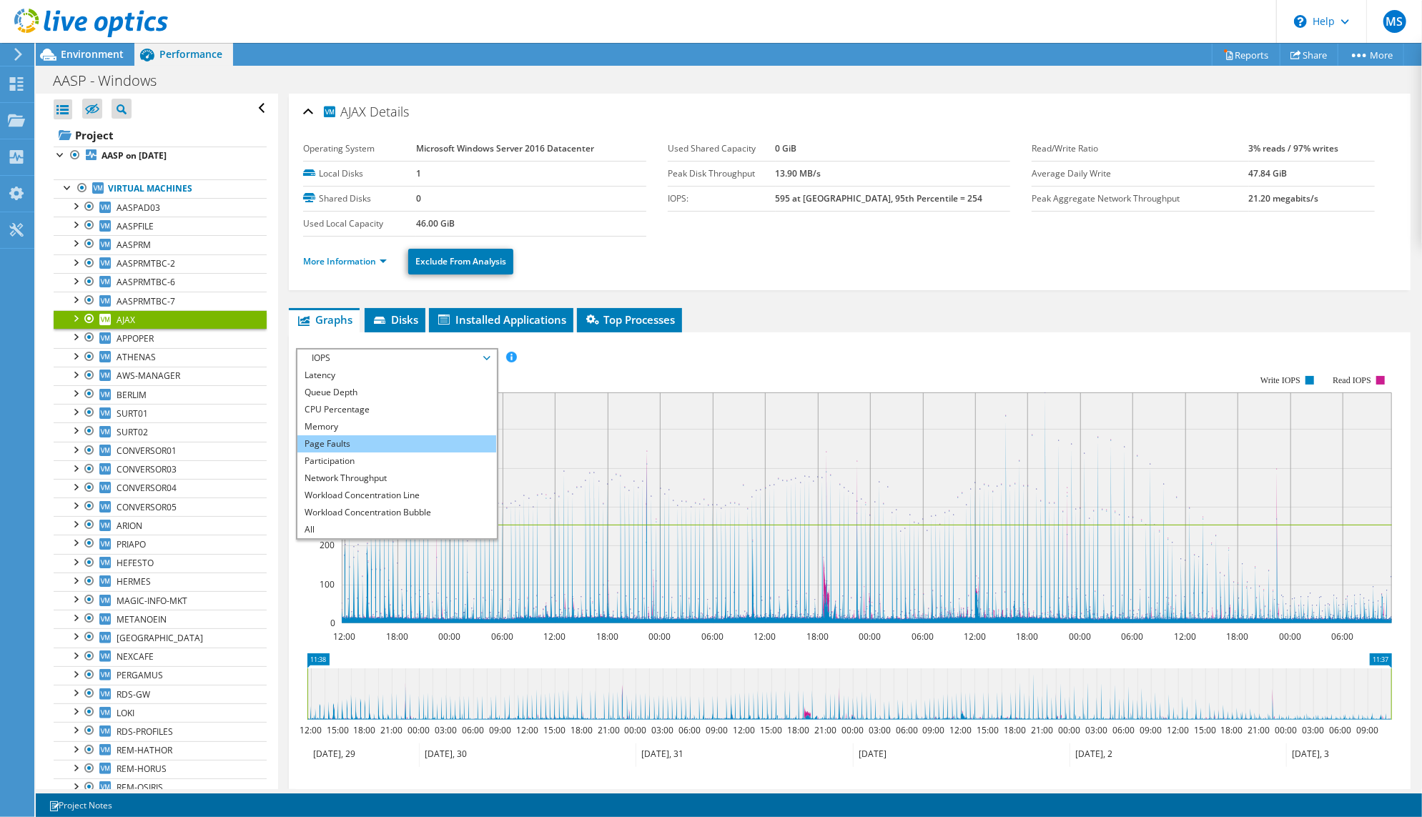
scroll to position [95, 0]
click at [382, 435] on li "Memory" at bounding box center [396, 426] width 198 height 17
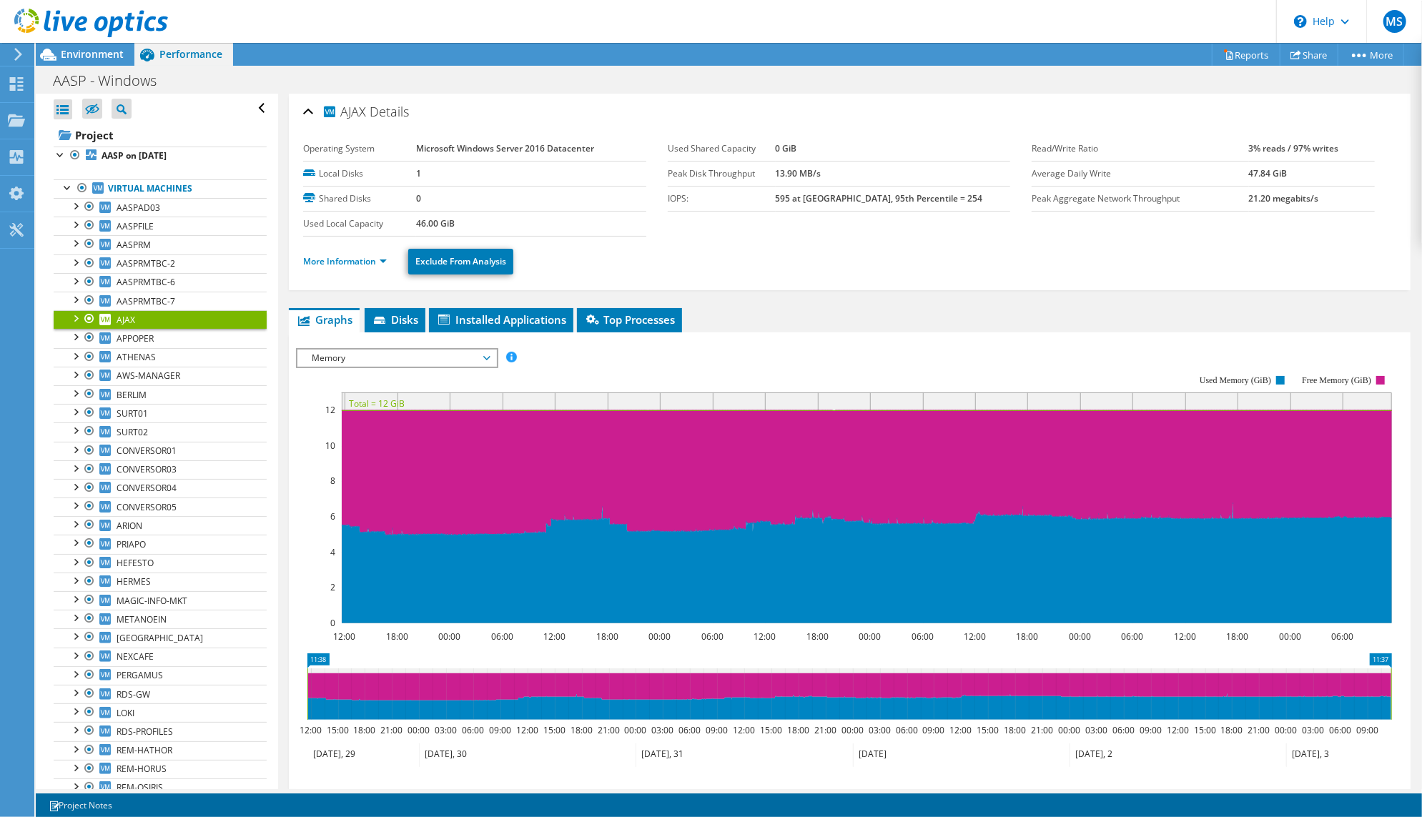
click at [816, 275] on ul "More Information Exclude From Analysis" at bounding box center [849, 259] width 1093 height 29
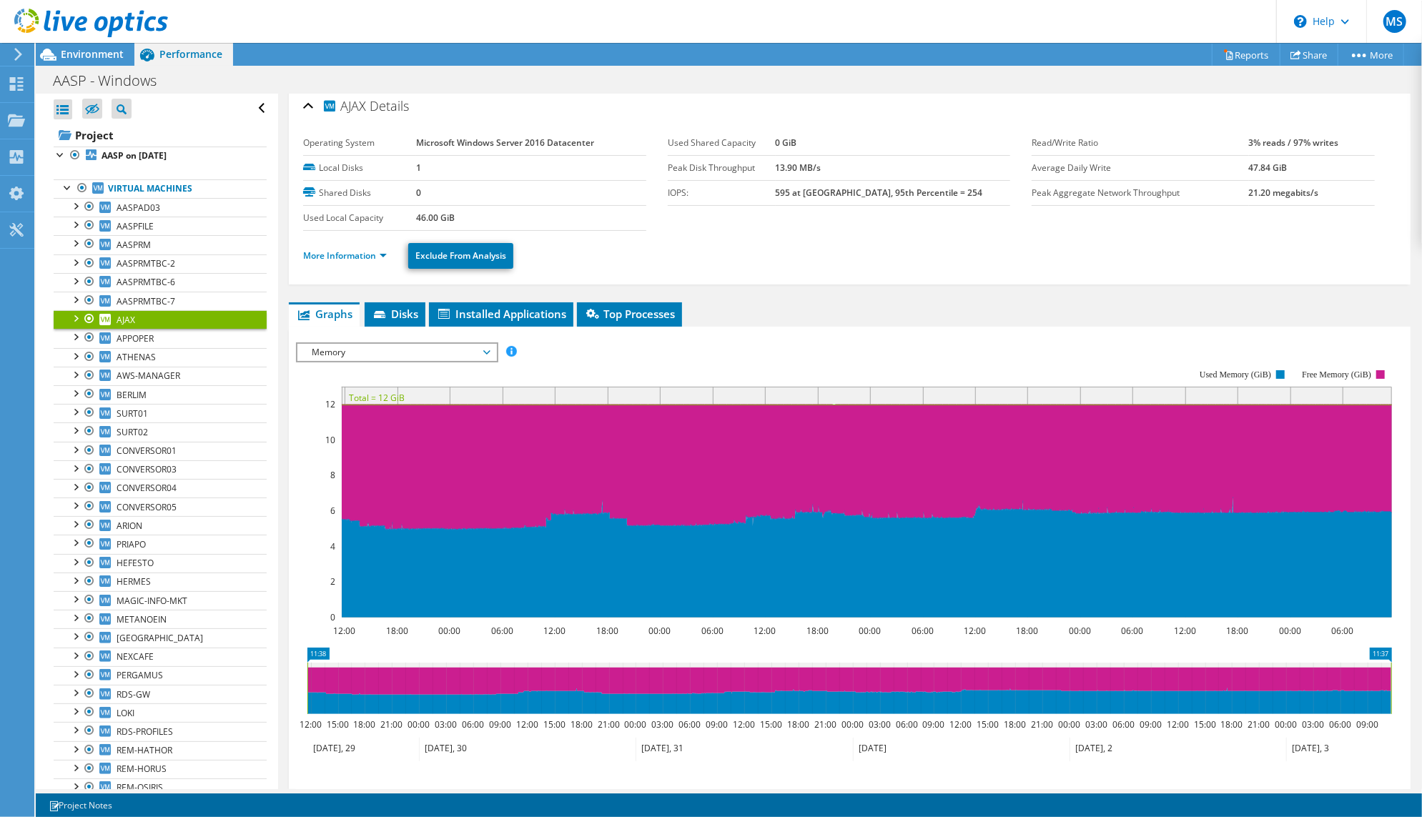
scroll to position [119, 0]
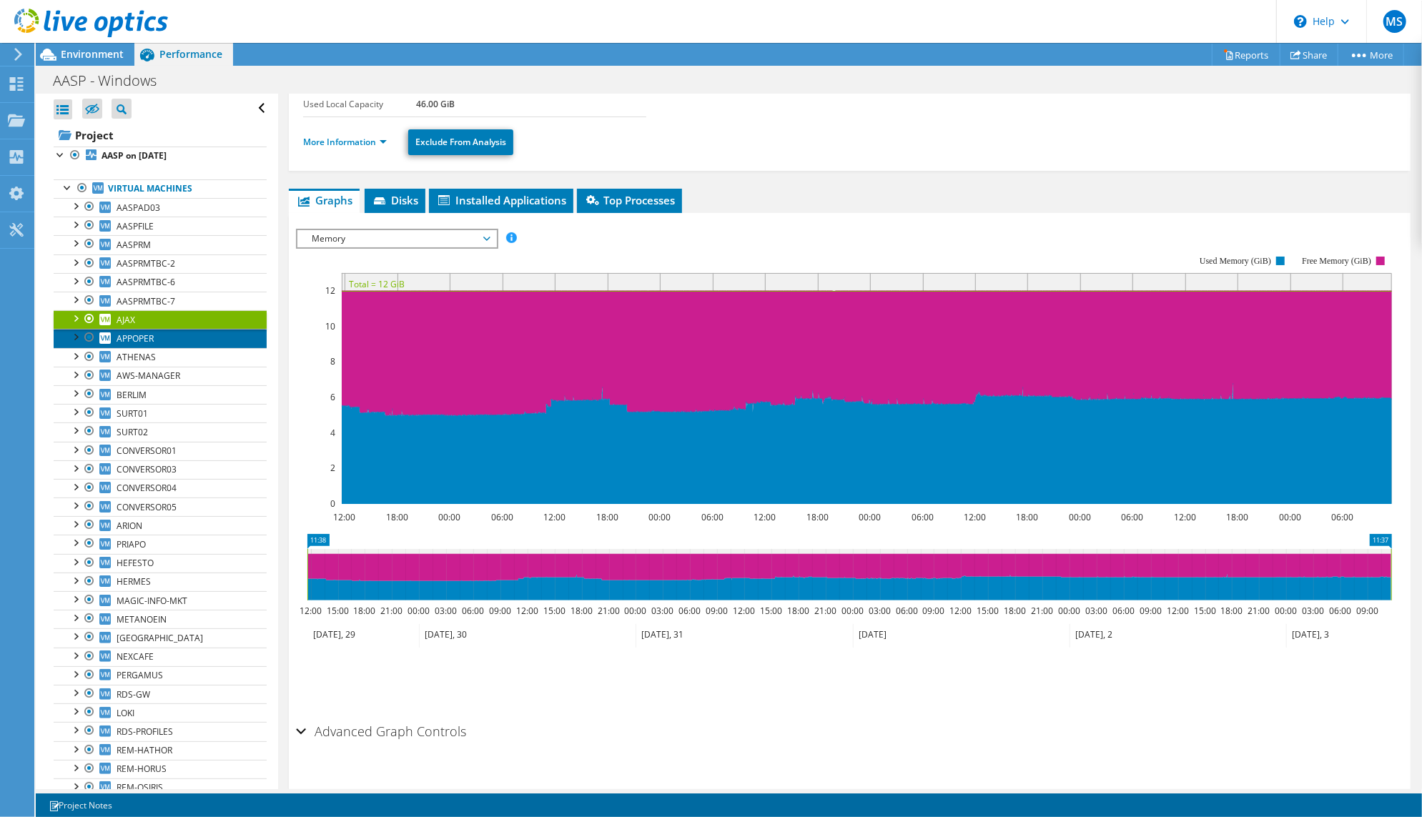
click at [180, 347] on link "APPOPER" at bounding box center [160, 338] width 213 height 19
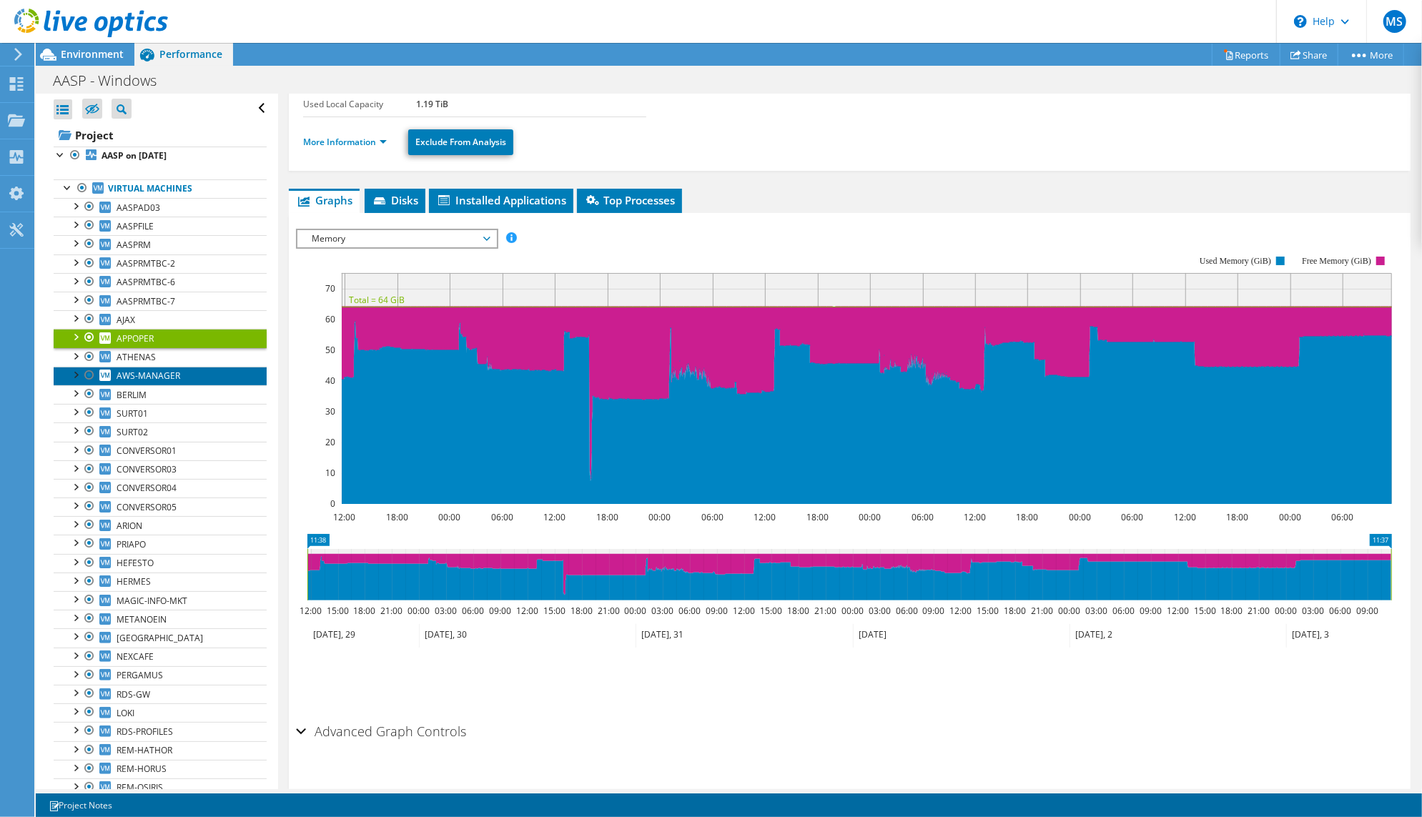
click at [212, 385] on link "AWS-MANAGER" at bounding box center [160, 376] width 213 height 19
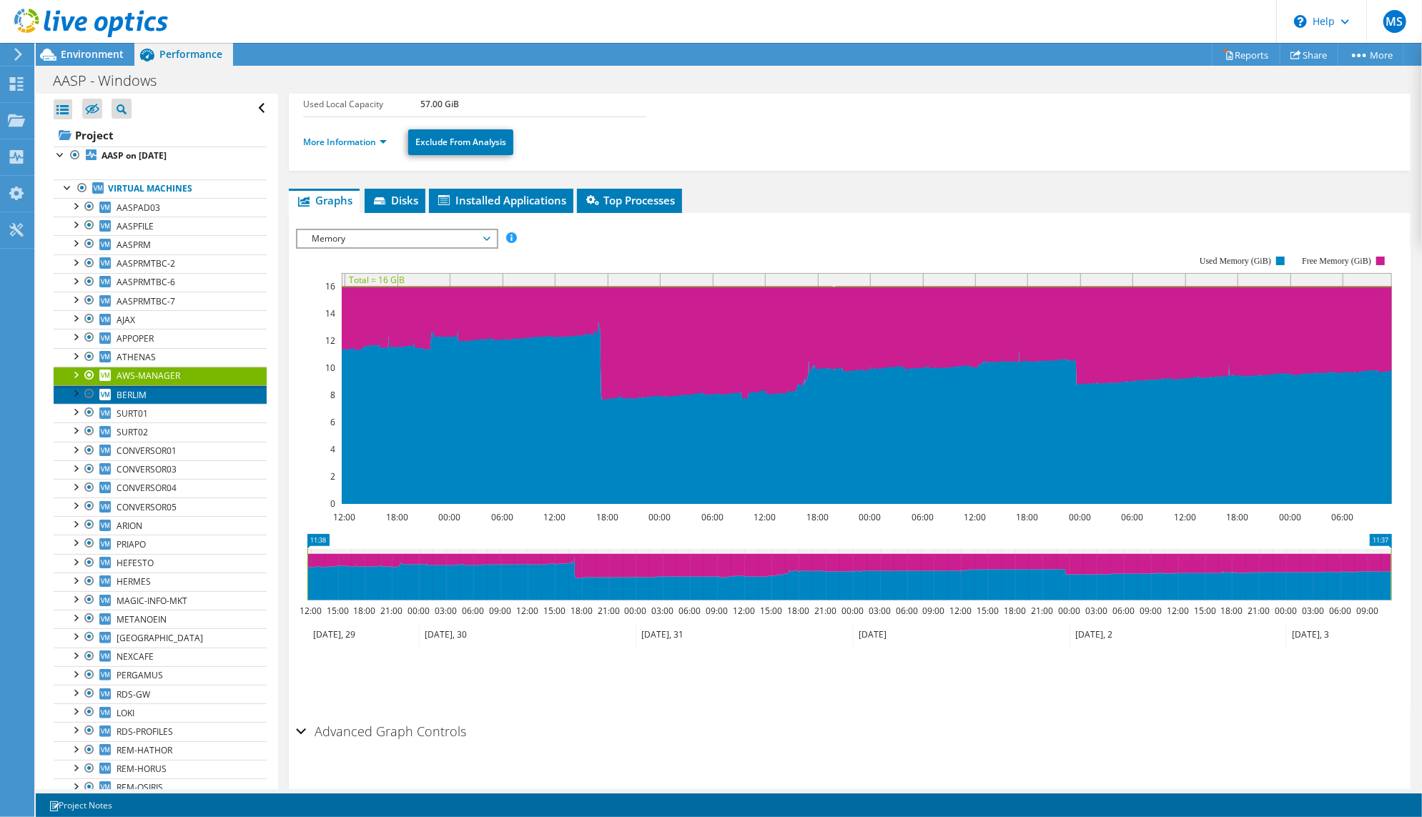
click at [159, 404] on link "BERLIM" at bounding box center [160, 394] width 213 height 19
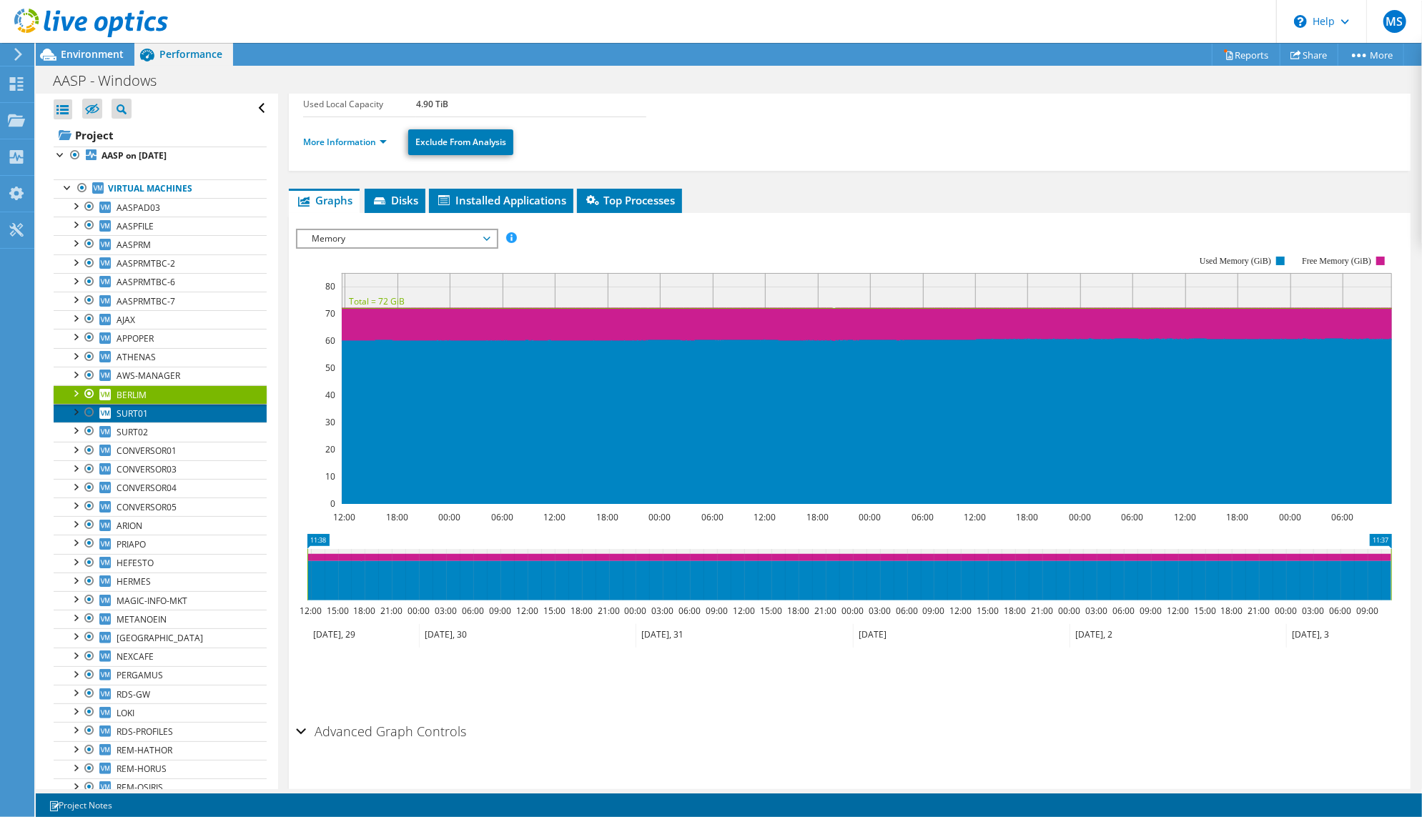
click at [142, 420] on span "SURT01" at bounding box center [132, 413] width 31 height 12
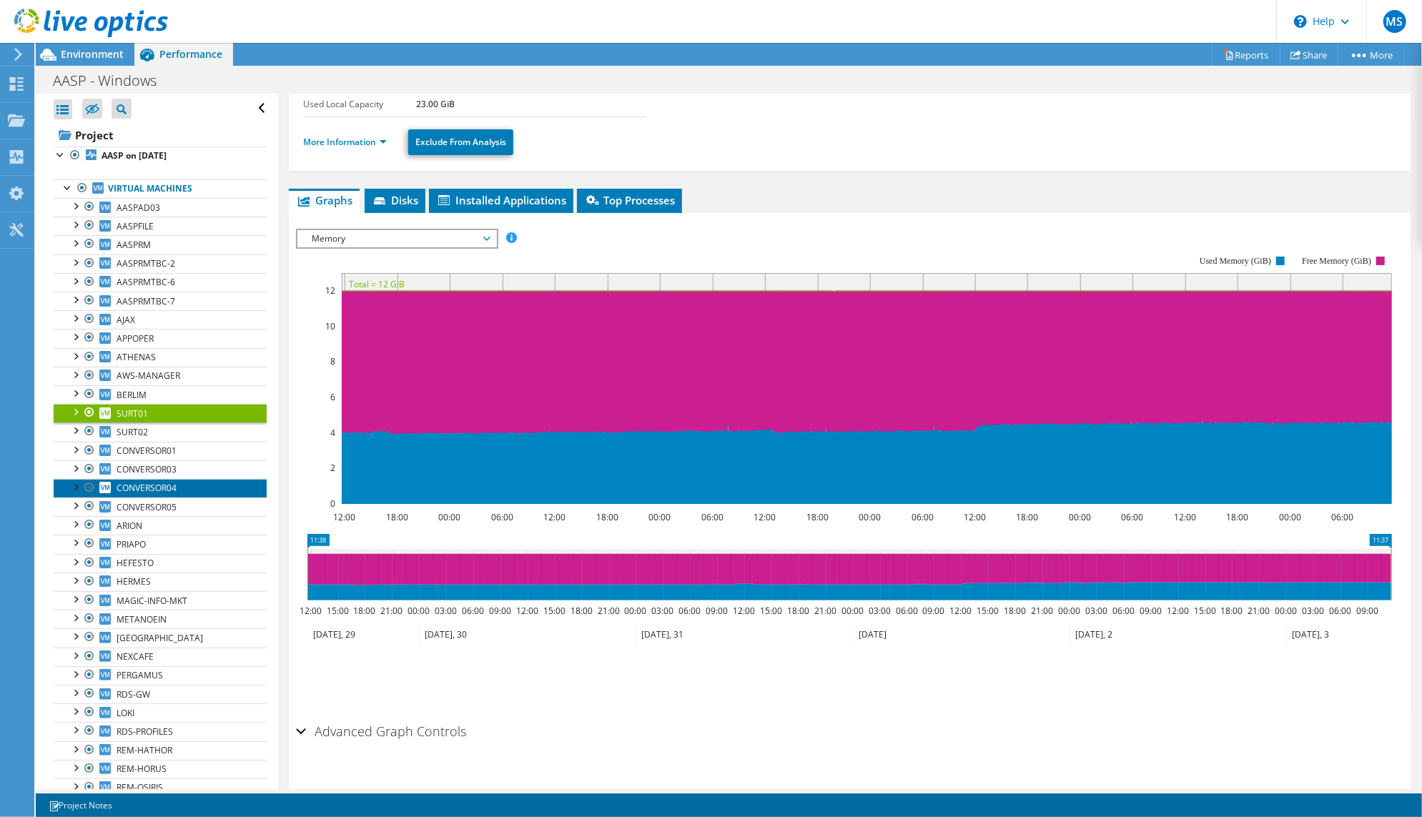
click at [168, 494] on span "CONVERSOR04" at bounding box center [147, 488] width 60 height 12
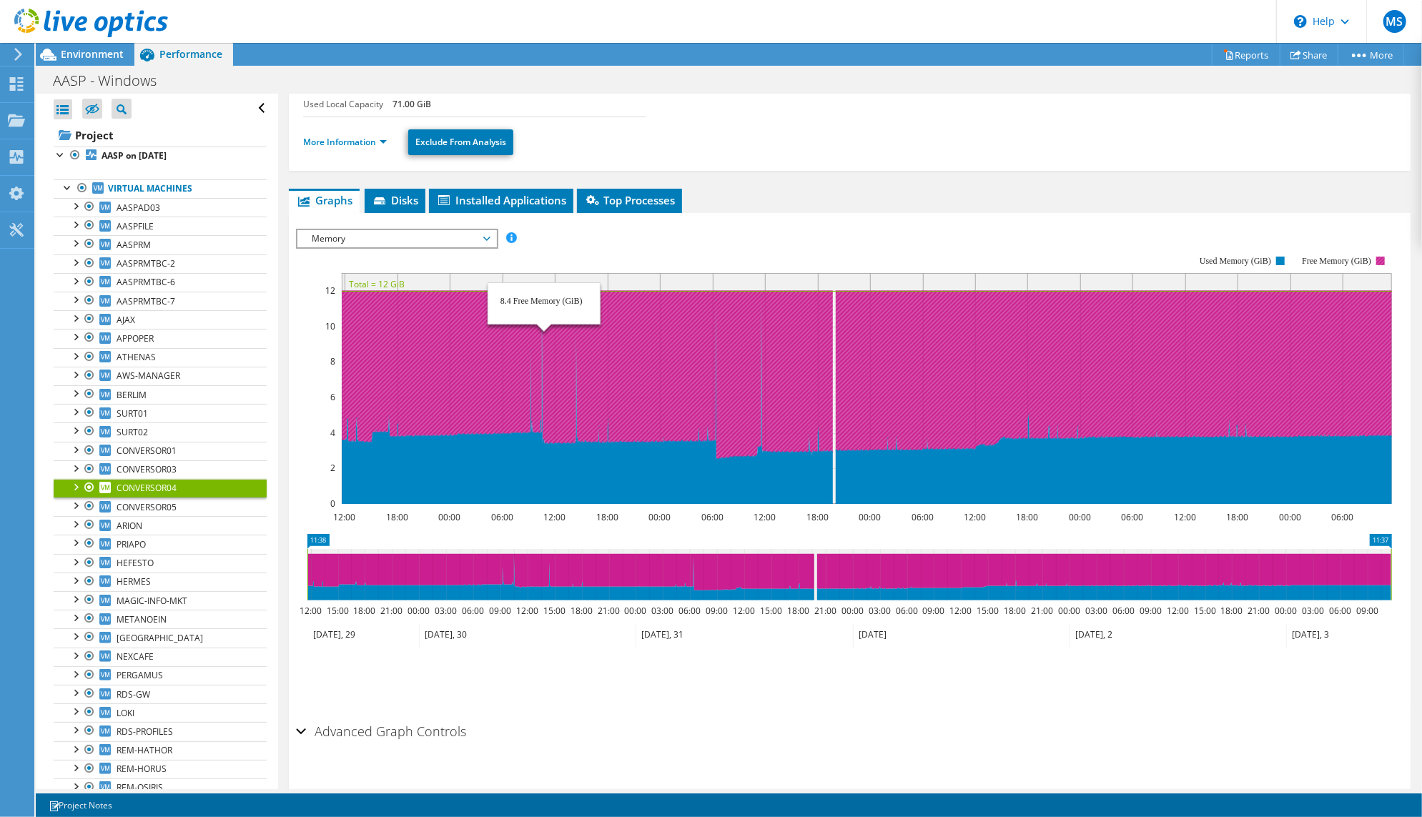
click at [544, 353] on icon at bounding box center [867, 397] width 1050 height 213
click at [542, 365] on icon at bounding box center [867, 398] width 1050 height 212
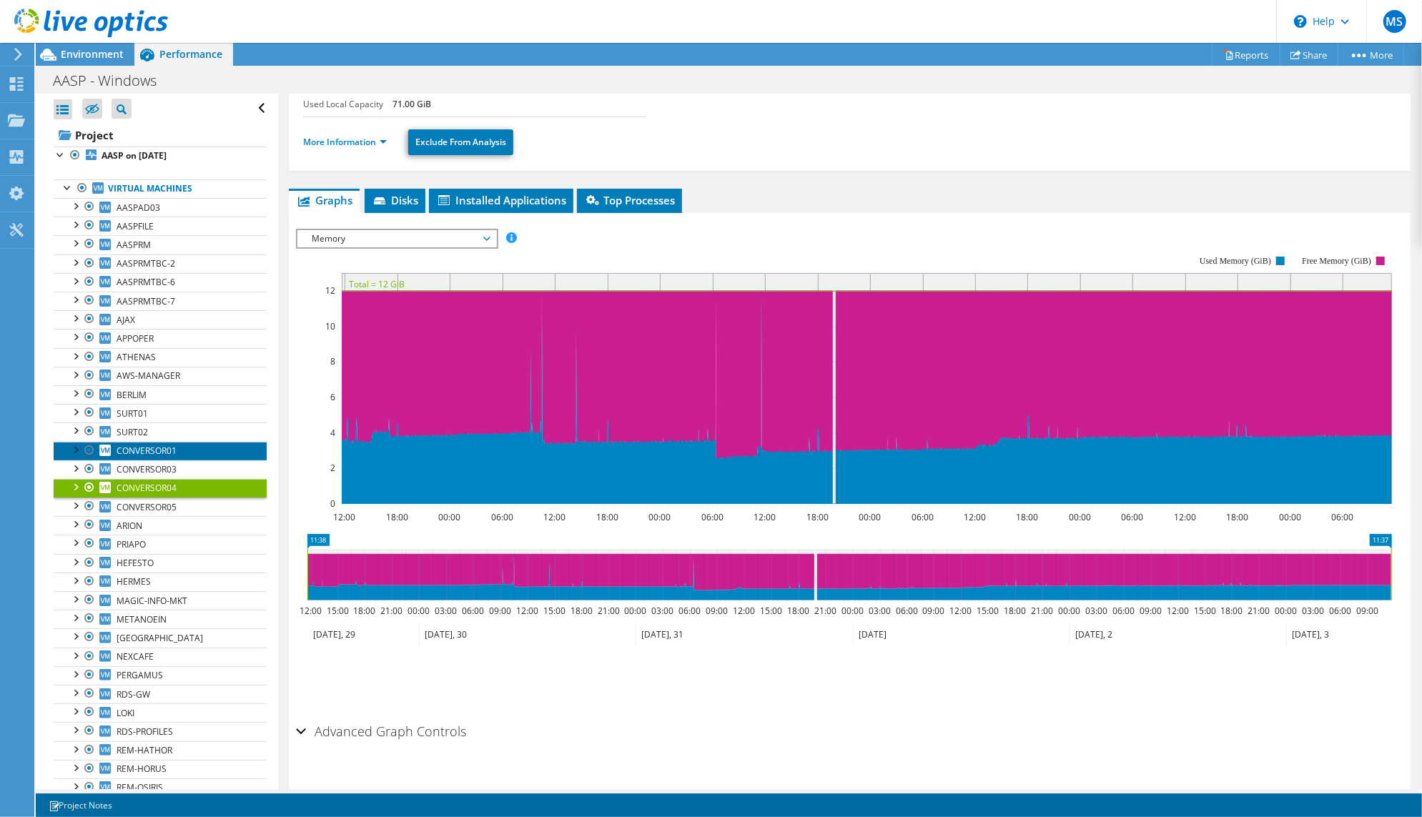
click at [159, 457] on span "CONVERSOR01" at bounding box center [147, 451] width 60 height 12
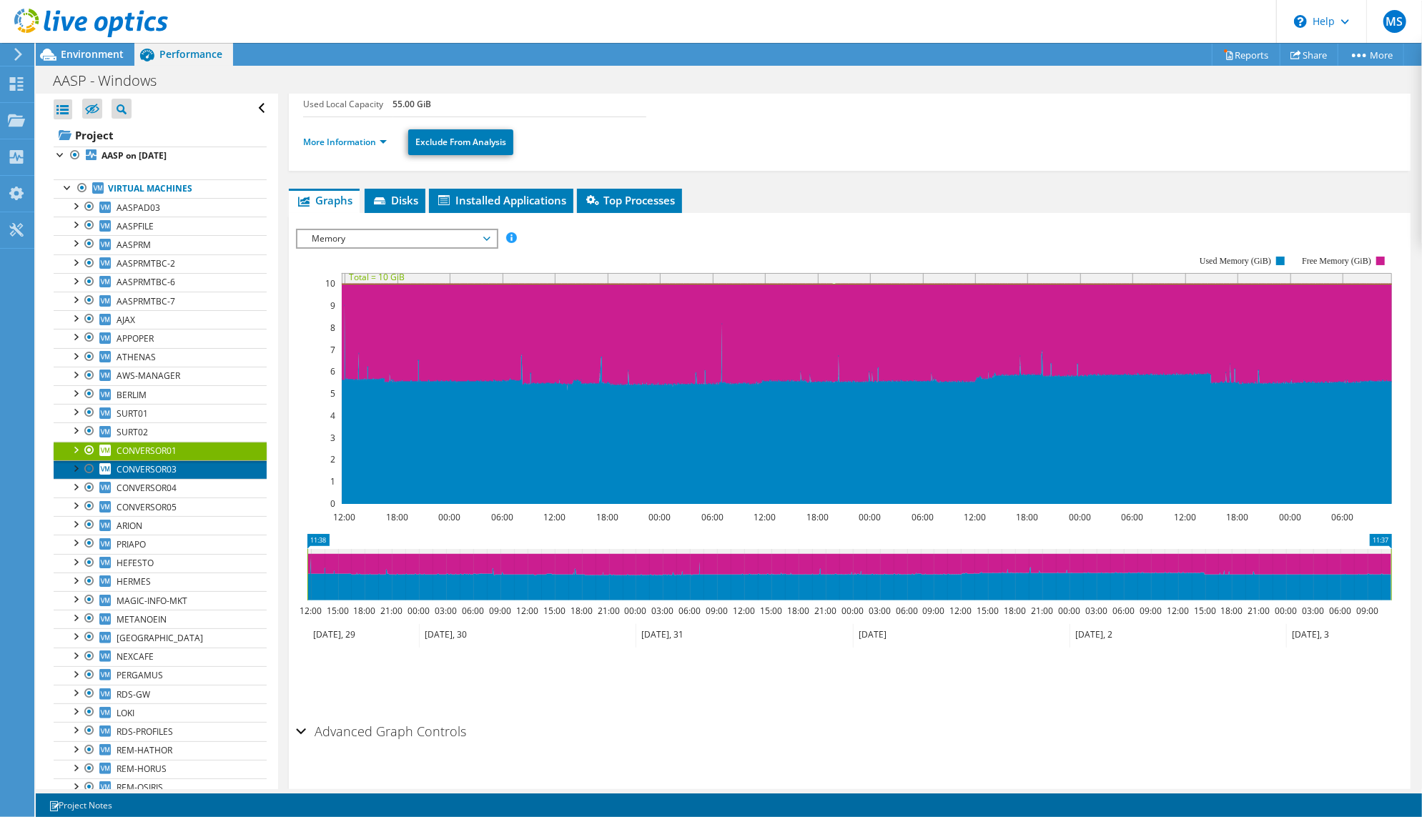
click at [177, 475] on span "CONVERSOR03" at bounding box center [147, 469] width 60 height 12
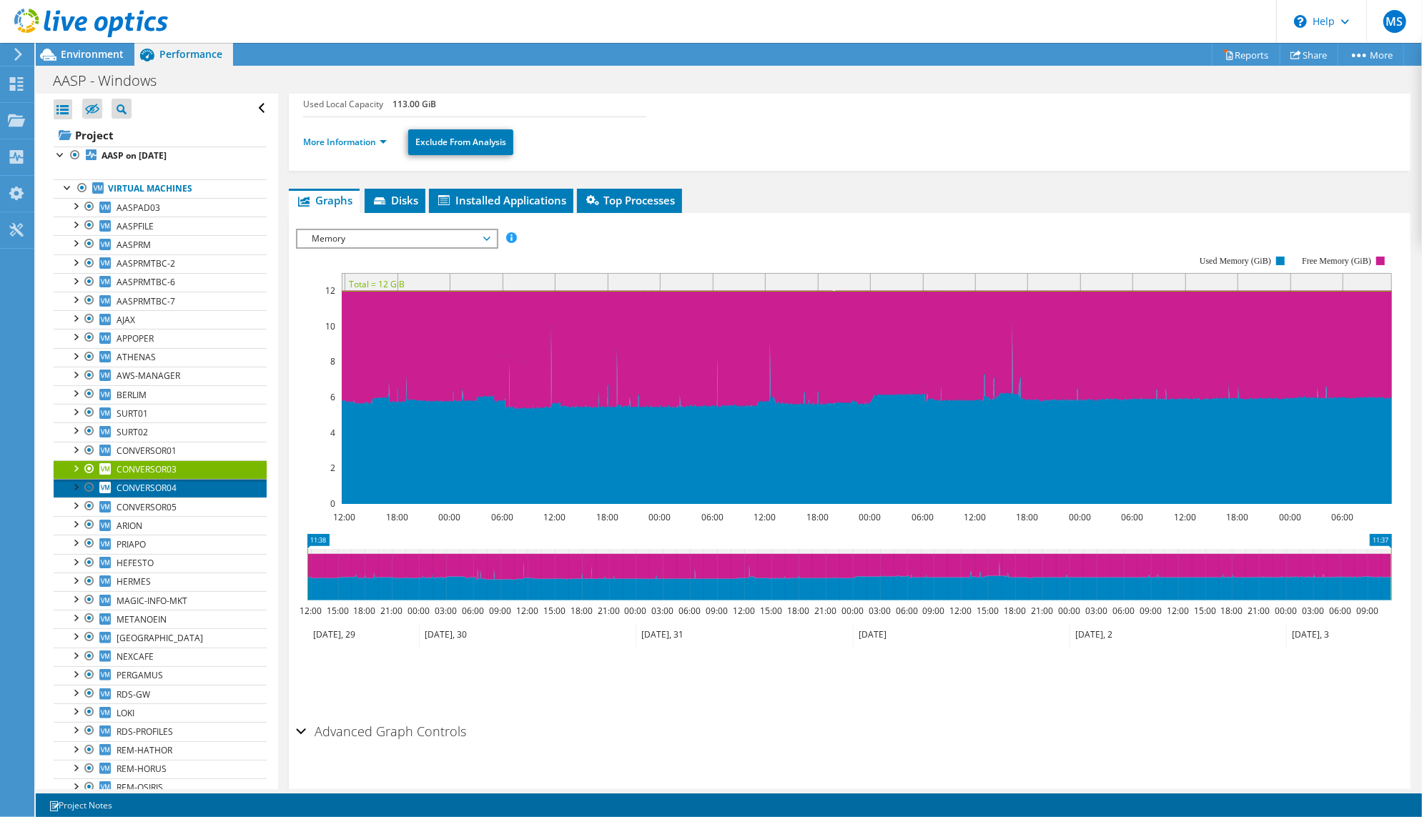
click at [175, 494] on span "CONVERSOR04" at bounding box center [147, 488] width 60 height 12
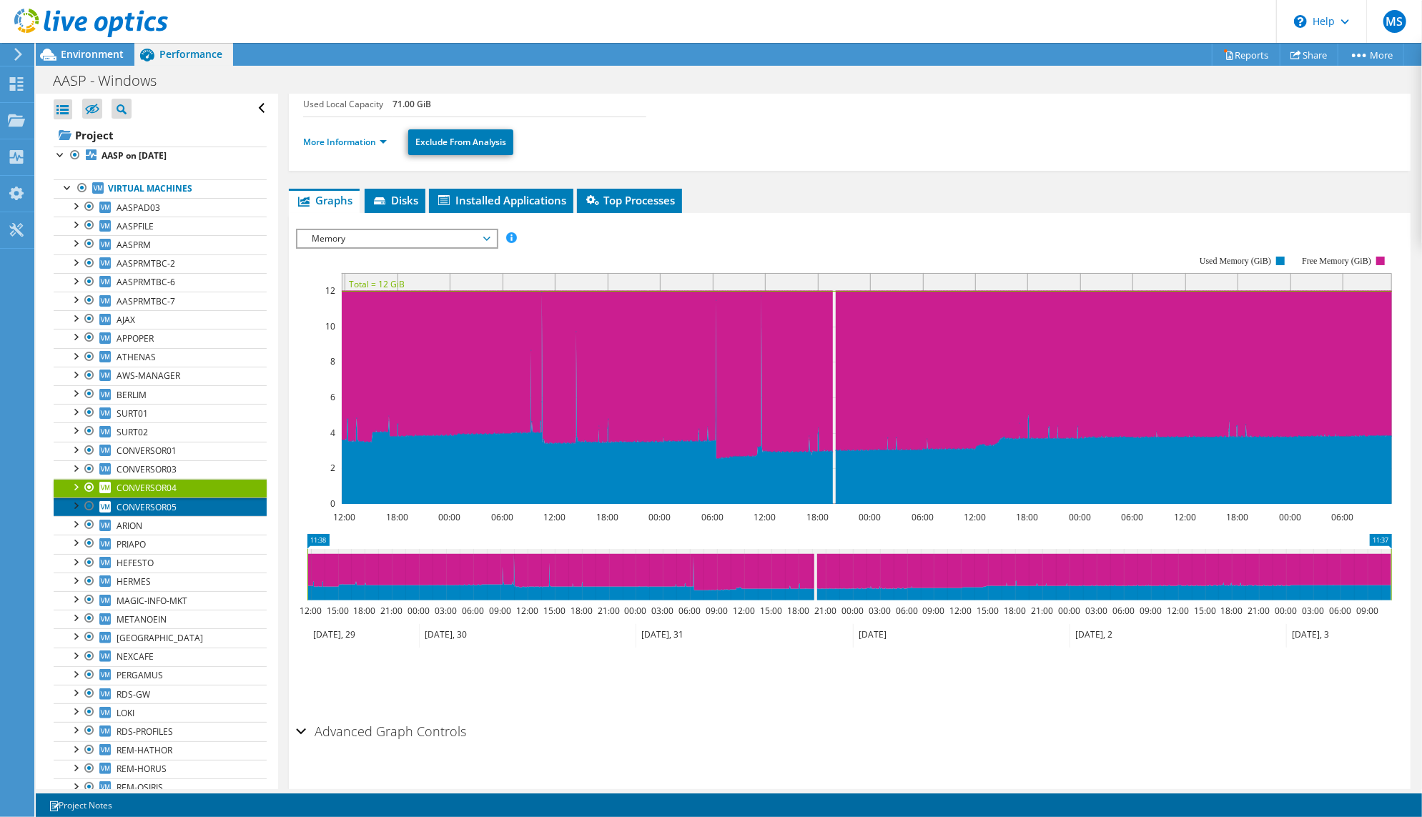
click at [173, 513] on span "CONVERSOR05" at bounding box center [147, 507] width 60 height 12
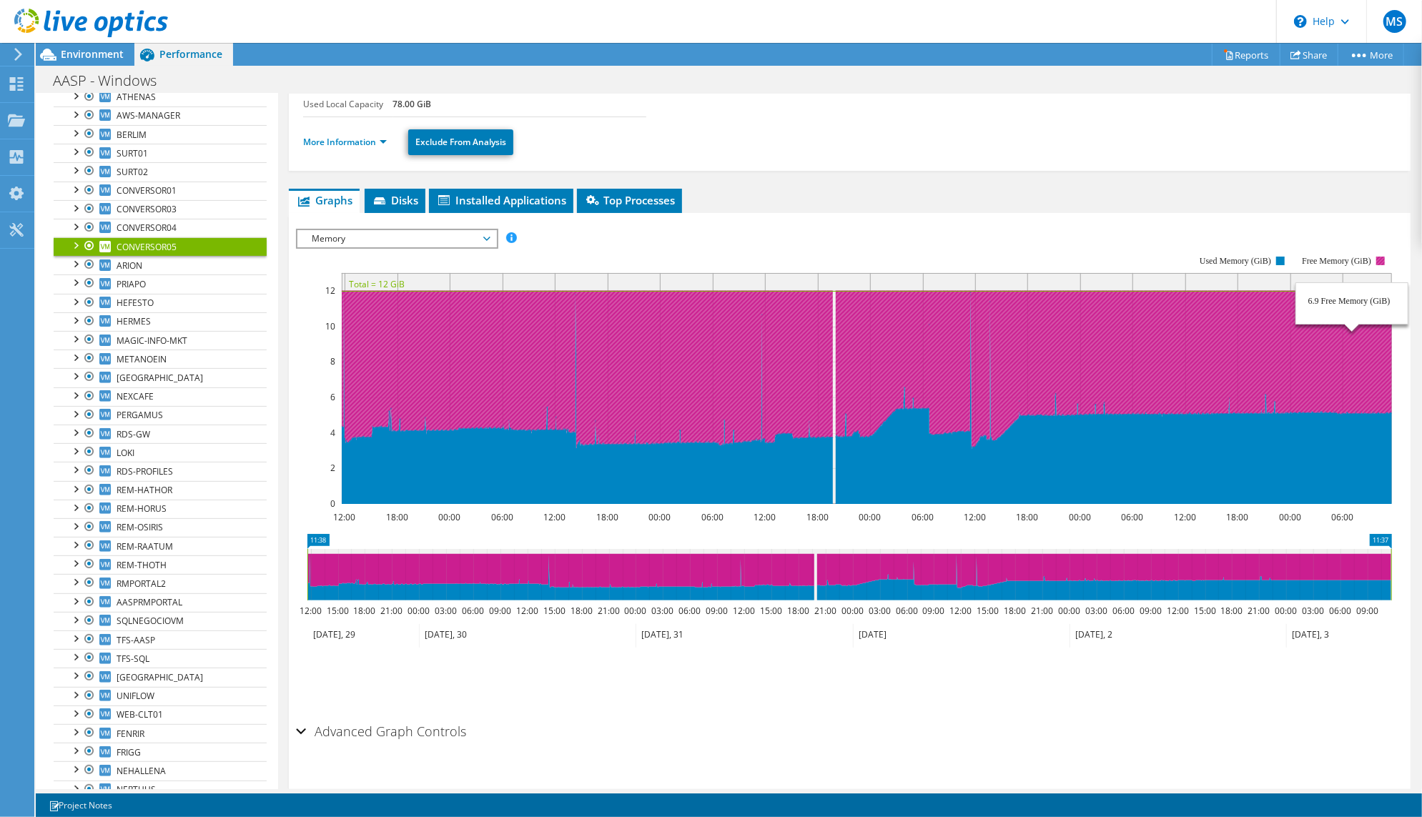
scroll to position [327, 0]
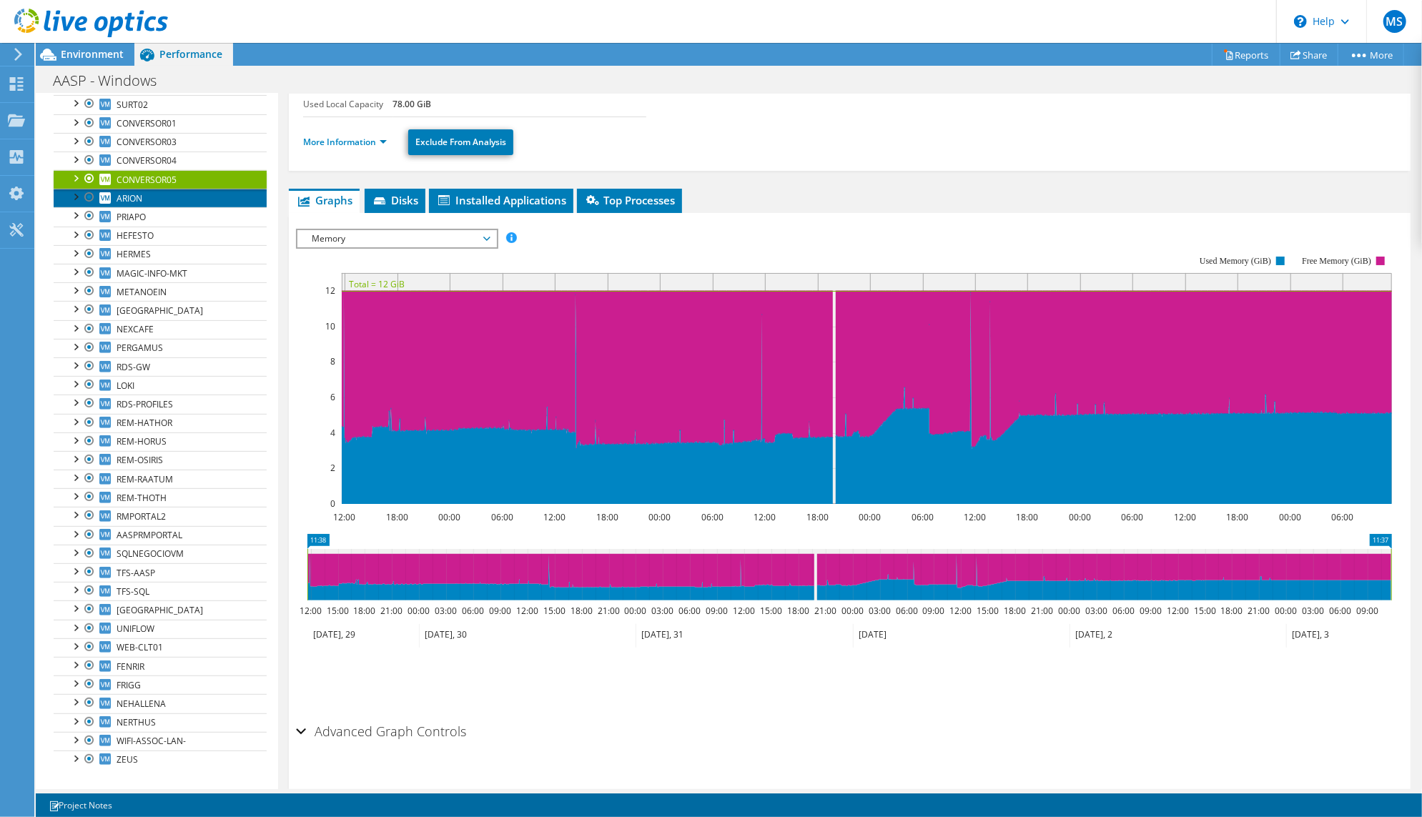
click at [134, 204] on span "ARION" at bounding box center [130, 198] width 26 height 12
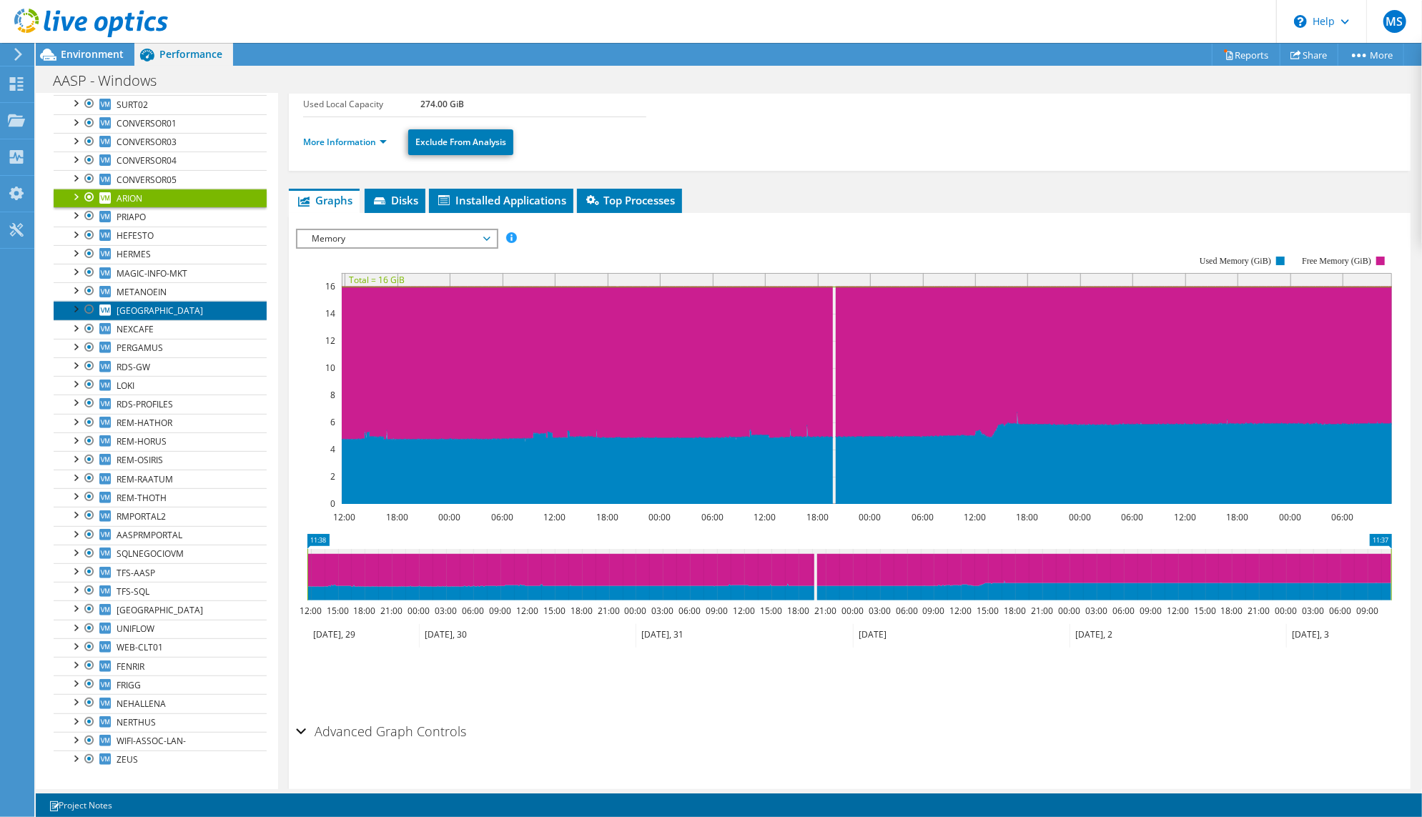
click at [144, 317] on span "[GEOGRAPHIC_DATA]" at bounding box center [160, 311] width 87 height 12
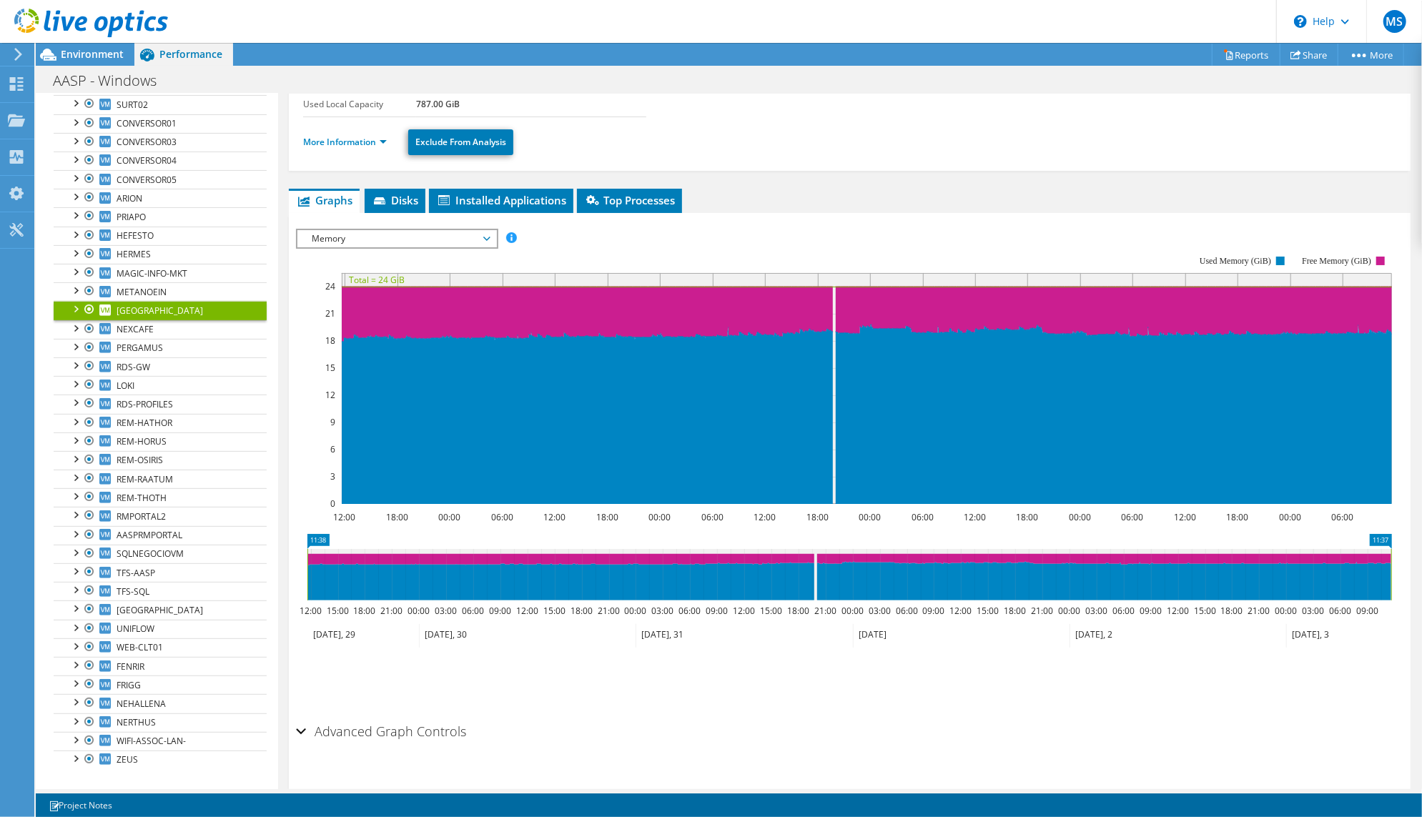
scroll to position [197, 0]
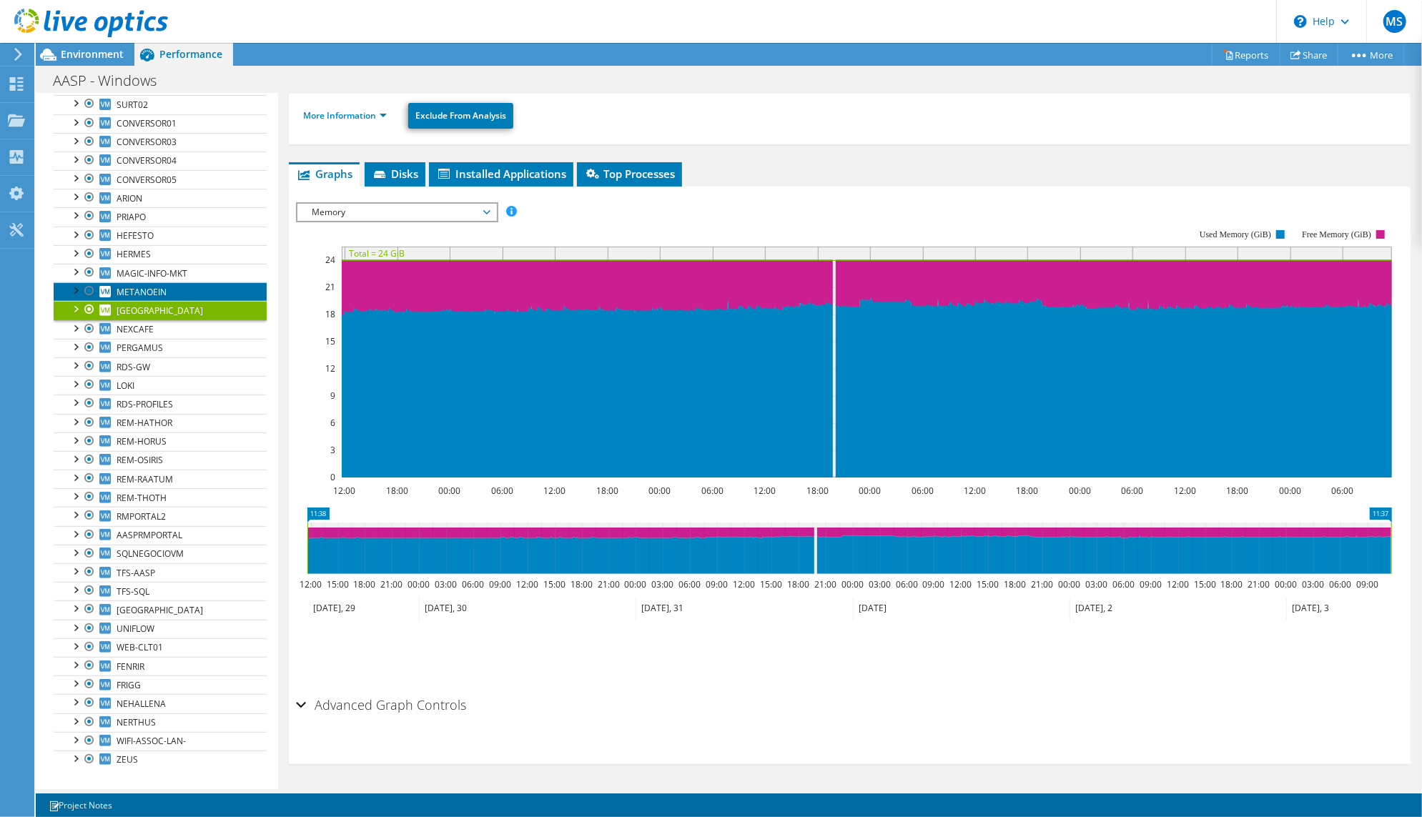
click at [179, 301] on link "METANOEIN" at bounding box center [160, 291] width 213 height 19
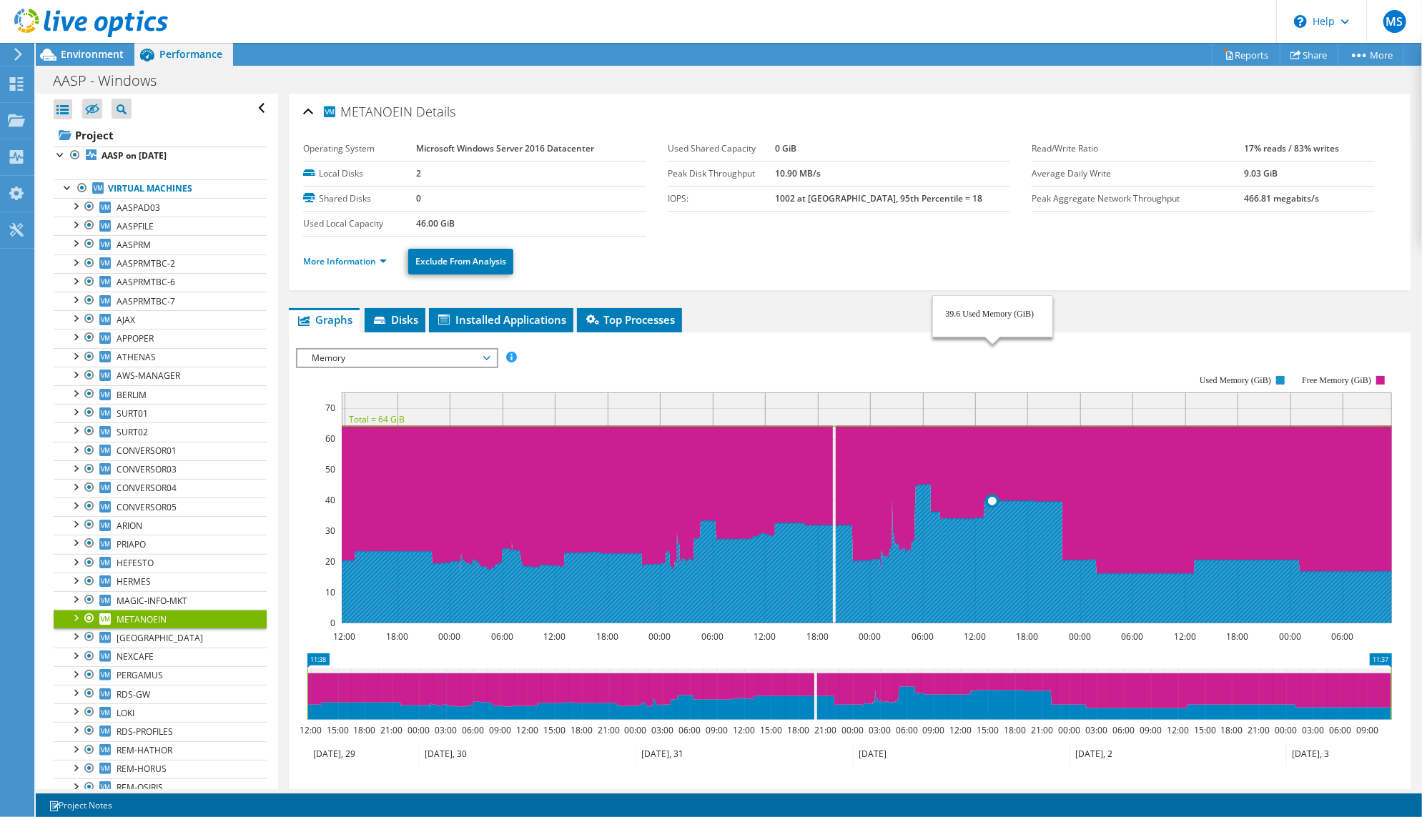
scroll to position [95, 0]
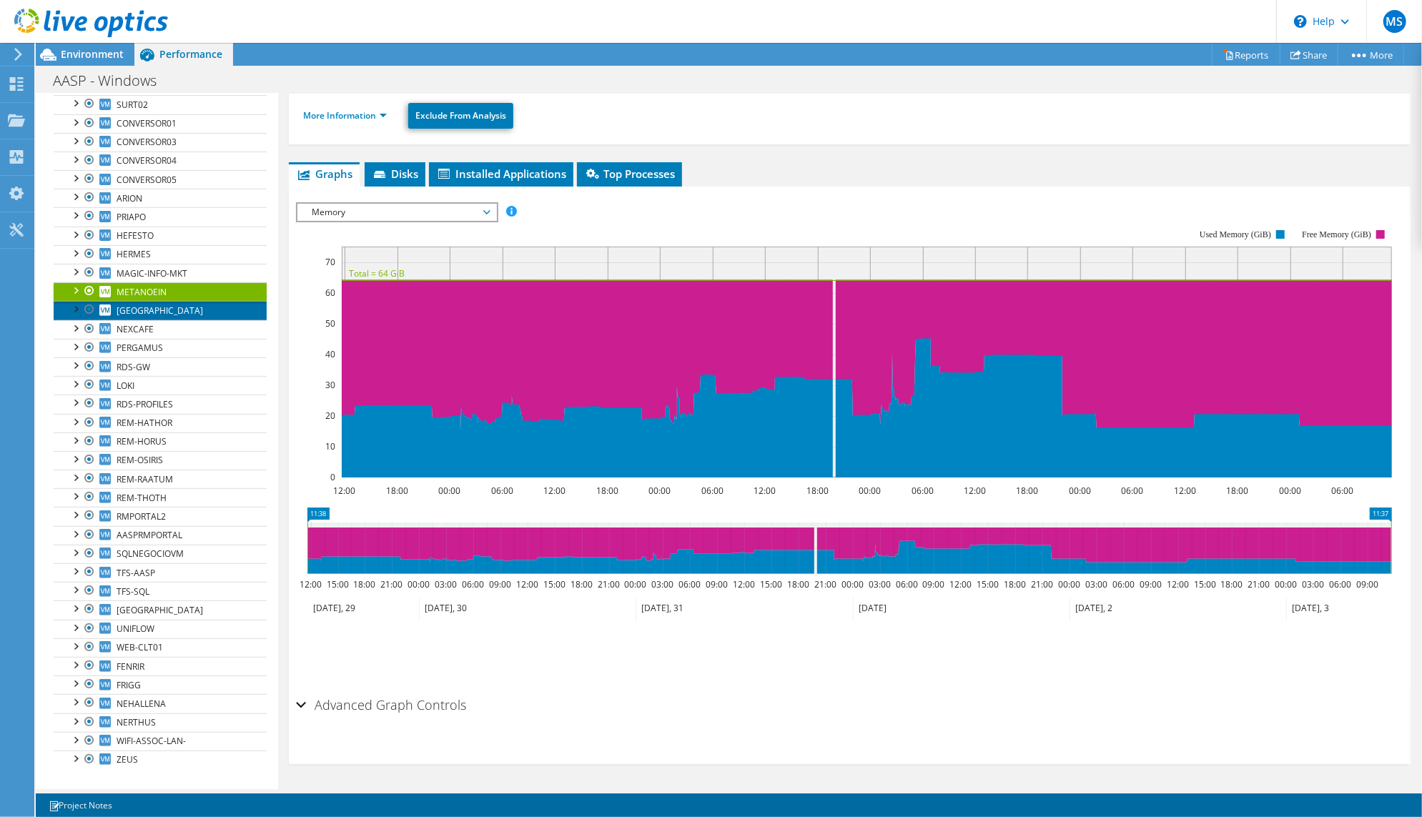
click at [149, 317] on span "[GEOGRAPHIC_DATA]" at bounding box center [160, 311] width 87 height 12
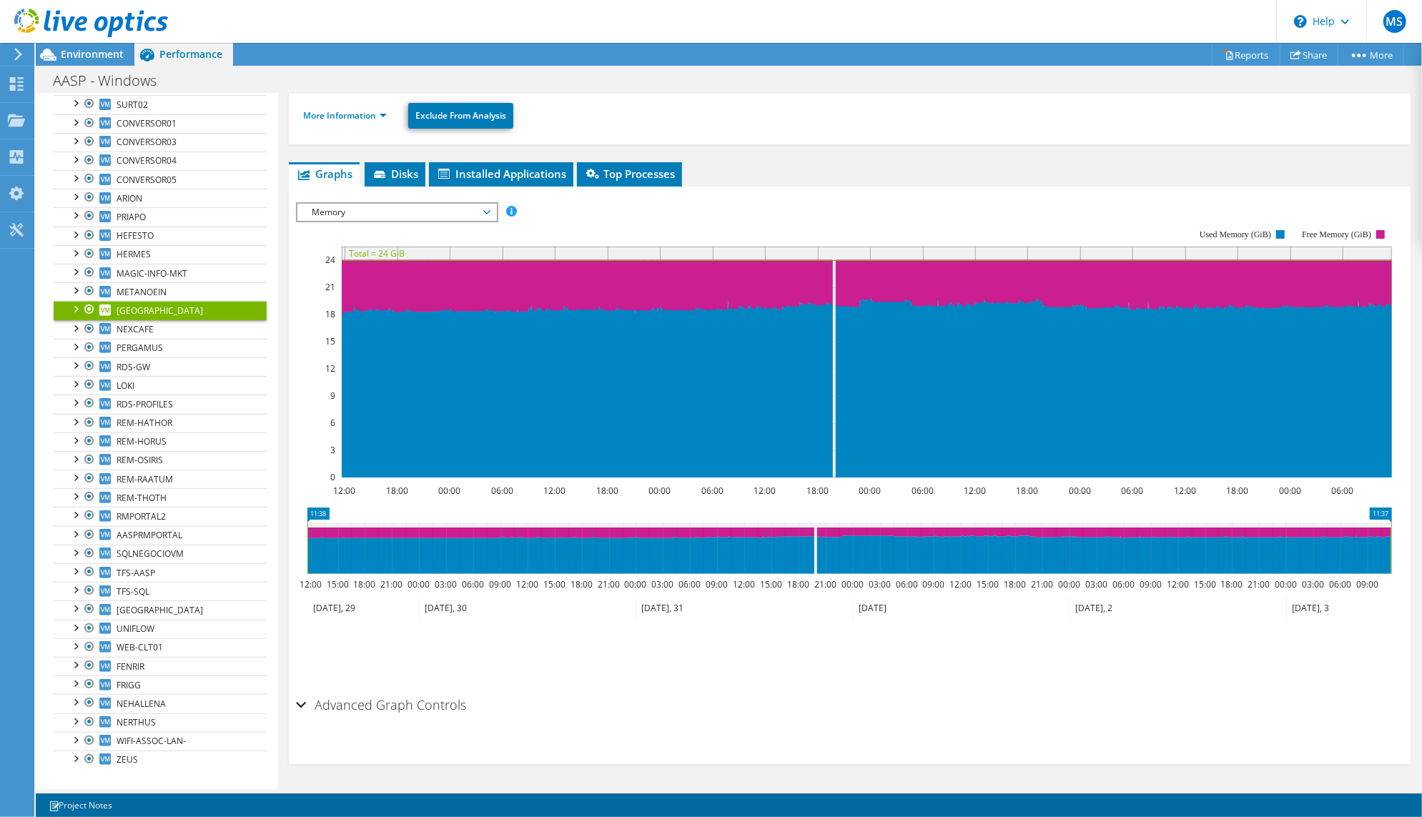
scroll to position [566, 0]
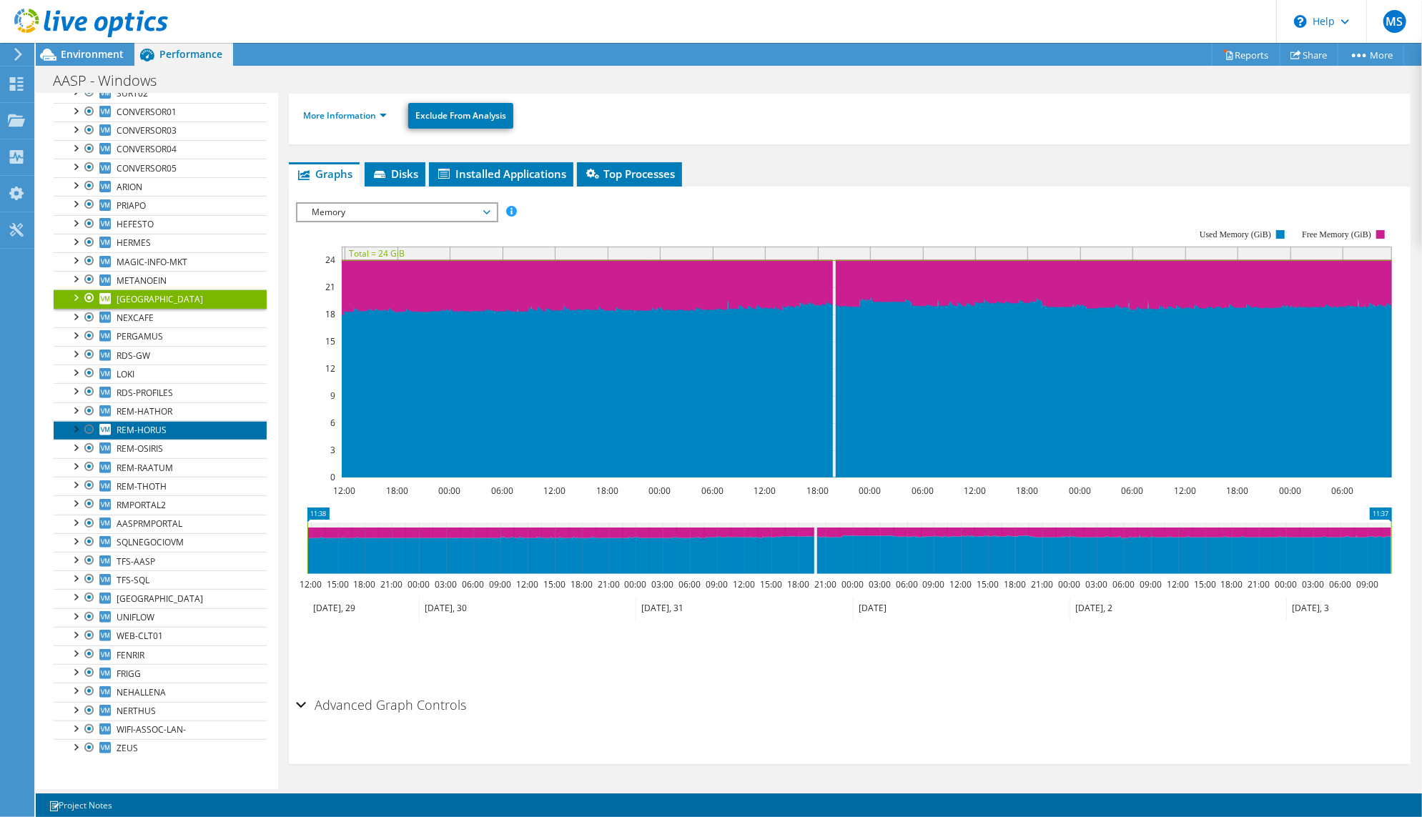
click at [164, 424] on span "REM-HORUS" at bounding box center [142, 430] width 50 height 12
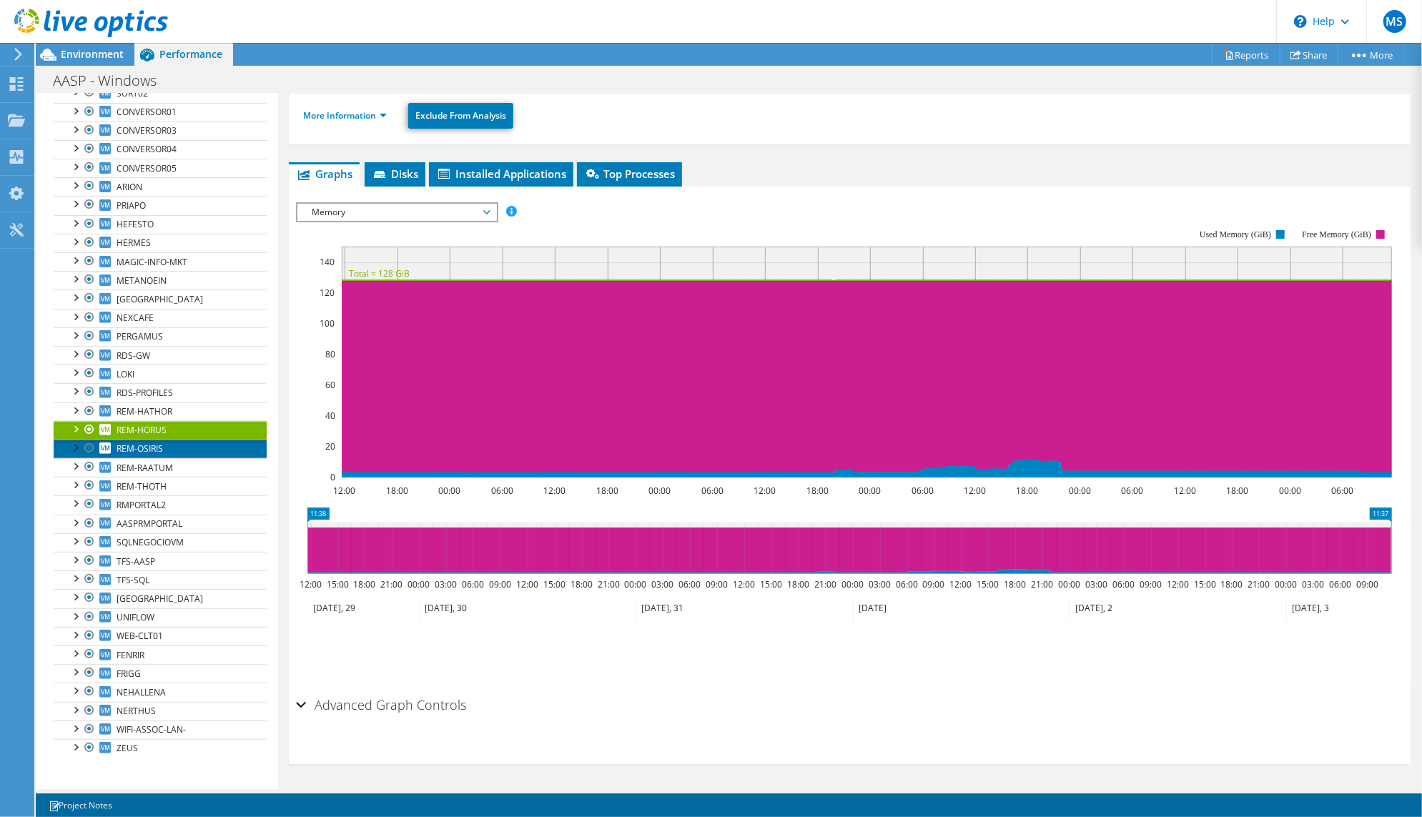
click at [152, 443] on span "REM-OSIRIS" at bounding box center [140, 449] width 46 height 12
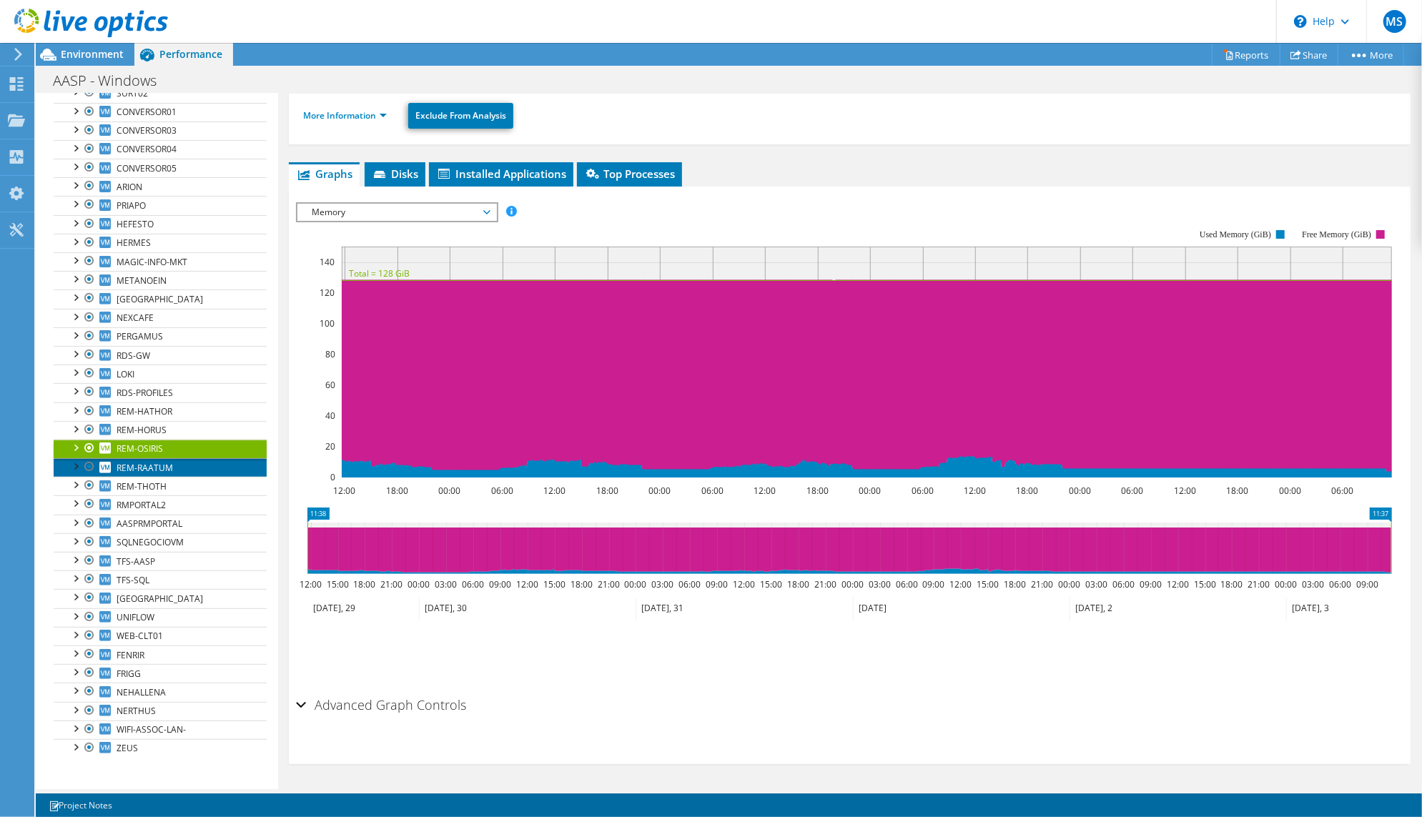
click at [152, 462] on span "REM-RAATUM" at bounding box center [145, 468] width 56 height 12
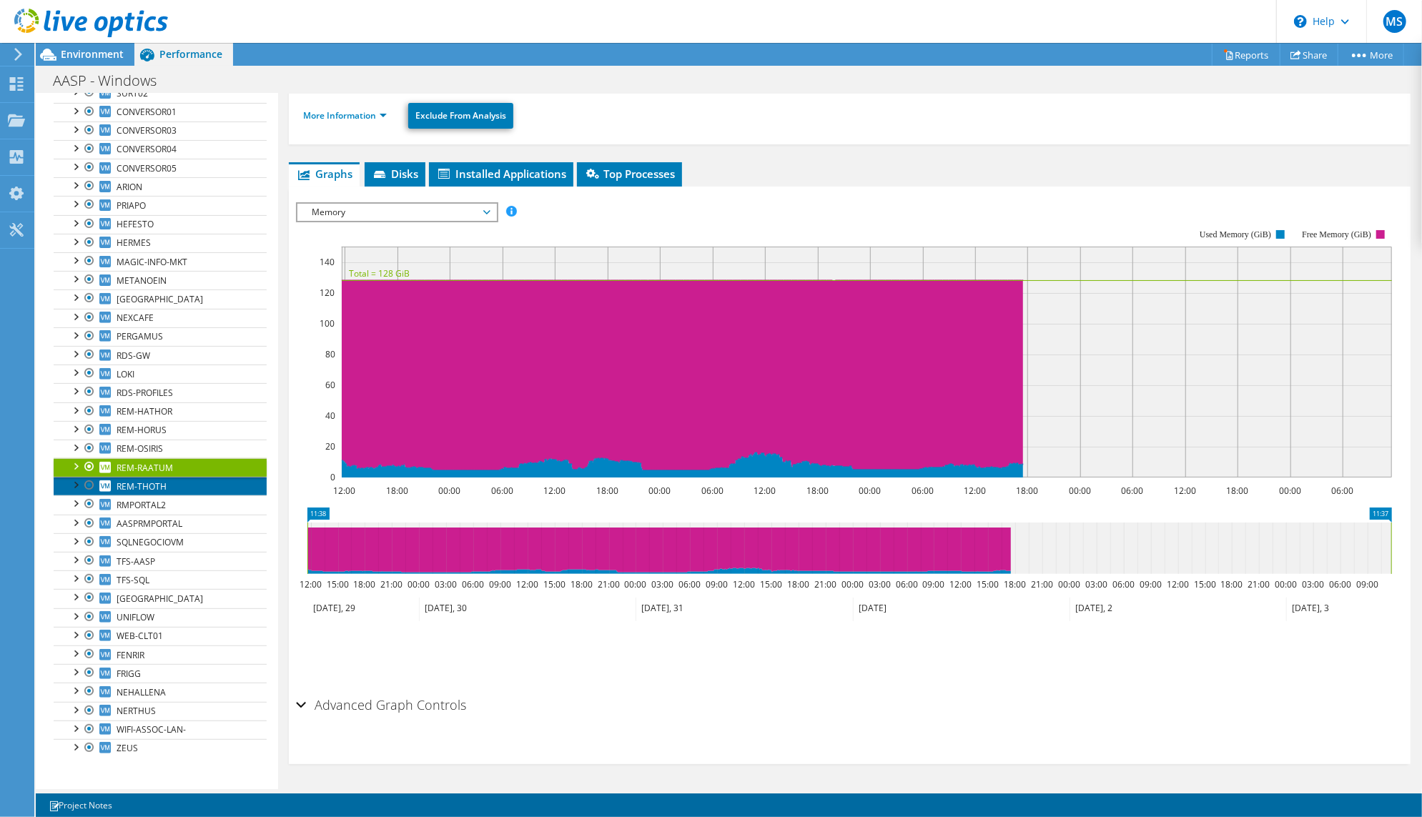
click at [167, 480] on span "REM-THOTH" at bounding box center [142, 486] width 50 height 12
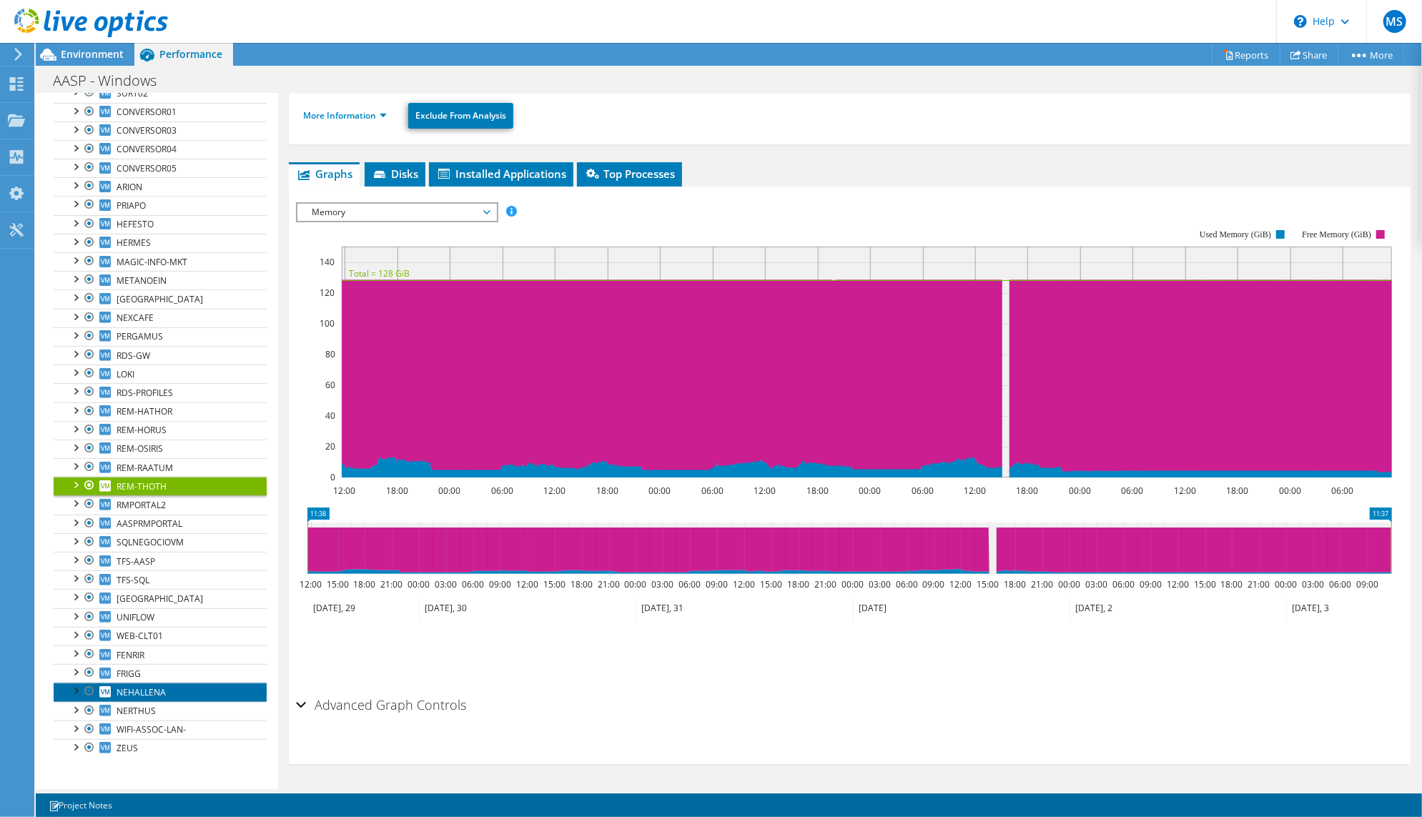
click at [161, 686] on span "NEHALLENA" at bounding box center [141, 692] width 49 height 12
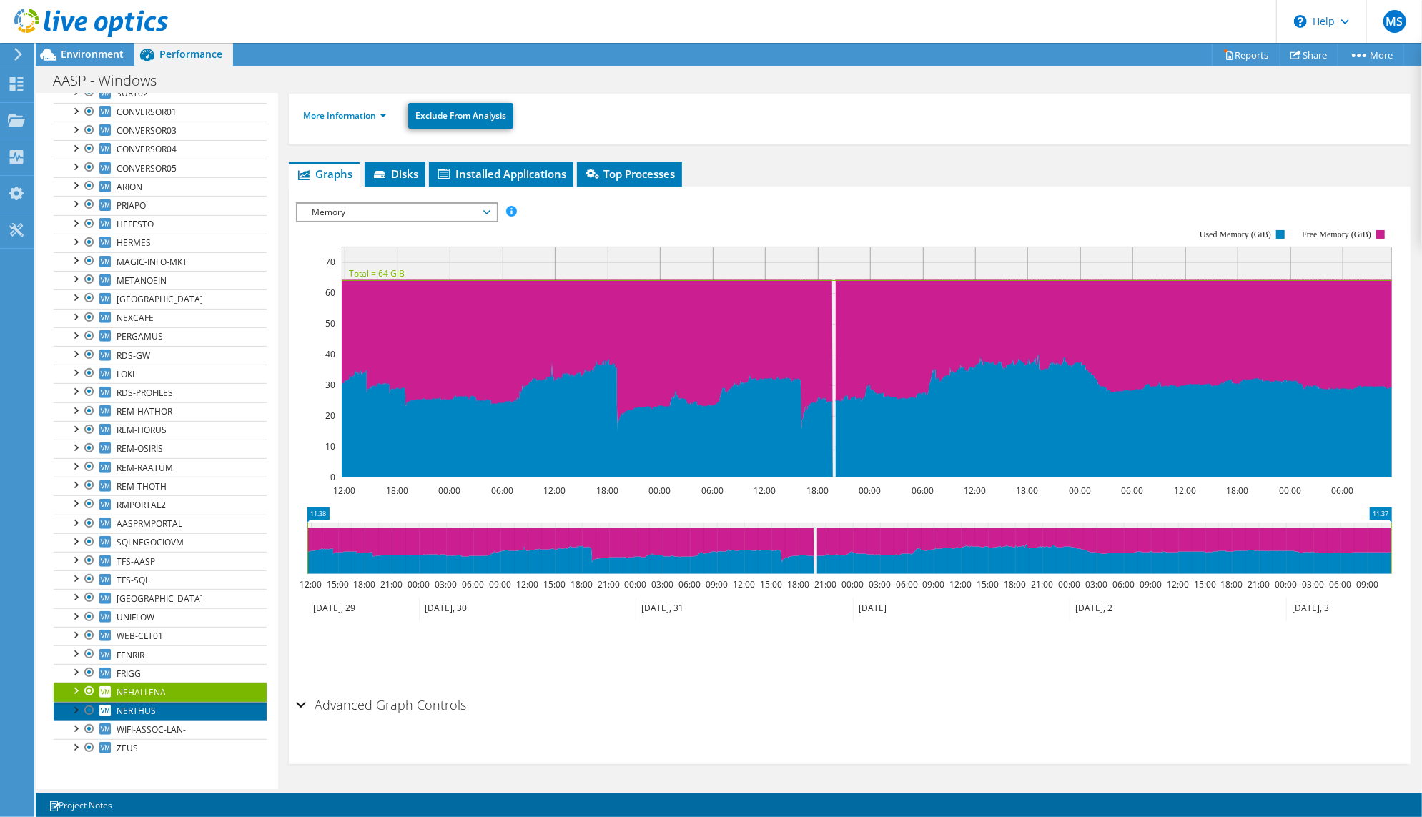
click at [149, 705] on span "NERTHUS" at bounding box center [136, 711] width 39 height 12
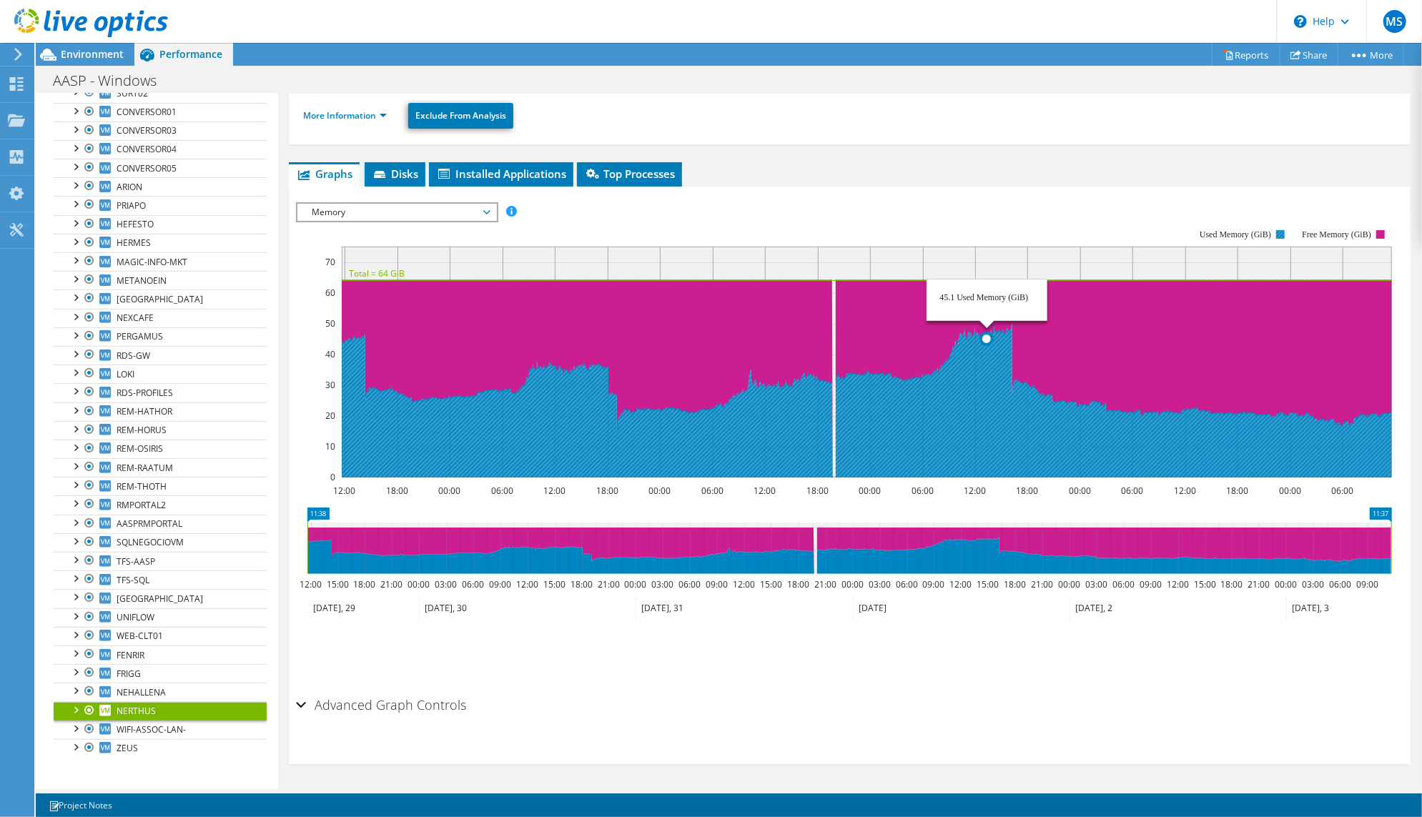
click at [987, 339] on icon at bounding box center [867, 400] width 1050 height 154
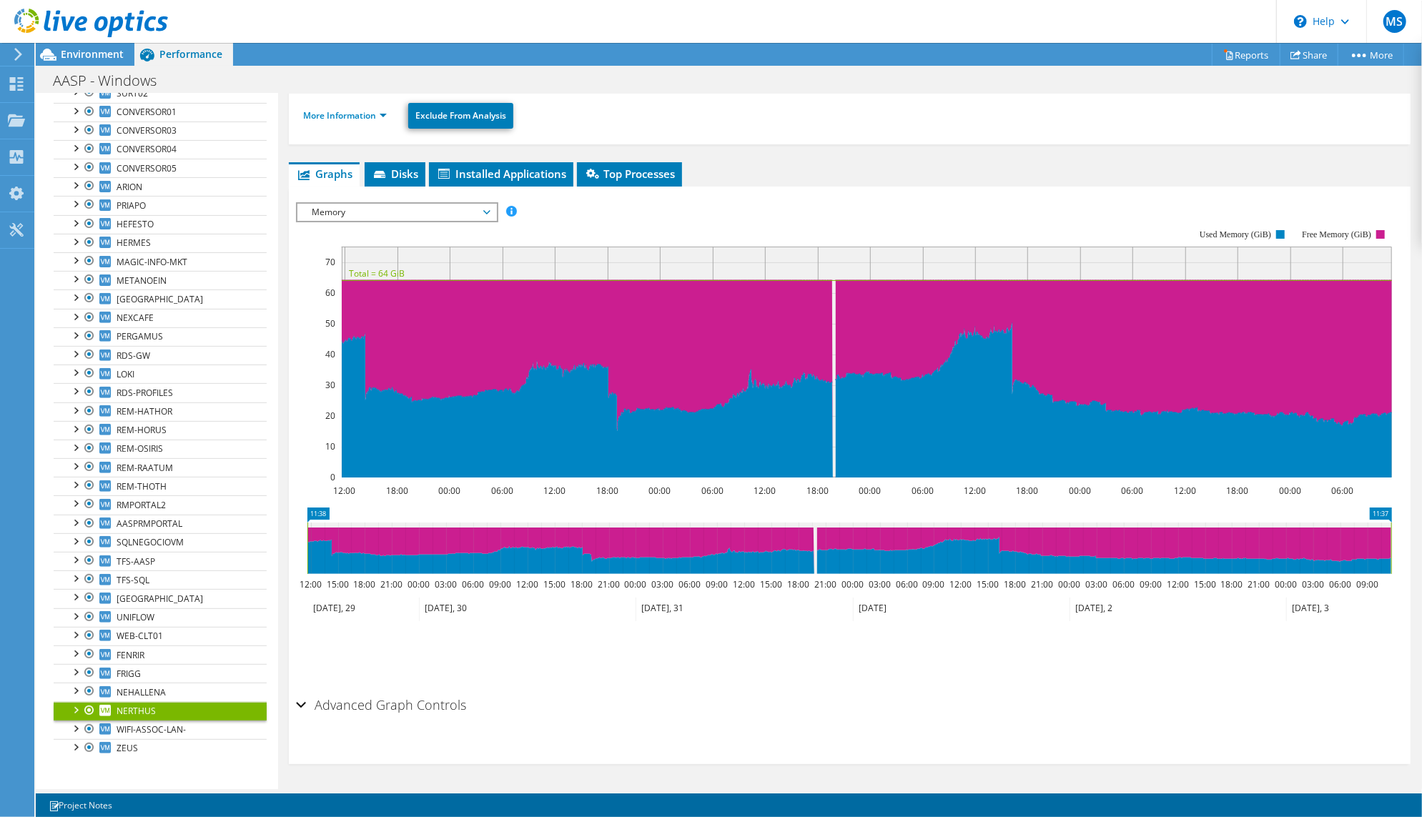
scroll to position [303, 0]
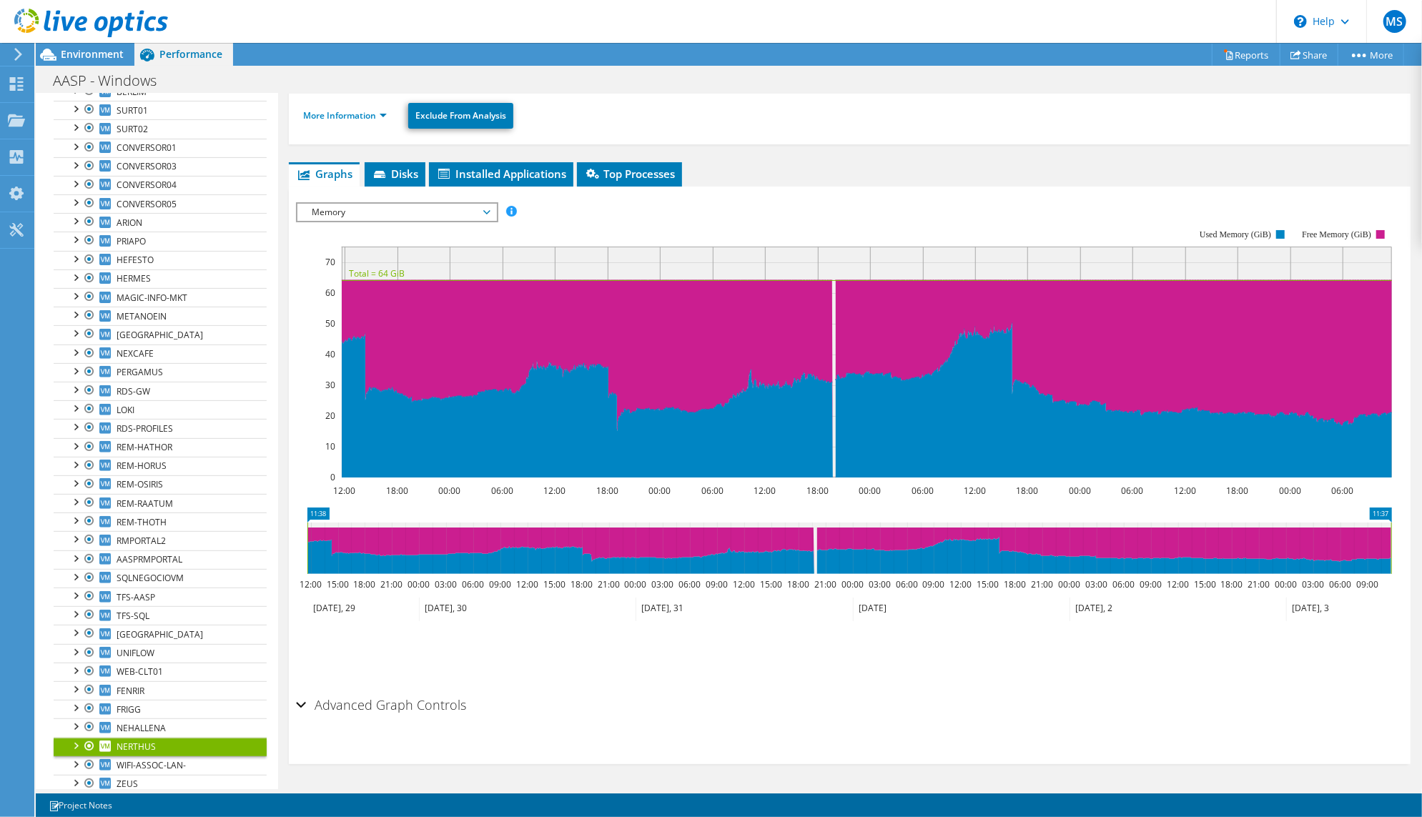
click at [23, 57] on icon at bounding box center [18, 54] width 11 height 13
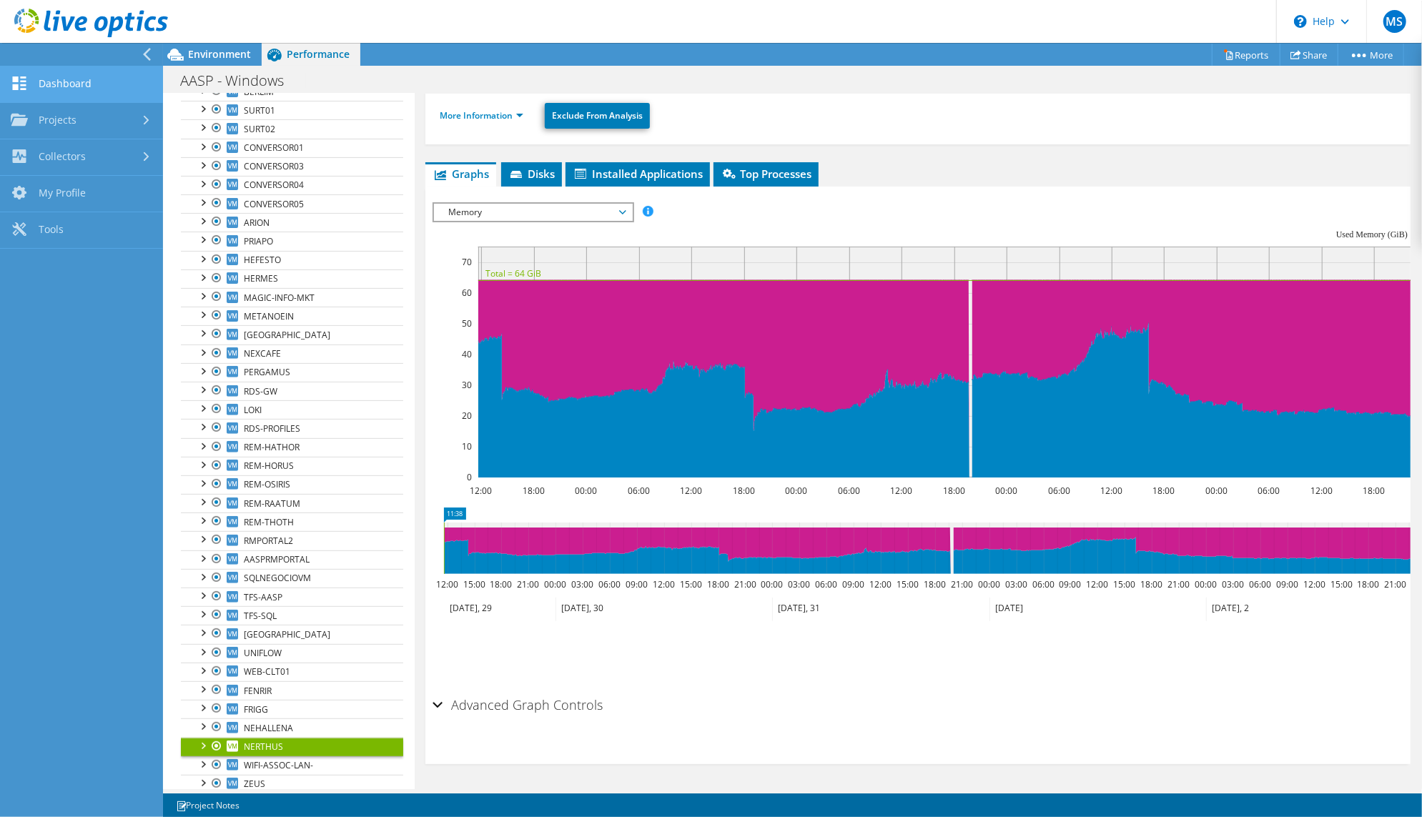
click at [81, 94] on link "Dashboard" at bounding box center [81, 84] width 163 height 36
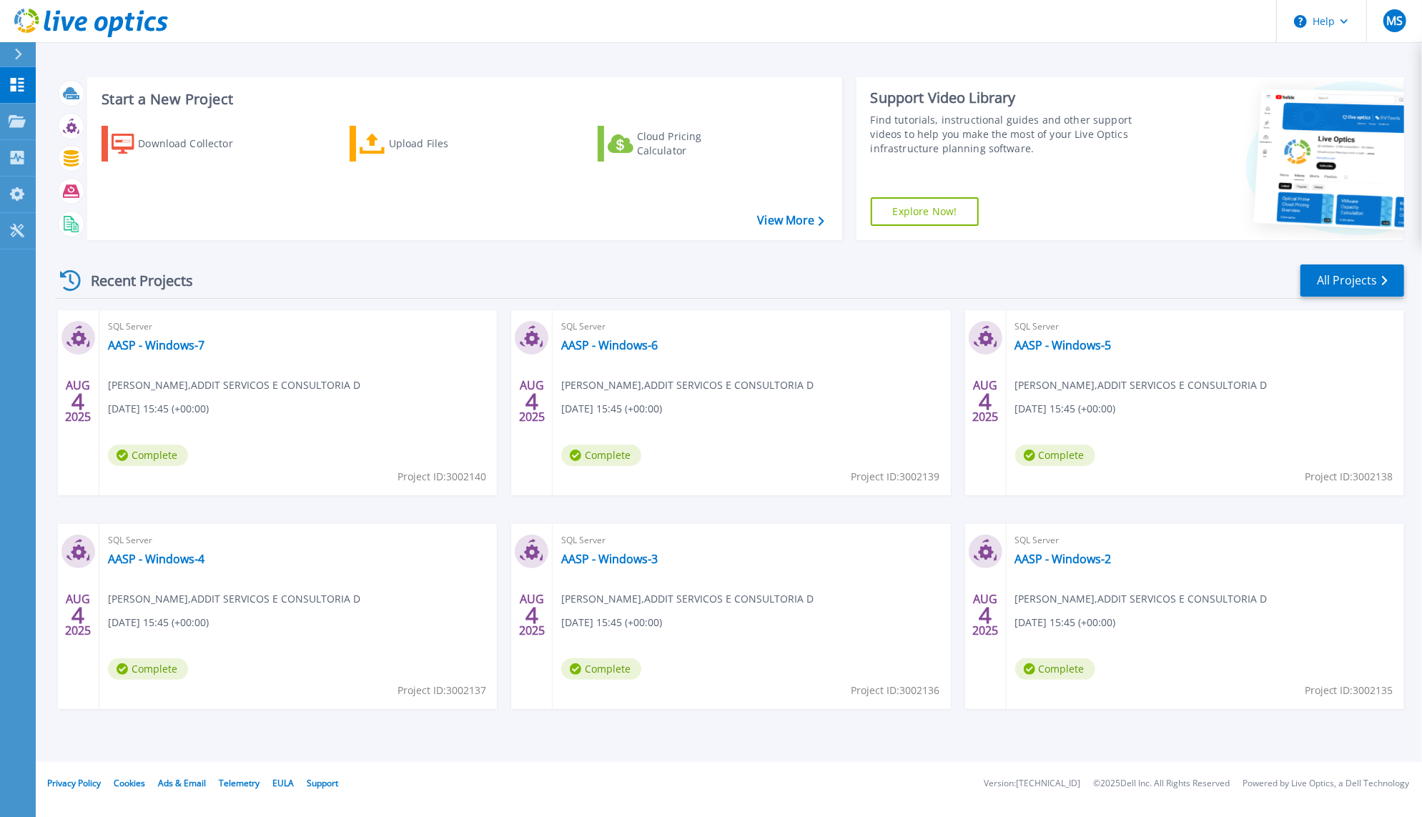
drag, startPoint x: 1270, startPoint y: 288, endPoint x: 1282, endPoint y: 290, distance: 11.5
click at [1270, 288] on div "Recent Projects All Projects" at bounding box center [729, 281] width 1349 height 36
click at [1329, 297] on link "All Projects" at bounding box center [1352, 281] width 104 height 32
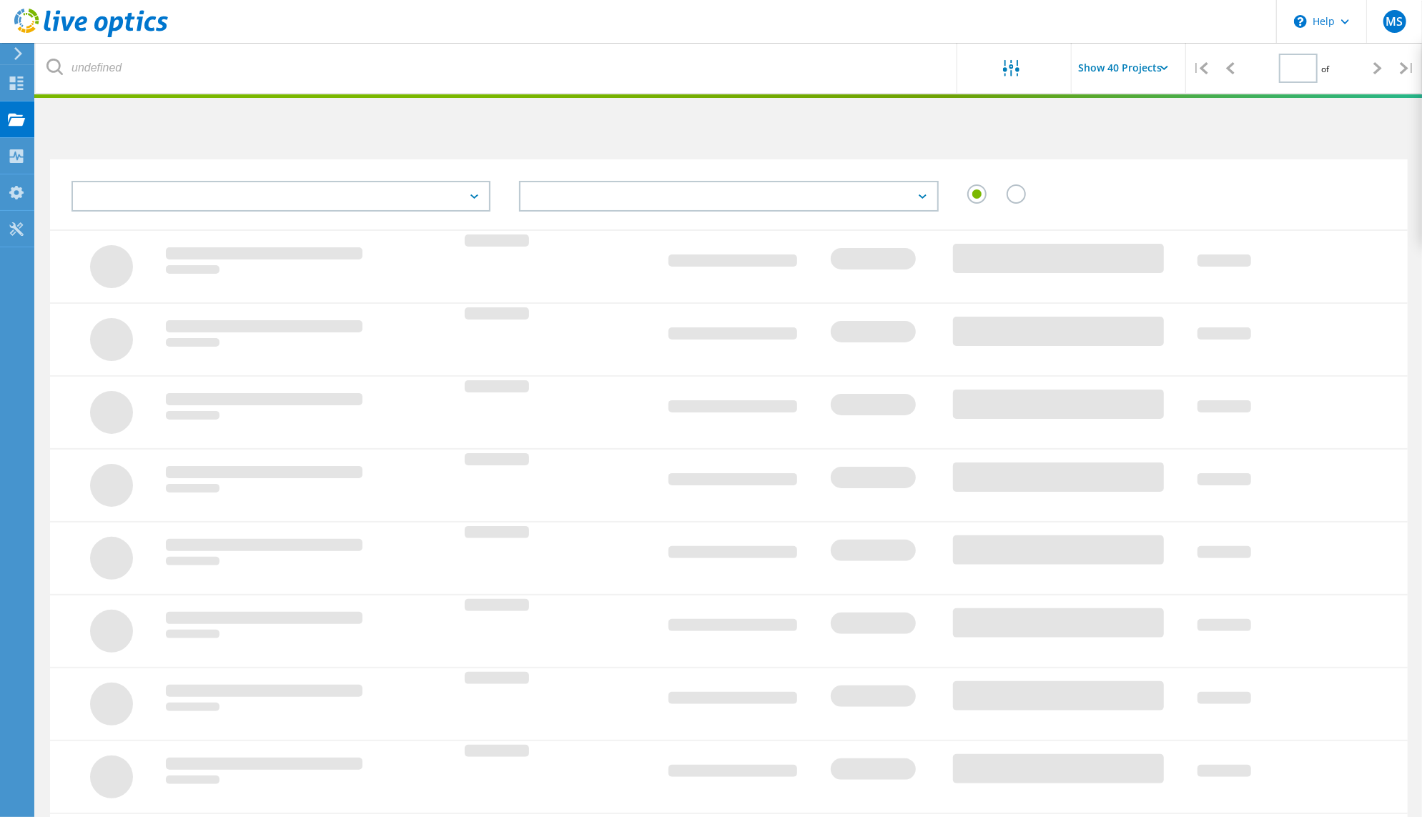
type input "1"
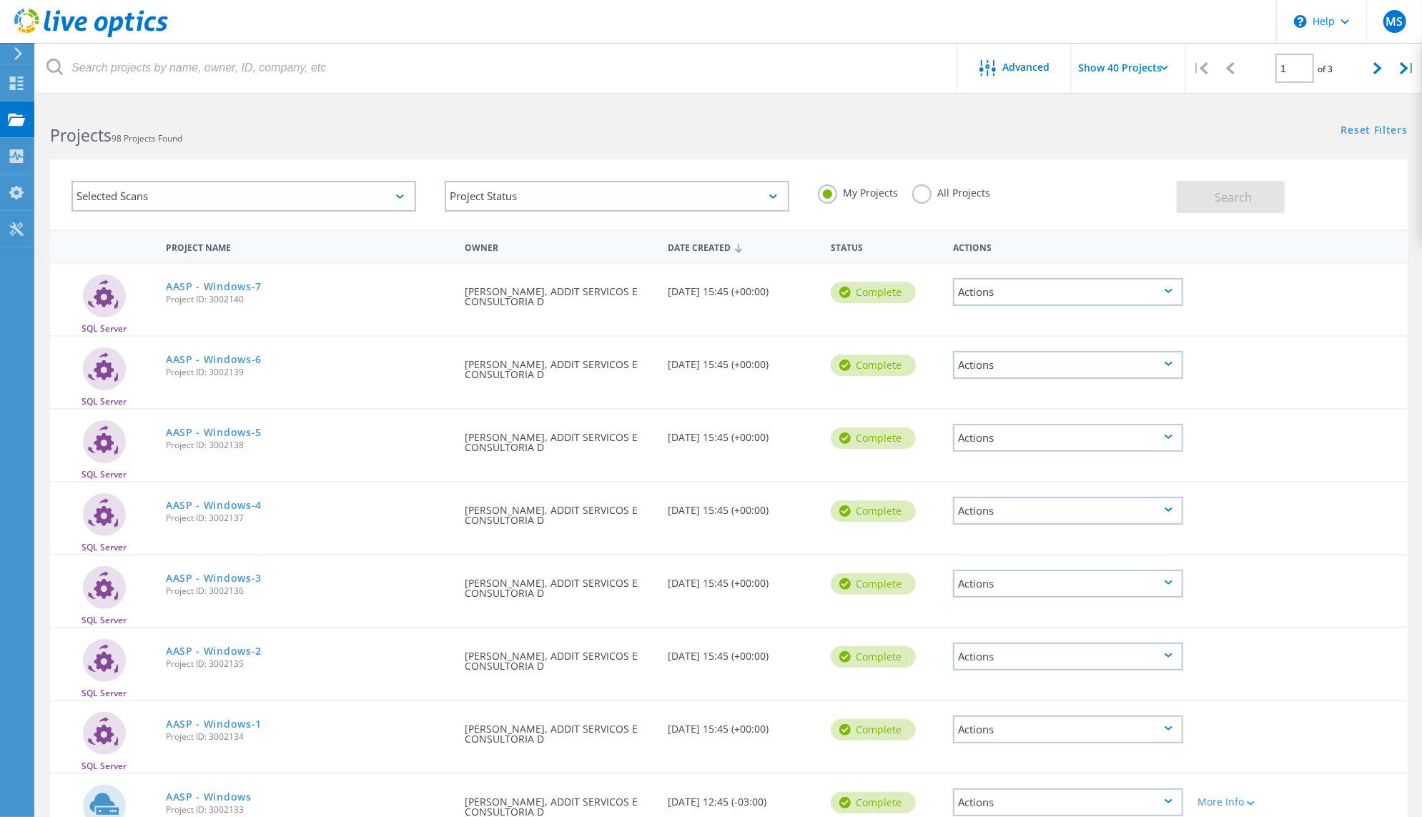
scroll to position [51, 0]
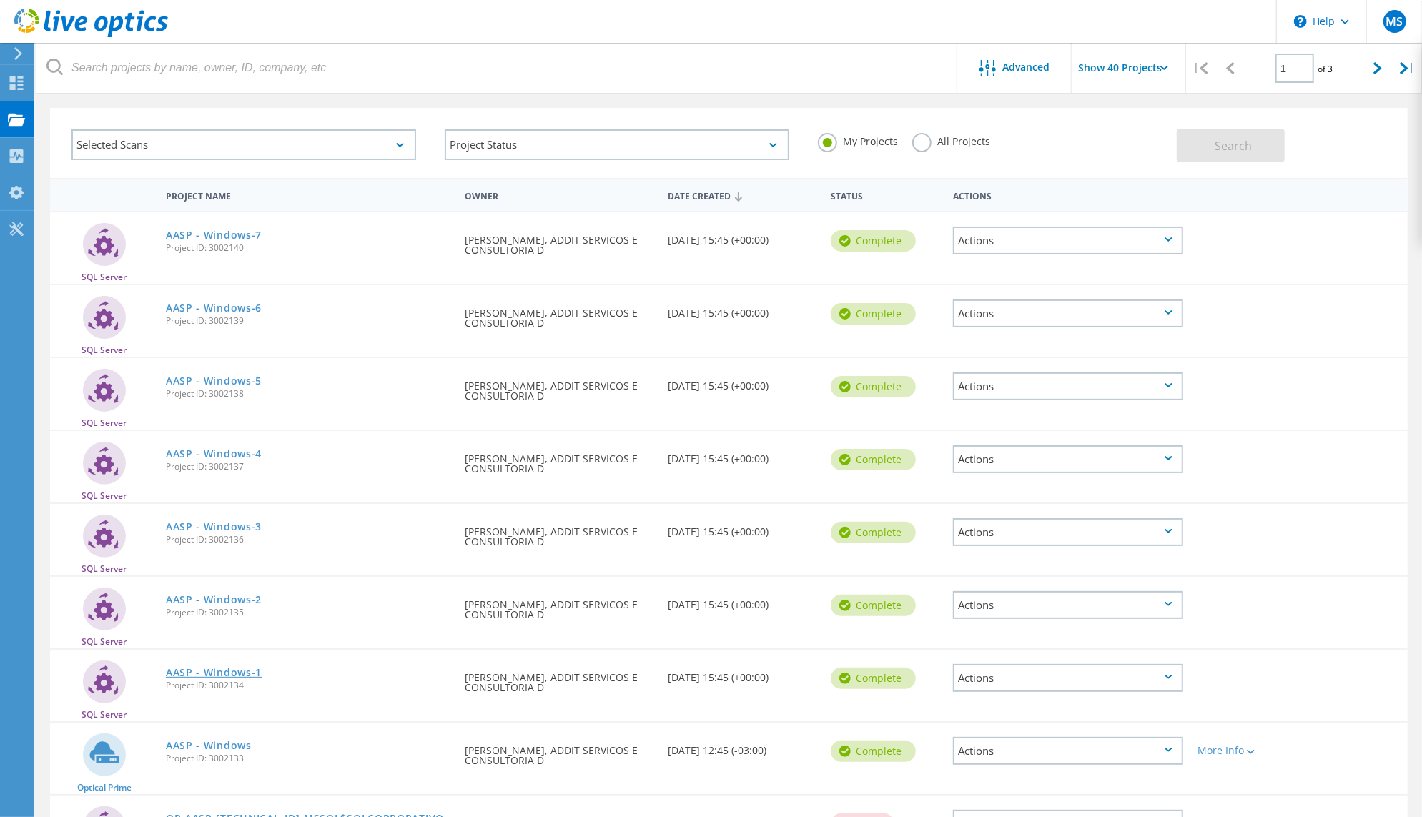
click at [252, 678] on link "AASP - Windows-1" at bounding box center [214, 673] width 96 height 10
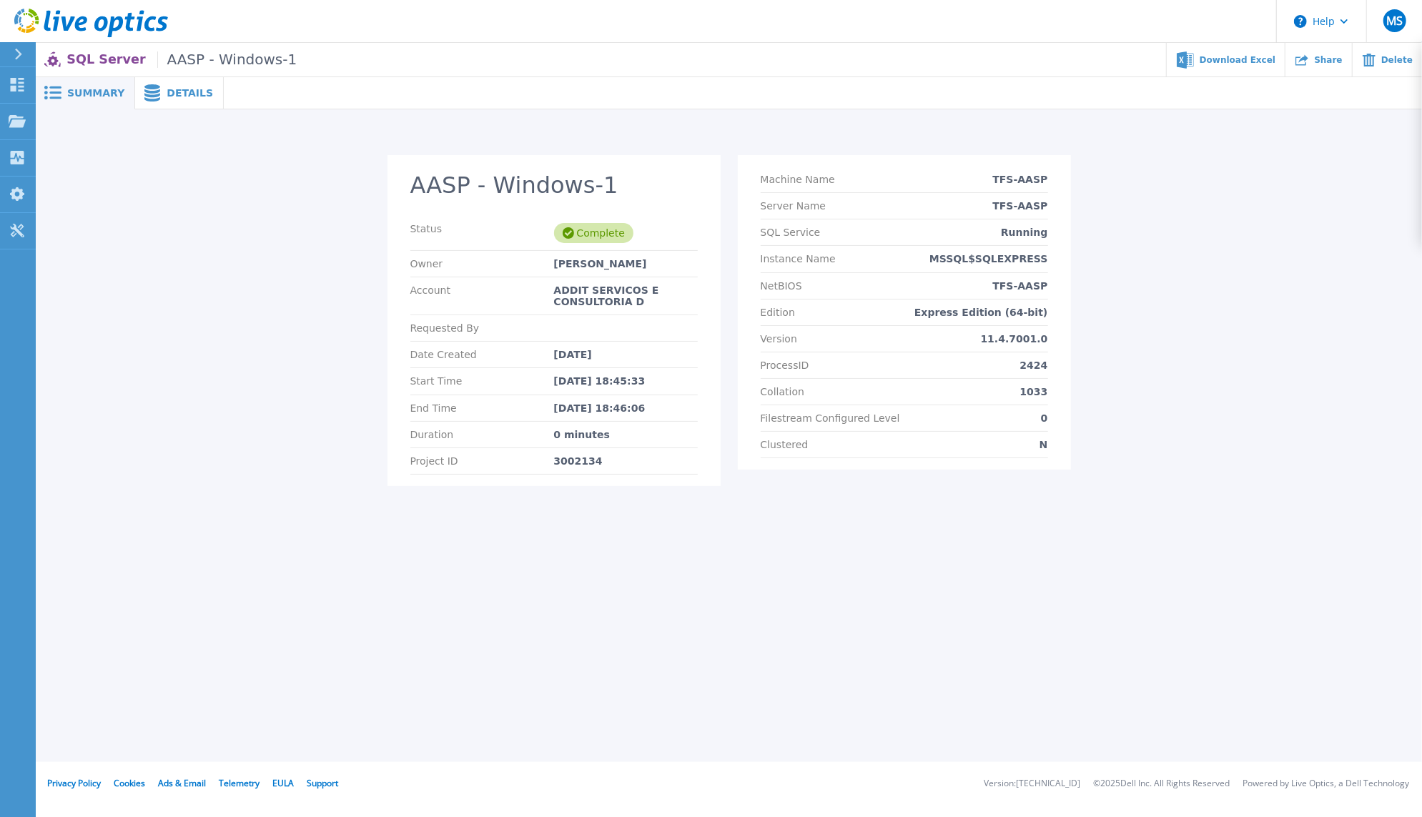
click at [1042, 265] on p "MSSQL$SQLEXPRESS" at bounding box center [988, 258] width 118 height 11
click at [1047, 185] on p "TFS-AASP" at bounding box center [1019, 179] width 55 height 11
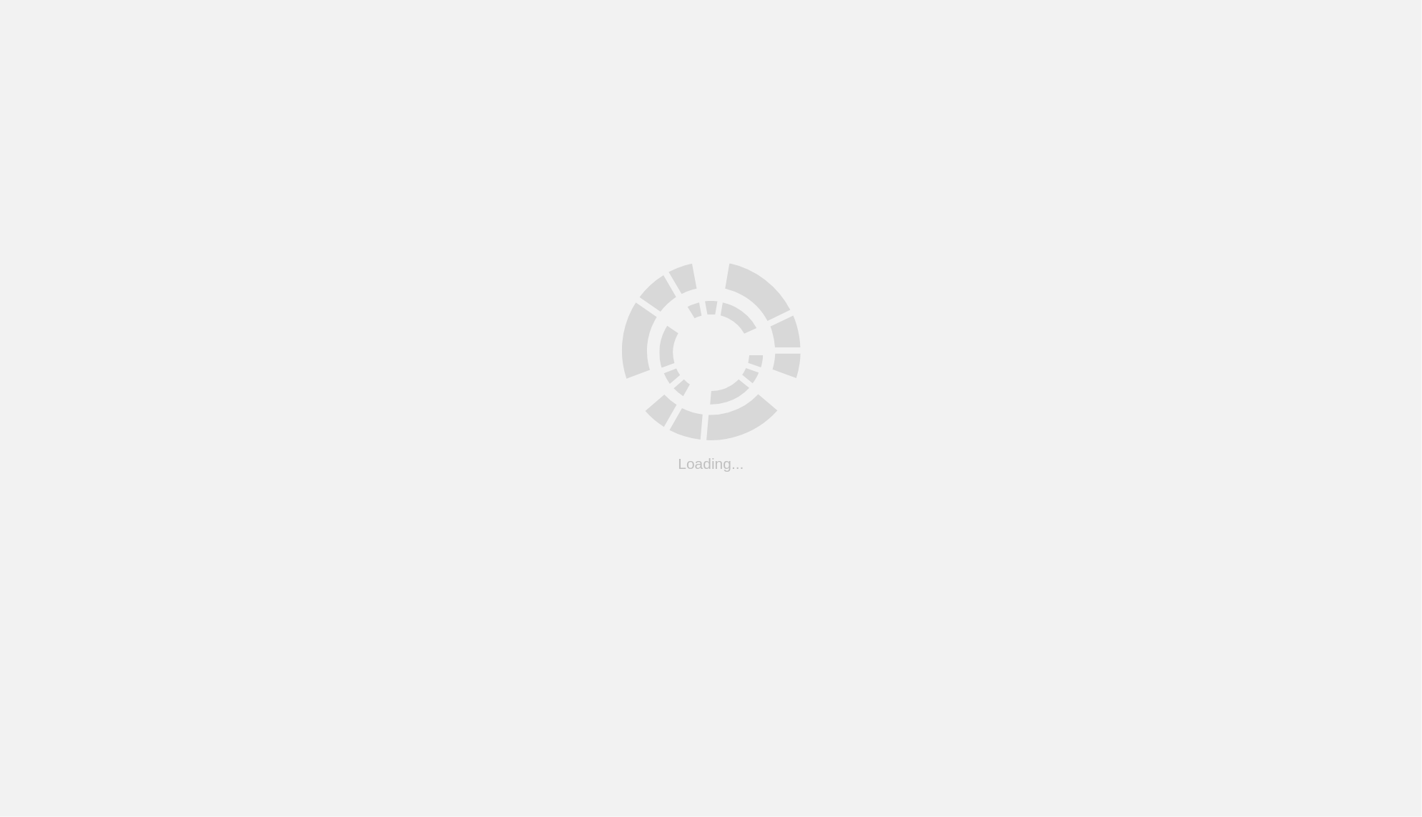
scroll to position [51, 0]
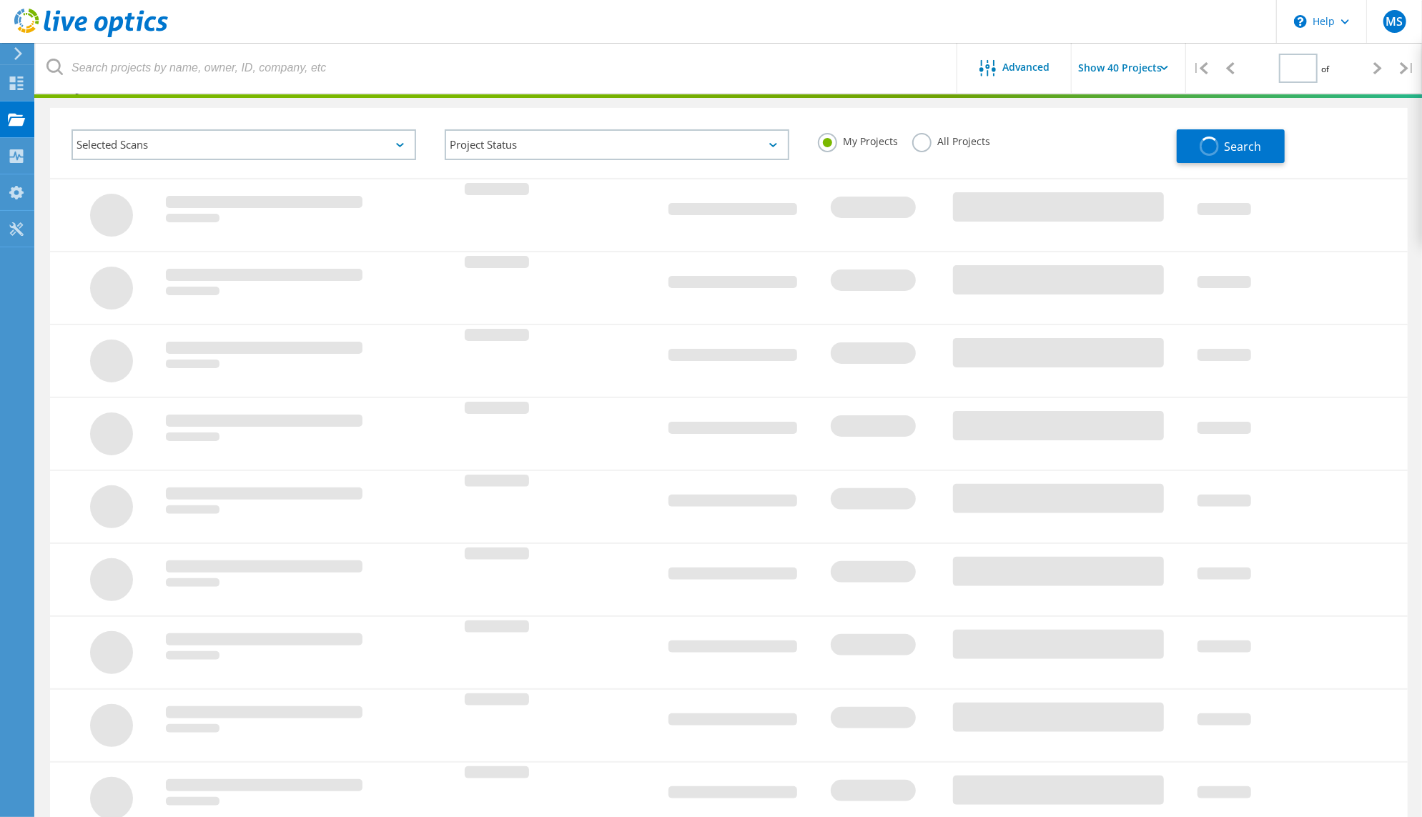
type input "1"
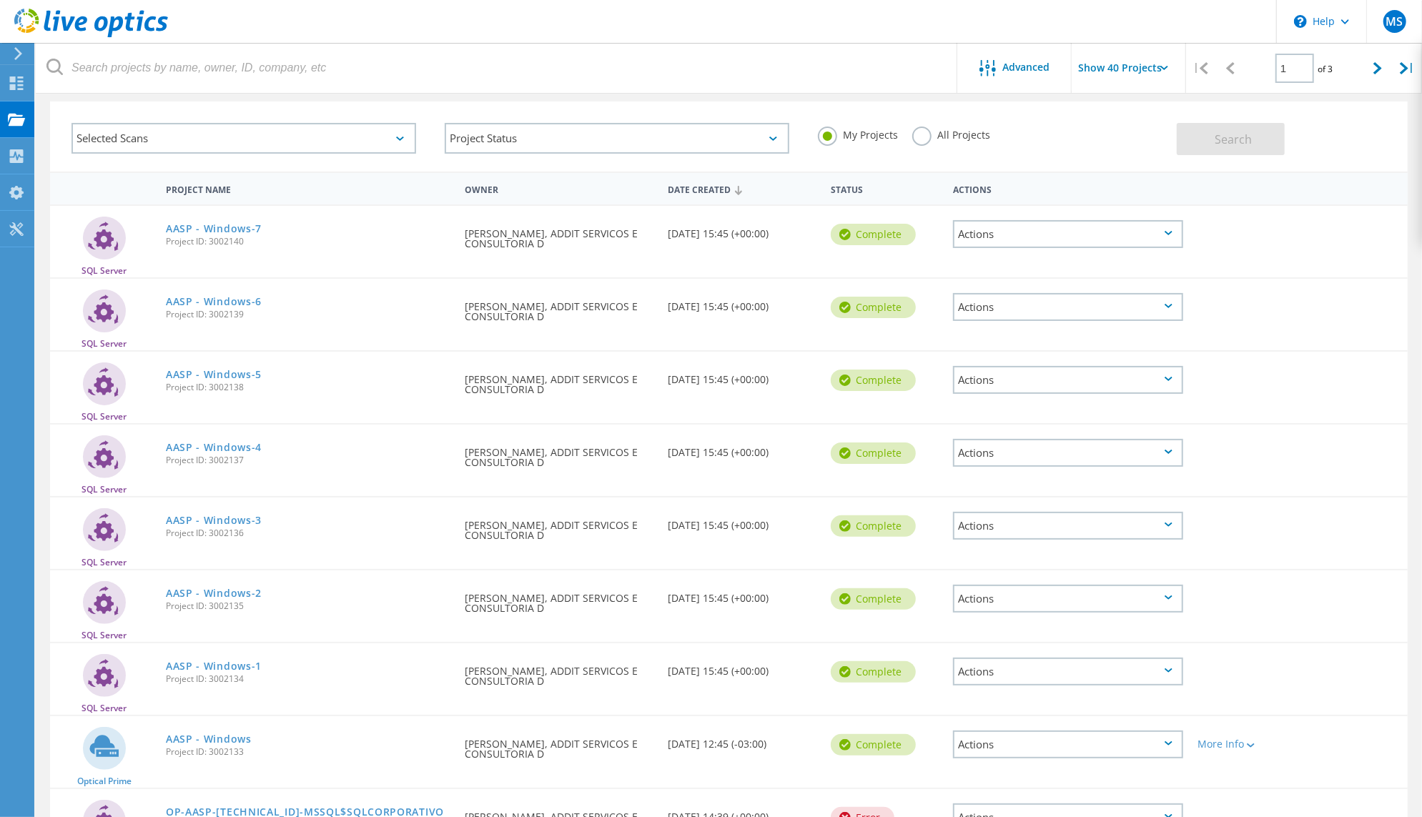
scroll to position [64, 0]
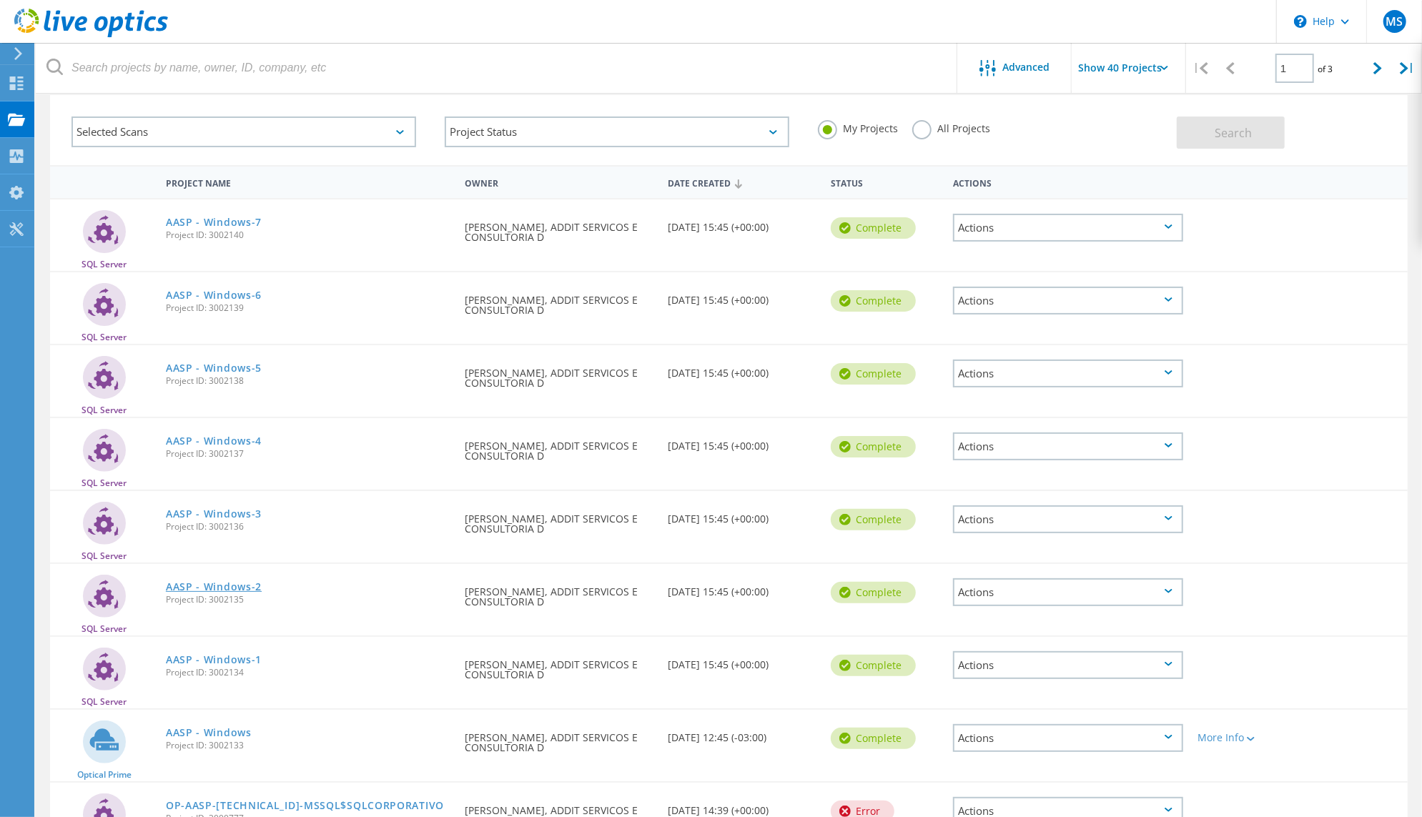
click at [247, 592] on link "AASP - Windows-2" at bounding box center [214, 587] width 96 height 10
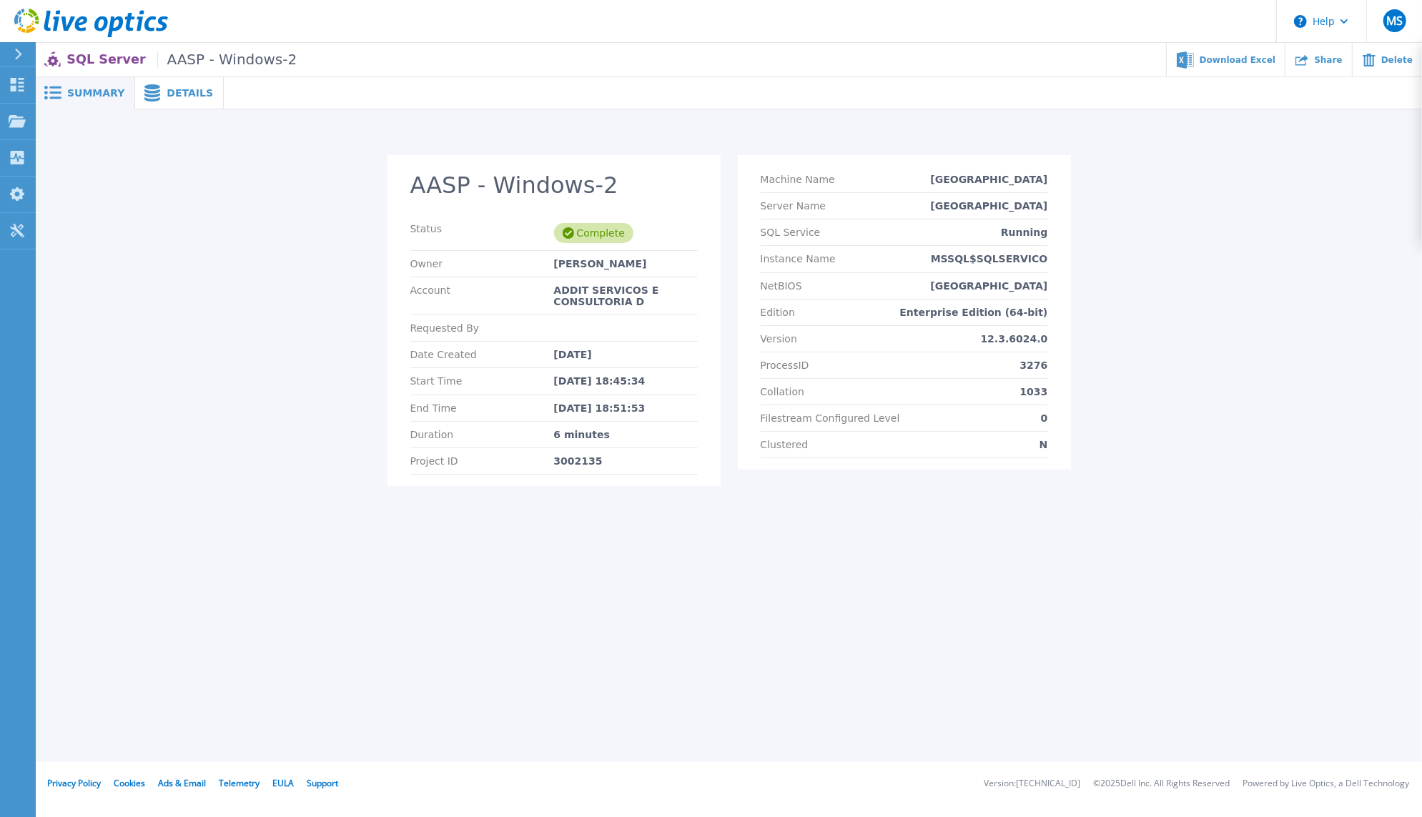
click at [992, 318] on p "Enterprise Edition (64-bit)" at bounding box center [974, 312] width 148 height 11
click at [993, 318] on p "Enterprise Edition (64-bit)" at bounding box center [974, 312] width 148 height 11
click at [189, 98] on span "Details" at bounding box center [190, 93] width 46 height 10
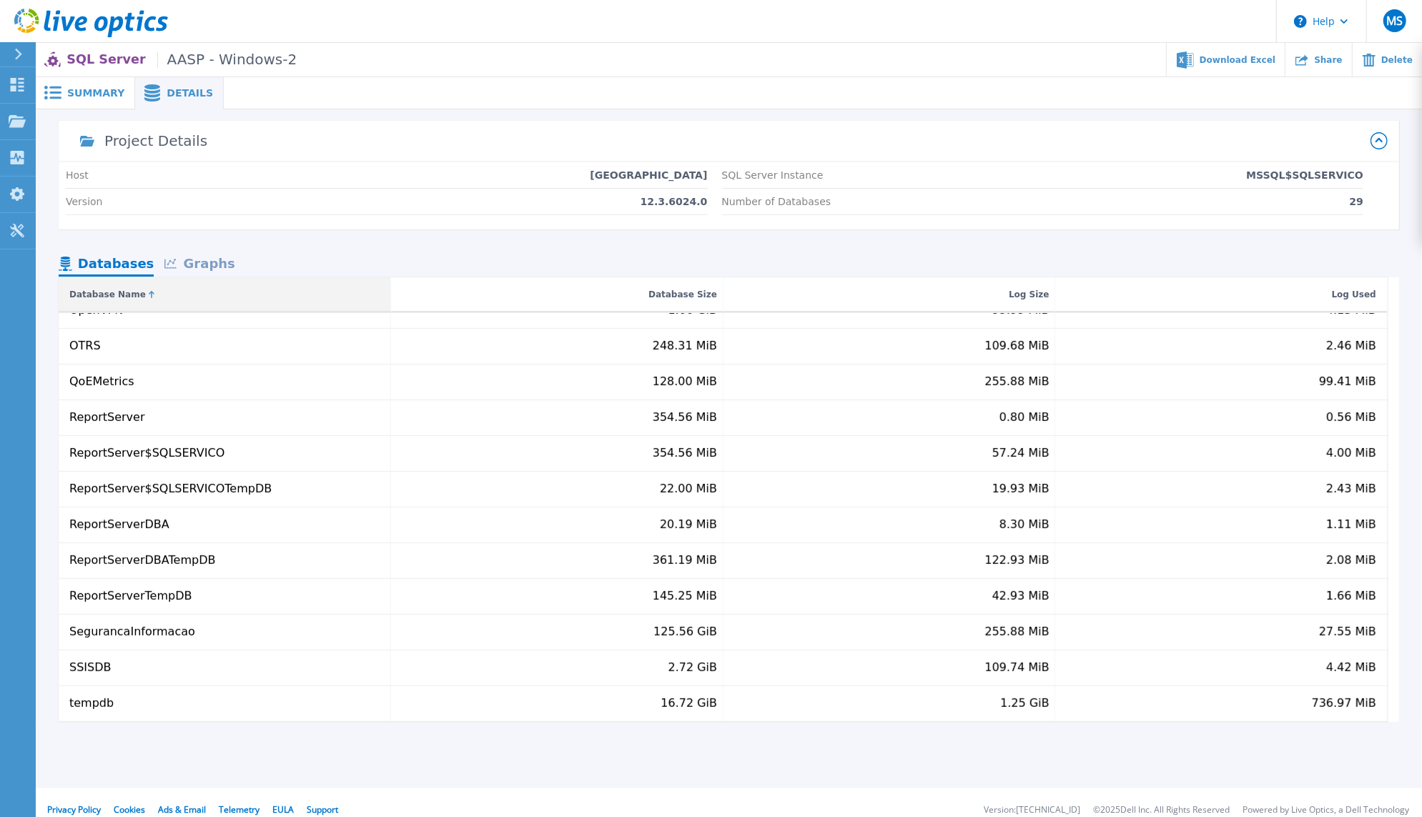
scroll to position [54, 0]
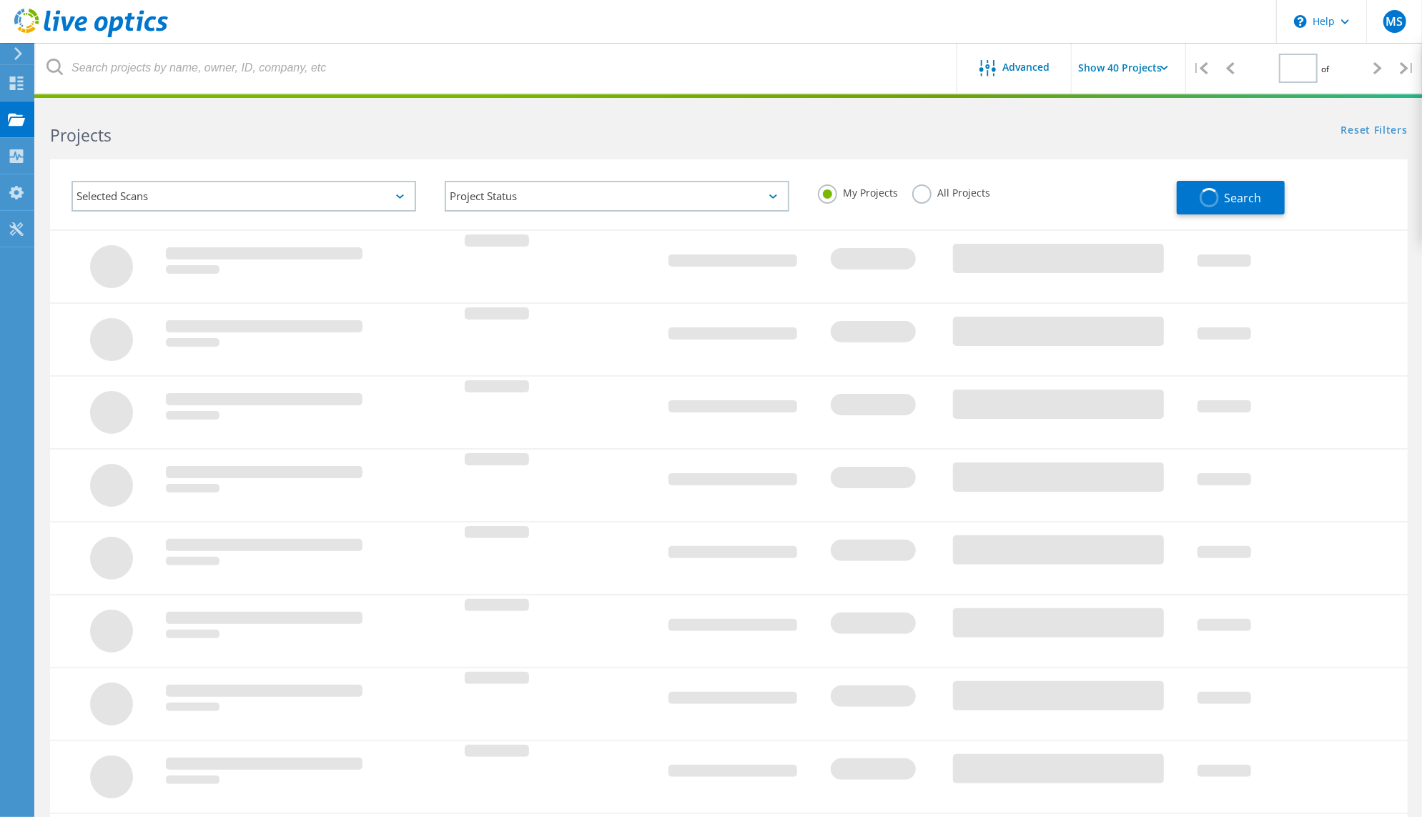
type input "1"
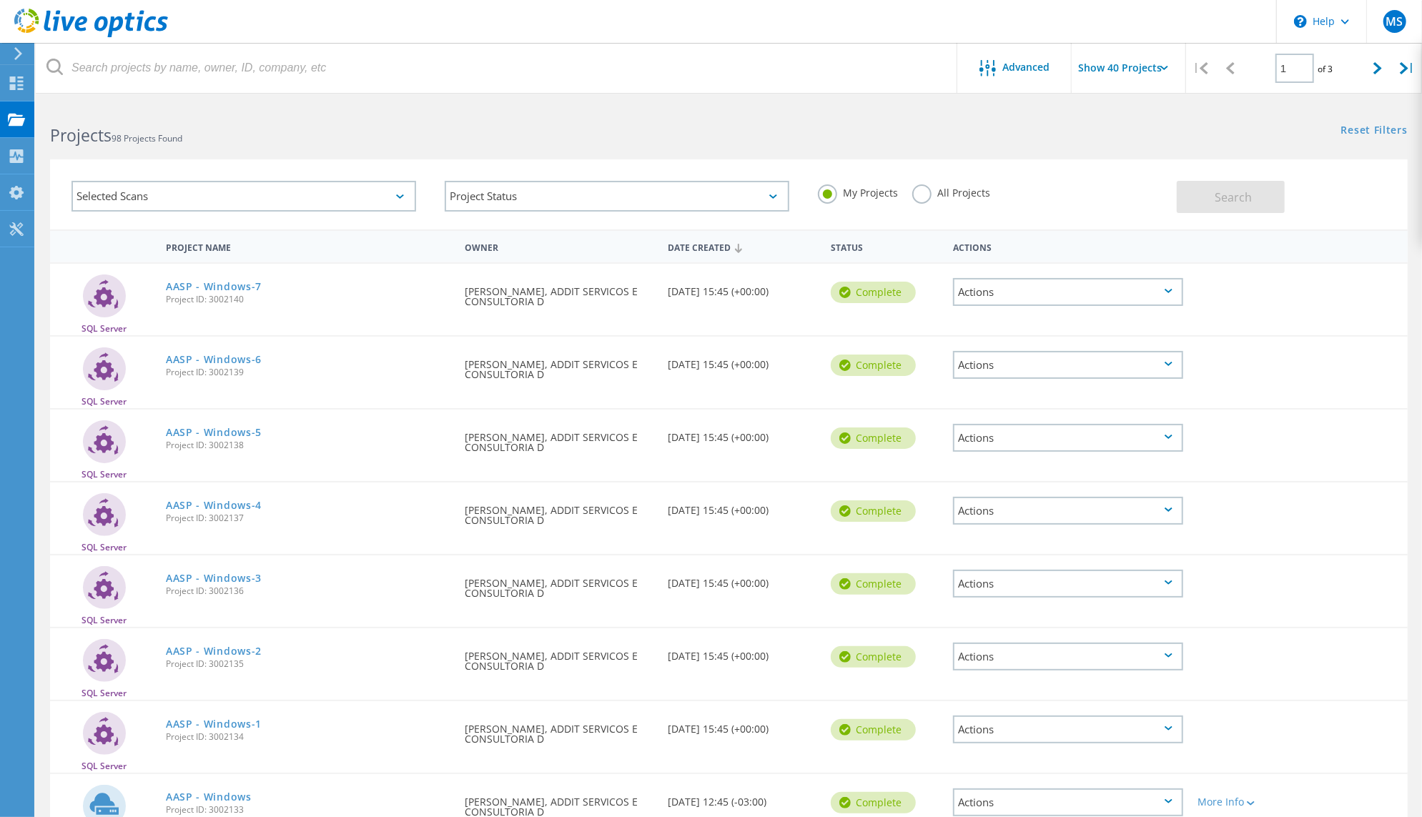
scroll to position [183, 0]
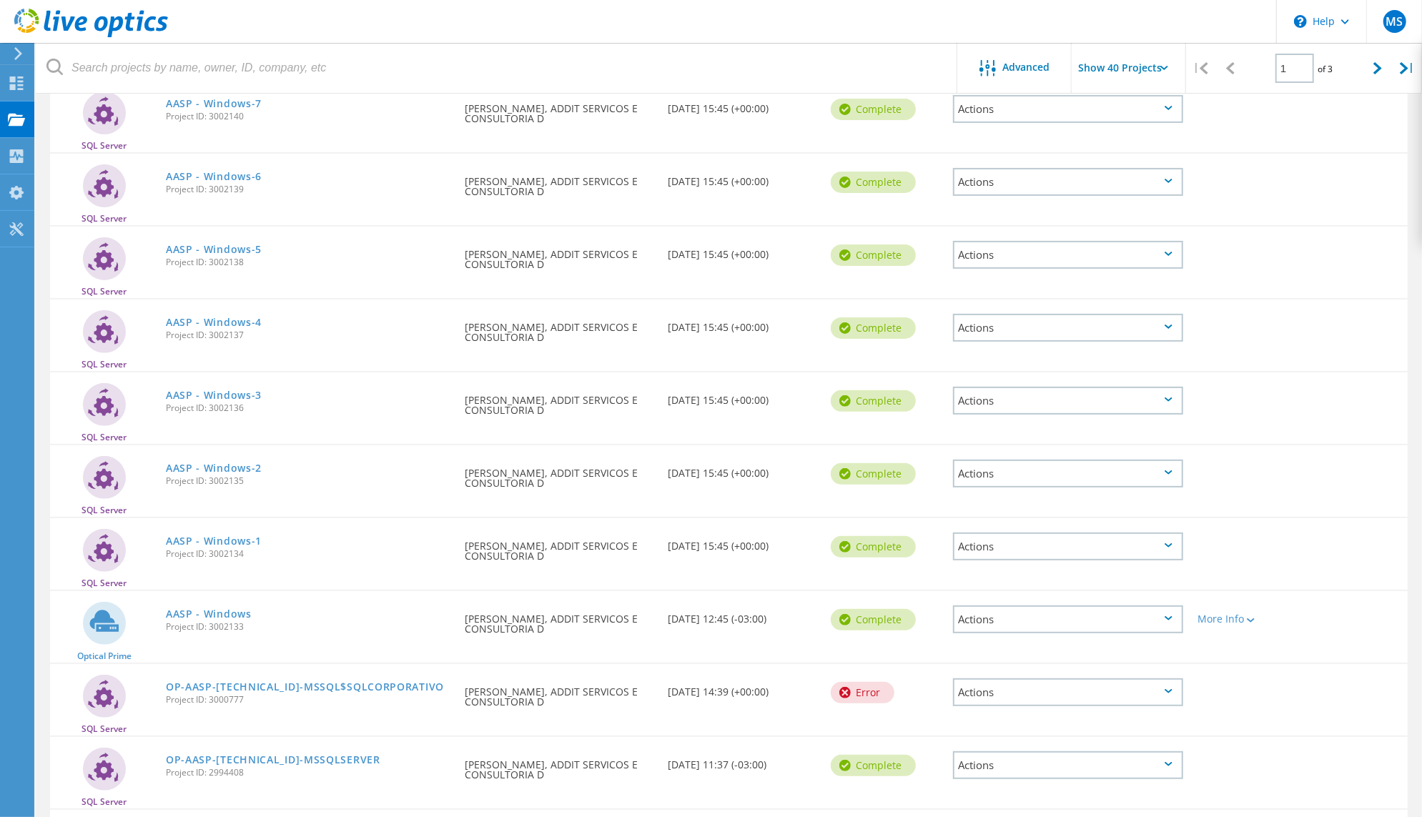
click at [271, 412] on span "Project ID: 3002136" at bounding box center [308, 408] width 285 height 9
click at [262, 400] on link "AASP - Windows-3" at bounding box center [214, 395] width 96 height 10
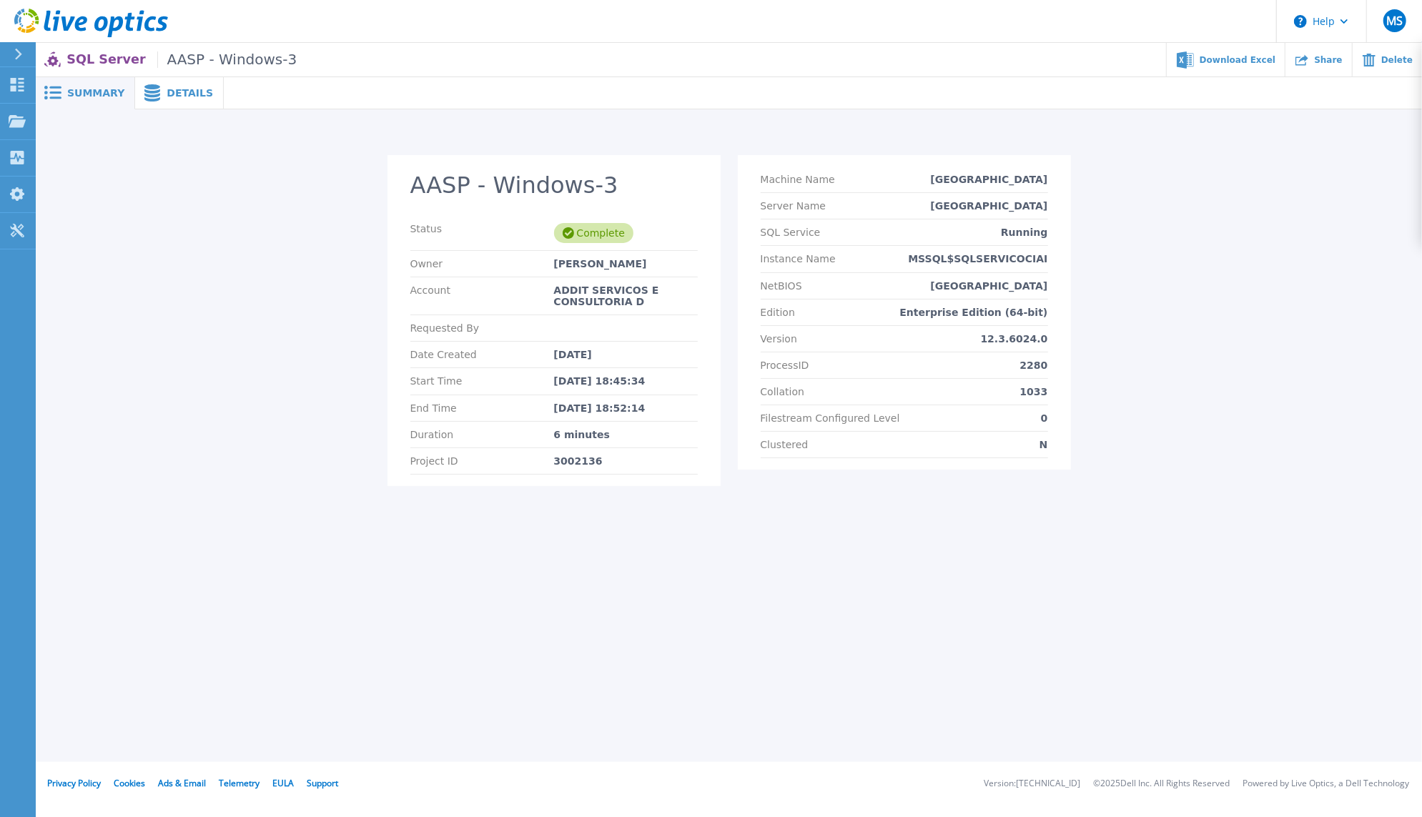
click at [1012, 352] on div "Version 12.3.6024.0" at bounding box center [904, 339] width 287 height 26
click at [1014, 318] on p "Enterprise Edition (64-bit)" at bounding box center [974, 312] width 148 height 11
click at [298, 222] on div "AASP - Windows-3 Status Complete Owner [PERSON_NAME] Account ADDIT SERVICOS E C…" at bounding box center [728, 329] width 1359 height 348
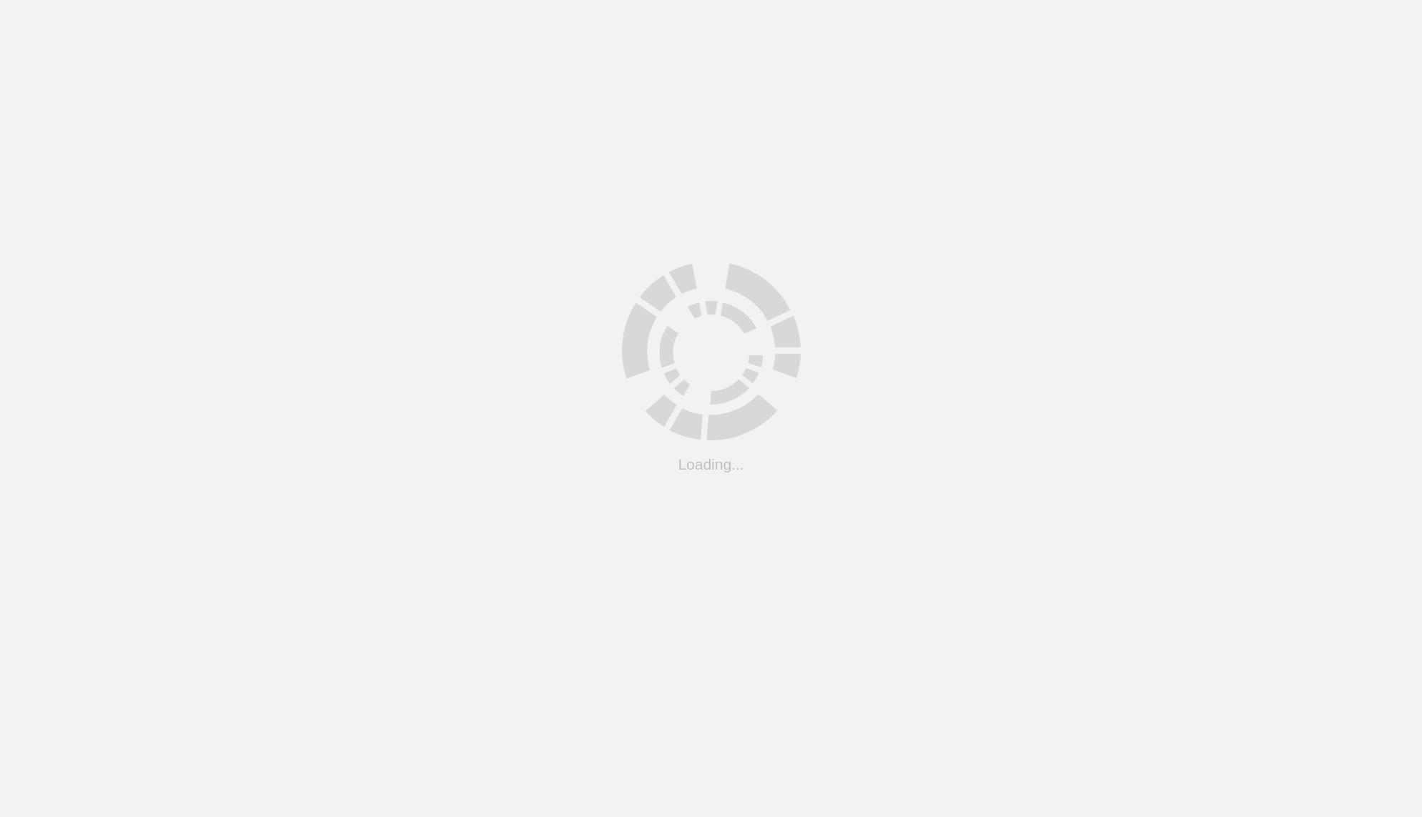
scroll to position [39, 0]
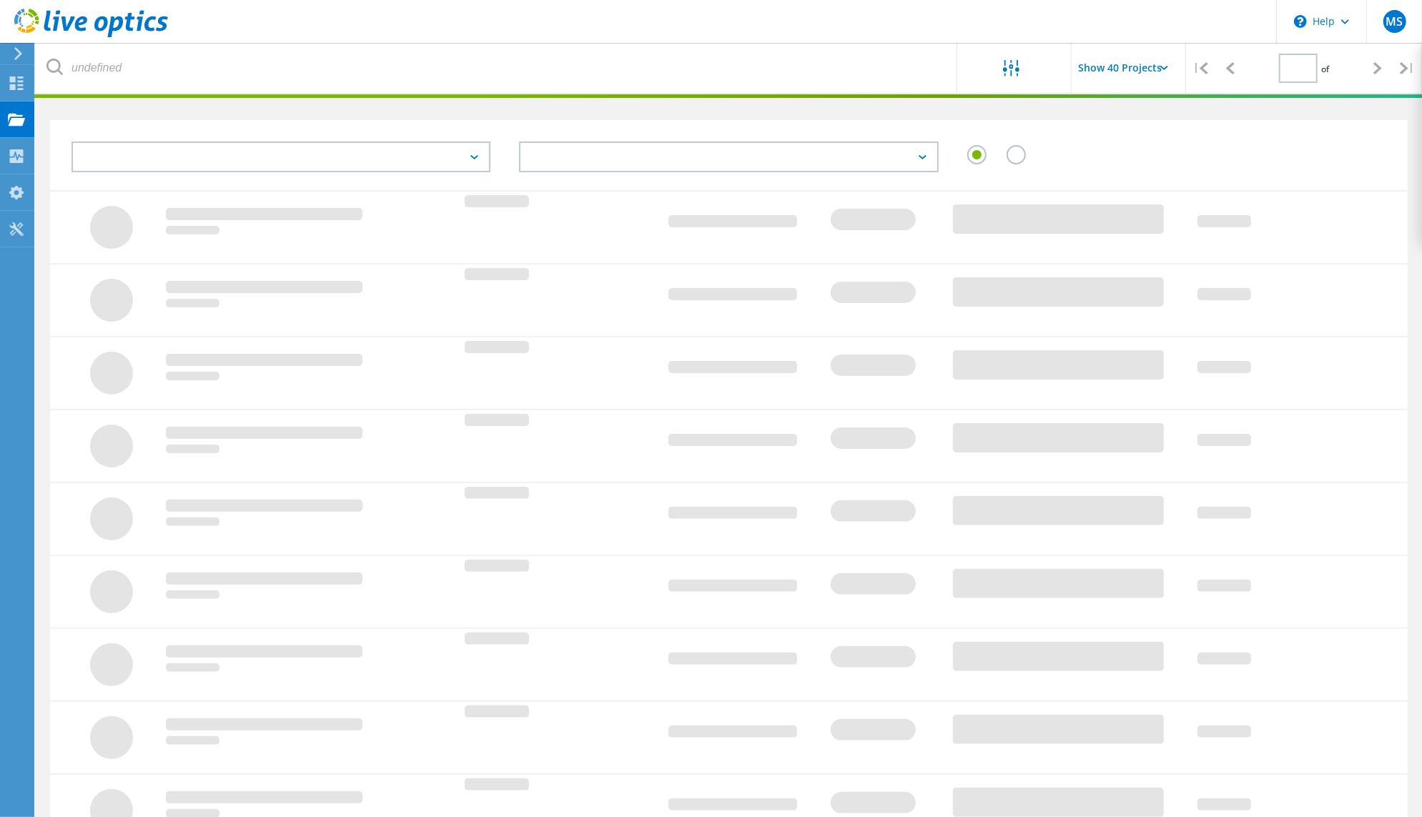
type input "1"
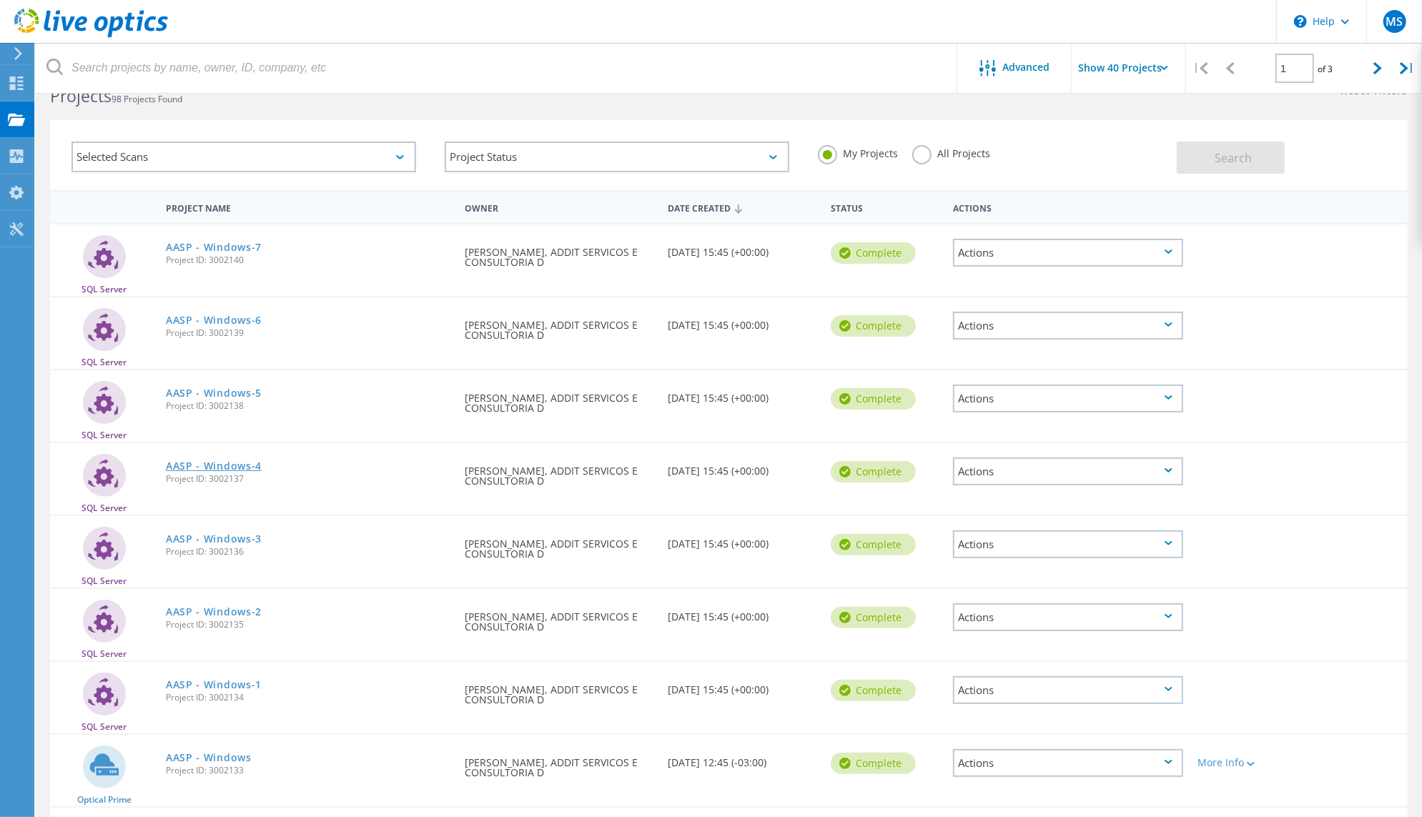
click at [244, 471] on link "AASP - Windows-4" at bounding box center [214, 466] width 96 height 10
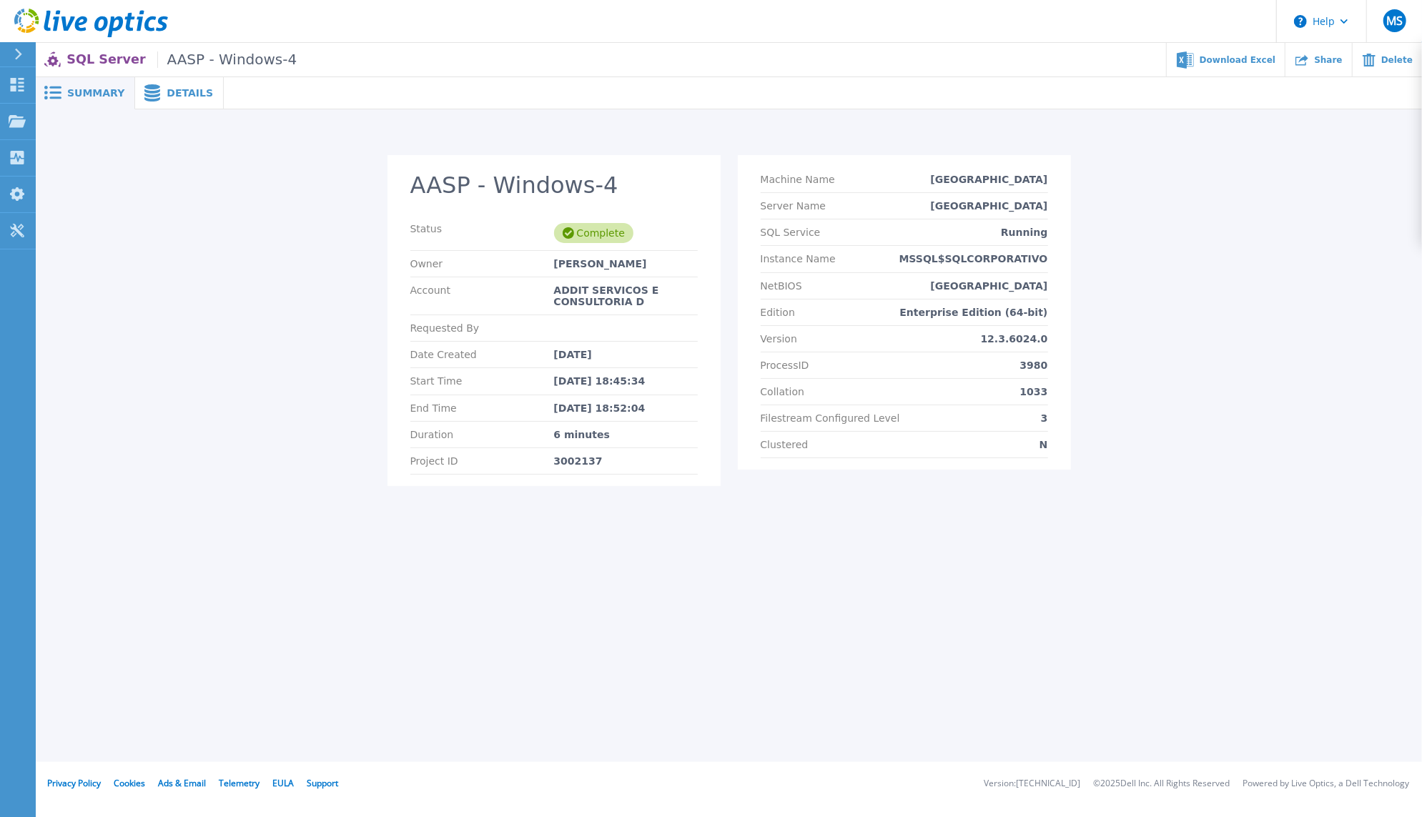
click at [558, 172] on div "AASP - Windows-4 Status Complete Owner [PERSON_NAME] Account ADDIT SERVICOS E C…" at bounding box center [729, 312] width 1386 height 407
click at [1048, 265] on p "MSSQL$SQLCORPORATIVO" at bounding box center [973, 258] width 149 height 11
click at [1047, 318] on p "Enterprise Edition (64-bit)" at bounding box center [974, 312] width 148 height 11
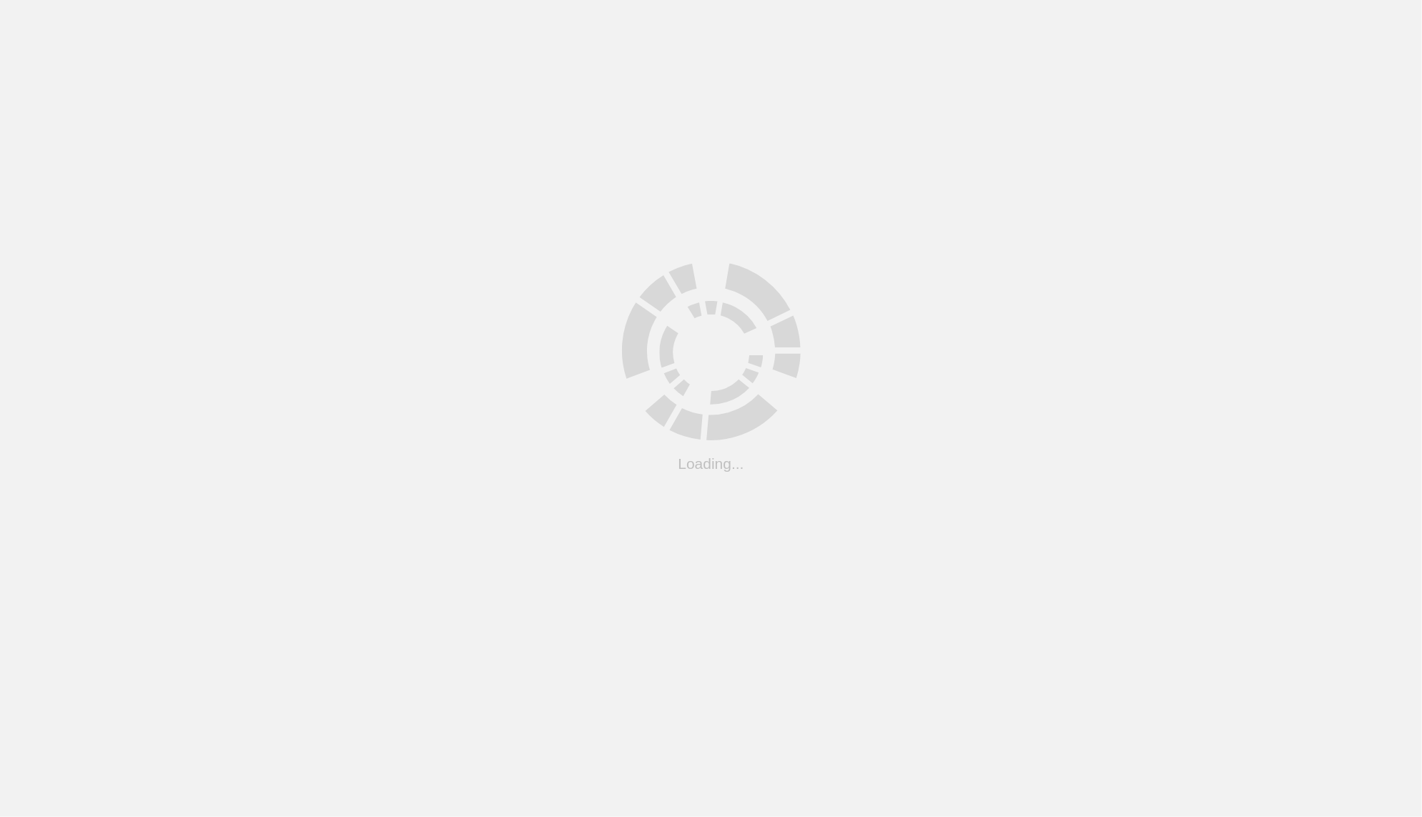
scroll to position [39, 0]
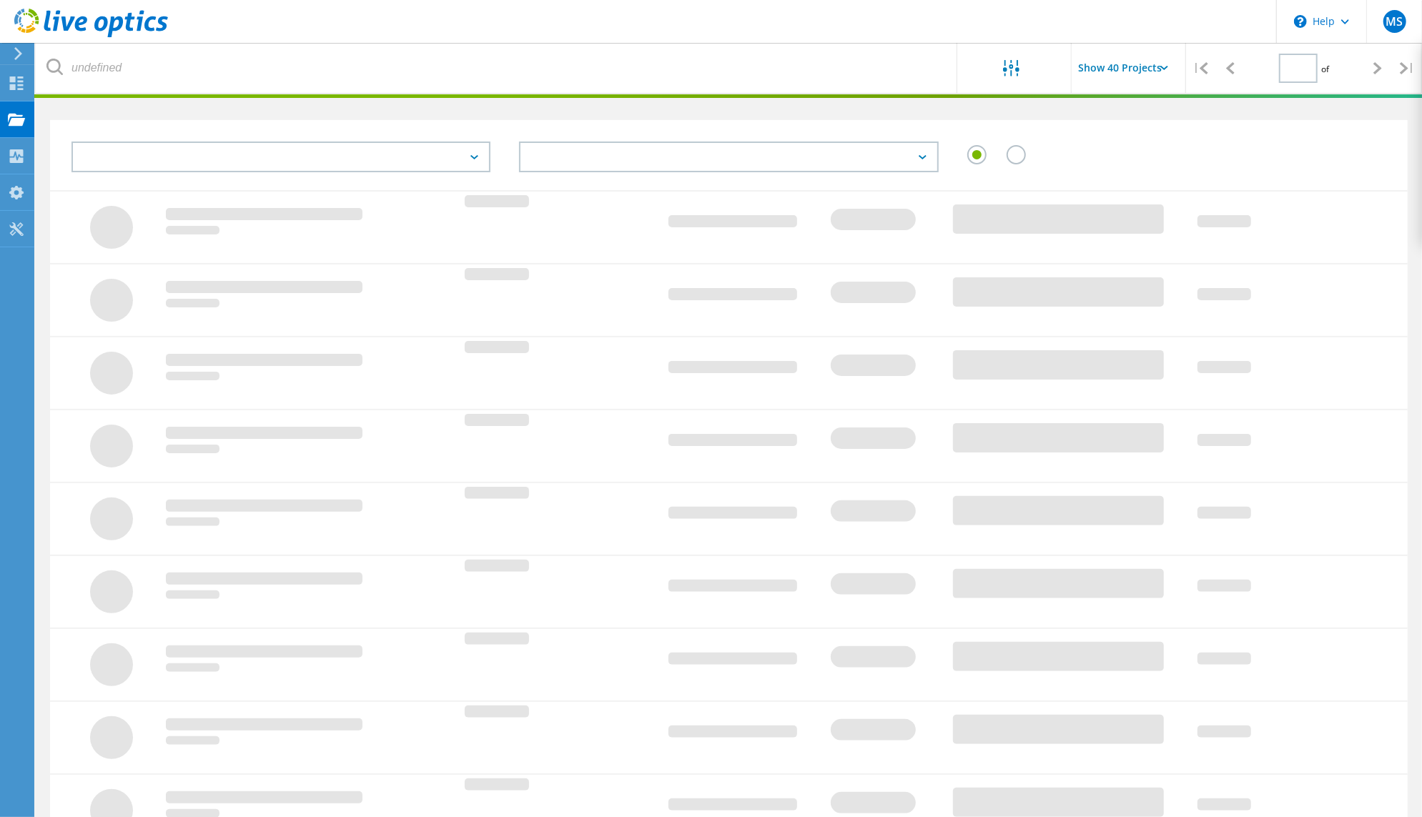
type input "1"
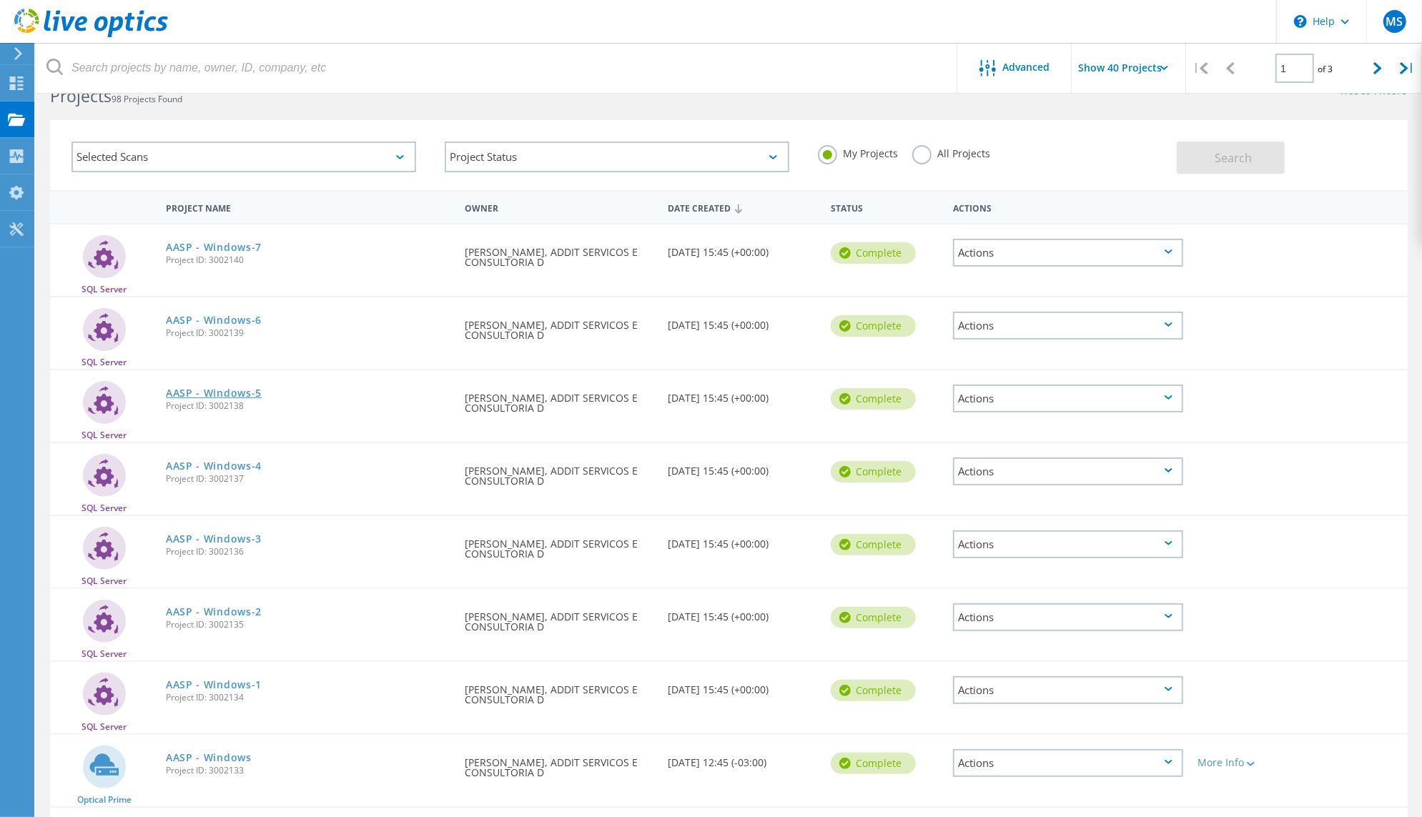
click at [253, 398] on link "AASP - Windows-5" at bounding box center [214, 393] width 96 height 10
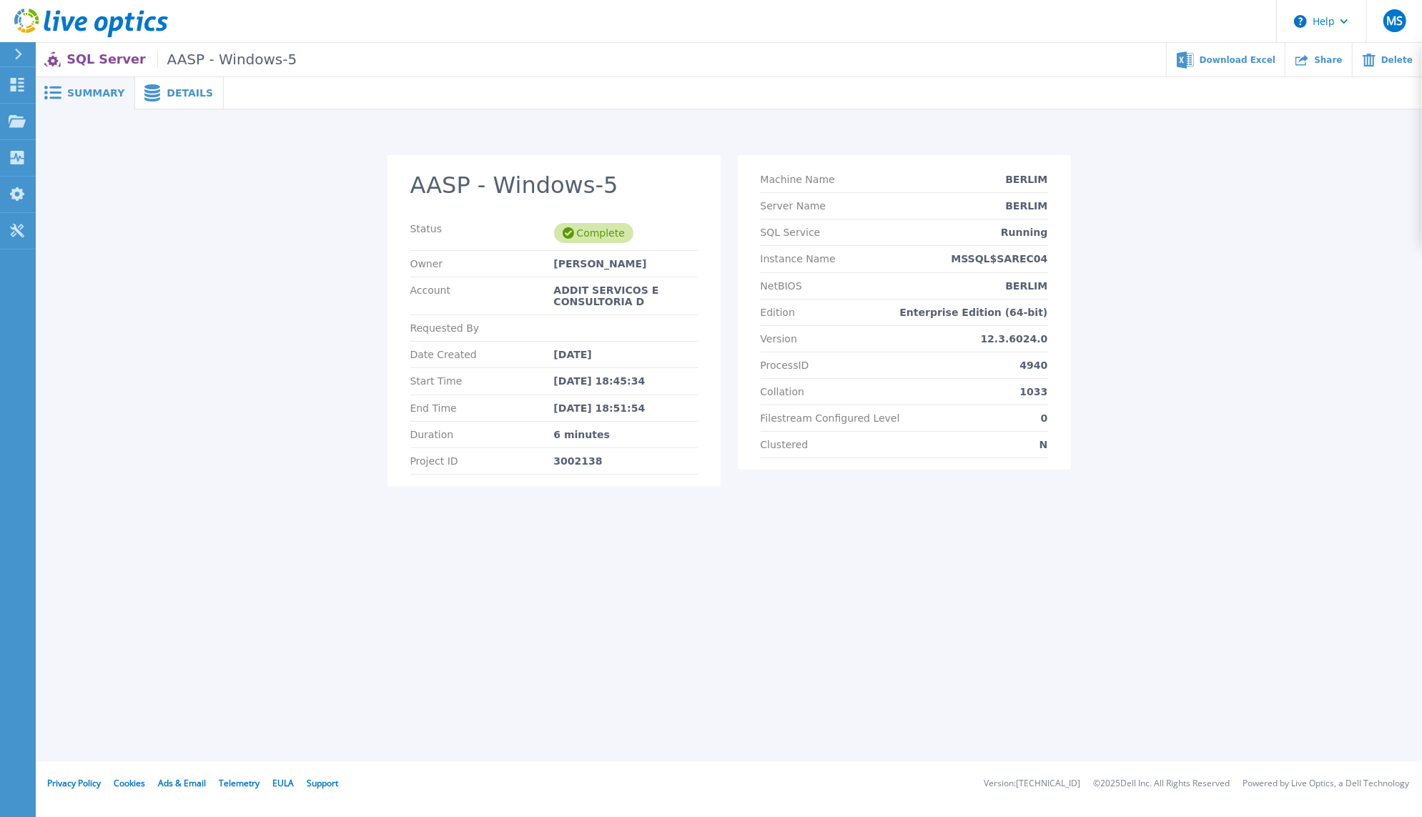
click at [988, 318] on p "Enterprise Edition (64-bit)" at bounding box center [974, 312] width 148 height 11
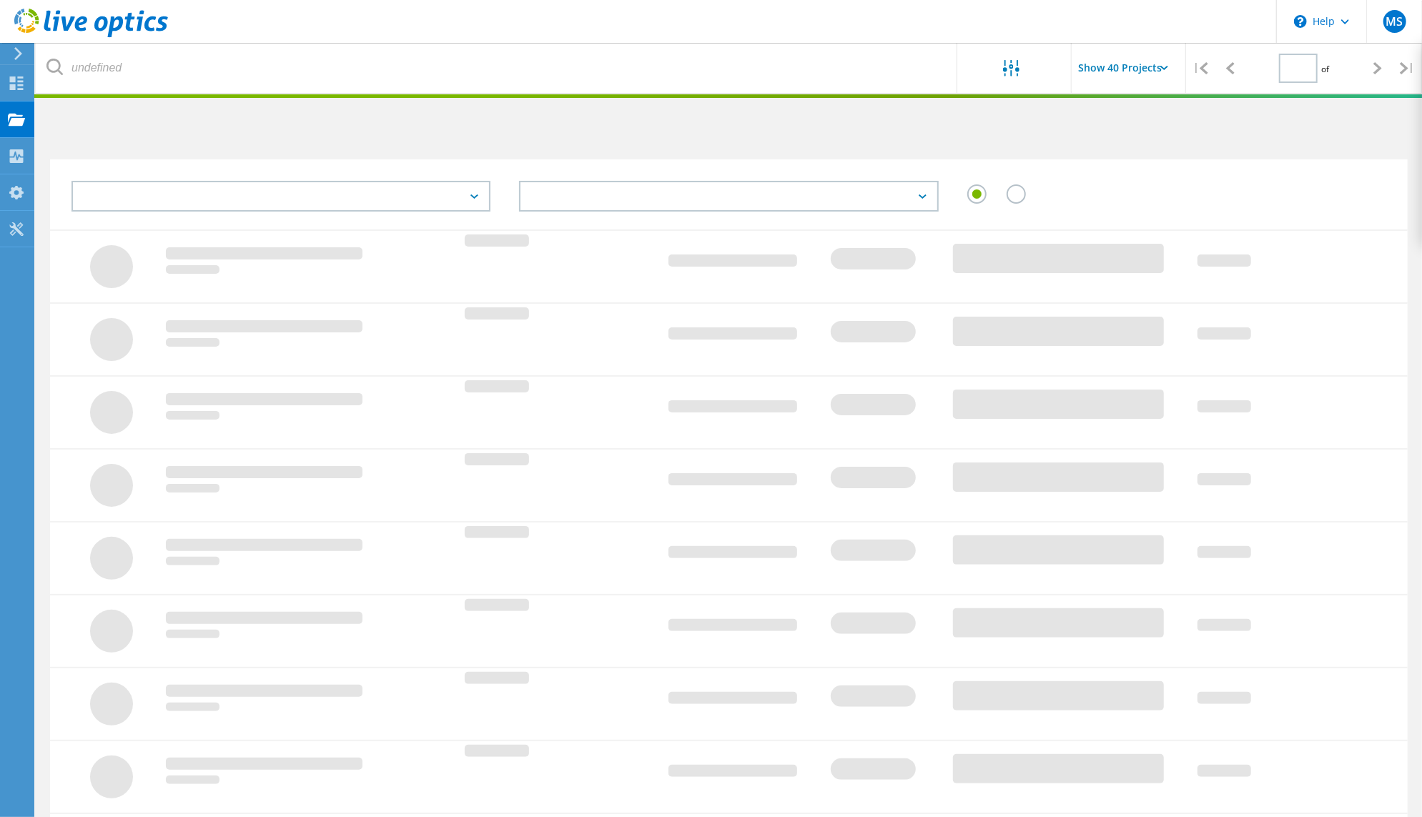
scroll to position [39, 0]
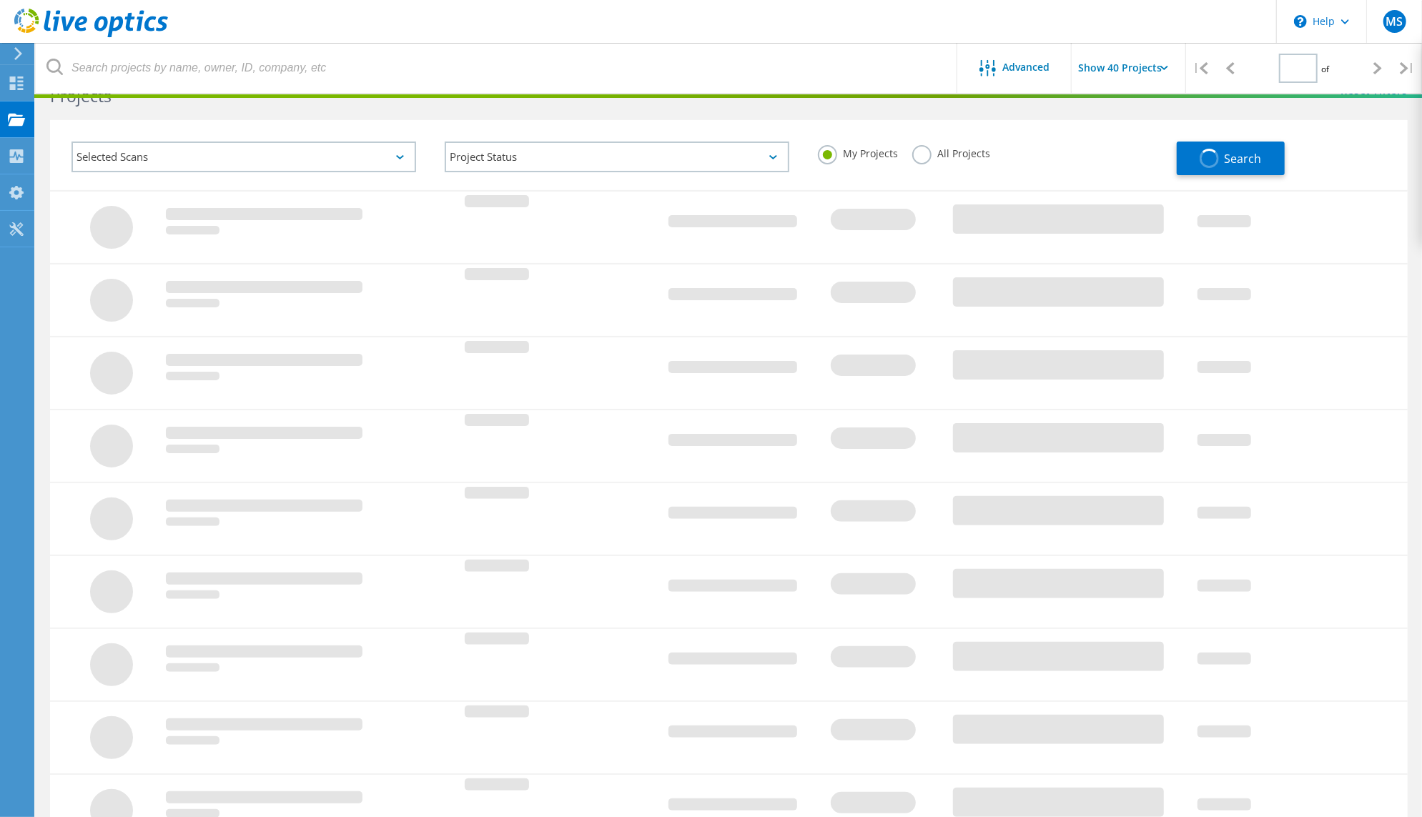
type input "1"
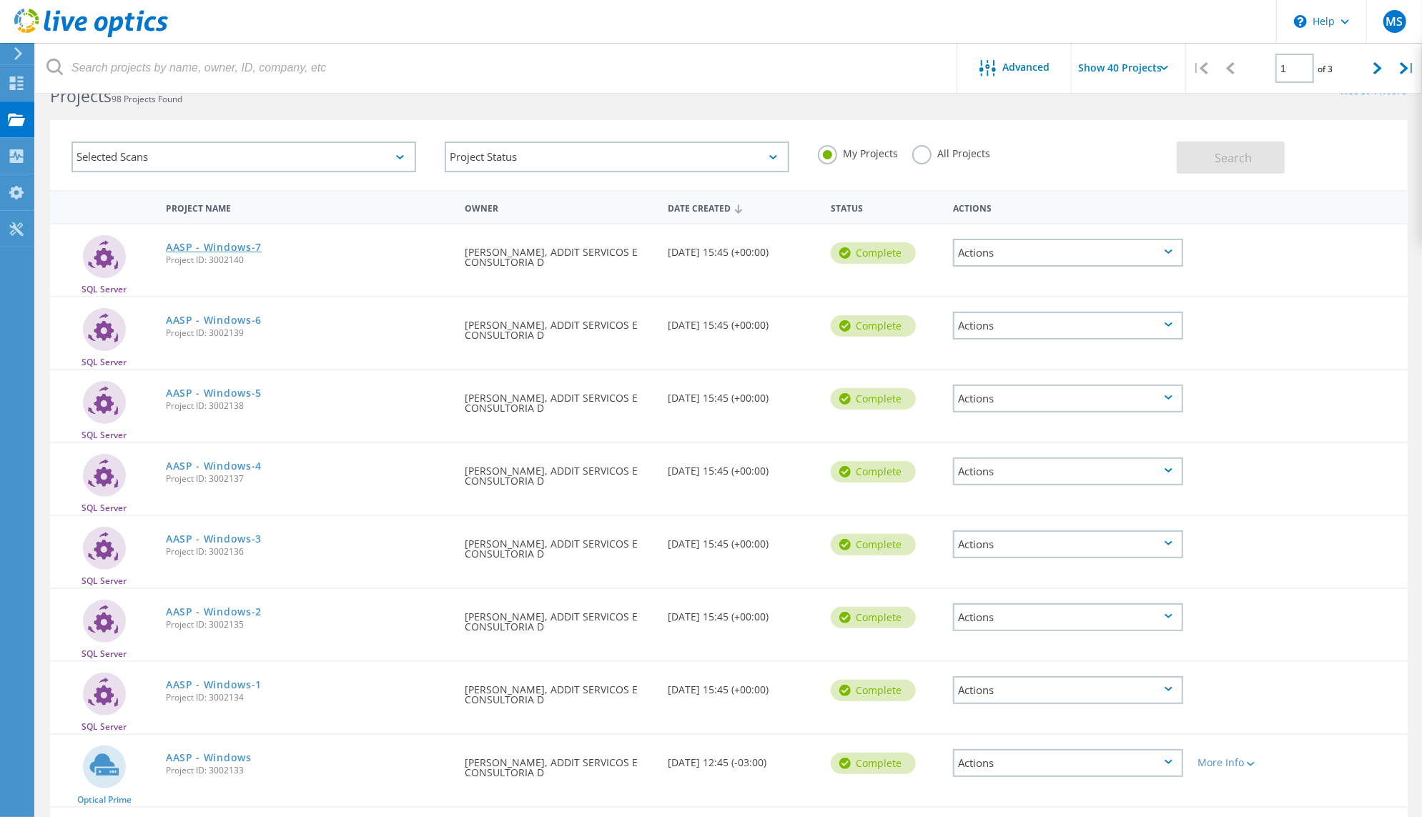
click at [262, 252] on link "AASP - Windows-7" at bounding box center [214, 247] width 96 height 10
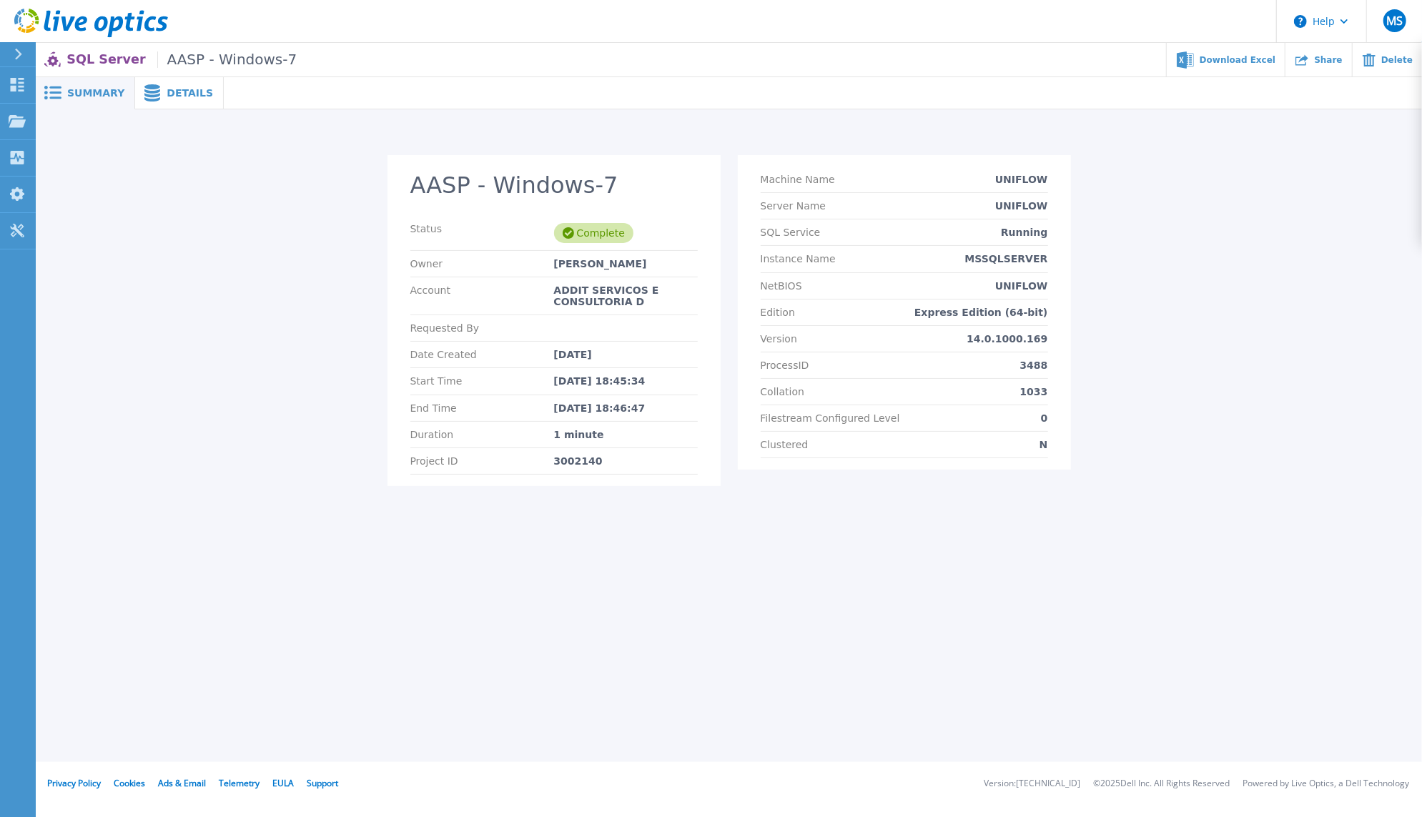
click at [937, 326] on div "Edition Express Edition (64-bit)" at bounding box center [904, 313] width 287 height 26
click at [1048, 318] on p "Express Edition (64-bit)" at bounding box center [981, 312] width 134 height 11
click at [1035, 318] on p "Express Edition (64-bit)" at bounding box center [981, 312] width 134 height 11
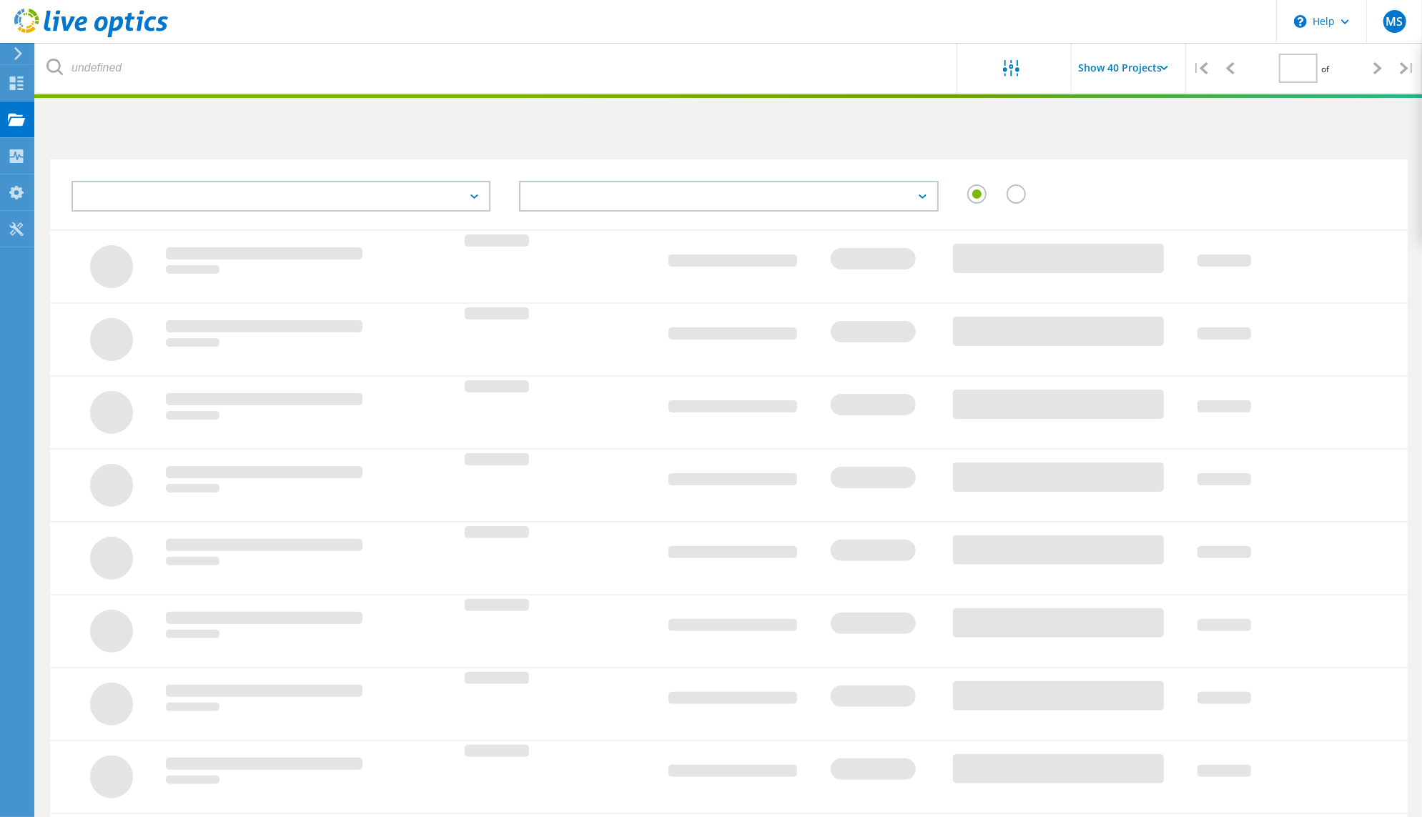
scroll to position [39, 0]
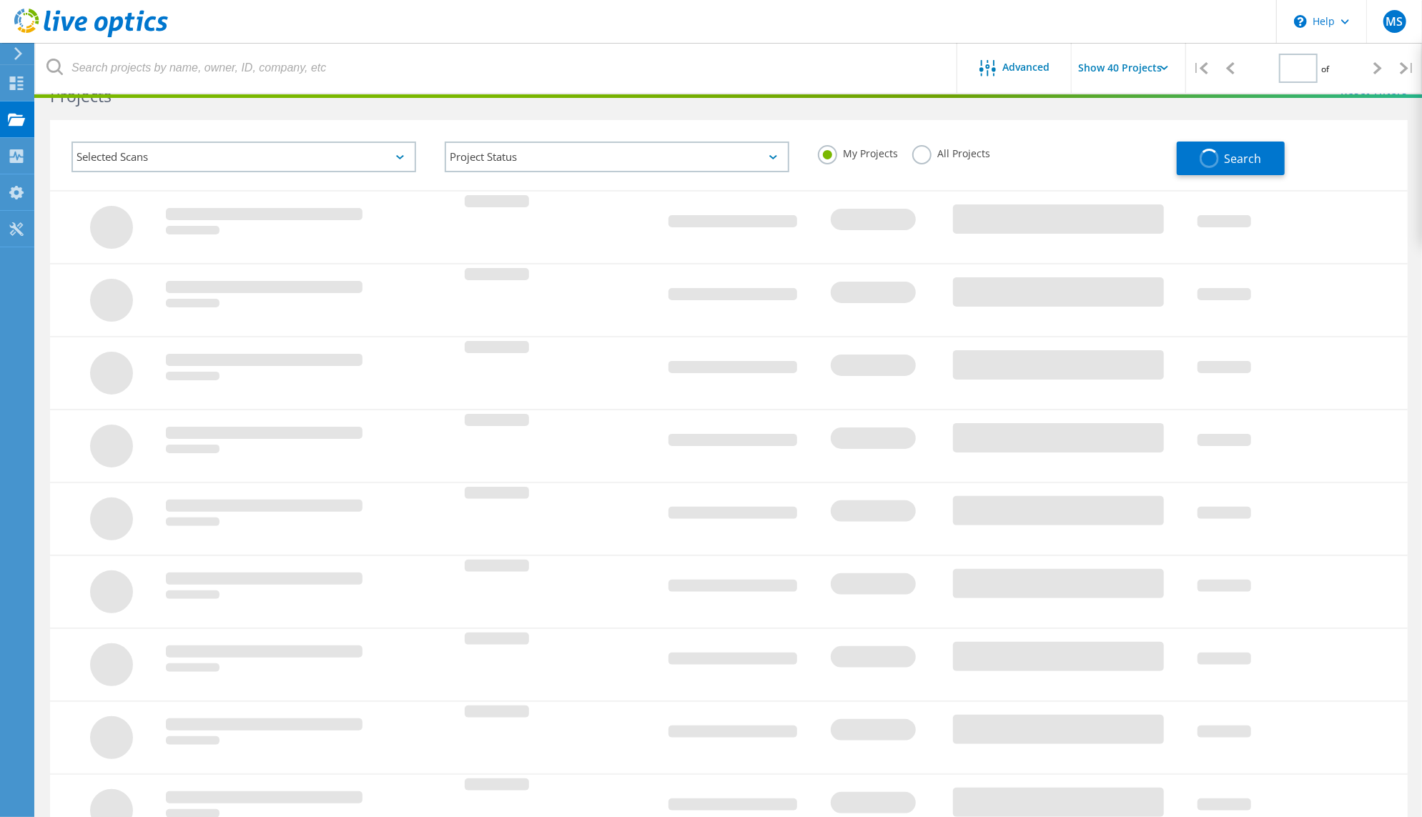
type input "1"
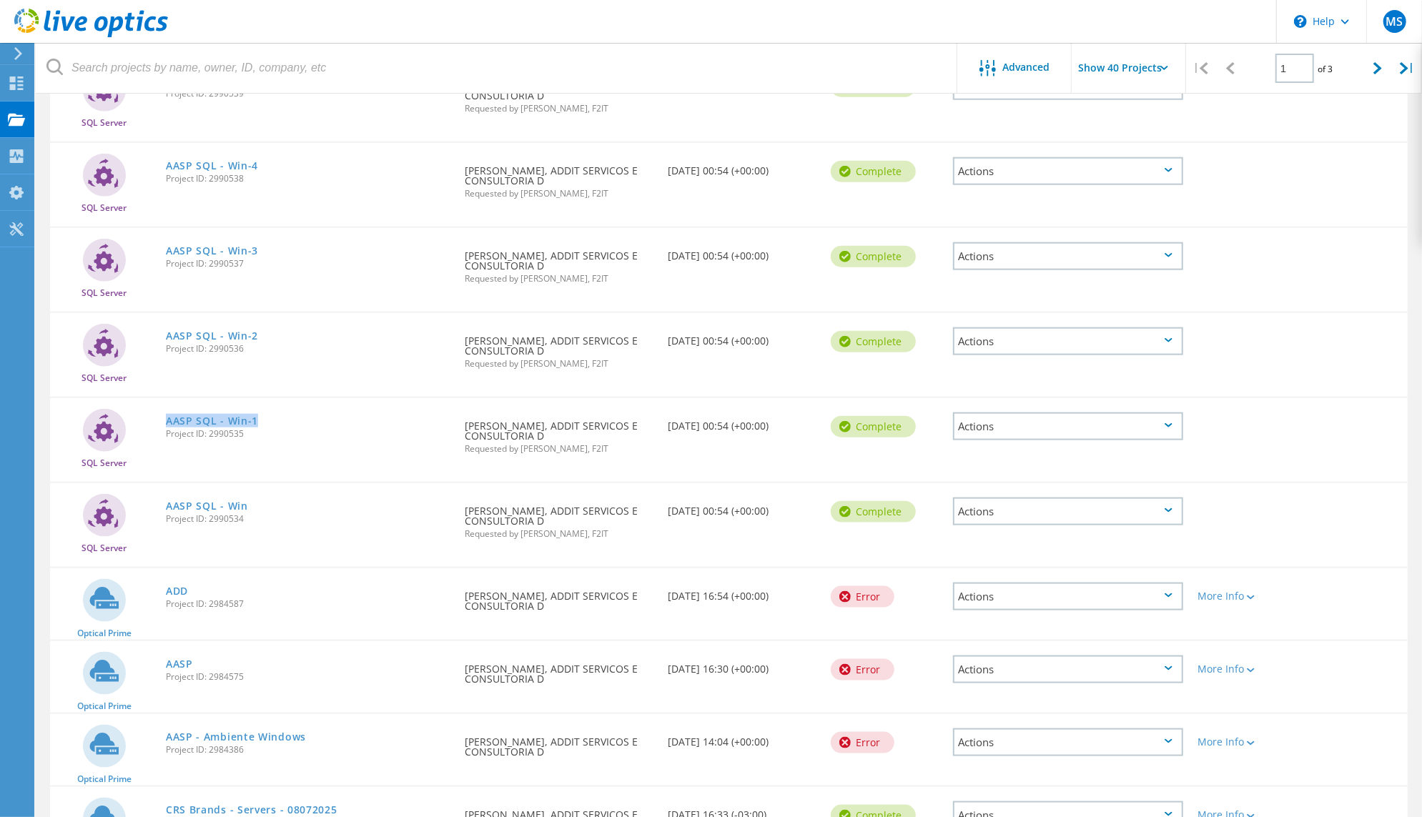
scroll to position [1099, 0]
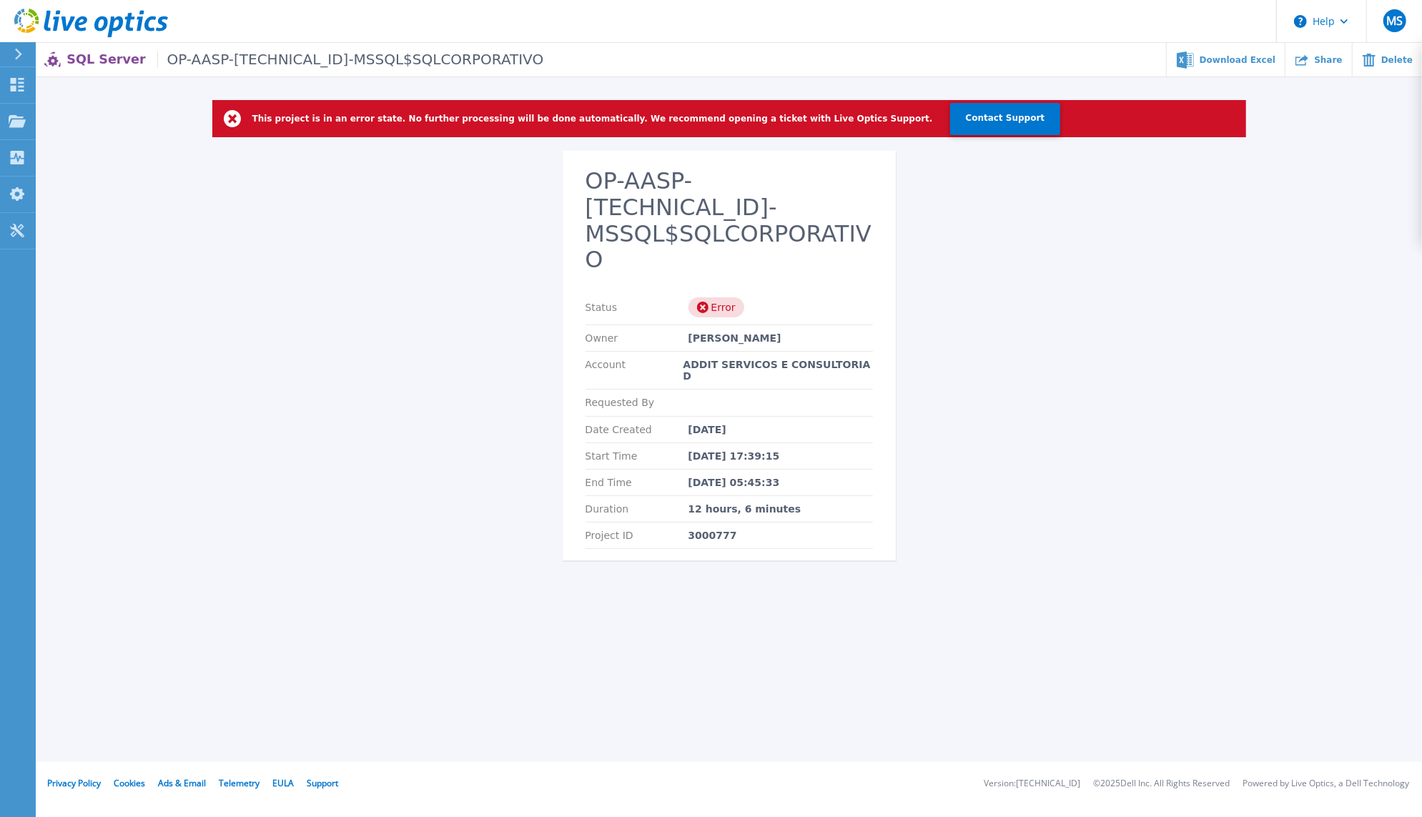
click at [492, 348] on div "This project is in an error state. No further processing will be done automatic…" at bounding box center [729, 339] width 1386 height 478
click at [473, 319] on div "This project is in an error state. No further processing will be done automatic…" at bounding box center [729, 339] width 1386 height 478
click at [455, 76] on div "SQL Server OP-AASP-[TECHNICAL_ID]-MSSQL$SQLCORPORATIVO Download Excel Share Del…" at bounding box center [729, 60] width 1386 height 34
click at [429, 265] on div "This project is in an error state. No further processing will be done automatic…" at bounding box center [729, 339] width 1386 height 478
click at [1042, 397] on div "This project is in an error state. No further processing will be done automatic…" at bounding box center [729, 339] width 1386 height 478
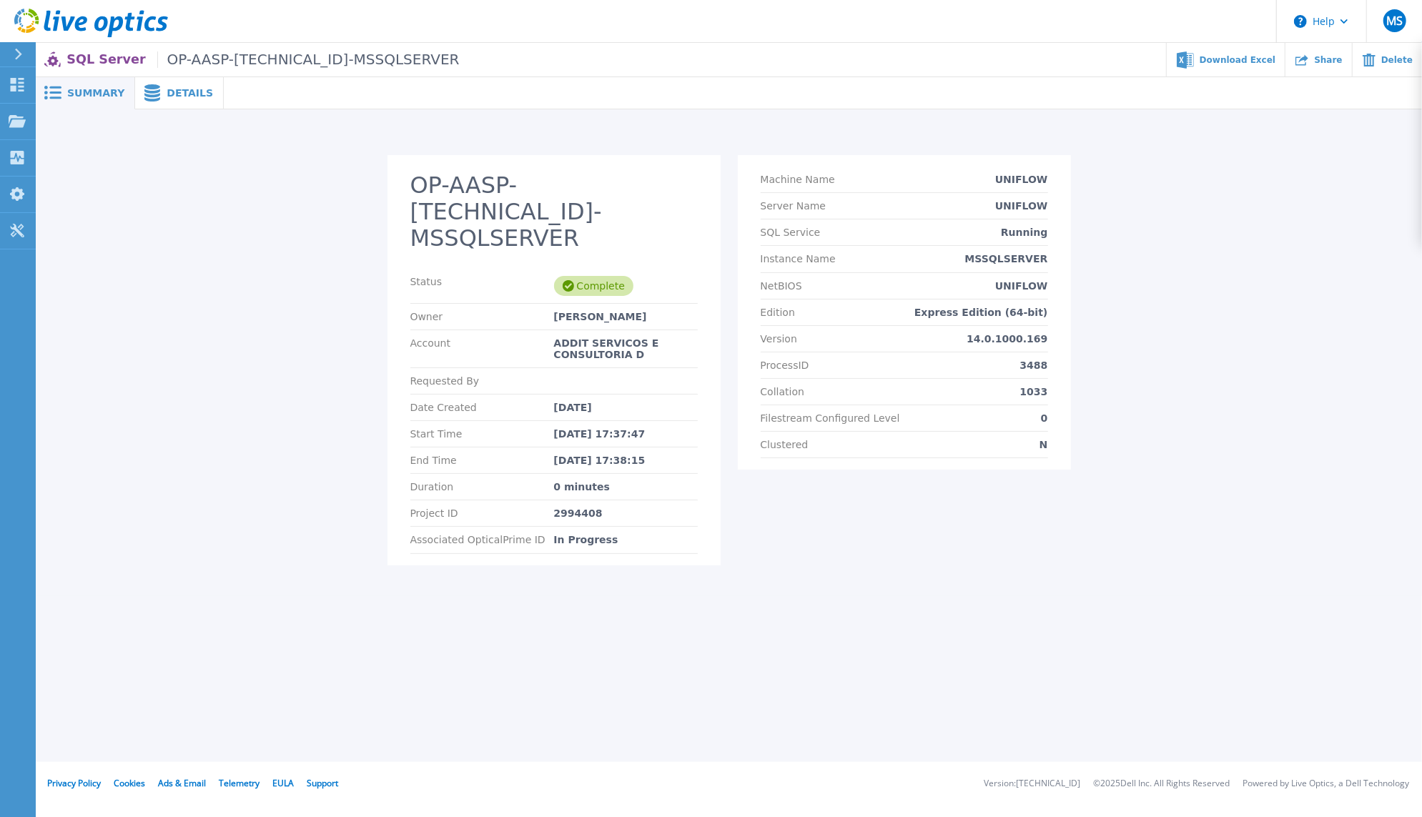
click at [792, 345] on p "Version" at bounding box center [779, 338] width 36 height 11
click at [1048, 326] on div "Edition Express Edition (64-bit)" at bounding box center [904, 313] width 287 height 26
click at [1043, 318] on p "Express Edition (64-bit)" at bounding box center [981, 312] width 134 height 11
click at [990, 405] on div "Collation 1033" at bounding box center [904, 392] width 287 height 26
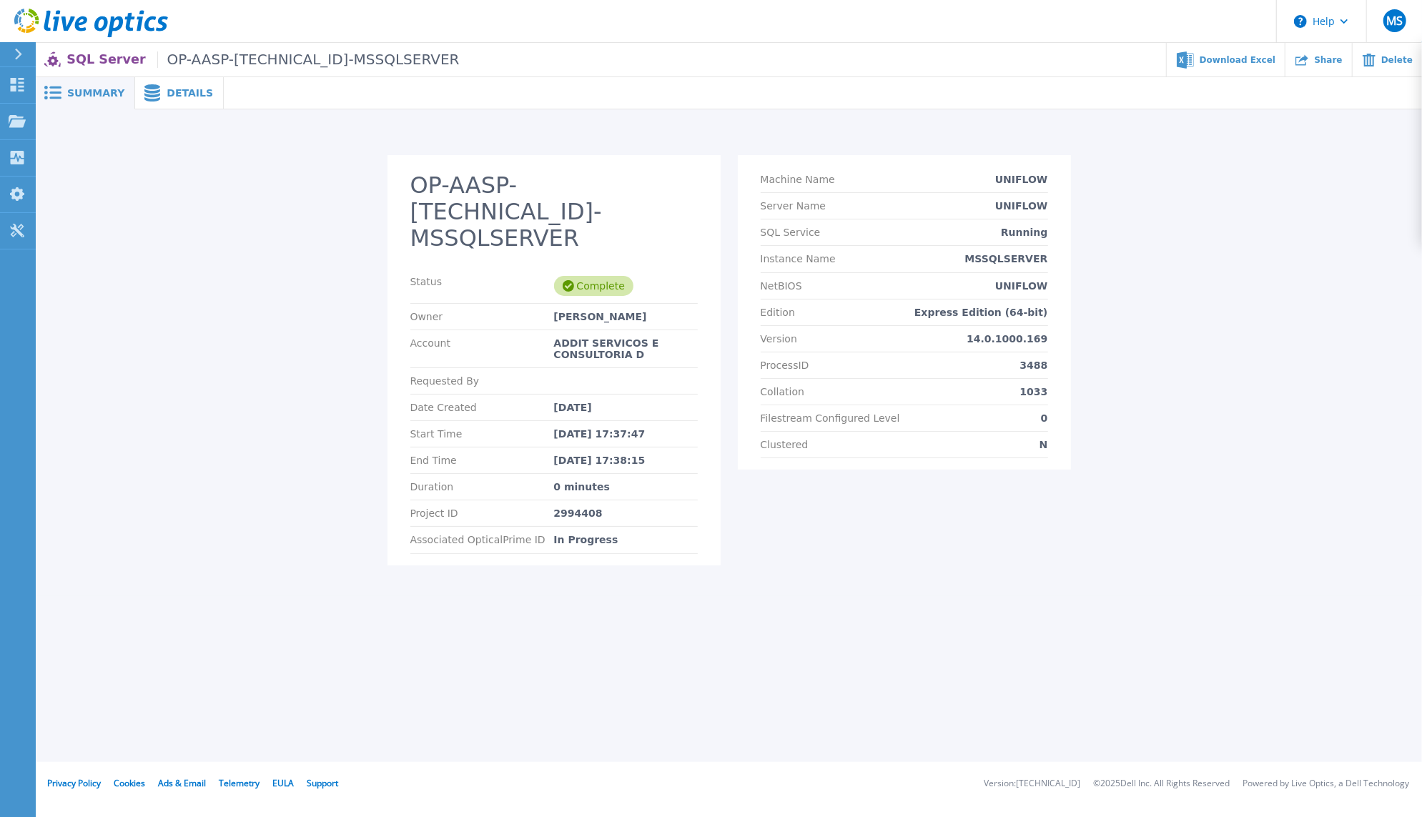
click at [874, 352] on div "Version 14.0.1000.169" at bounding box center [904, 339] width 287 height 26
click at [911, 379] on div "ProcessID 2424" at bounding box center [904, 365] width 287 height 26
click at [929, 379] on div "ProcessID 2424" at bounding box center [904, 365] width 287 height 26
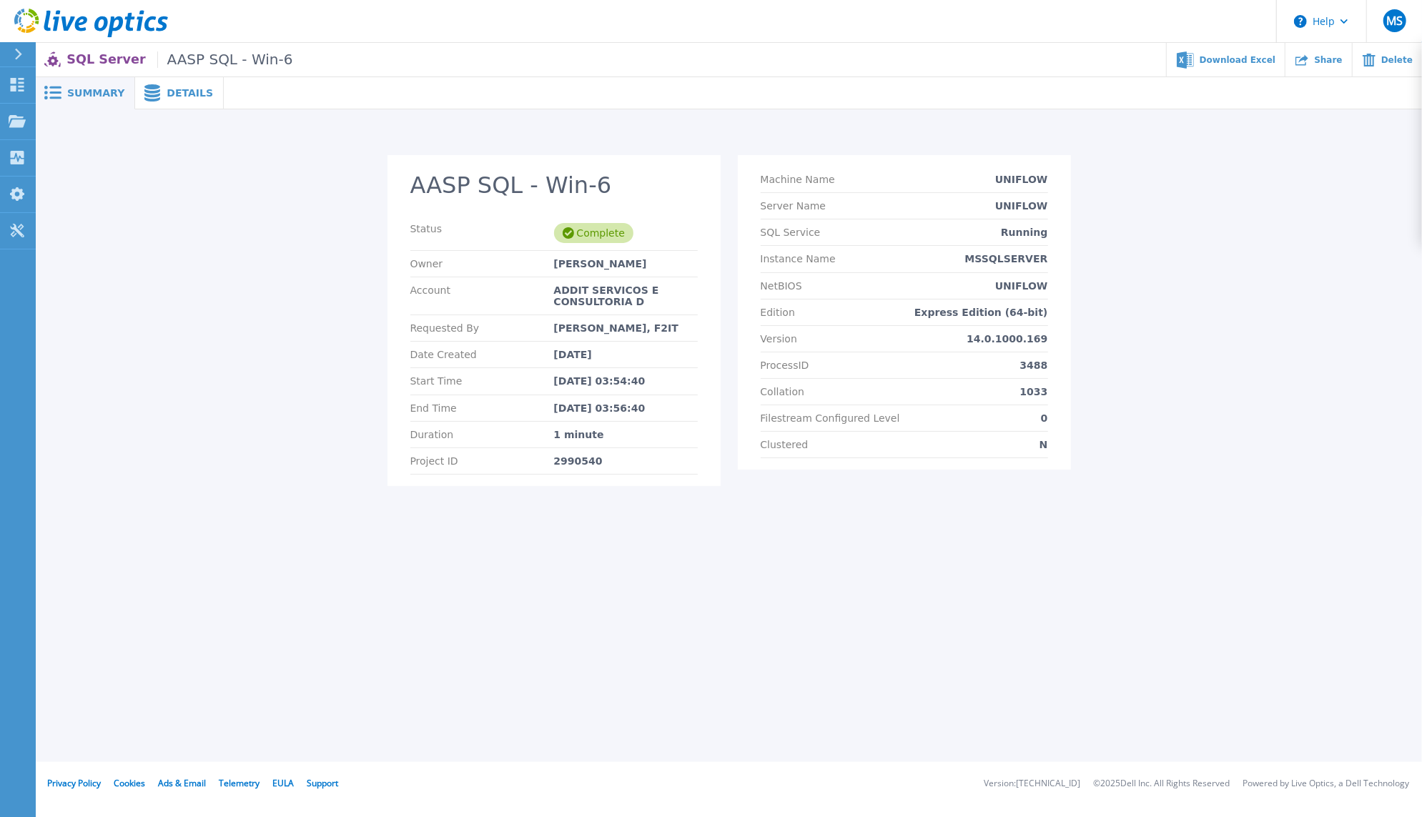
click at [927, 379] on div "ProcessID 3488" at bounding box center [904, 365] width 287 height 26
click at [998, 326] on div "Edition Enterprise Edition (64-bit)" at bounding box center [904, 313] width 287 height 26
click at [1048, 326] on div "Edition Enterprise Edition (64-bit)" at bounding box center [904, 313] width 287 height 26
click at [1038, 318] on p "Enterprise Edition (64-bit)" at bounding box center [974, 312] width 148 height 11
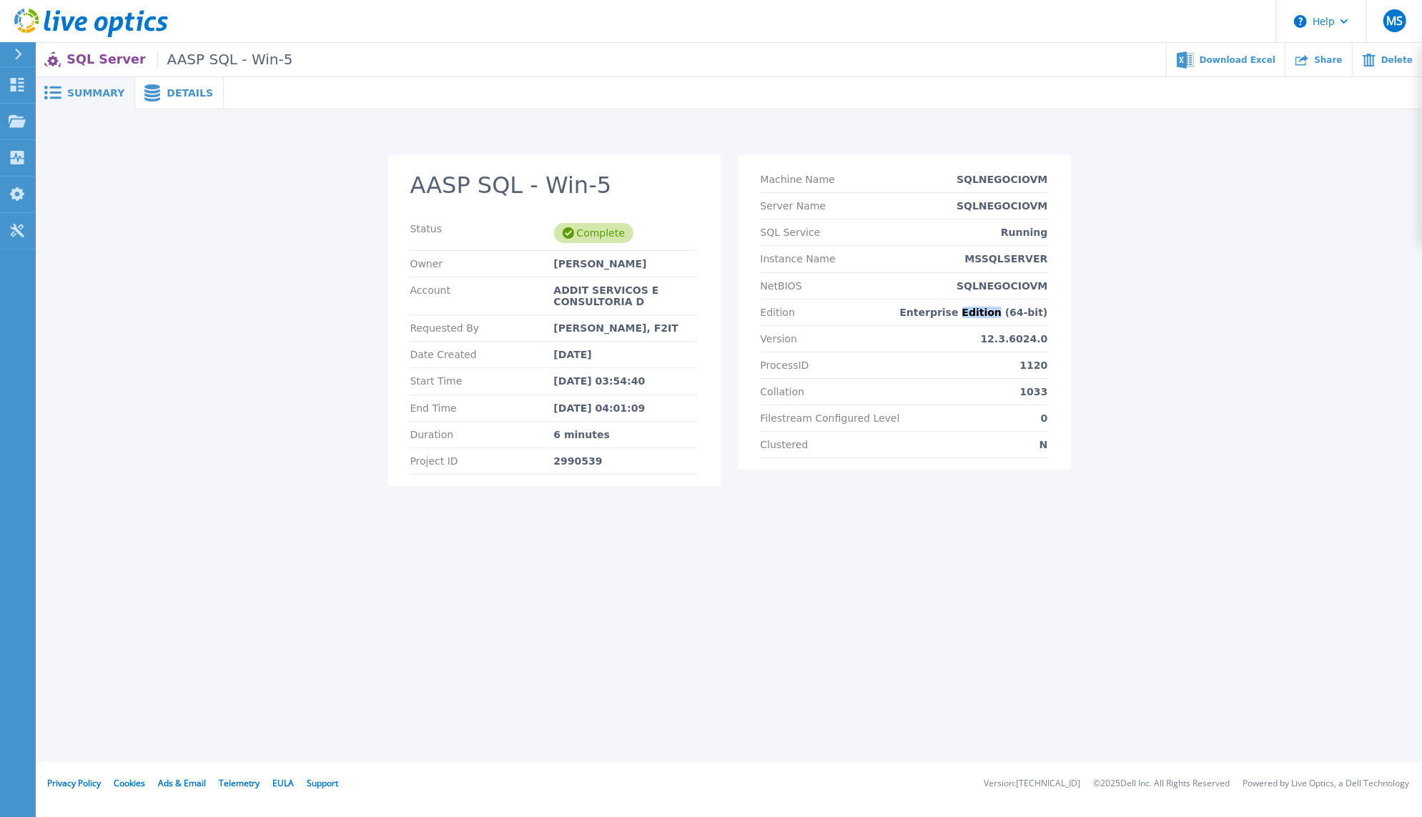
click at [1038, 318] on p "Enterprise Edition (64-bit)" at bounding box center [974, 312] width 148 height 11
click at [947, 300] on div "NetBIOS SQLNEGOCIOVM" at bounding box center [904, 286] width 287 height 26
click at [1043, 246] on div "SQL Service Running" at bounding box center [904, 232] width 287 height 26
click at [992, 300] on div "NetBIOS SQLNEGOCIOVM" at bounding box center [904, 286] width 287 height 26
click at [989, 300] on div "NetBIOS BERLIM" at bounding box center [904, 286] width 287 height 26
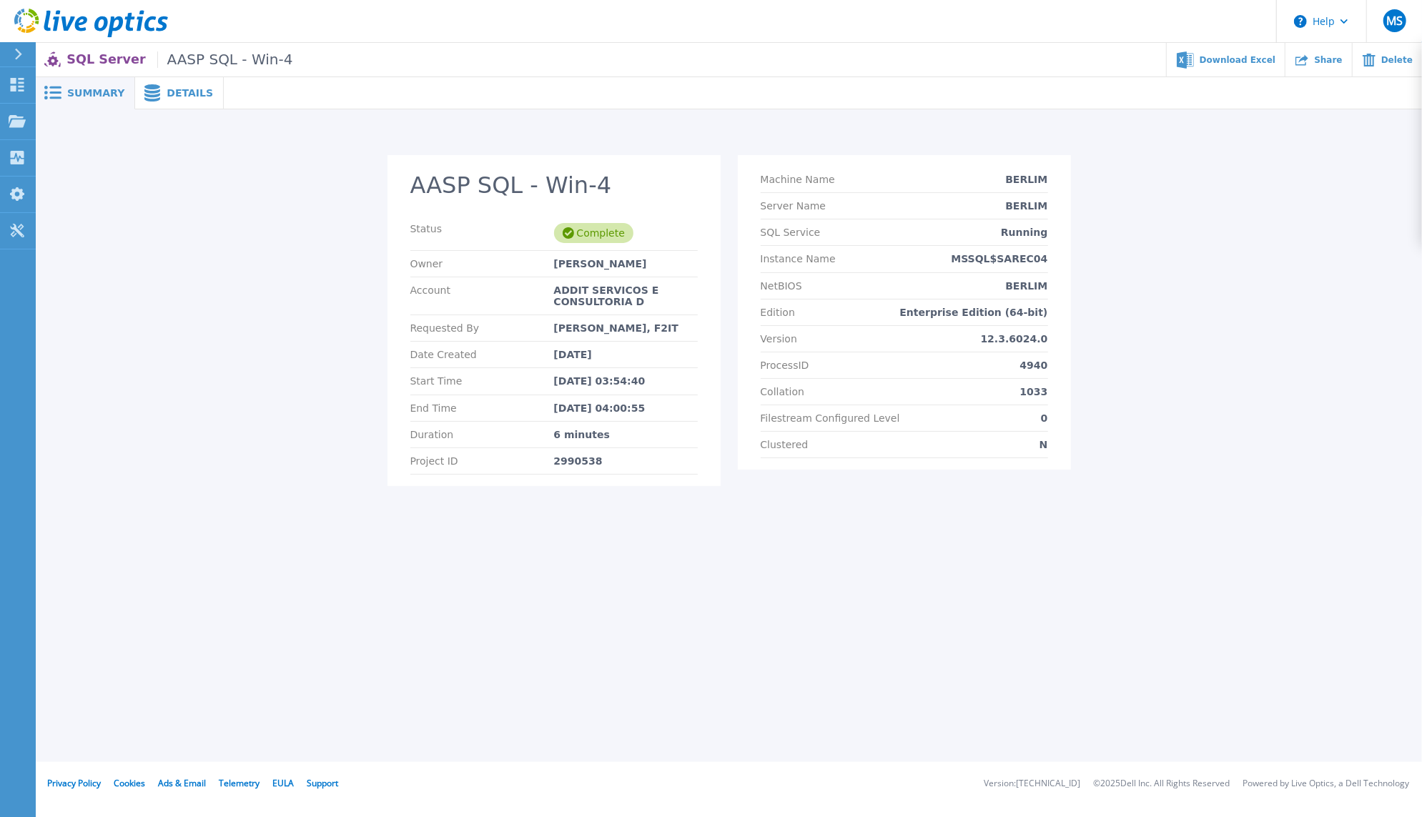
click at [981, 272] on div "Instance Name MSSQL$SAREC04" at bounding box center [904, 259] width 287 height 26
click at [1031, 326] on div "Edition Enterprise Edition (64-bit)" at bounding box center [904, 313] width 287 height 26
click at [909, 352] on div "Version 12.3.6024.0" at bounding box center [904, 339] width 287 height 26
click at [914, 352] on div "Version 12.3.6024.0" at bounding box center [904, 339] width 287 height 26
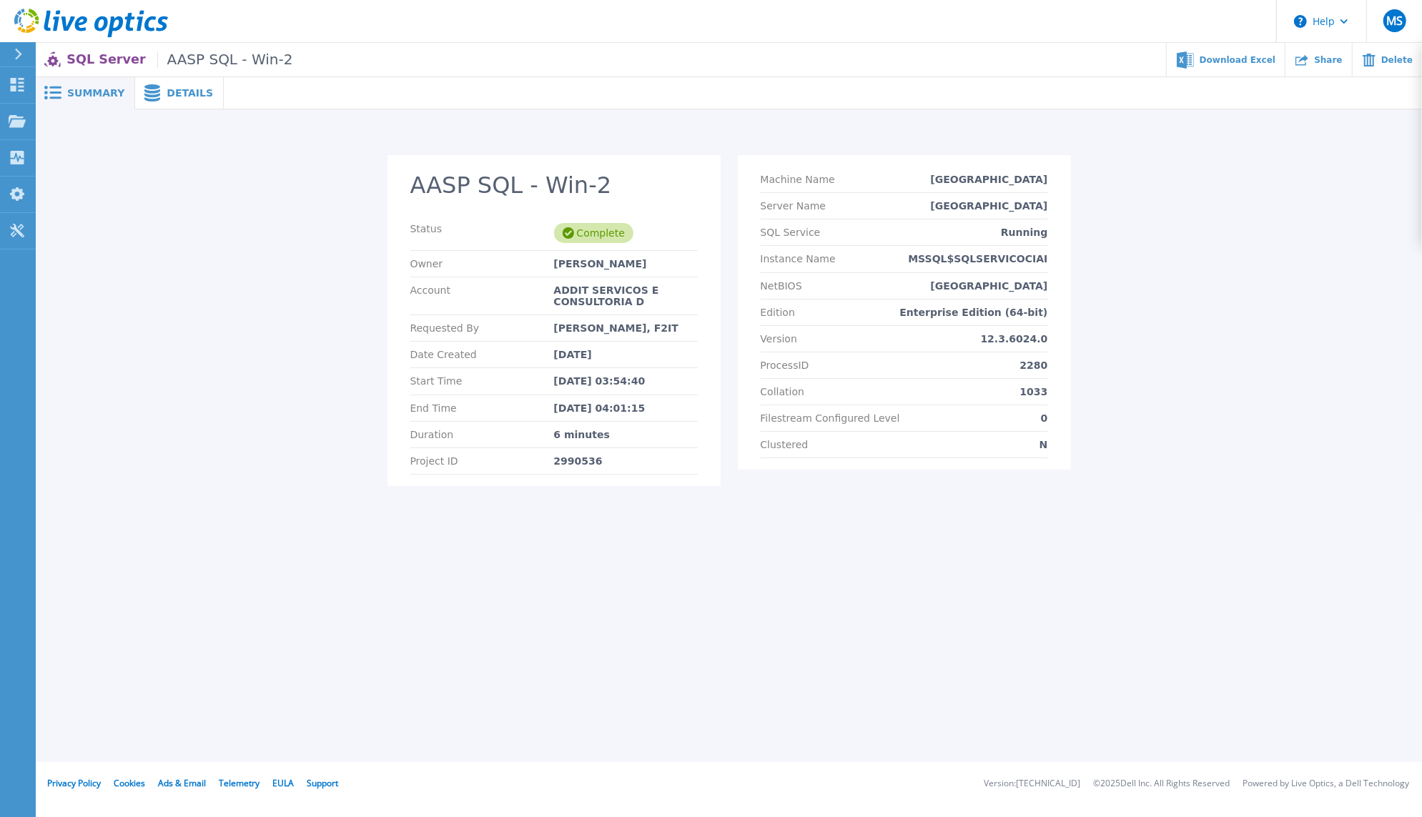
click at [1048, 379] on div "ProcessID 2280" at bounding box center [904, 365] width 287 height 26
click at [896, 300] on div "NetBIOS MOSCOU" at bounding box center [904, 286] width 287 height 26
click at [984, 318] on p "Enterprise Edition (64-bit)" at bounding box center [974, 312] width 148 height 11
click at [969, 352] on div "Version 12.3.6024.0" at bounding box center [904, 339] width 287 height 26
click at [973, 326] on div "Edition Express Edition (64-bit)" at bounding box center [904, 313] width 287 height 26
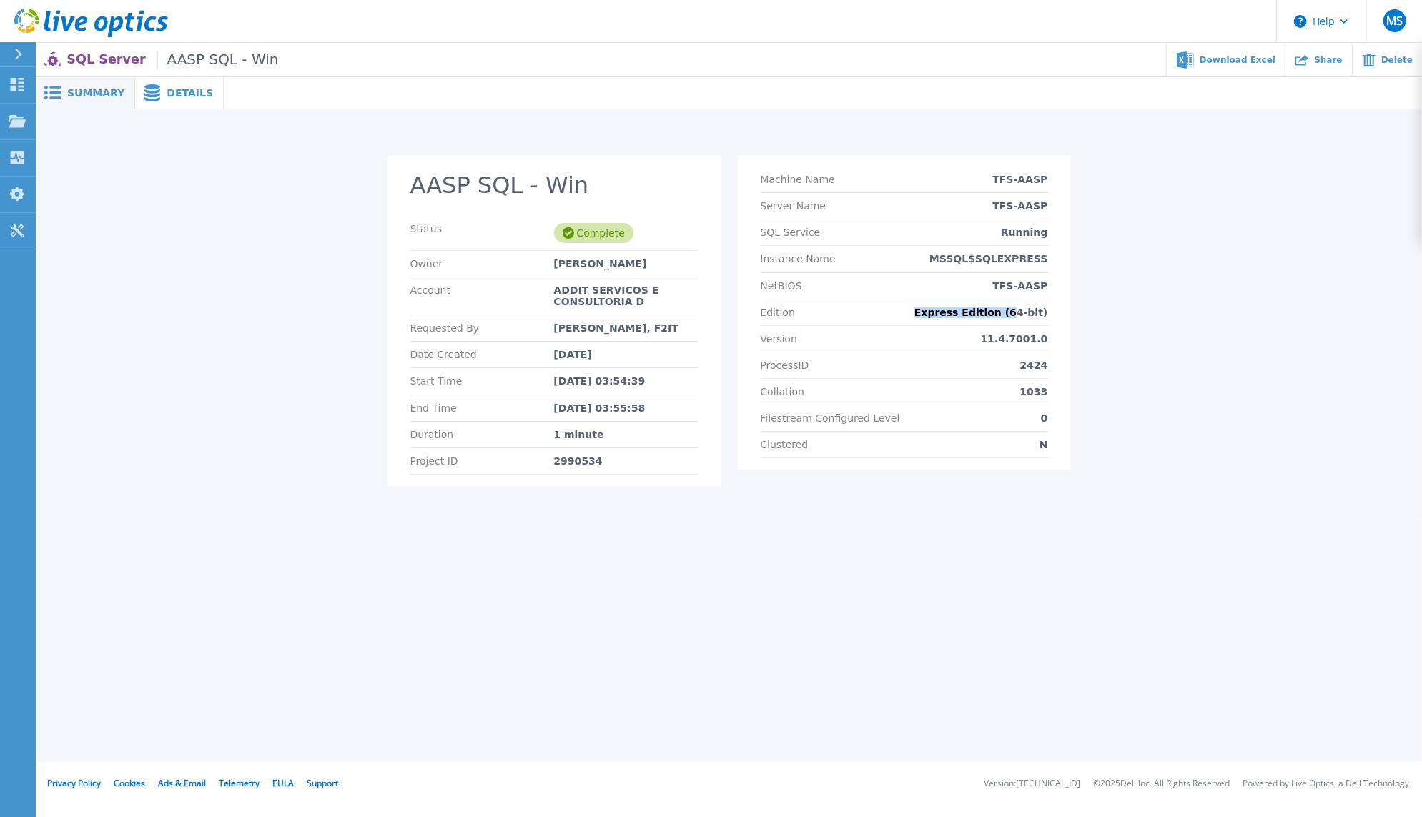
drag, startPoint x: 979, startPoint y: 385, endPoint x: 1092, endPoint y: 383, distance: 112.2
click at [1048, 326] on div "Edition Express Edition (64-bit)" at bounding box center [904, 313] width 287 height 26
click at [994, 379] on div "ProcessID 2424" at bounding box center [904, 365] width 287 height 26
